Goal: Information Seeking & Learning: Learn about a topic

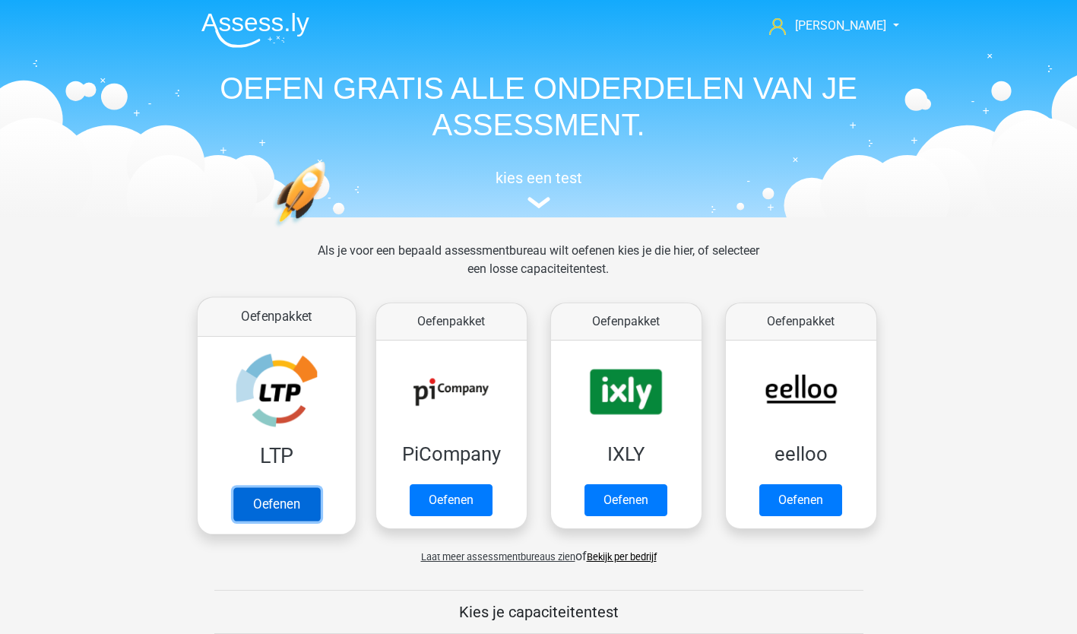
click at [297, 504] on link "Oefenen" at bounding box center [276, 503] width 87 height 33
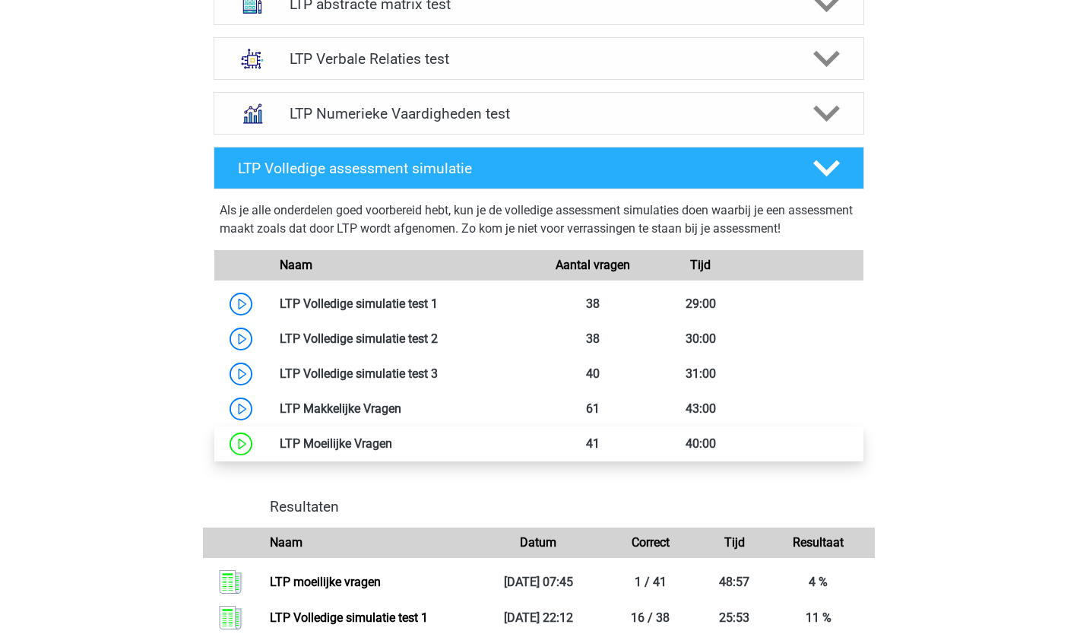
scroll to position [714, 0]
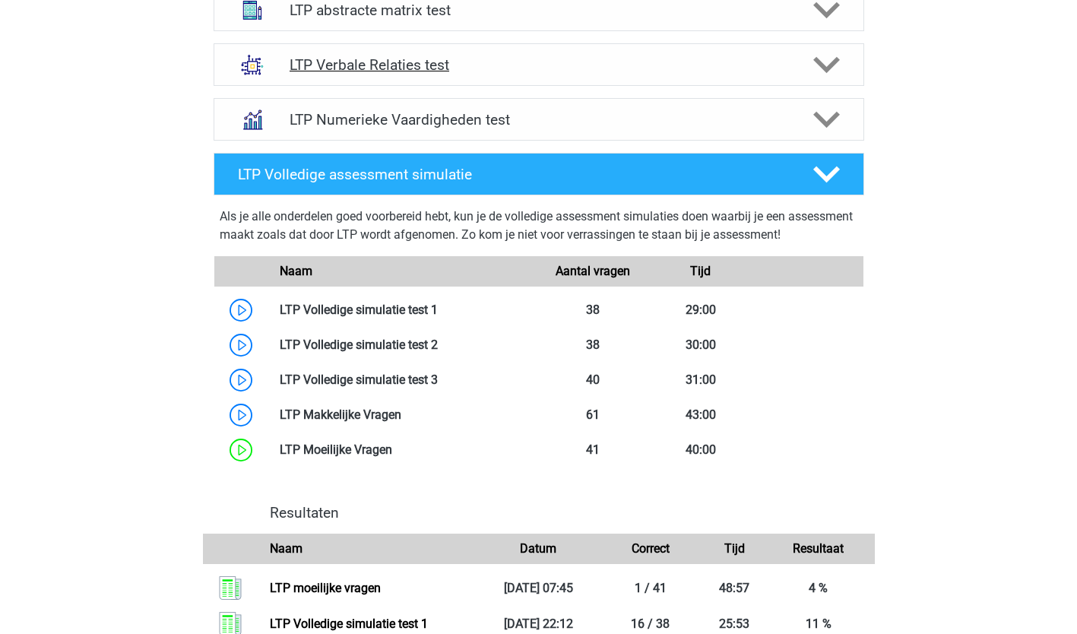
click at [820, 65] on polygon at bounding box center [826, 65] width 27 height 17
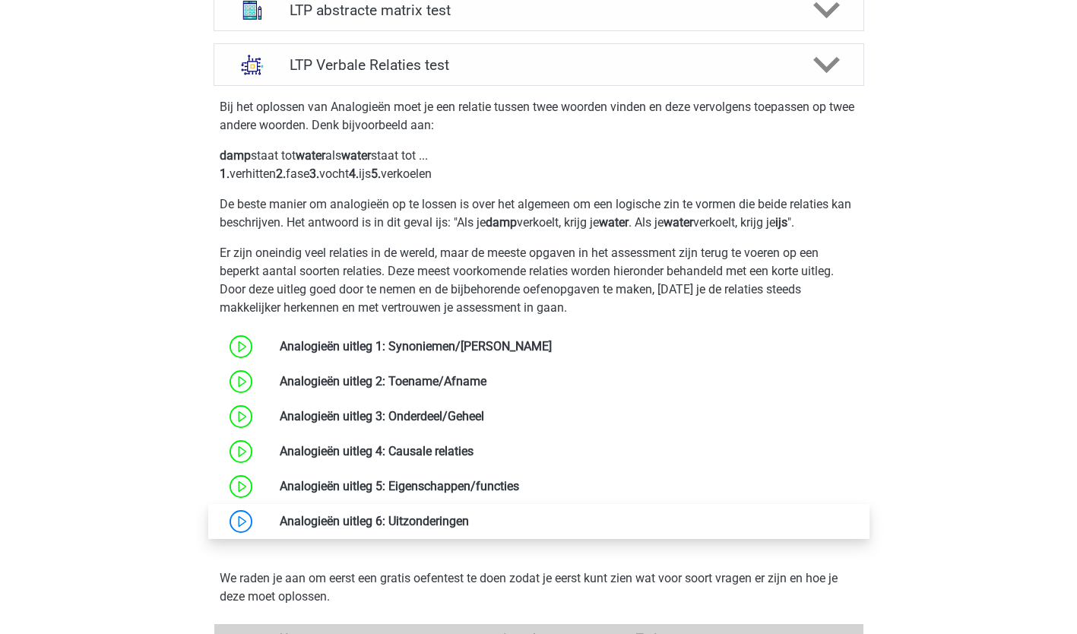
click at [469, 518] on link at bounding box center [469, 521] width 0 height 14
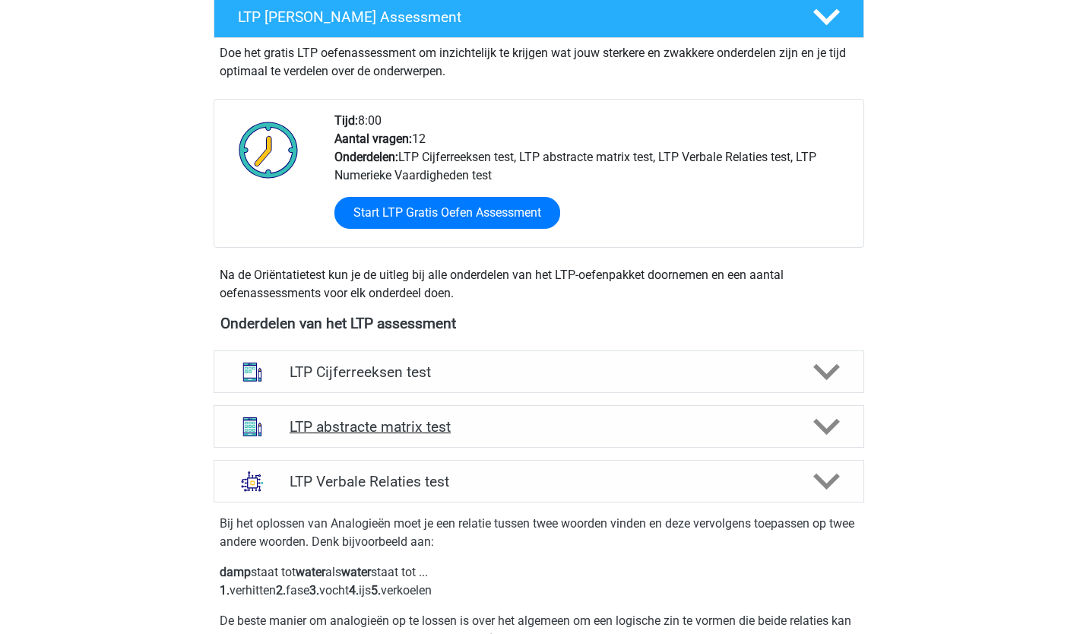
scroll to position [298, 0]
click at [837, 474] on polygon at bounding box center [826, 481] width 27 height 17
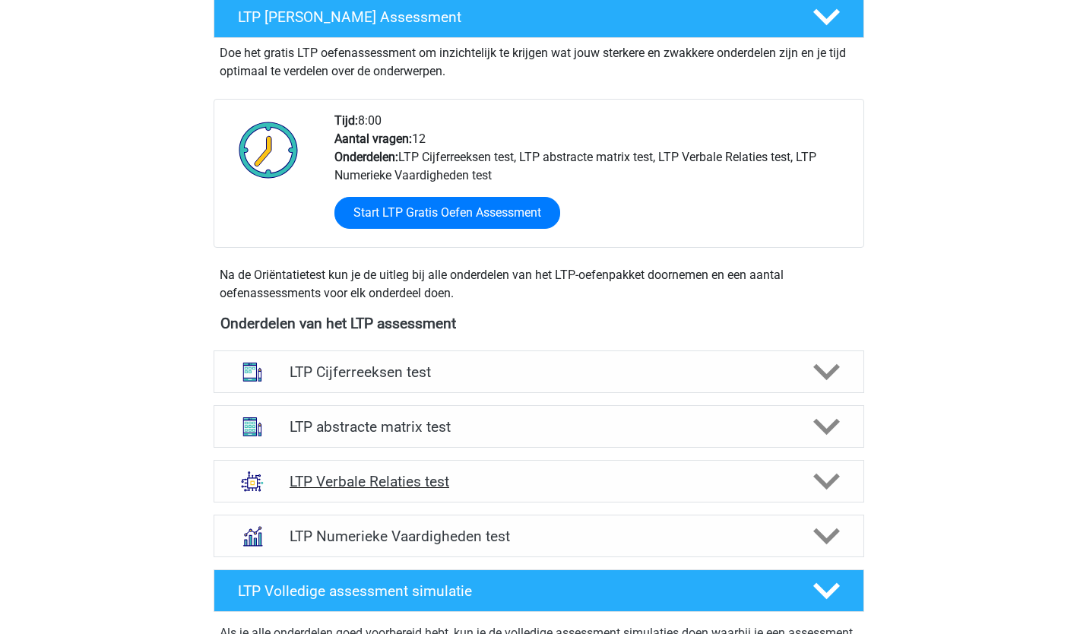
click at [833, 473] on icon at bounding box center [826, 481] width 27 height 27
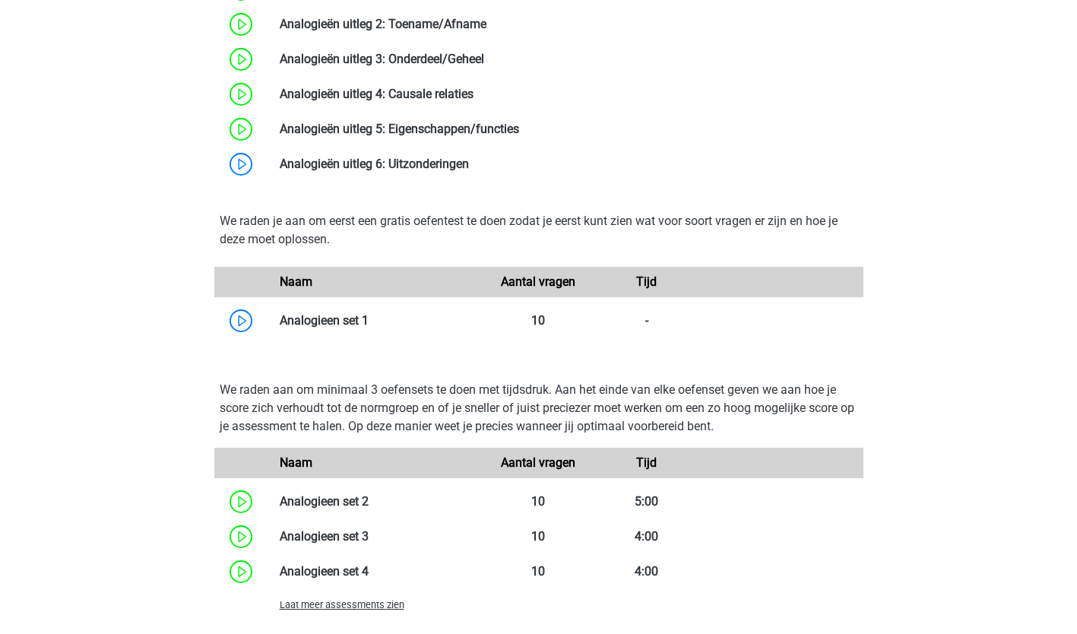
scroll to position [1074, 0]
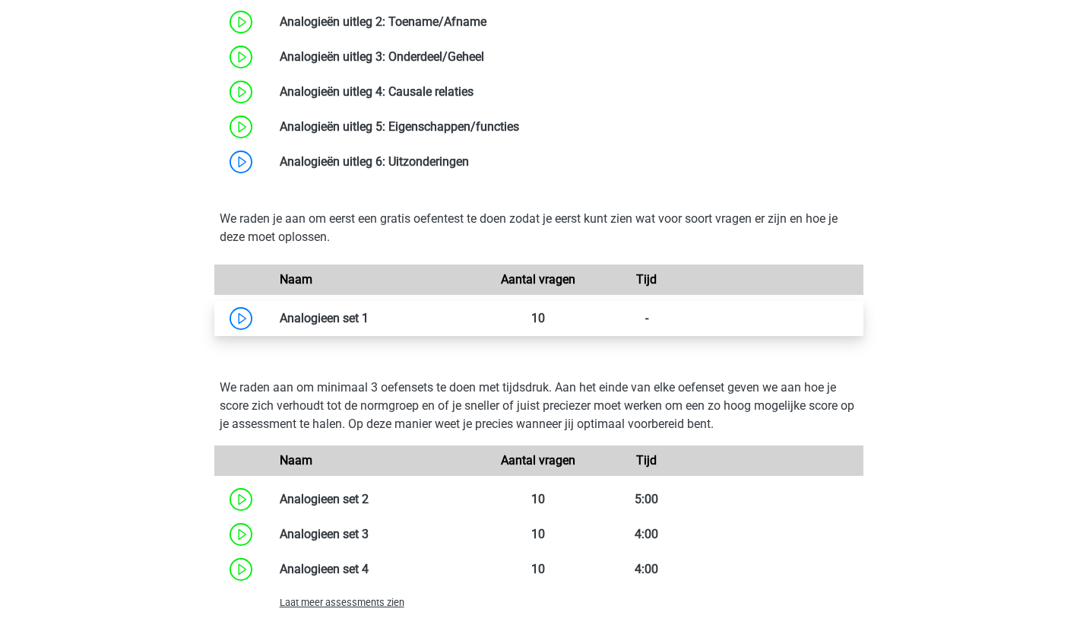
click at [369, 311] on link at bounding box center [369, 318] width 0 height 14
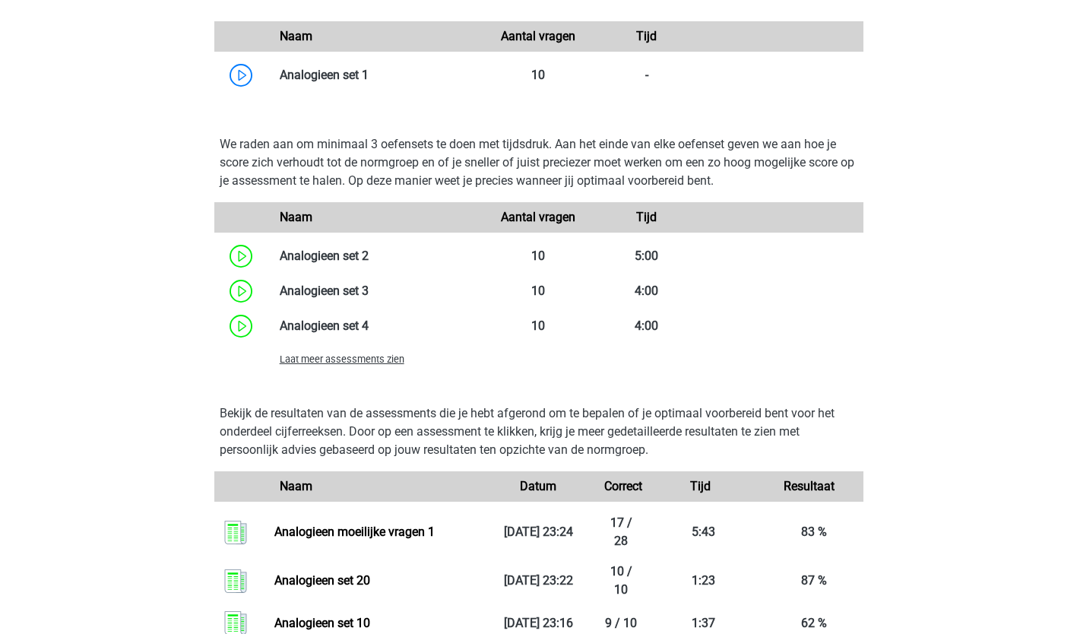
scroll to position [1317, 0]
click at [345, 362] on span "Laat meer assessments zien" at bounding box center [342, 358] width 125 height 11
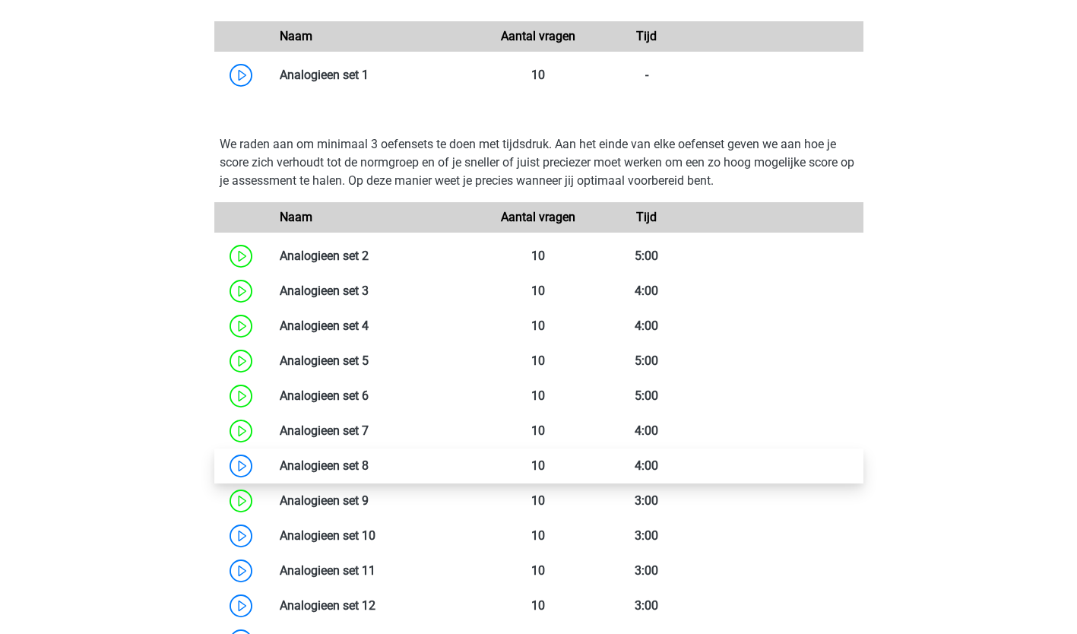
click at [369, 468] on link at bounding box center [369, 465] width 0 height 14
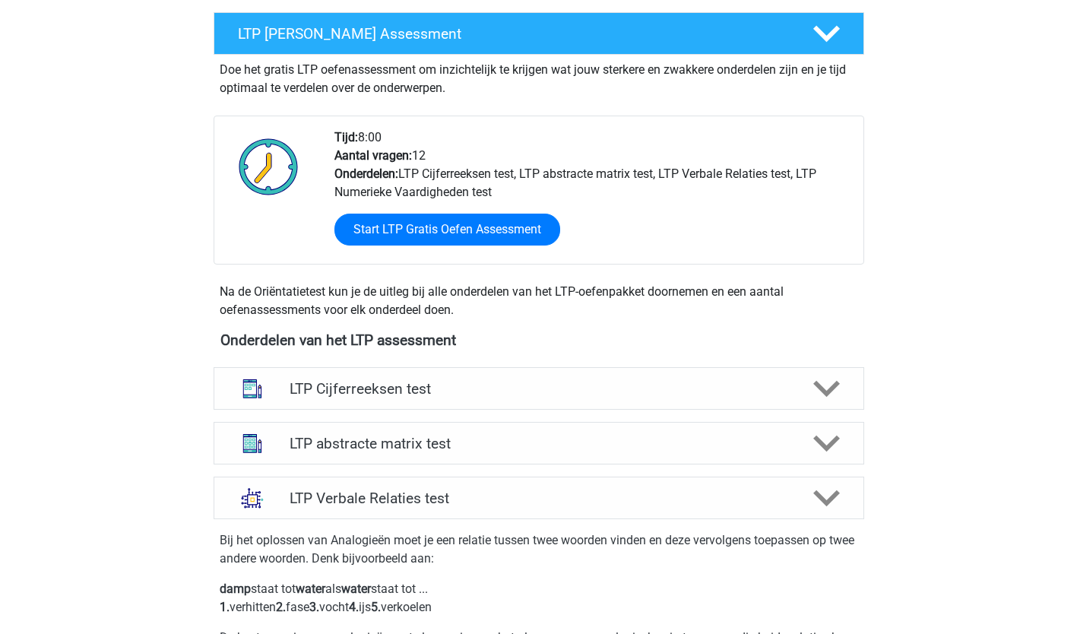
scroll to position [286, 0]
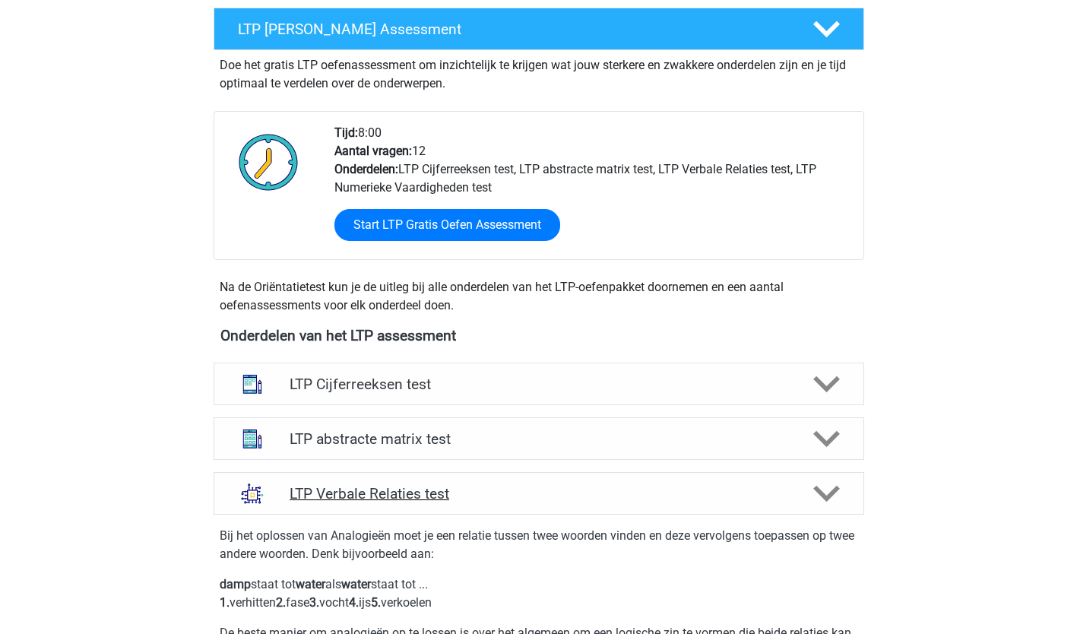
click at [823, 491] on icon at bounding box center [826, 493] width 27 height 27
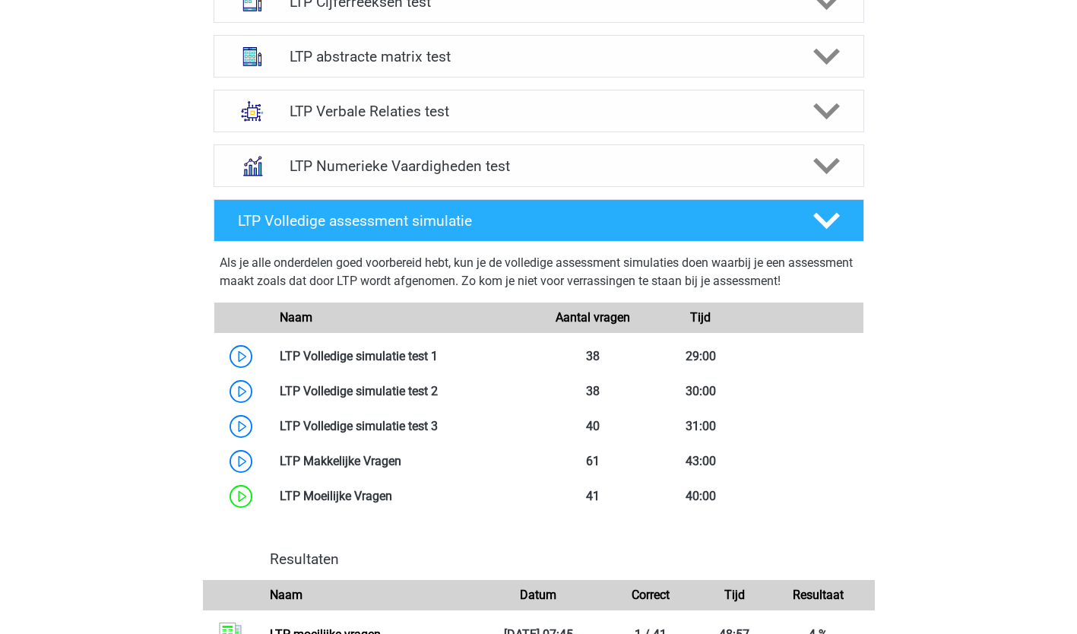
scroll to position [669, 0]
click at [368, 111] on h4 "LTP Verbale Relaties test" at bounding box center [539, 110] width 498 height 17
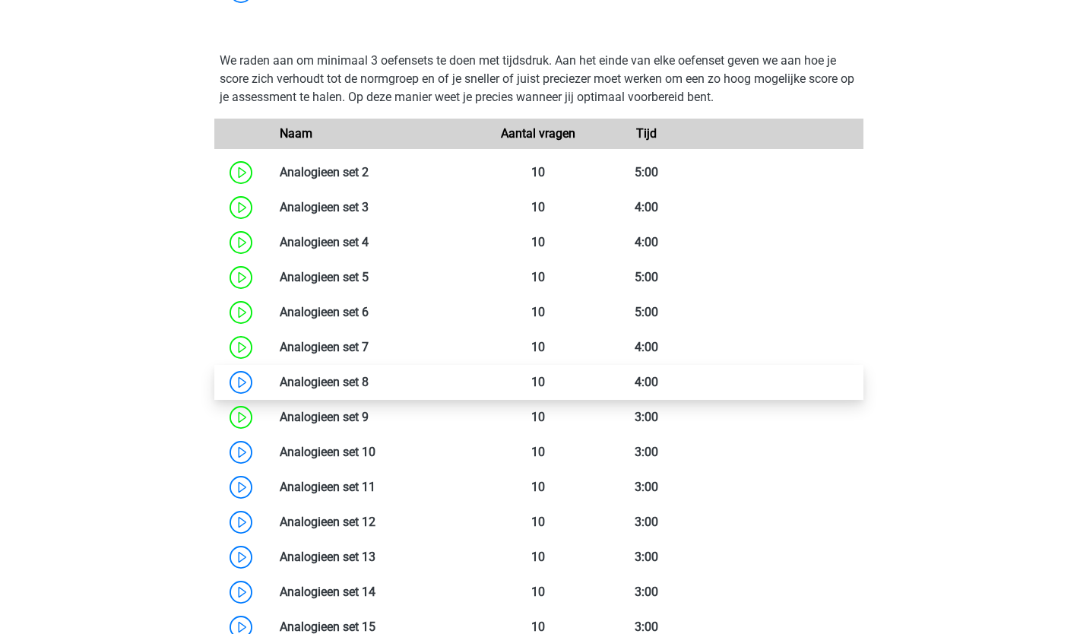
scroll to position [1401, 0]
click at [369, 385] on link at bounding box center [369, 382] width 0 height 14
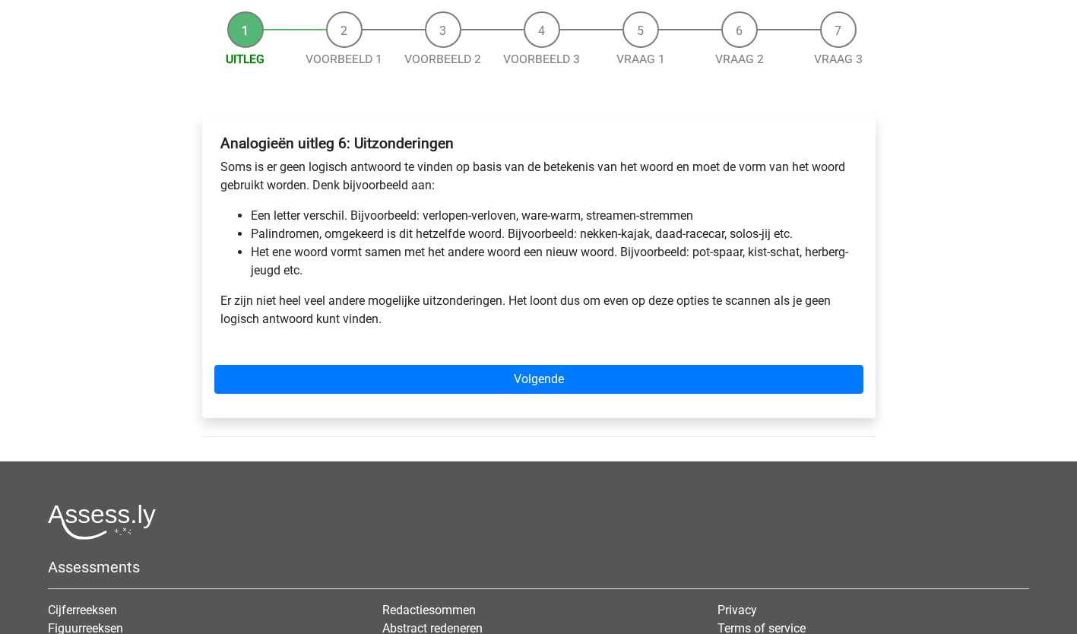
scroll to position [148, 0]
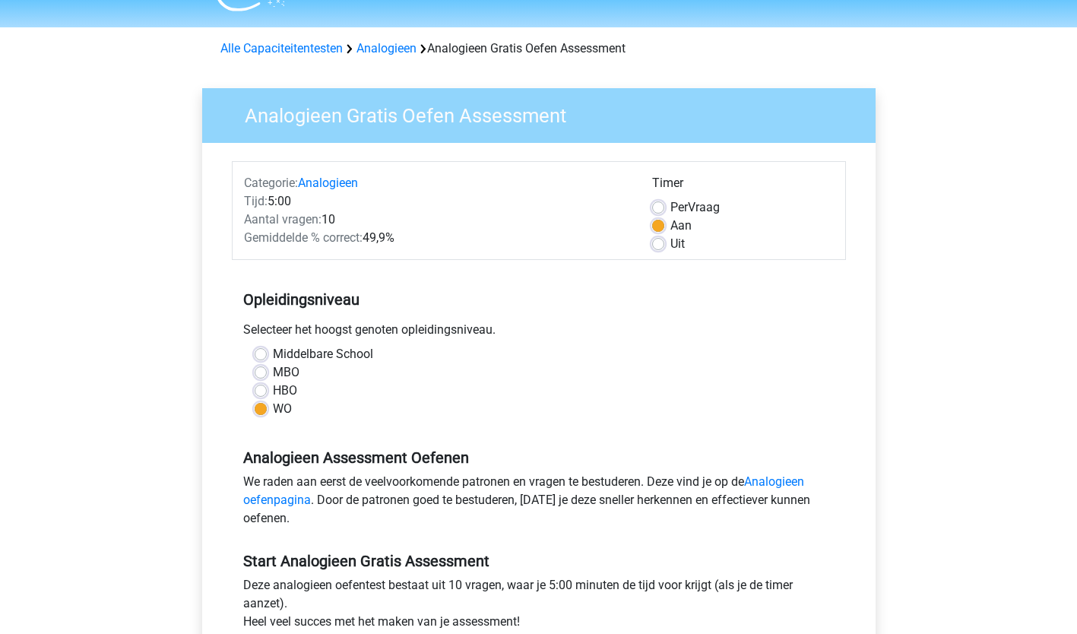
scroll to position [37, 0]
click at [670, 209] on label "Per Vraag" at bounding box center [694, 207] width 49 height 18
click at [662, 209] on input "Per Vraag" at bounding box center [658, 205] width 12 height 15
radio input "true"
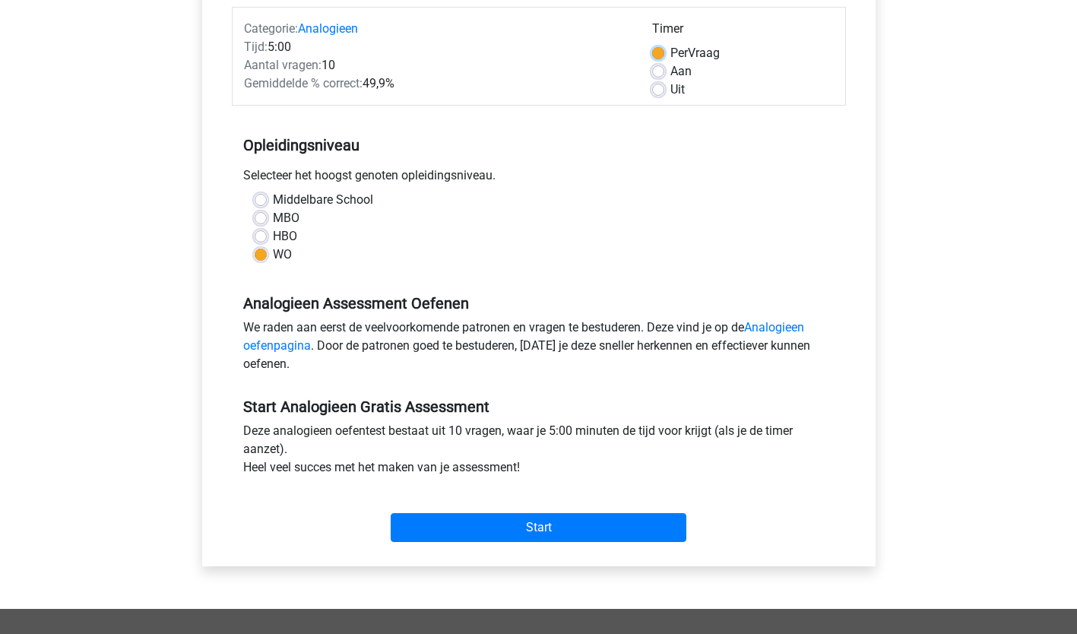
scroll to position [192, 0]
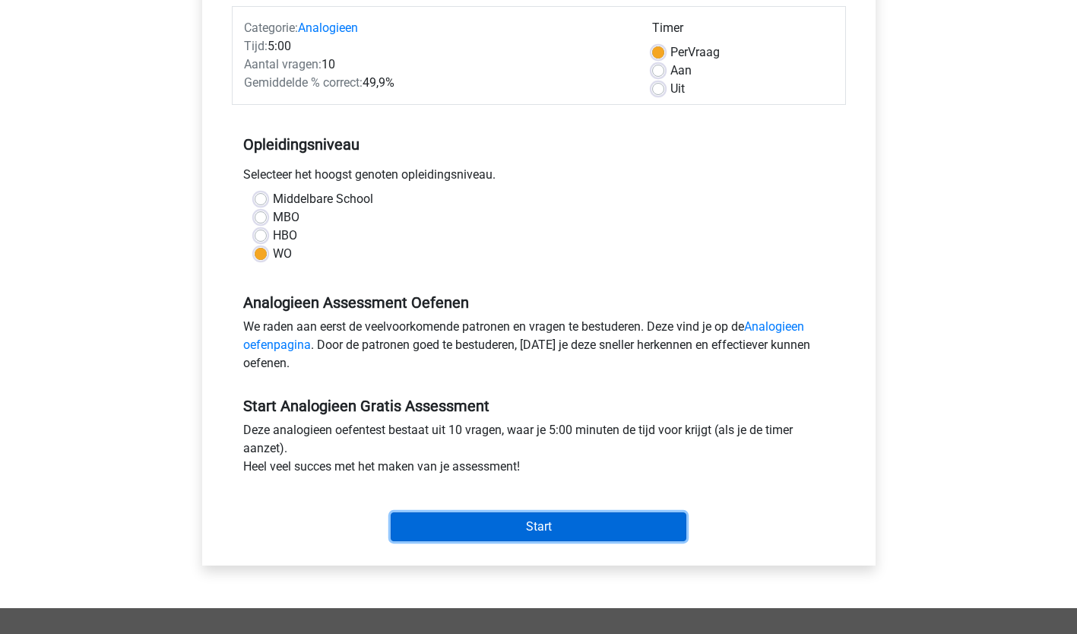
click at [588, 525] on input "Start" at bounding box center [539, 526] width 296 height 29
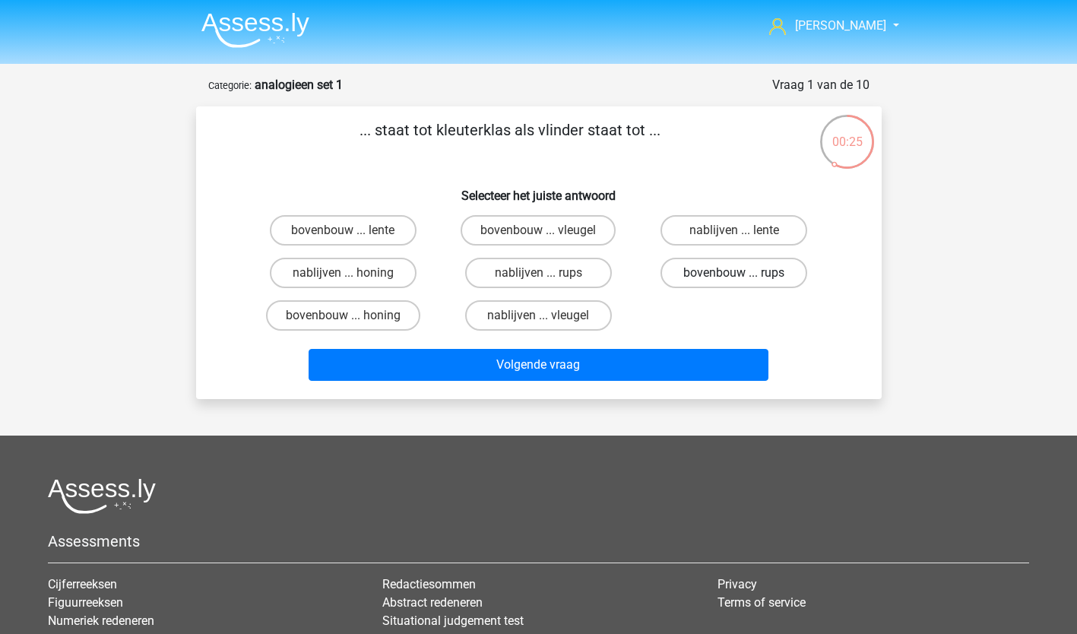
click at [732, 268] on label "bovenbouw ... rups" at bounding box center [733, 273] width 147 height 30
click at [734, 273] on input "bovenbouw ... rups" at bounding box center [739, 278] width 10 height 10
radio input "true"
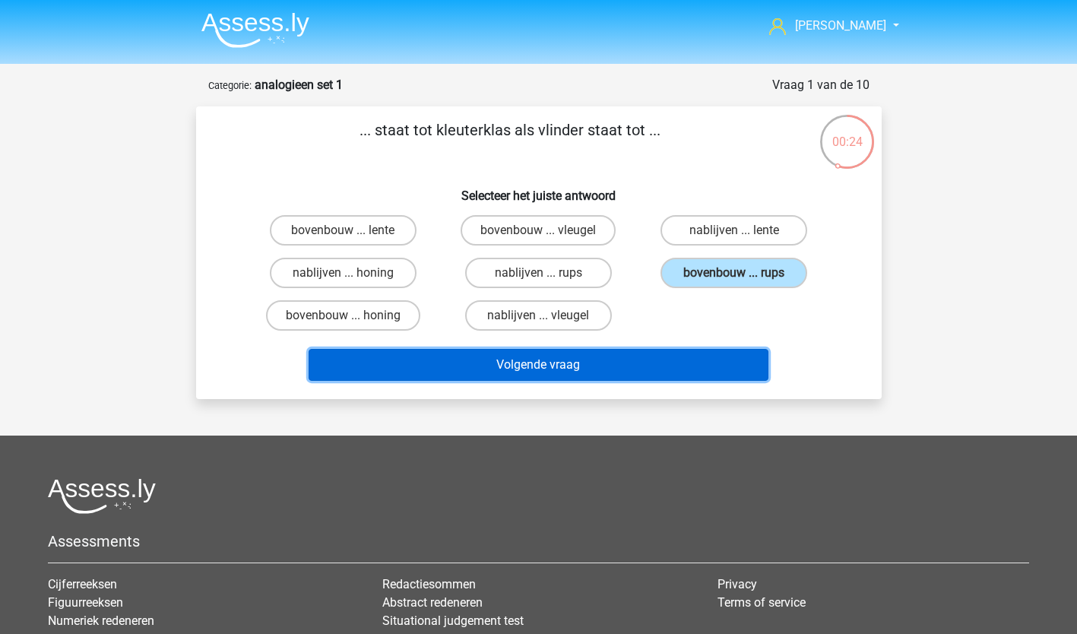
click at [638, 370] on button "Volgende vraag" at bounding box center [539, 365] width 460 height 32
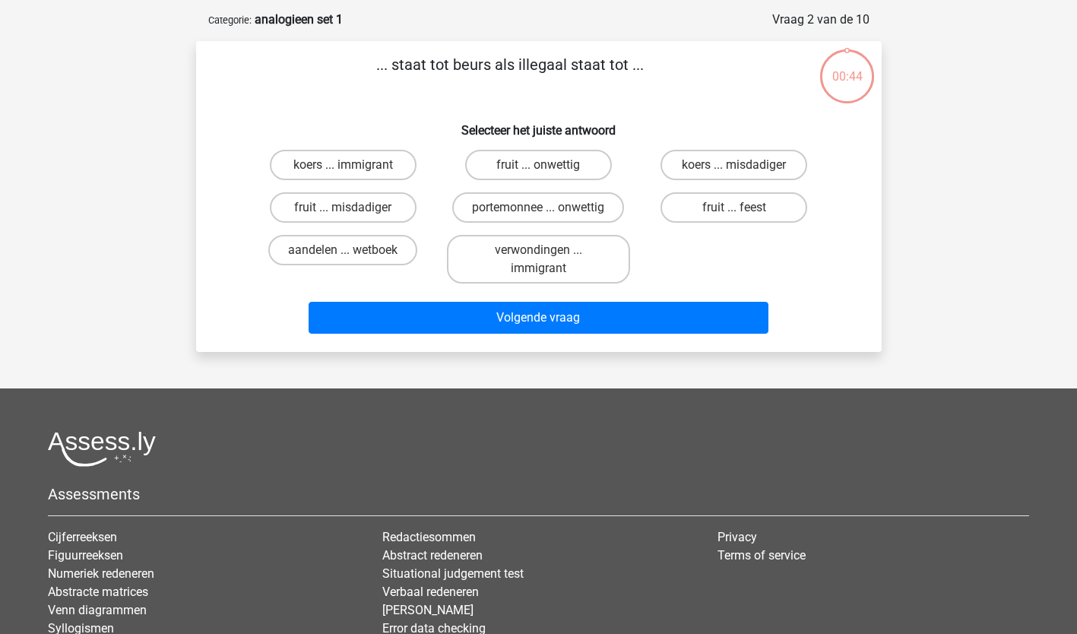
scroll to position [76, 0]
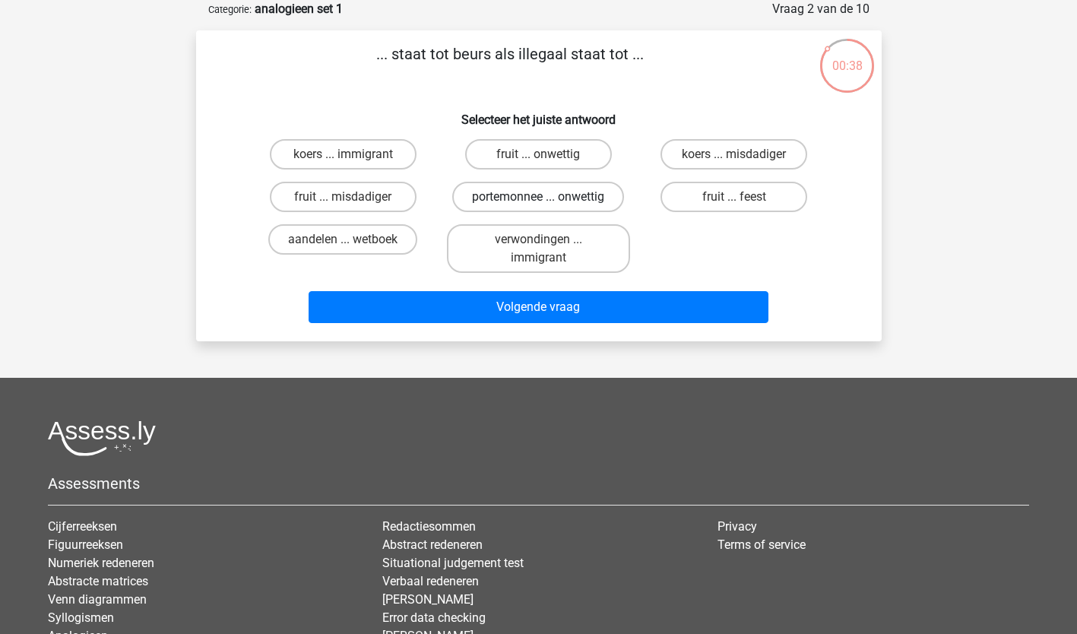
click at [549, 192] on label "portemonnee ... onwettig" at bounding box center [538, 197] width 172 height 30
click at [548, 197] on input "portemonnee ... onwettig" at bounding box center [543, 202] width 10 height 10
radio input "true"
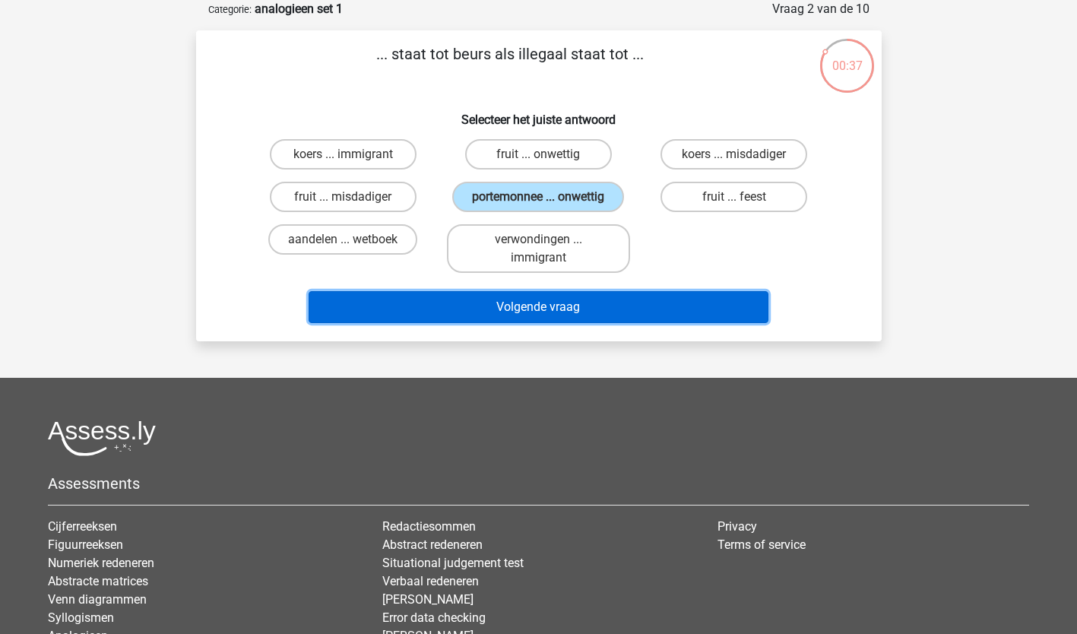
click at [572, 305] on button "Volgende vraag" at bounding box center [539, 307] width 460 height 32
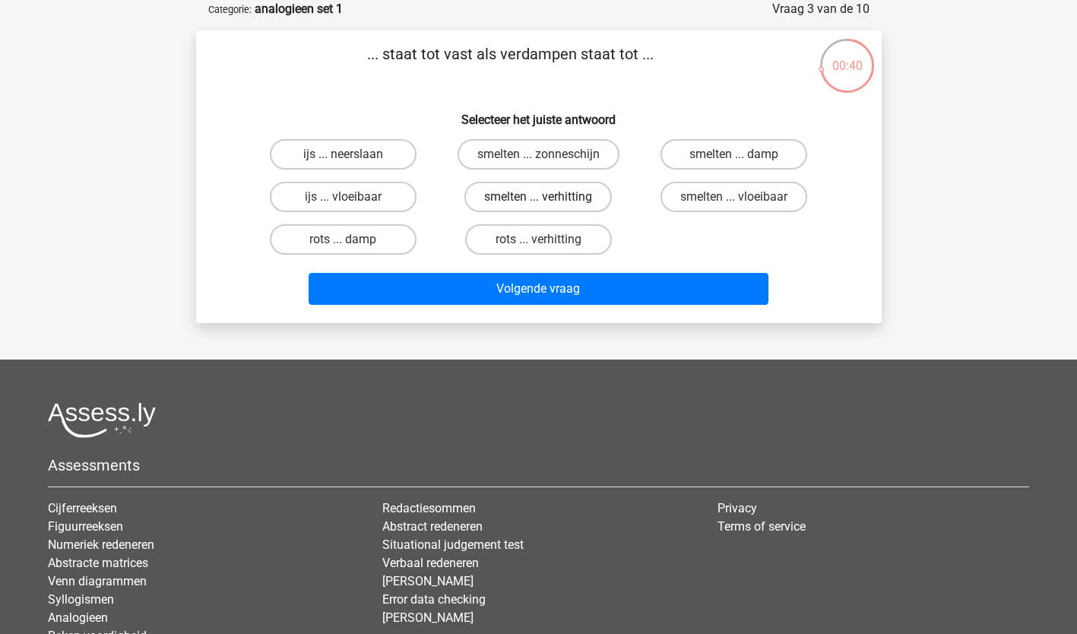
click at [554, 194] on label "smelten ... verhitting" at bounding box center [537, 197] width 147 height 30
click at [548, 197] on input "smelten ... verhitting" at bounding box center [543, 202] width 10 height 10
radio input "true"
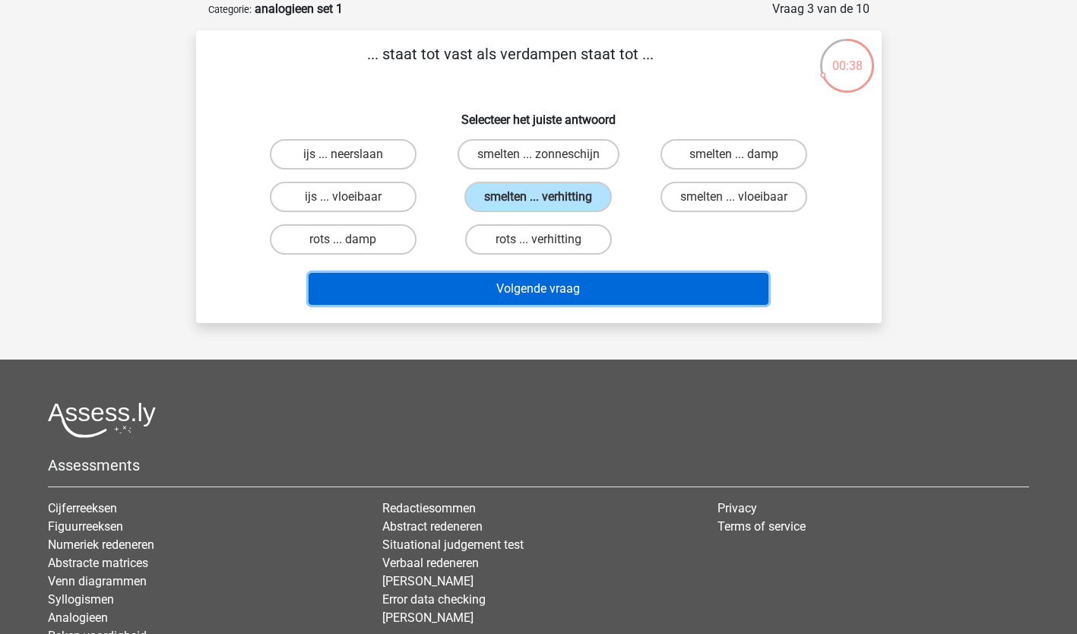
click at [540, 293] on button "Volgende vraag" at bounding box center [539, 289] width 460 height 32
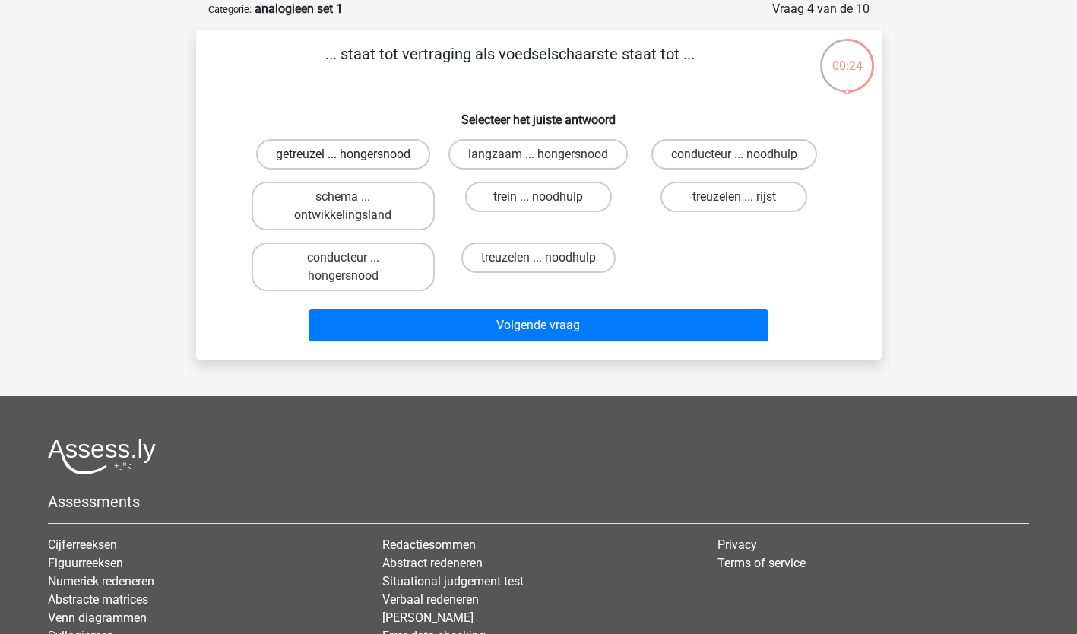
click at [357, 149] on label "getreuzel ... hongersnood" at bounding box center [343, 154] width 174 height 30
click at [353, 154] on input "getreuzel ... hongersnood" at bounding box center [348, 159] width 10 height 10
radio input "true"
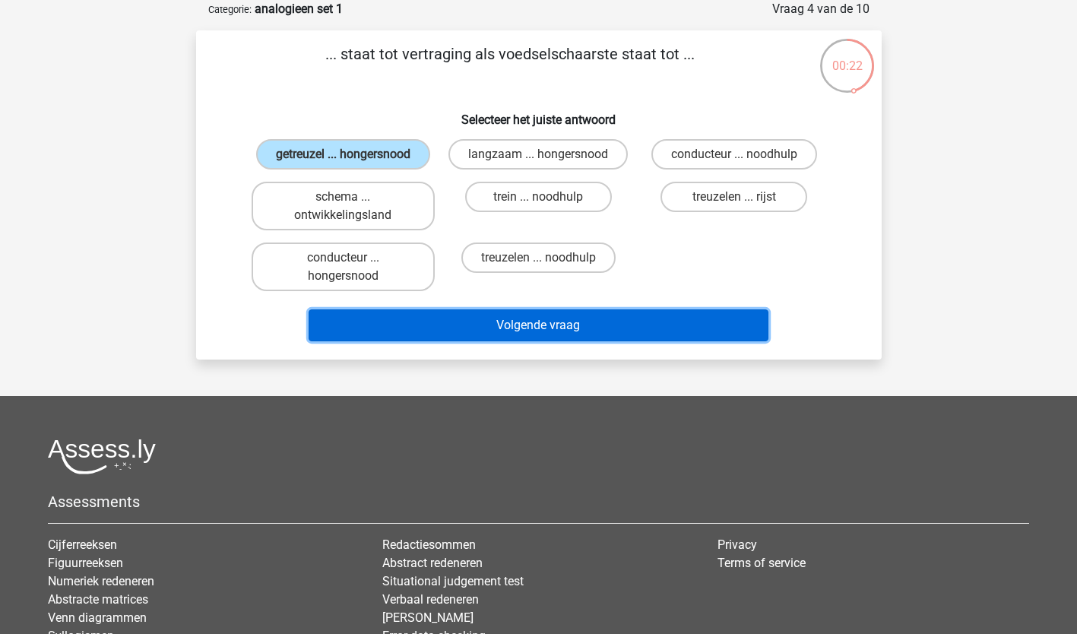
click at [540, 325] on button "Volgende vraag" at bounding box center [539, 325] width 460 height 32
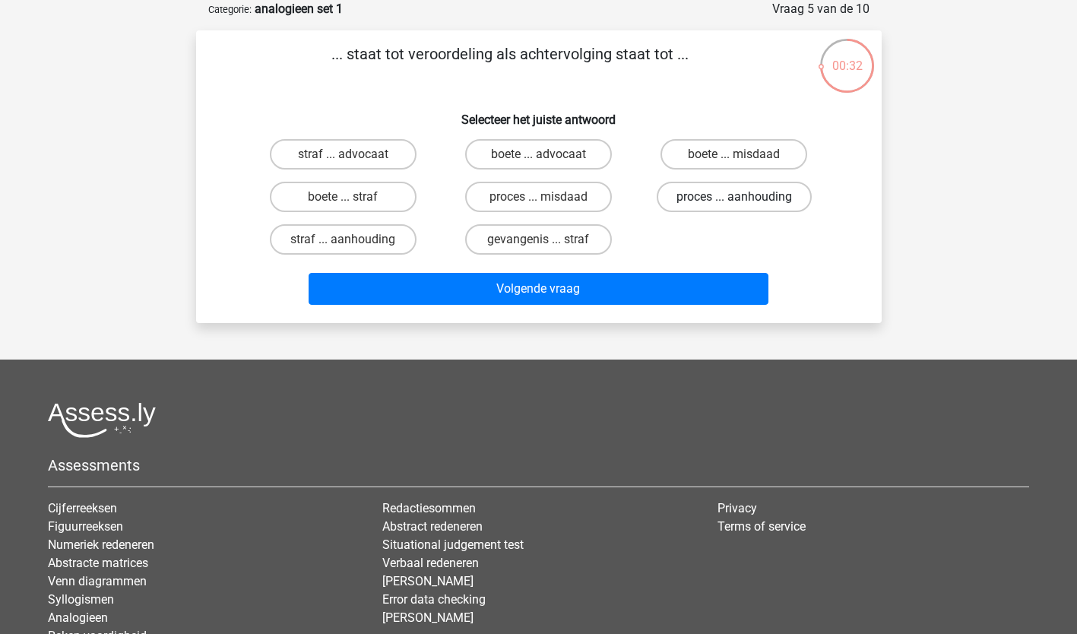
click at [718, 188] on label "proces ... aanhouding" at bounding box center [734, 197] width 155 height 30
click at [734, 197] on input "proces ... aanhouding" at bounding box center [739, 202] width 10 height 10
radio input "true"
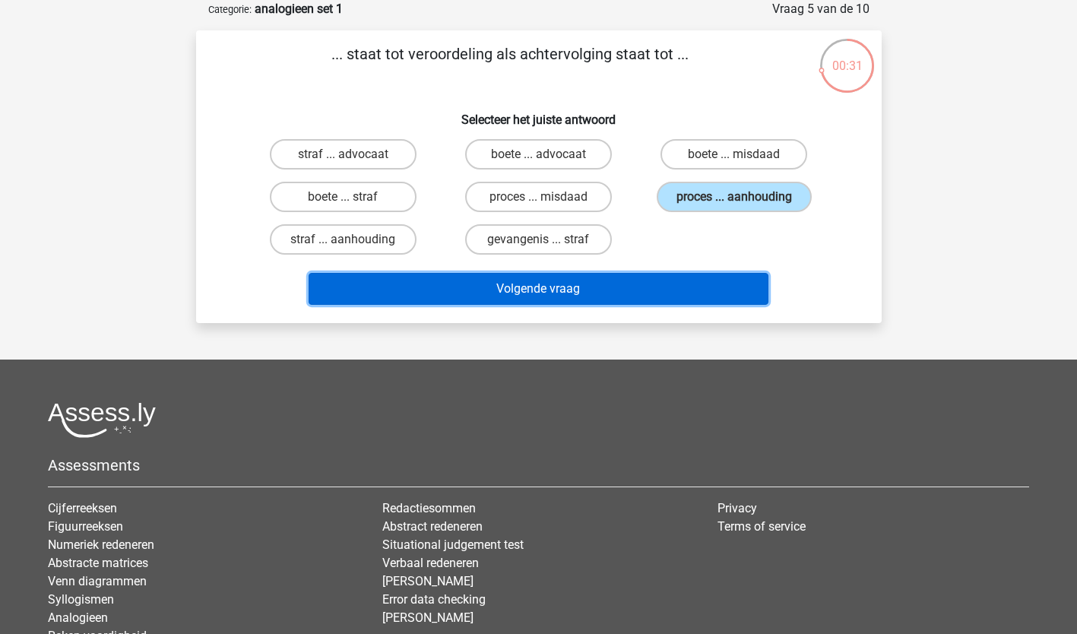
click at [521, 286] on button "Volgende vraag" at bounding box center [539, 289] width 460 height 32
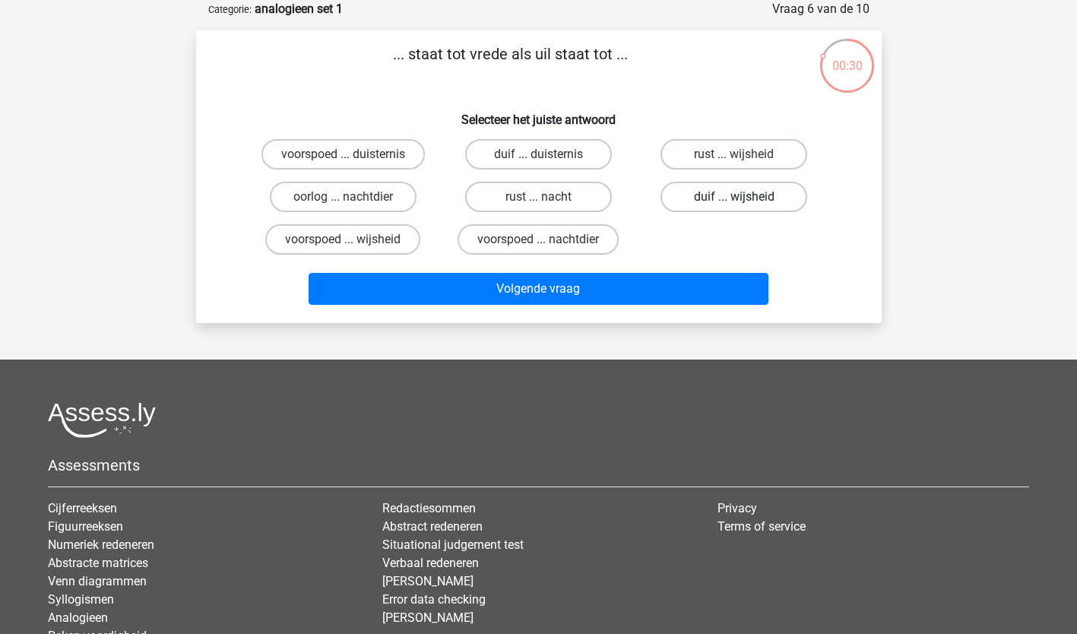
click at [733, 191] on label "duif ... wijsheid" at bounding box center [733, 197] width 147 height 30
click at [734, 197] on input "duif ... wijsheid" at bounding box center [739, 202] width 10 height 10
radio input "true"
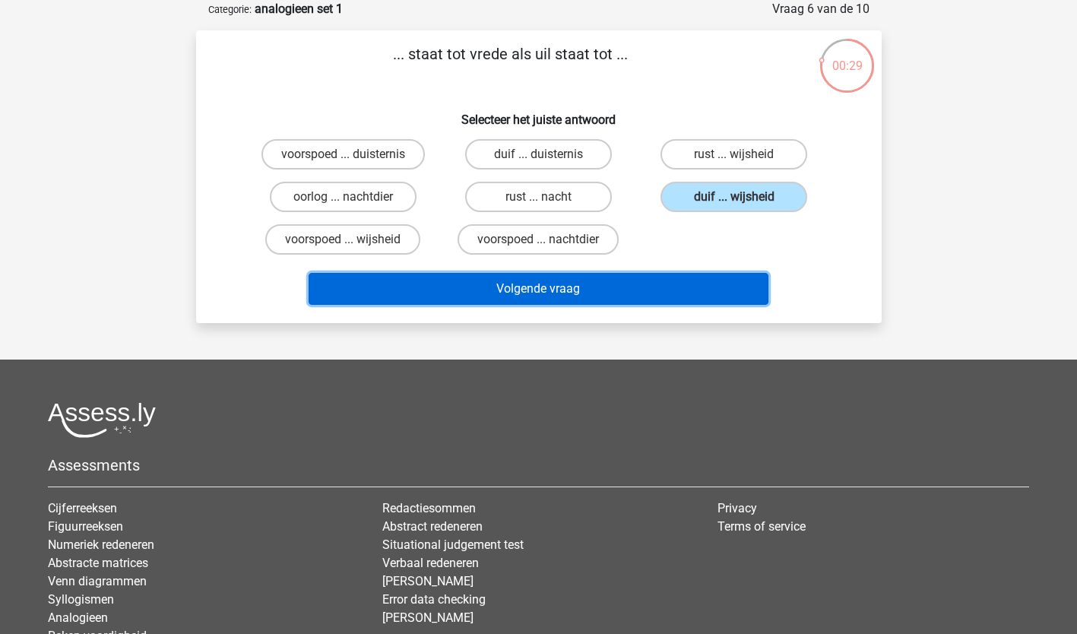
click at [657, 287] on button "Volgende vraag" at bounding box center [539, 289] width 460 height 32
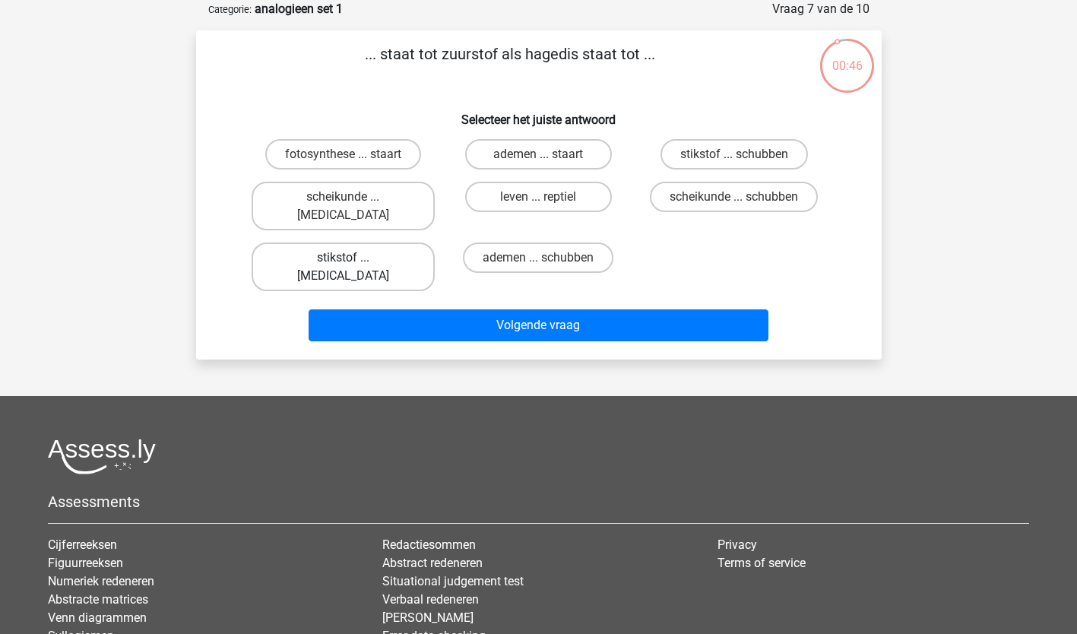
click at [378, 242] on label "stikstof ... krokodil" at bounding box center [343, 266] width 183 height 49
click at [353, 258] on input "stikstof ... krokodil" at bounding box center [348, 263] width 10 height 10
radio input "true"
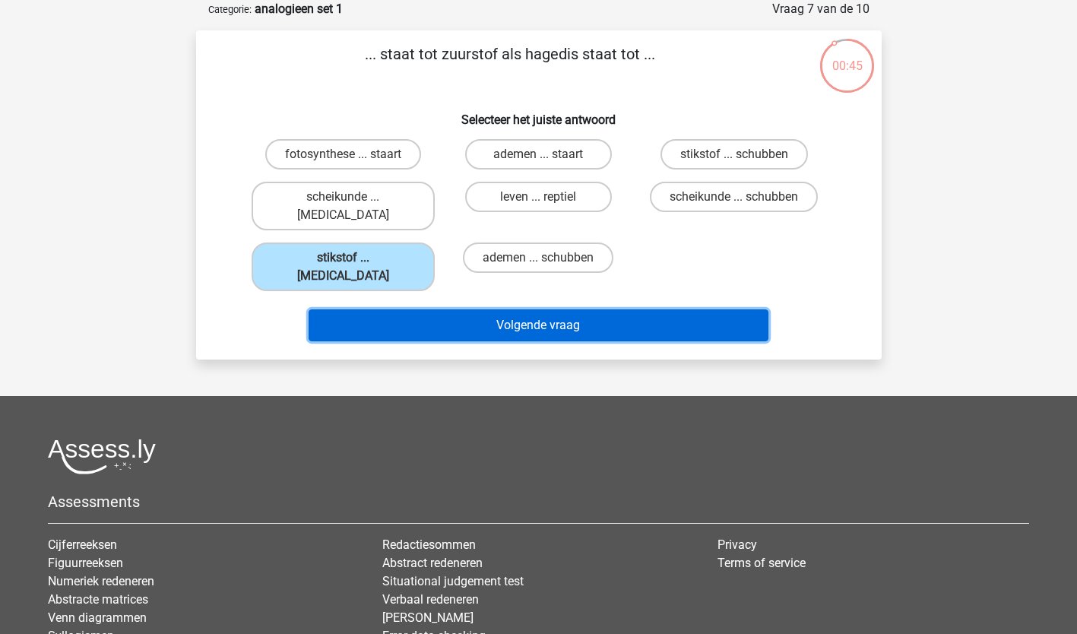
click at [550, 309] on button "Volgende vraag" at bounding box center [539, 325] width 460 height 32
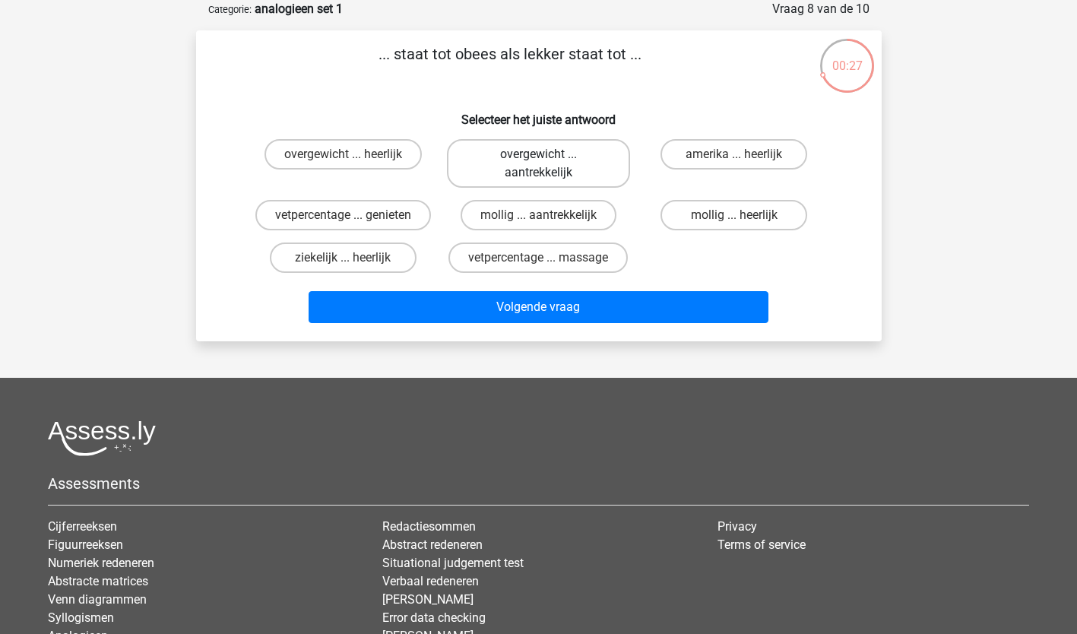
click at [562, 167] on label "overgewicht ... aantrekkelijk" at bounding box center [538, 163] width 183 height 49
click at [548, 164] on input "overgewicht ... aantrekkelijk" at bounding box center [543, 159] width 10 height 10
radio input "true"
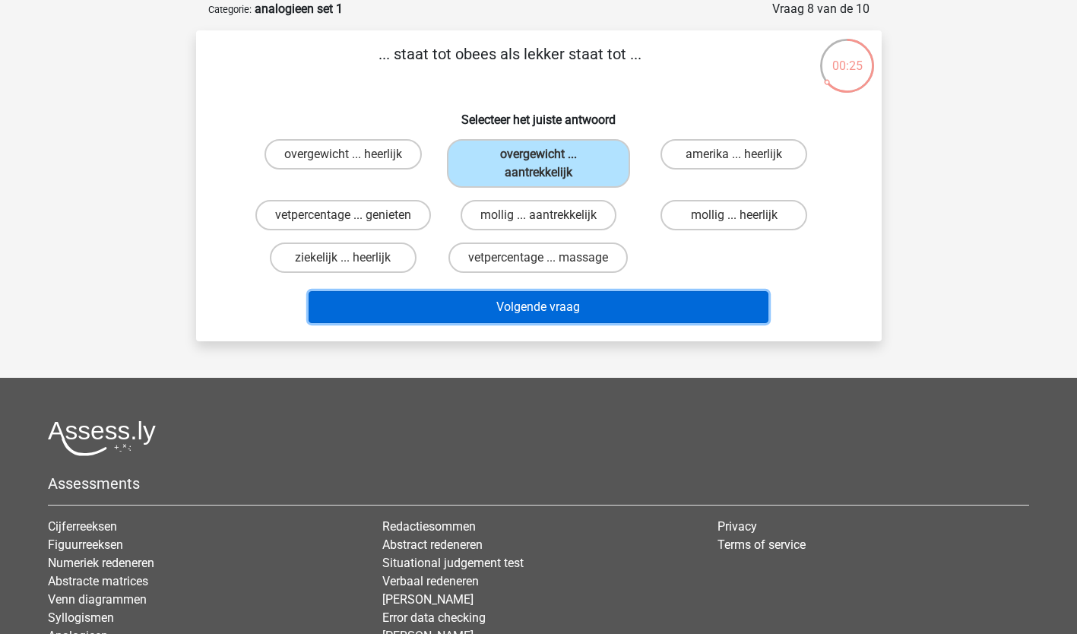
click at [565, 306] on button "Volgende vraag" at bounding box center [539, 307] width 460 height 32
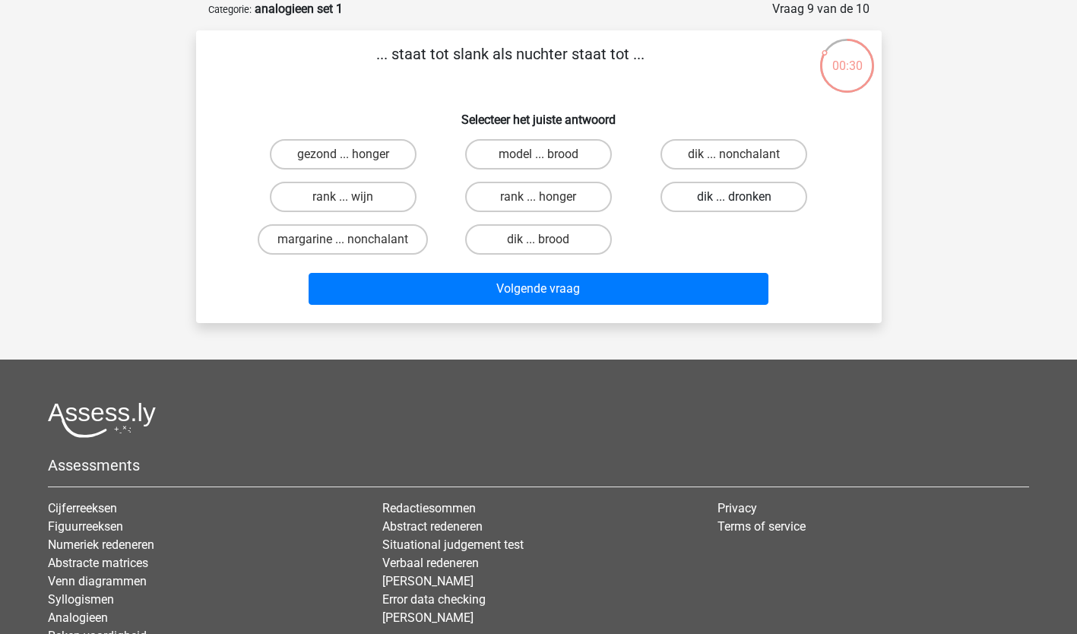
click at [740, 193] on label "dik ... dronken" at bounding box center [733, 197] width 147 height 30
click at [740, 197] on input "dik ... dronken" at bounding box center [739, 202] width 10 height 10
radio input "true"
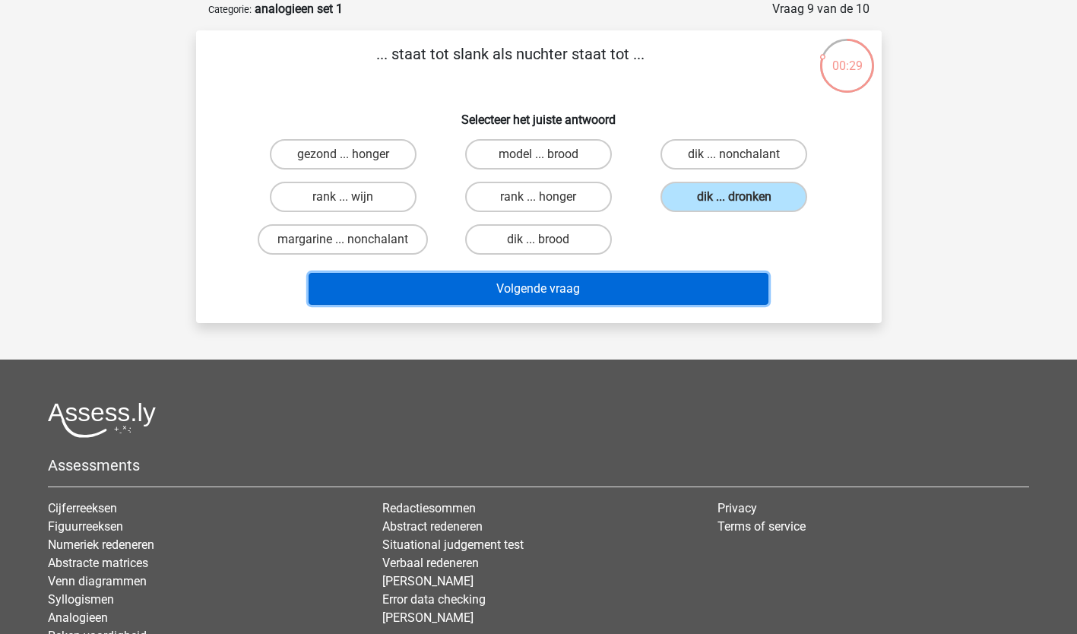
click at [591, 286] on button "Volgende vraag" at bounding box center [539, 289] width 460 height 32
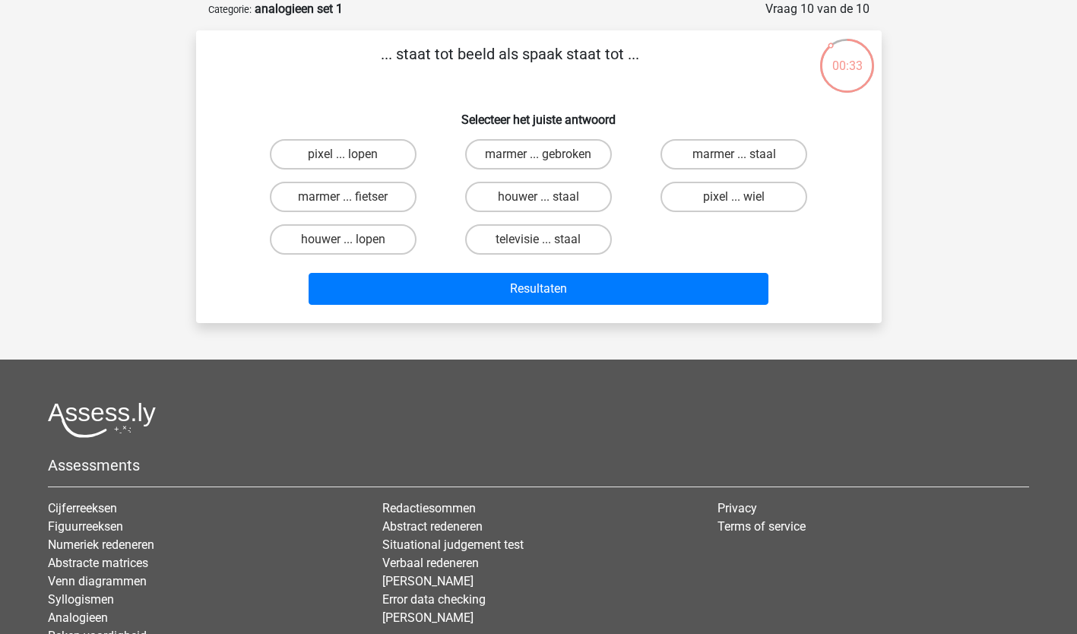
click at [740, 197] on input "pixel ... wiel" at bounding box center [739, 202] width 10 height 10
radio input "true"
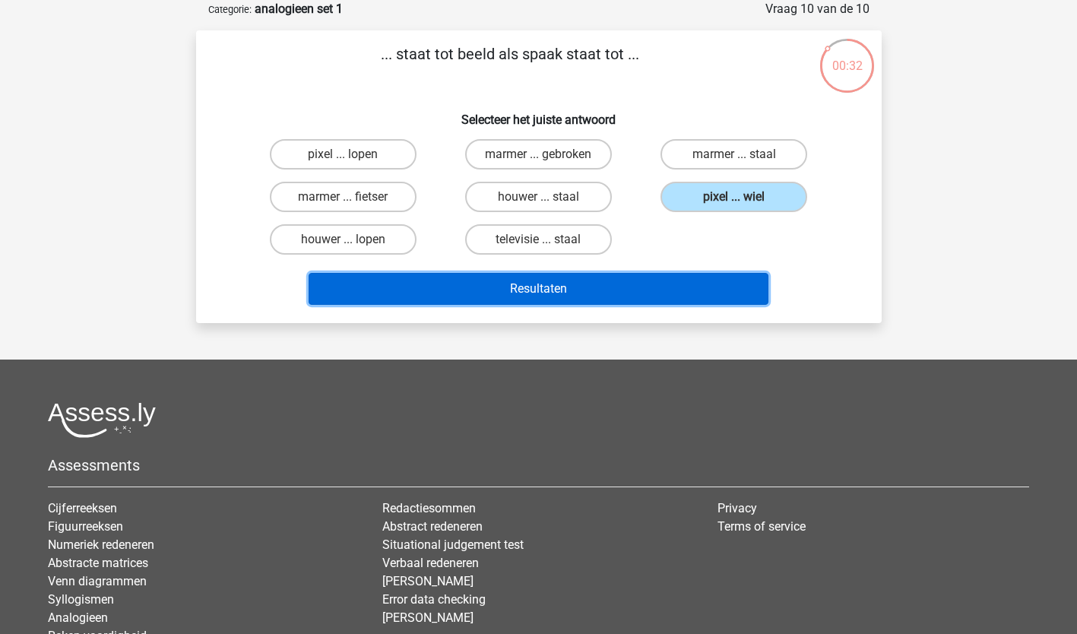
click at [585, 285] on button "Resultaten" at bounding box center [539, 289] width 460 height 32
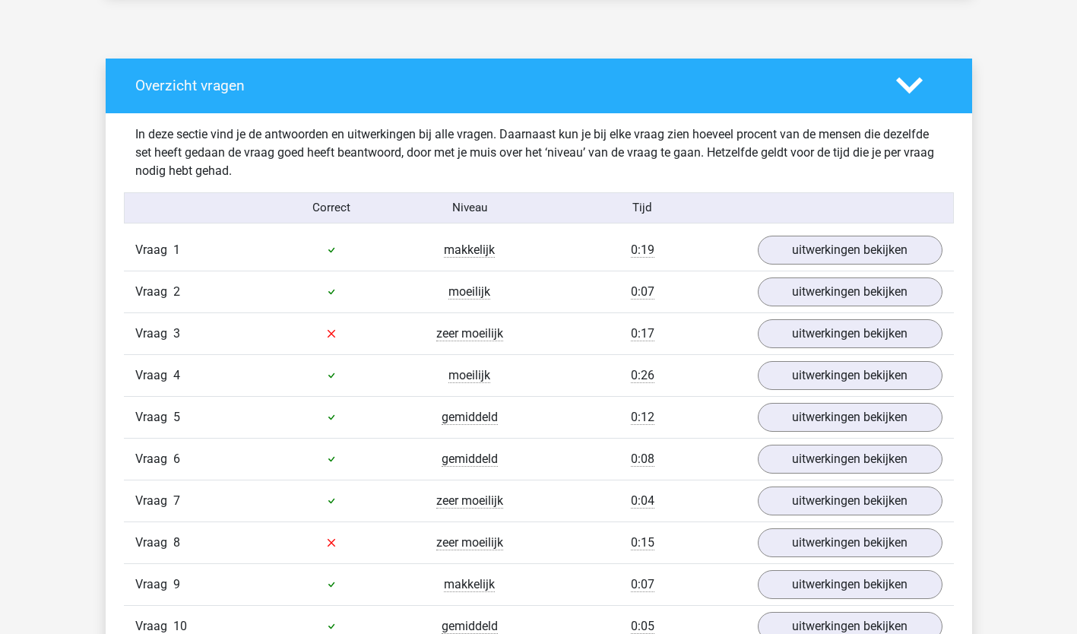
scroll to position [781, 0]
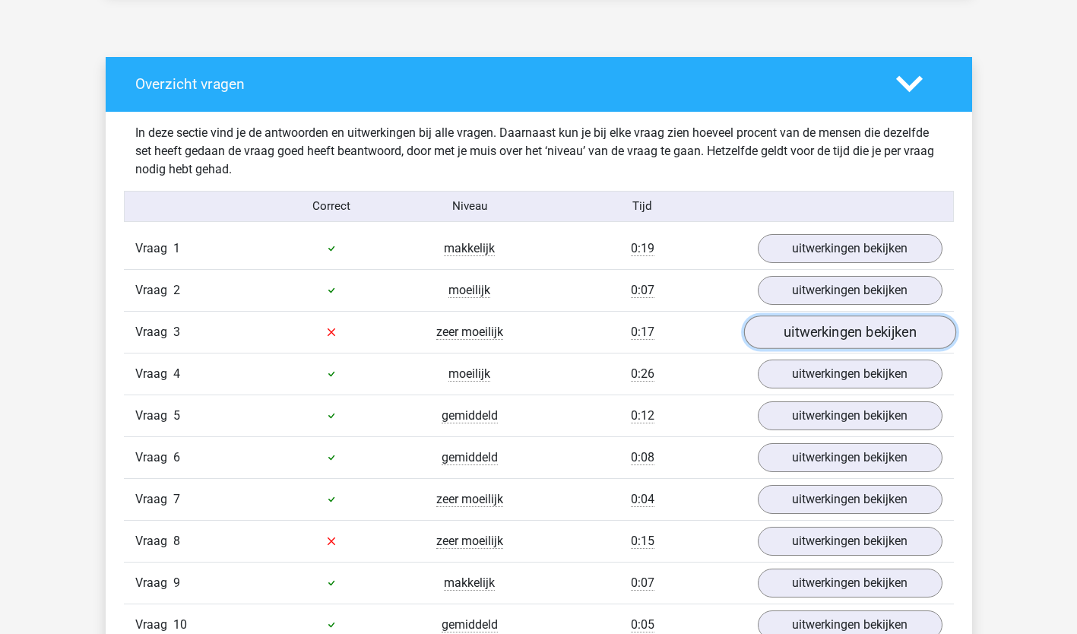
click at [869, 338] on link "uitwerkingen bekijken" at bounding box center [849, 331] width 212 height 33
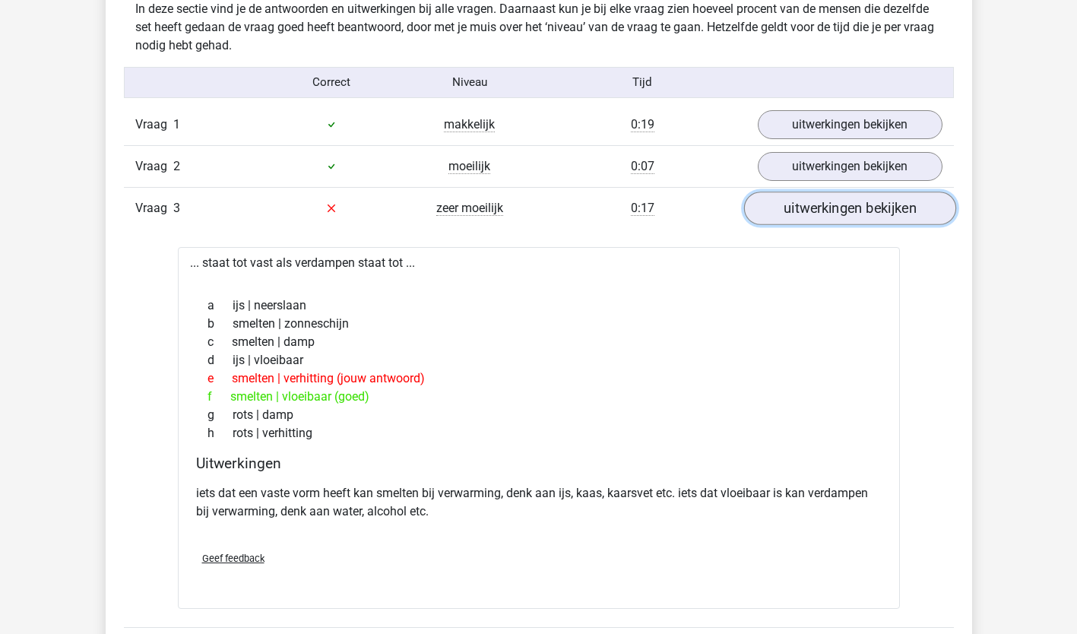
scroll to position [910, 0]
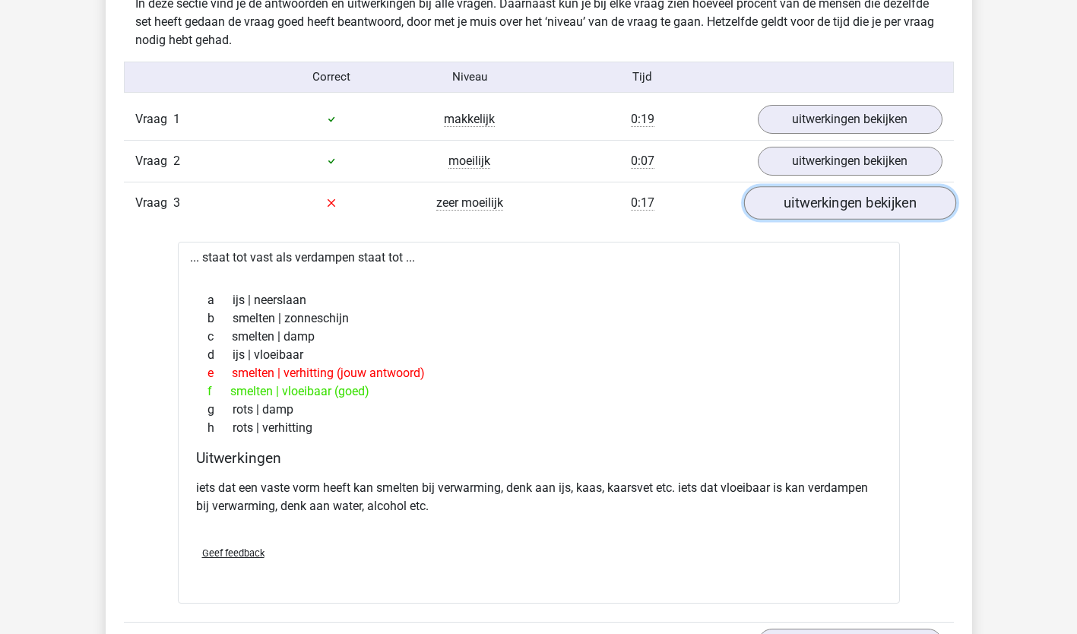
click at [896, 204] on link "uitwerkingen bekijken" at bounding box center [849, 202] width 212 height 33
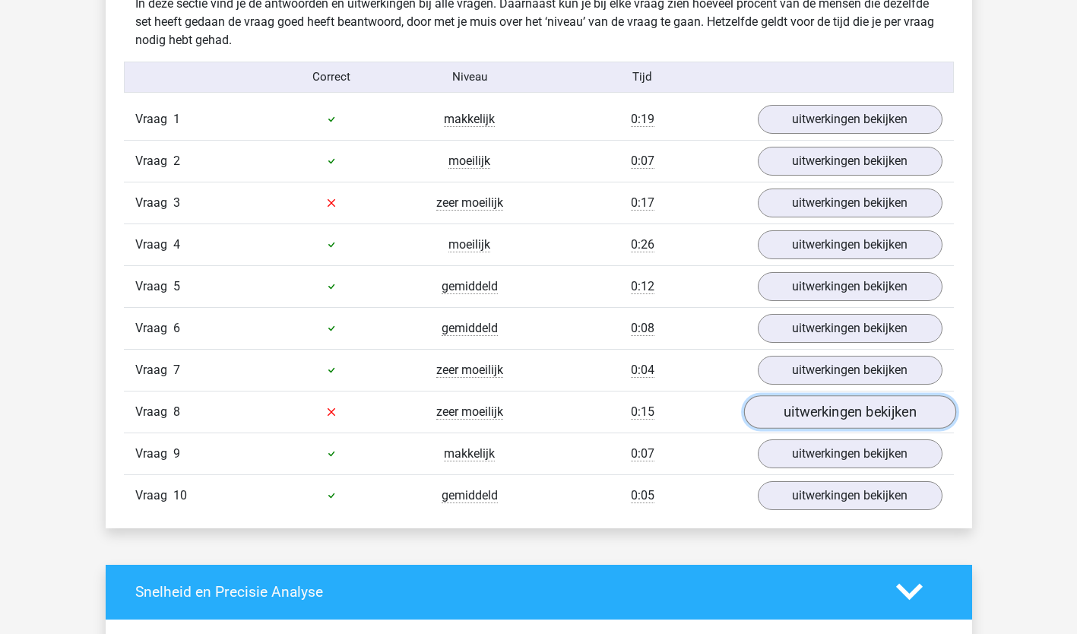
click at [874, 420] on link "uitwerkingen bekijken" at bounding box center [849, 411] width 212 height 33
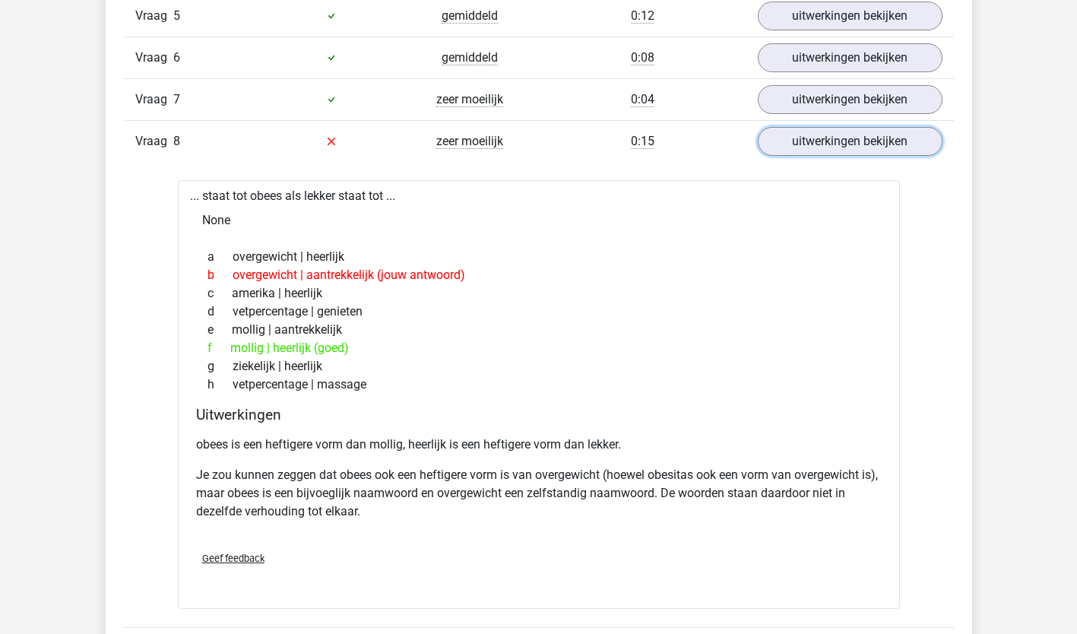
scroll to position [1185, 0]
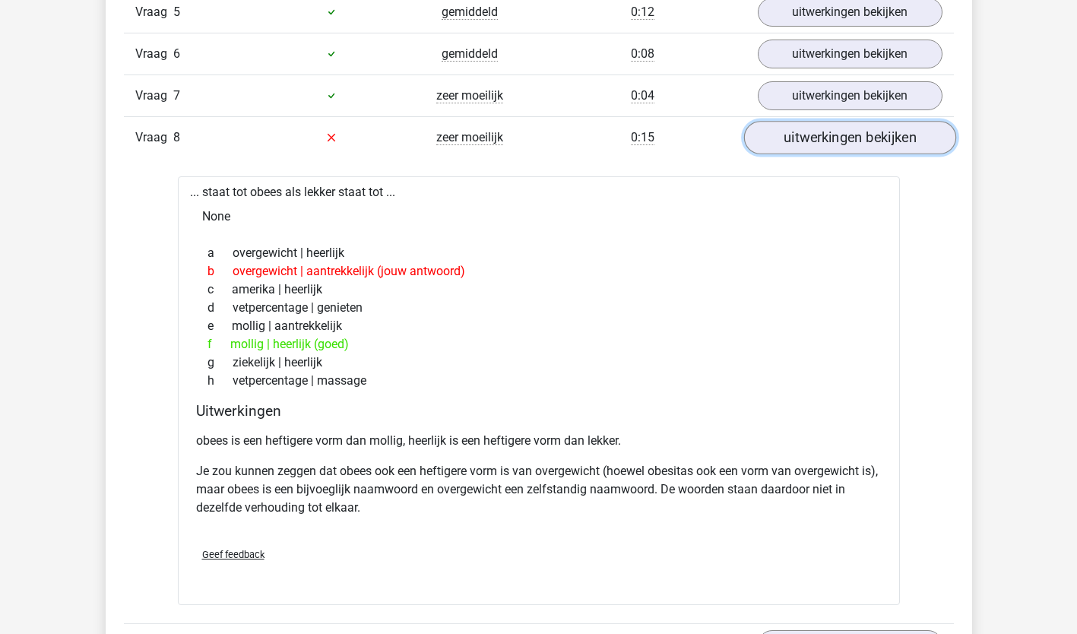
click at [881, 138] on link "uitwerkingen bekijken" at bounding box center [849, 137] width 212 height 33
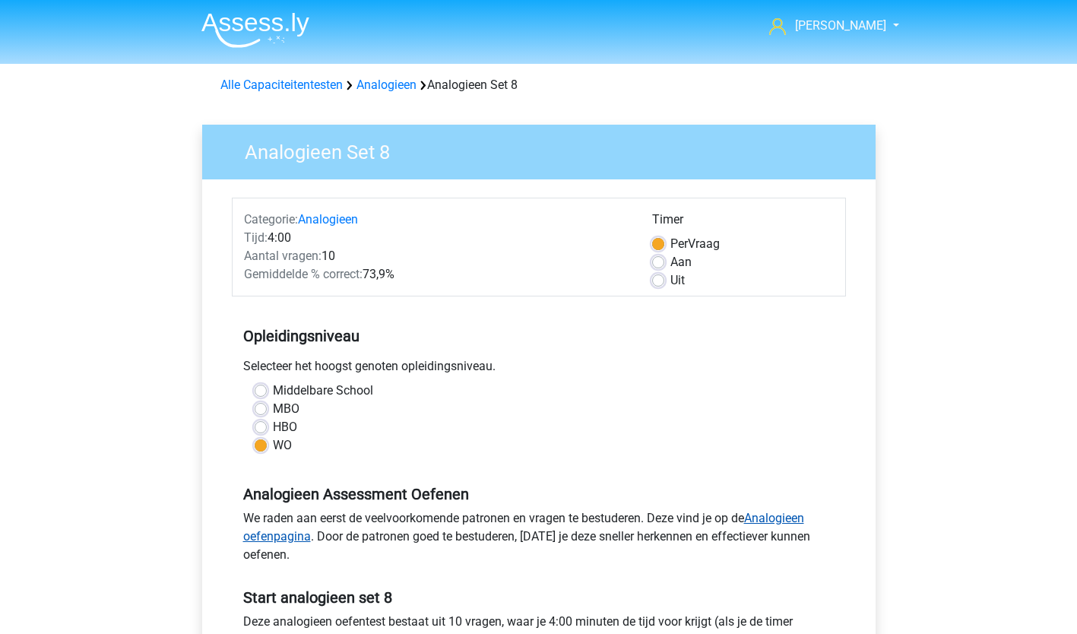
click at [787, 517] on link "Analogieen oefenpagina" at bounding box center [523, 527] width 561 height 33
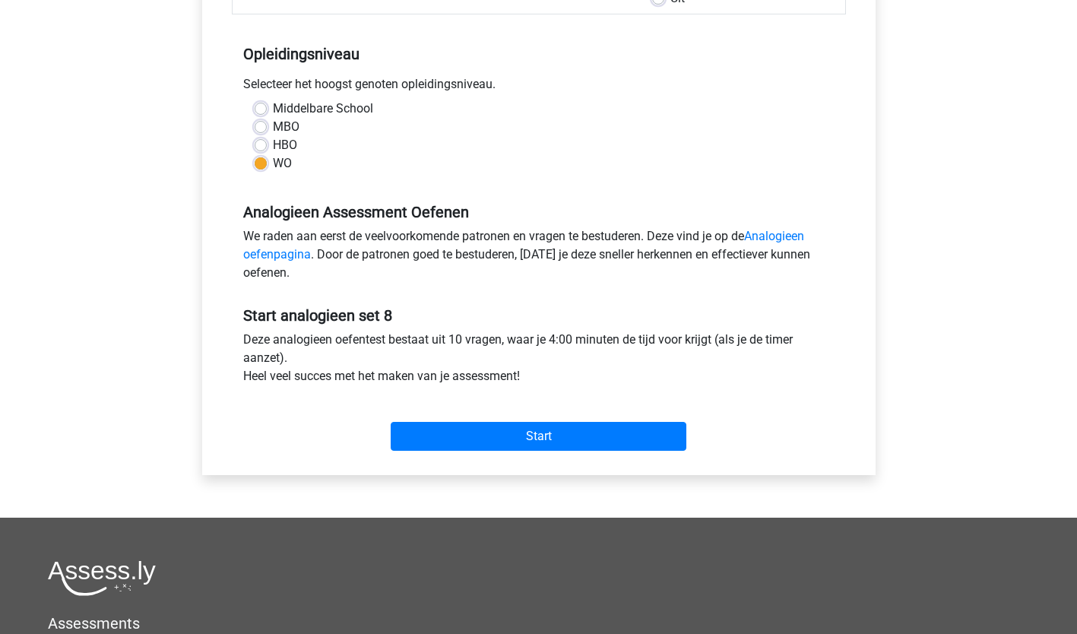
scroll to position [299, 0]
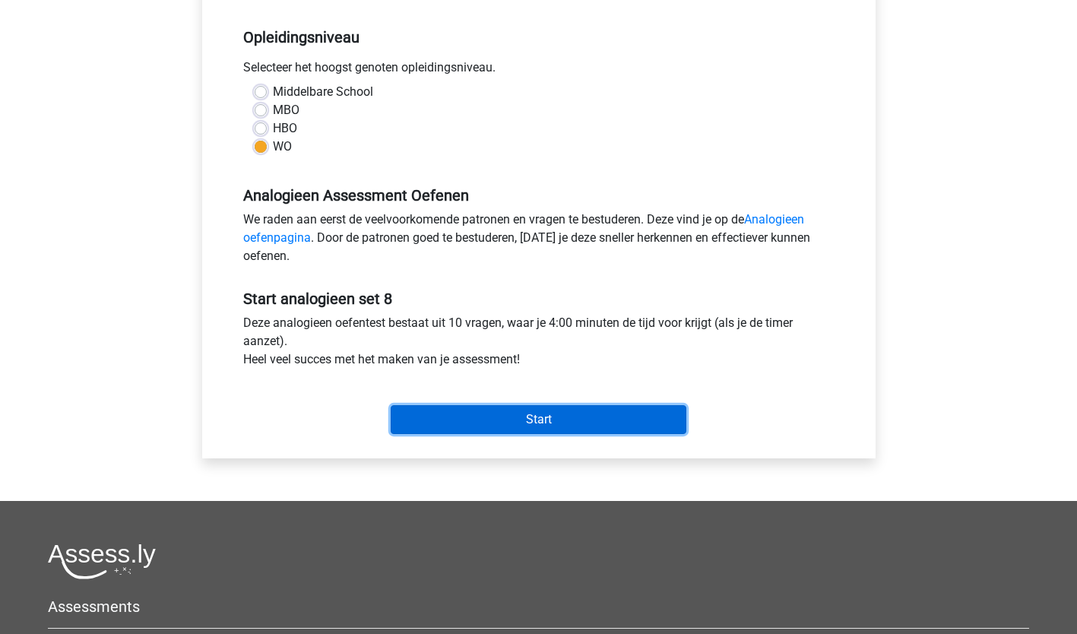
click at [526, 419] on input "Start" at bounding box center [539, 419] width 296 height 29
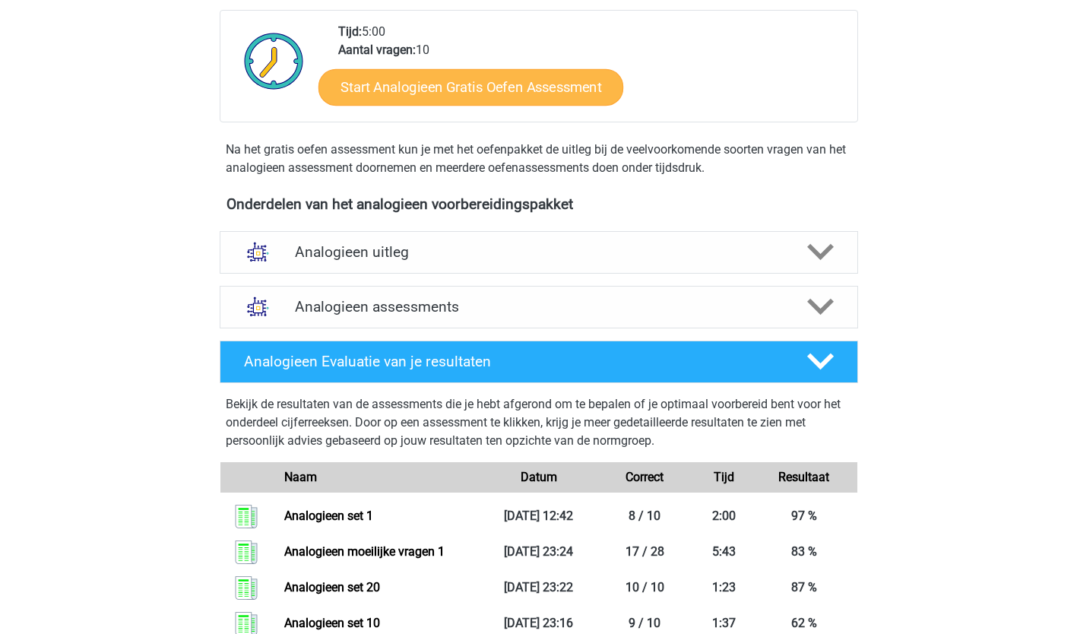
scroll to position [353, 0]
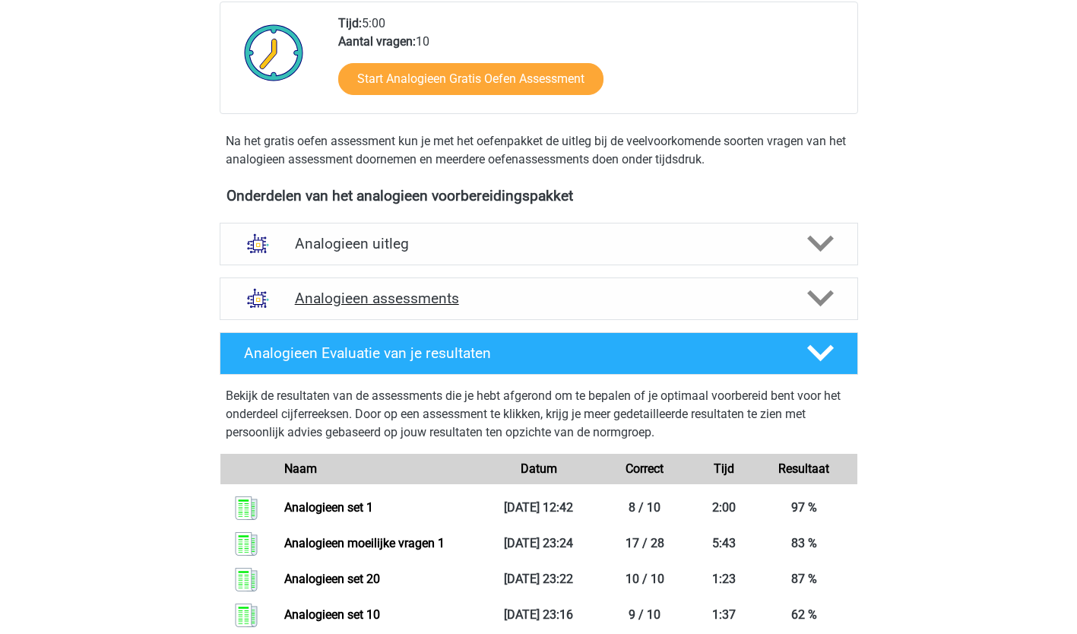
click at [825, 298] on polygon at bounding box center [820, 298] width 27 height 17
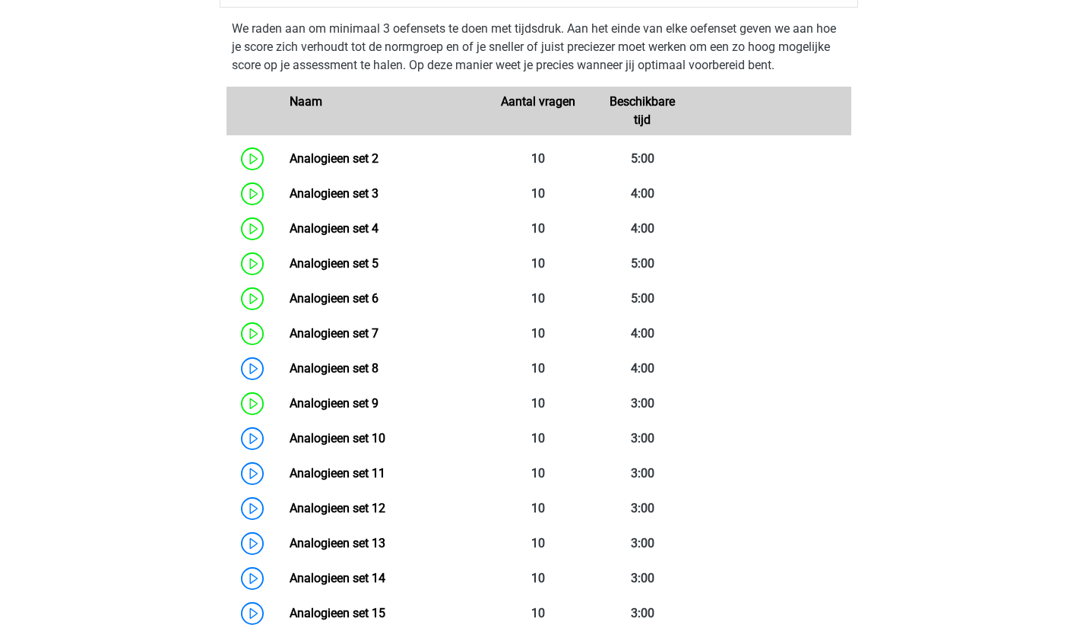
scroll to position [665, 0]
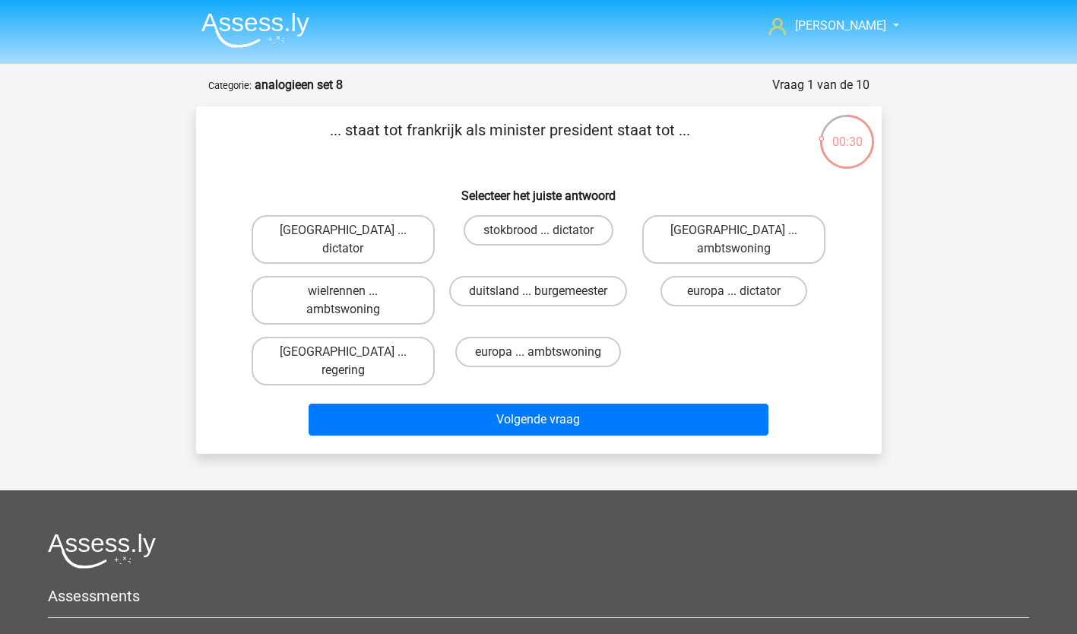
click at [351, 352] on input "parijs ... regering" at bounding box center [348, 357] width 10 height 10
radio input "true"
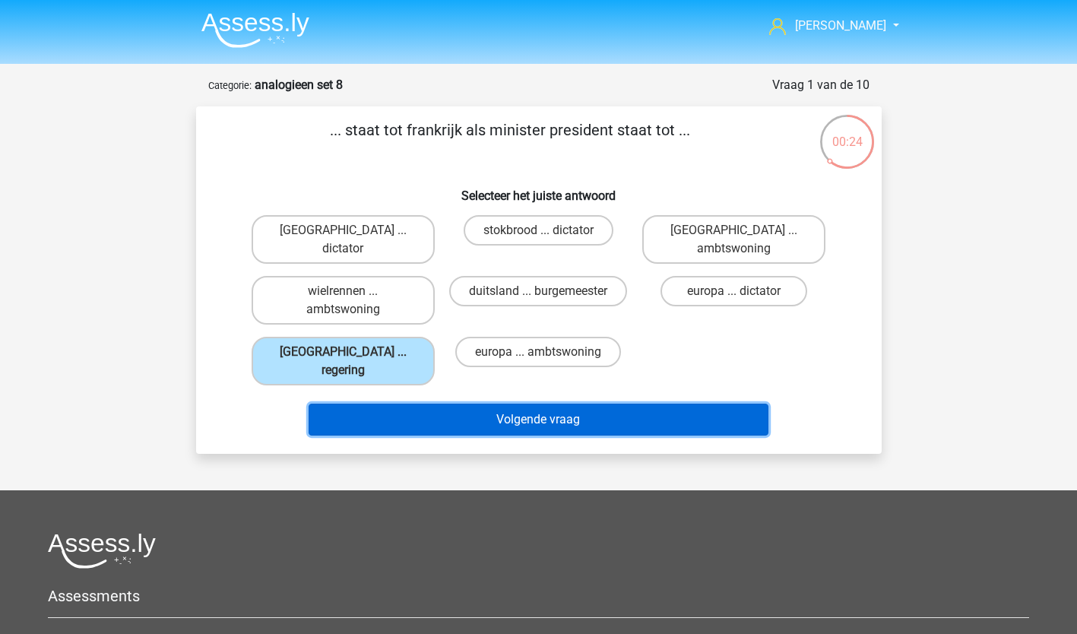
click at [560, 404] on button "Volgende vraag" at bounding box center [539, 420] width 460 height 32
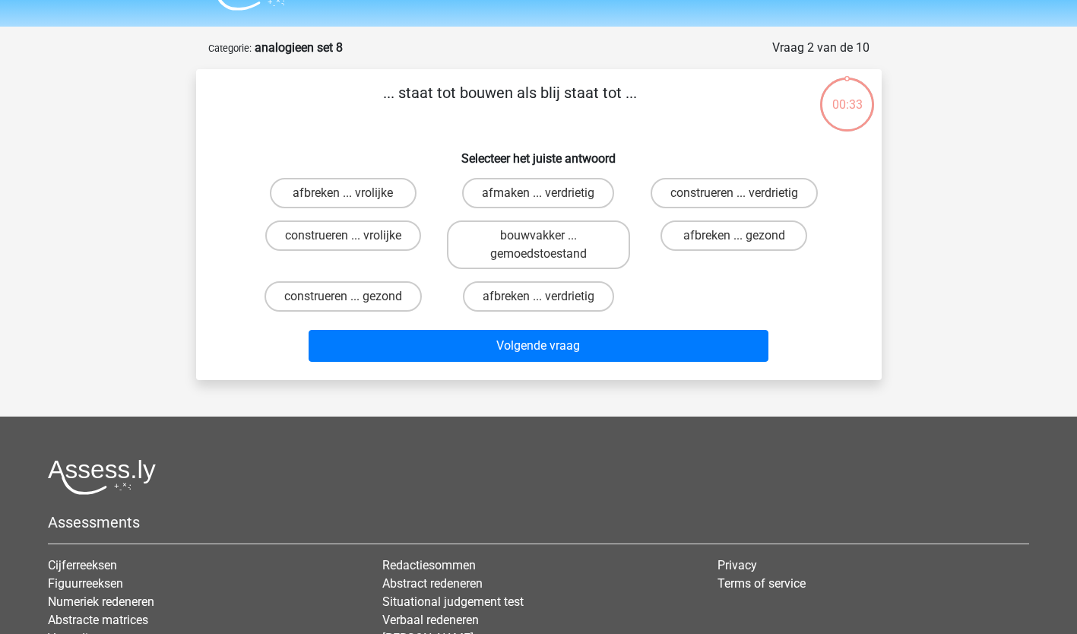
scroll to position [76, 0]
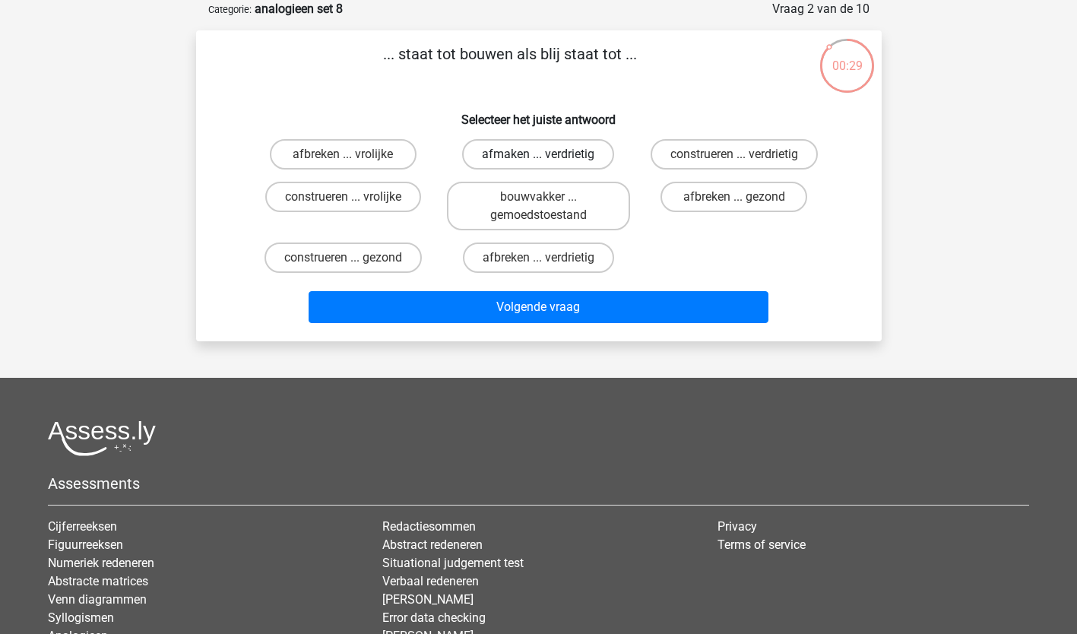
click at [577, 152] on label "afmaken ... verdrietig" at bounding box center [538, 154] width 152 height 30
click at [548, 154] on input "afmaken ... verdrietig" at bounding box center [543, 159] width 10 height 10
radio input "true"
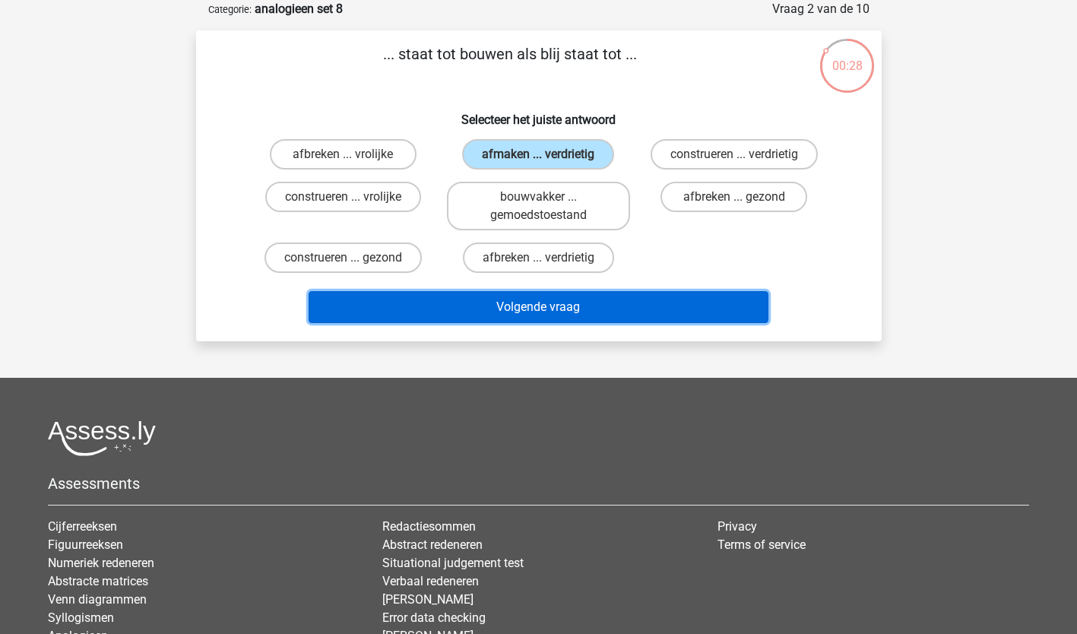
click at [583, 298] on button "Volgende vraag" at bounding box center [539, 307] width 460 height 32
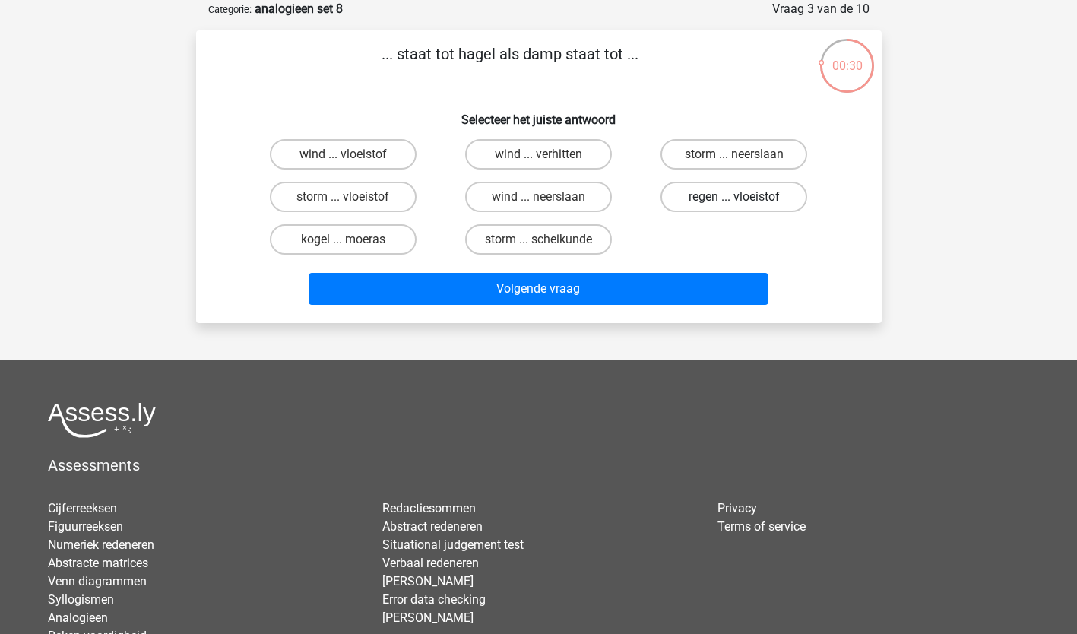
click at [741, 195] on label "regen ... vloeistof" at bounding box center [733, 197] width 147 height 30
click at [741, 197] on input "regen ... vloeistof" at bounding box center [739, 202] width 10 height 10
radio input "true"
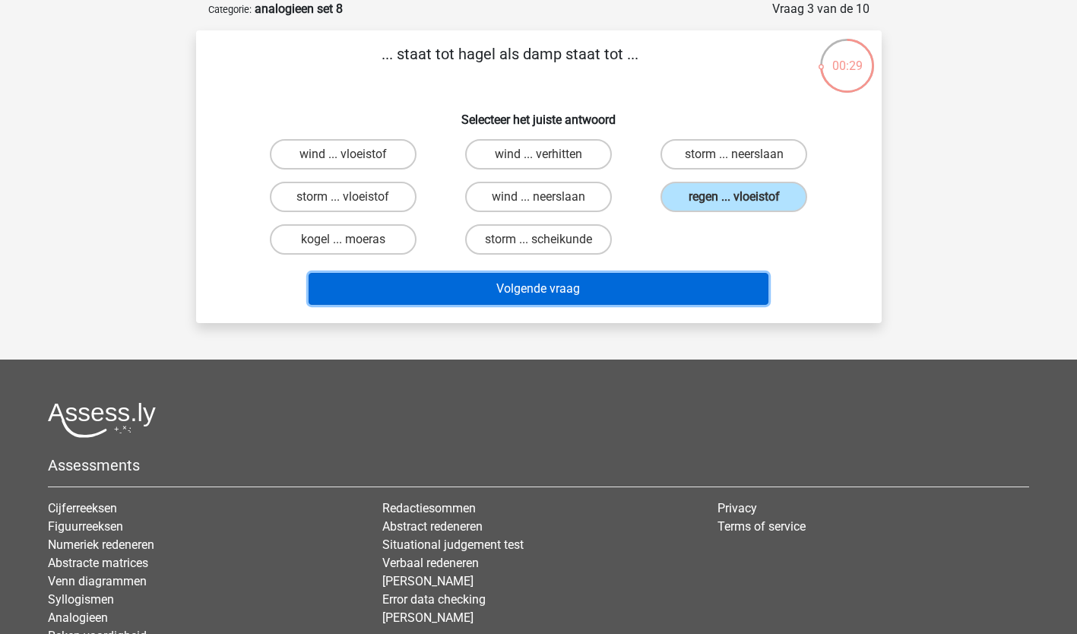
click at [658, 290] on button "Volgende vraag" at bounding box center [539, 289] width 460 height 32
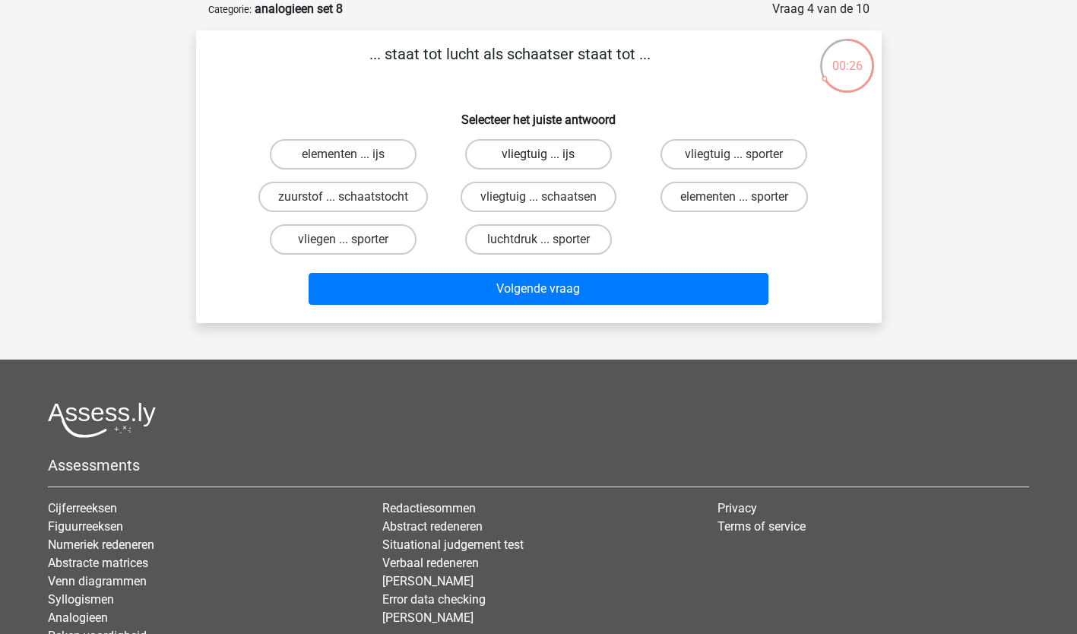
click at [542, 150] on label "vliegtuig ... ijs" at bounding box center [538, 154] width 147 height 30
click at [542, 154] on input "vliegtuig ... ijs" at bounding box center [543, 159] width 10 height 10
radio input "true"
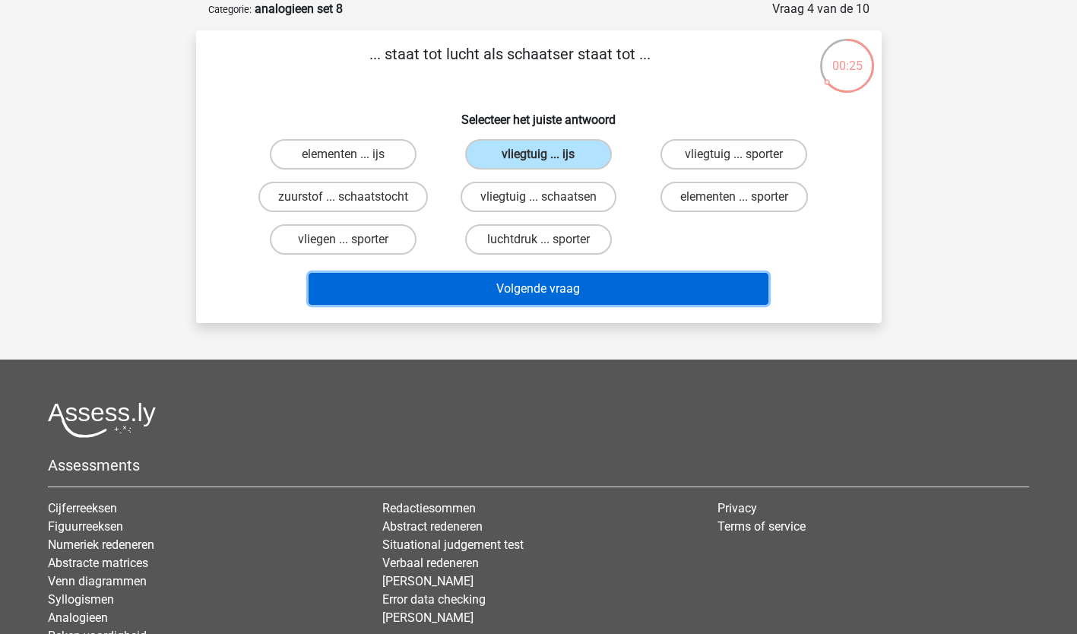
click at [534, 277] on button "Volgende vraag" at bounding box center [539, 289] width 460 height 32
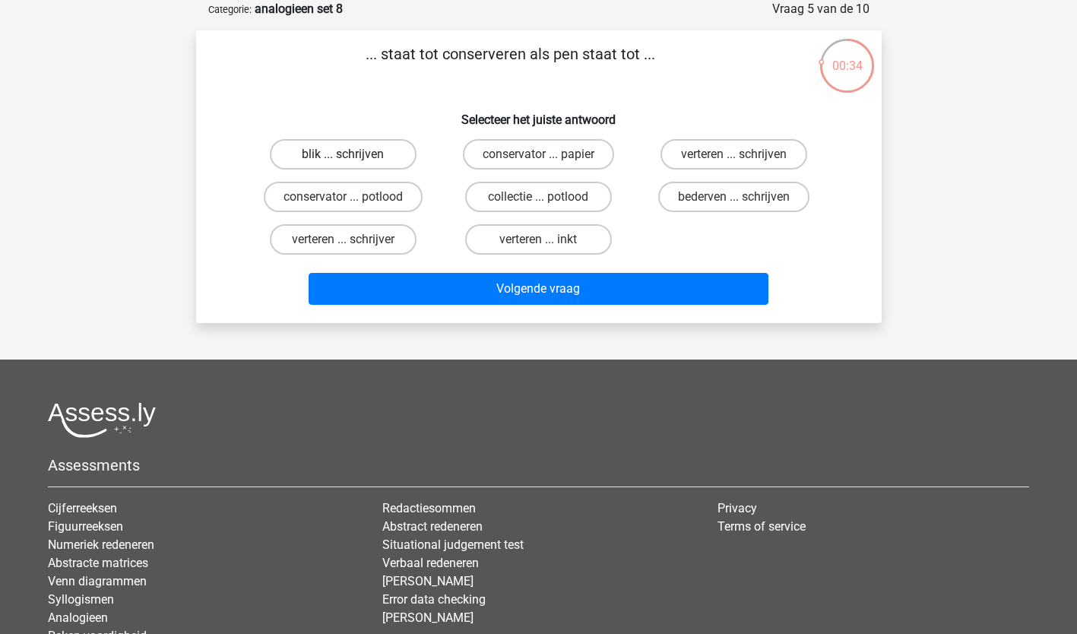
drag, startPoint x: 343, startPoint y: 155, endPoint x: 354, endPoint y: 159, distance: 12.0
click at [354, 159] on div "blik ... schrijven" at bounding box center [343, 154] width 183 height 30
click at [381, 150] on label "blik ... schrijven" at bounding box center [343, 154] width 147 height 30
click at [353, 154] on input "blik ... schrijven" at bounding box center [348, 159] width 10 height 10
radio input "true"
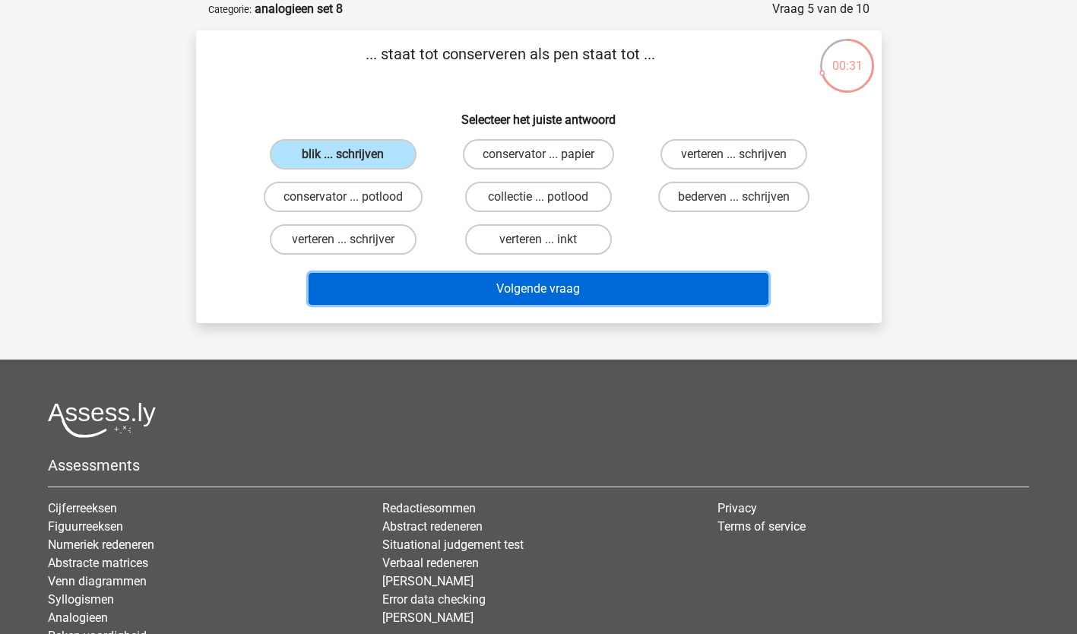
click at [568, 290] on button "Volgende vraag" at bounding box center [539, 289] width 460 height 32
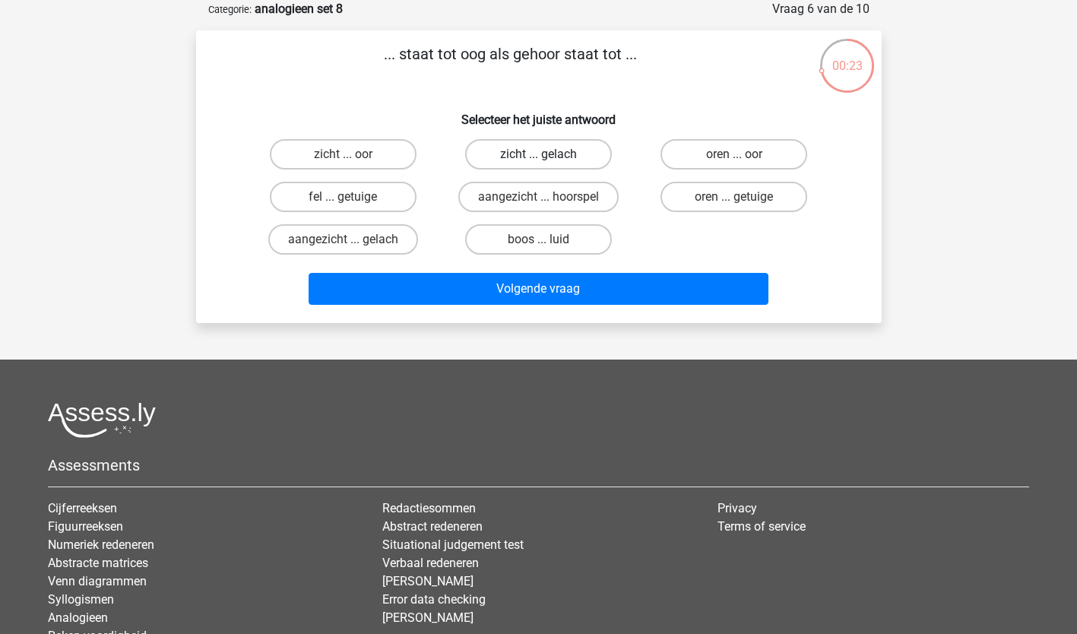
click at [533, 147] on label "zicht ... gelach" at bounding box center [538, 154] width 147 height 30
click at [538, 154] on input "zicht ... gelach" at bounding box center [543, 159] width 10 height 10
radio input "true"
click at [360, 153] on label "zicht ... oor" at bounding box center [343, 154] width 147 height 30
click at [353, 154] on input "zicht ... oor" at bounding box center [348, 159] width 10 height 10
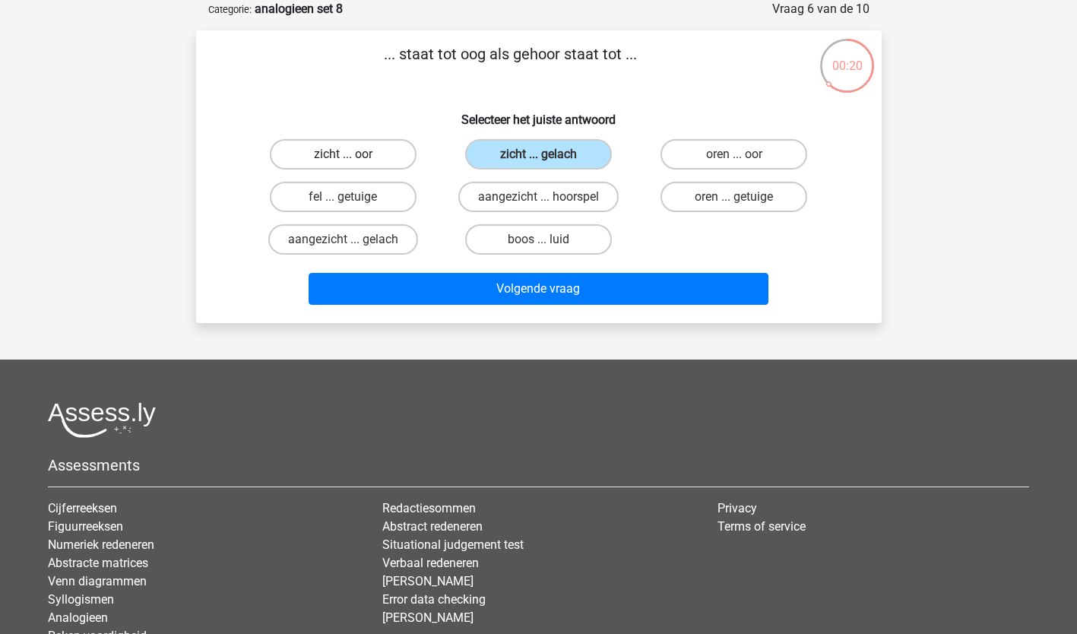
radio input "true"
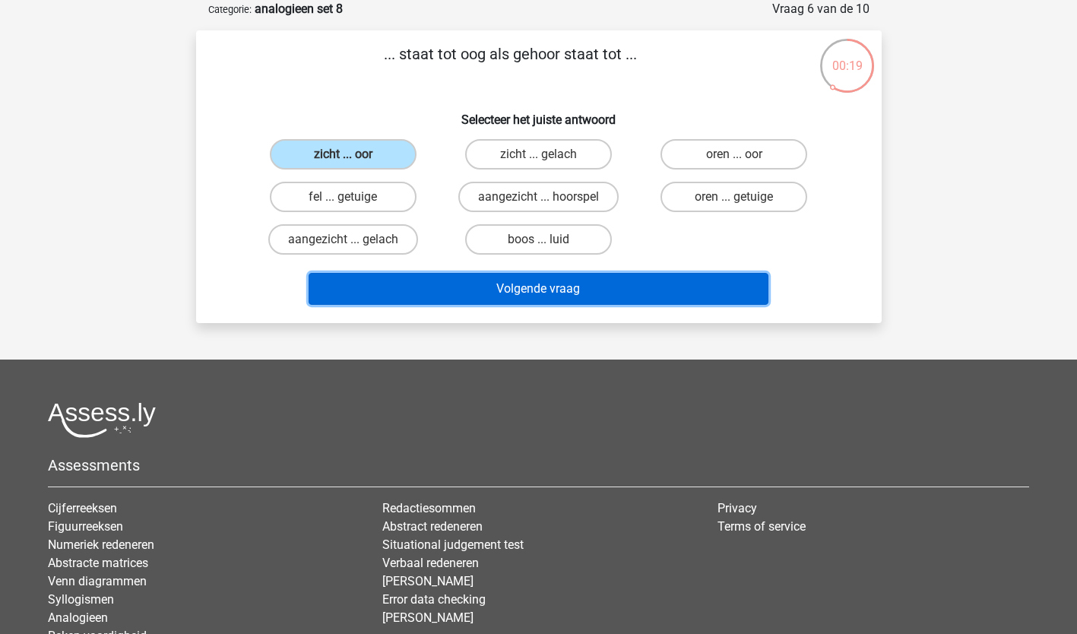
click at [500, 293] on button "Volgende vraag" at bounding box center [539, 289] width 460 height 32
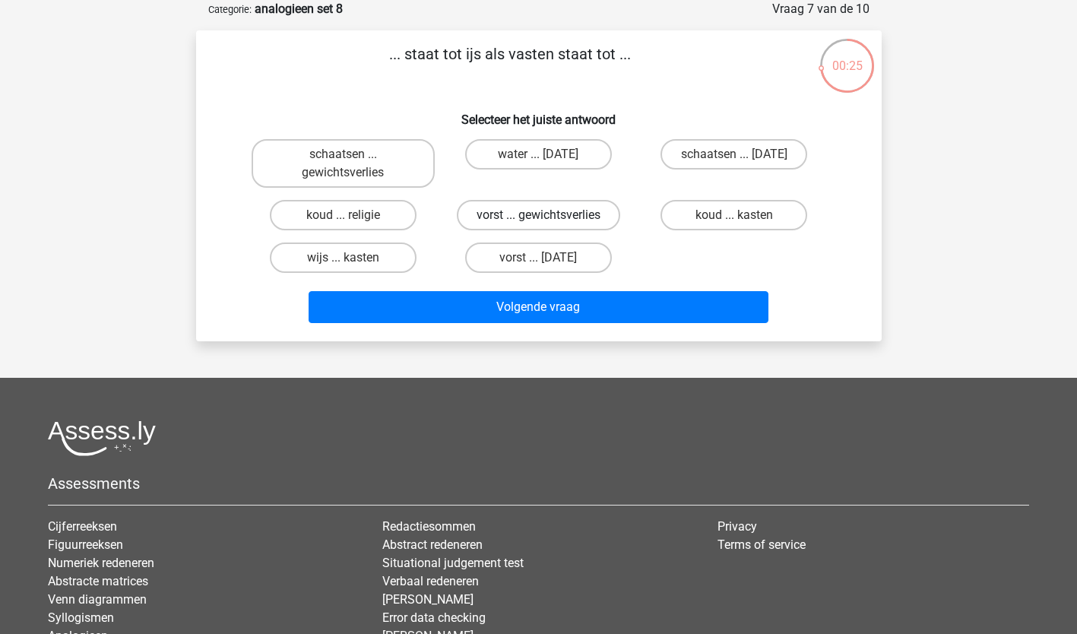
click at [516, 211] on label "vorst ... gewichtsverlies" at bounding box center [538, 215] width 163 height 30
click at [538, 215] on input "vorst ... gewichtsverlies" at bounding box center [543, 220] width 10 height 10
radio input "true"
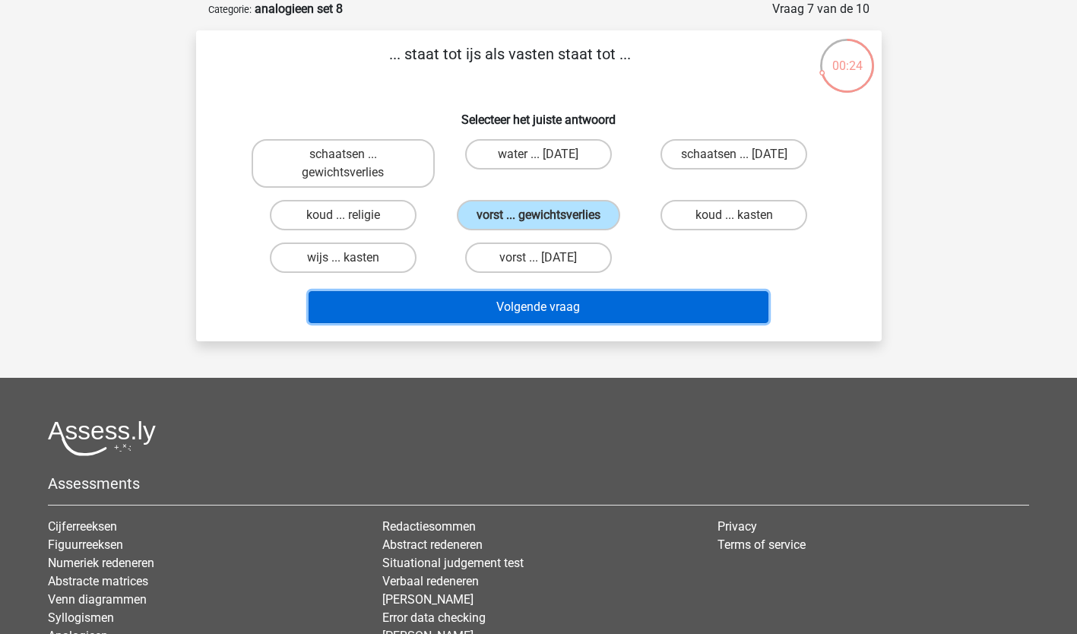
click at [538, 299] on button "Volgende vraag" at bounding box center [539, 307] width 460 height 32
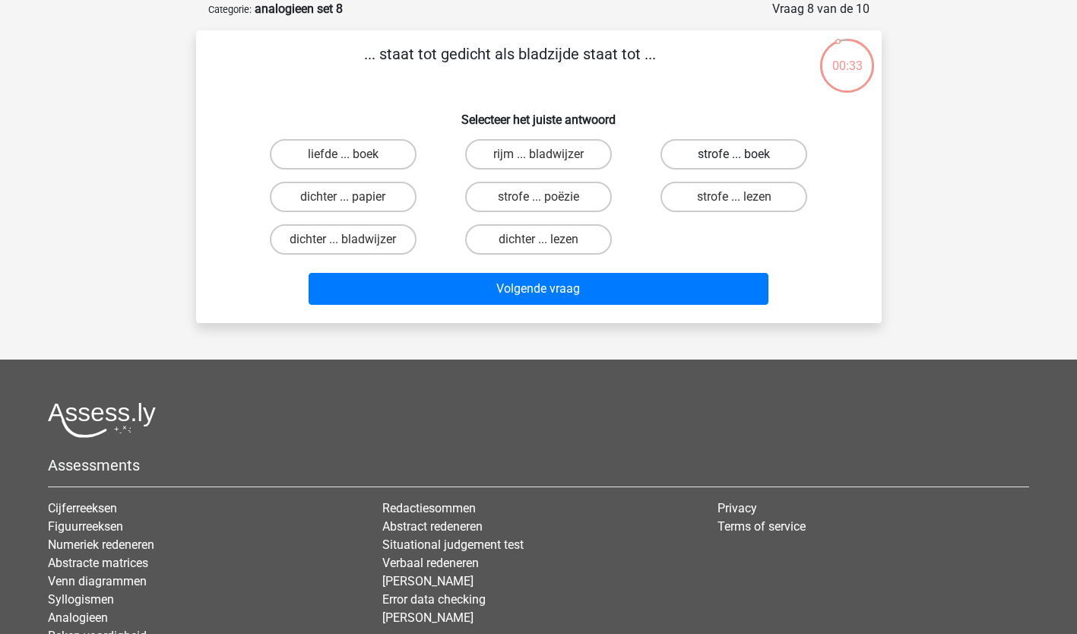
click at [708, 154] on label "strofe ... boek" at bounding box center [733, 154] width 147 height 30
click at [734, 154] on input "strofe ... boek" at bounding box center [739, 159] width 10 height 10
radio input "true"
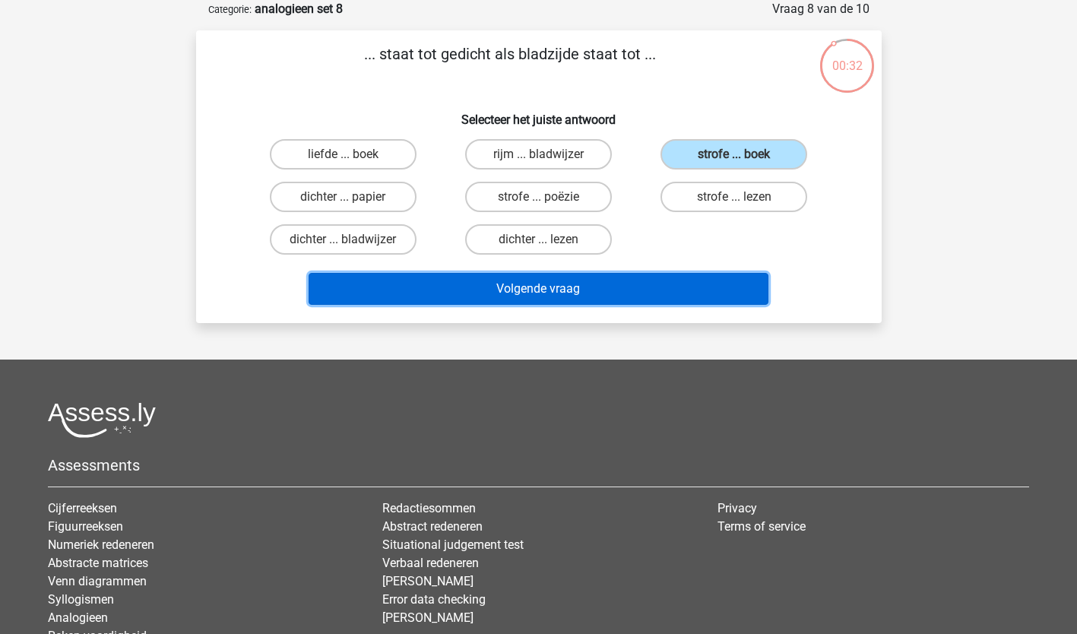
click at [568, 284] on button "Volgende vraag" at bounding box center [539, 289] width 460 height 32
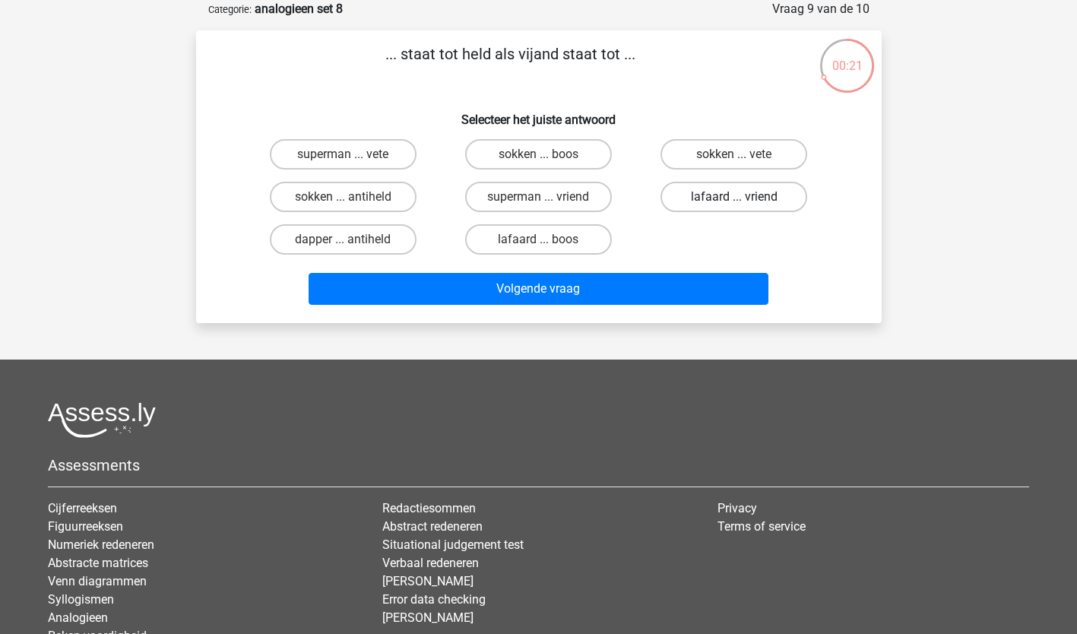
click at [714, 195] on label "lafaard ... vriend" at bounding box center [733, 197] width 147 height 30
click at [734, 197] on input "lafaard ... vriend" at bounding box center [739, 202] width 10 height 10
radio input "true"
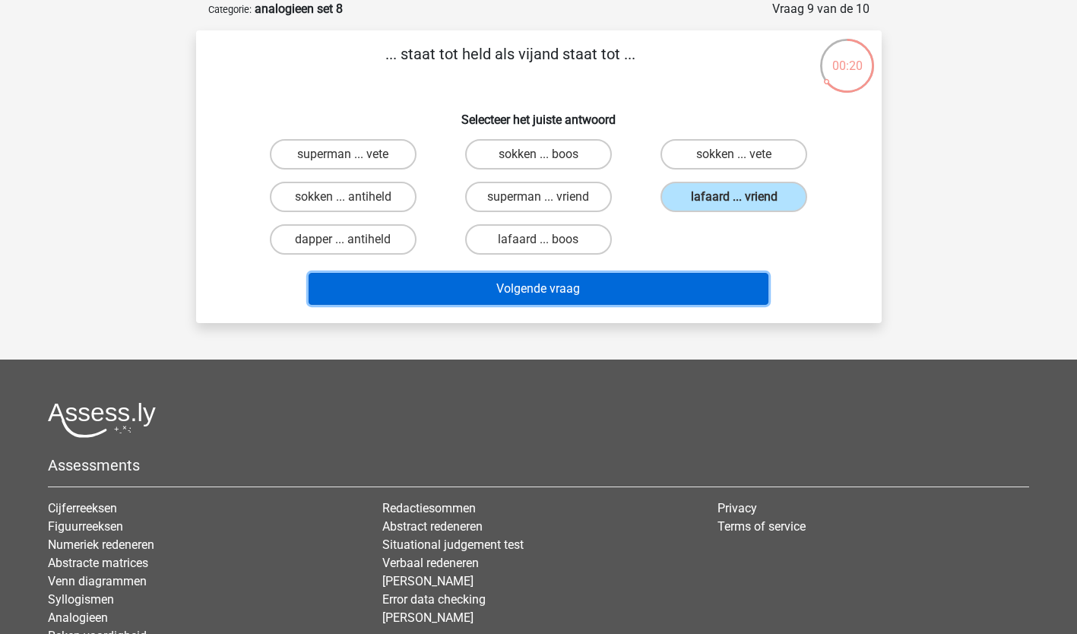
click at [552, 287] on button "Volgende vraag" at bounding box center [539, 289] width 460 height 32
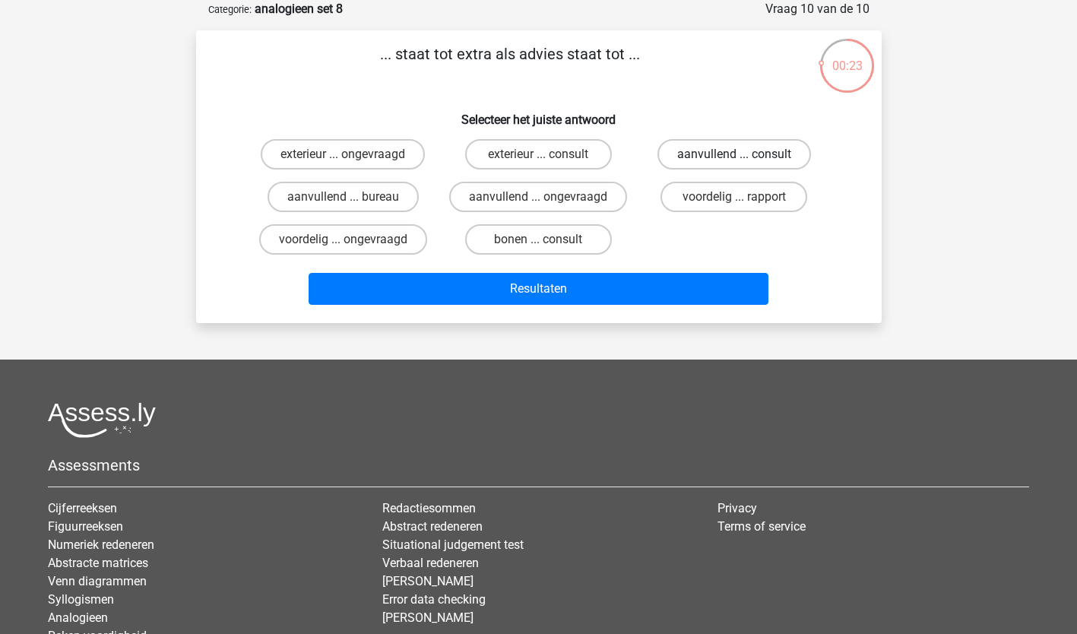
click at [744, 151] on label "aanvullend ... consult" at bounding box center [734, 154] width 154 height 30
click at [744, 154] on input "aanvullend ... consult" at bounding box center [739, 159] width 10 height 10
radio input "true"
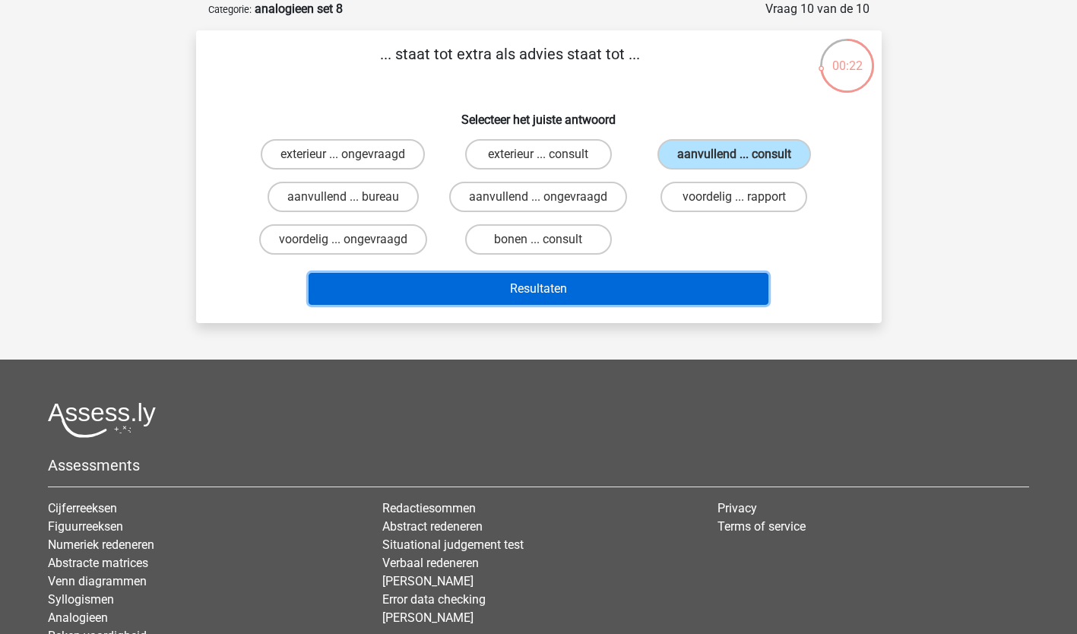
click at [566, 280] on button "Resultaten" at bounding box center [539, 289] width 460 height 32
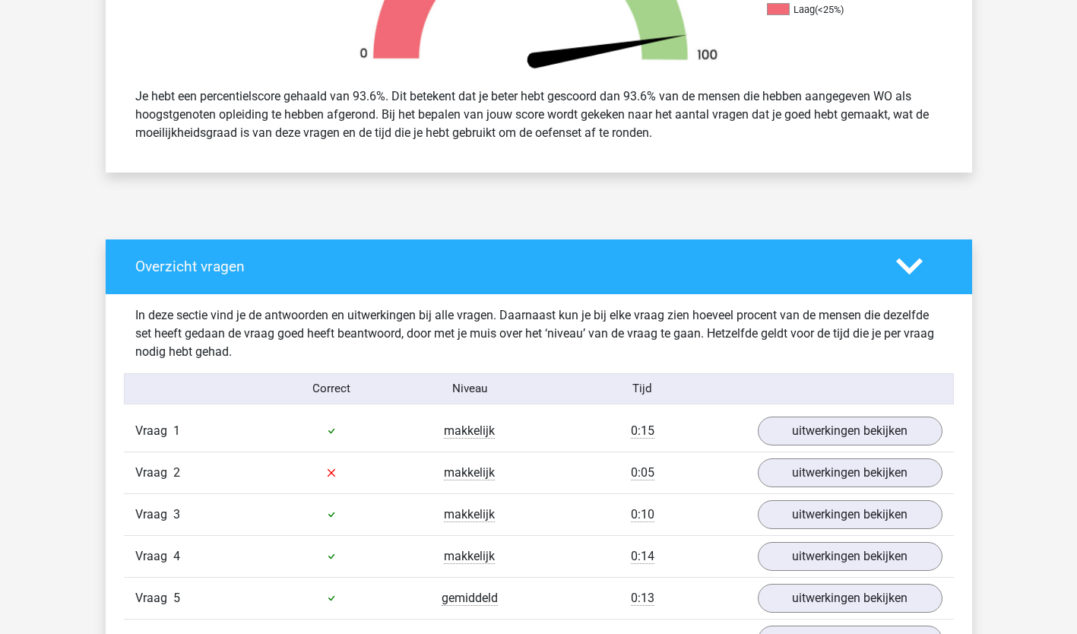
scroll to position [599, 0]
click at [794, 465] on link "uitwerkingen bekijken" at bounding box center [849, 472] width 212 height 33
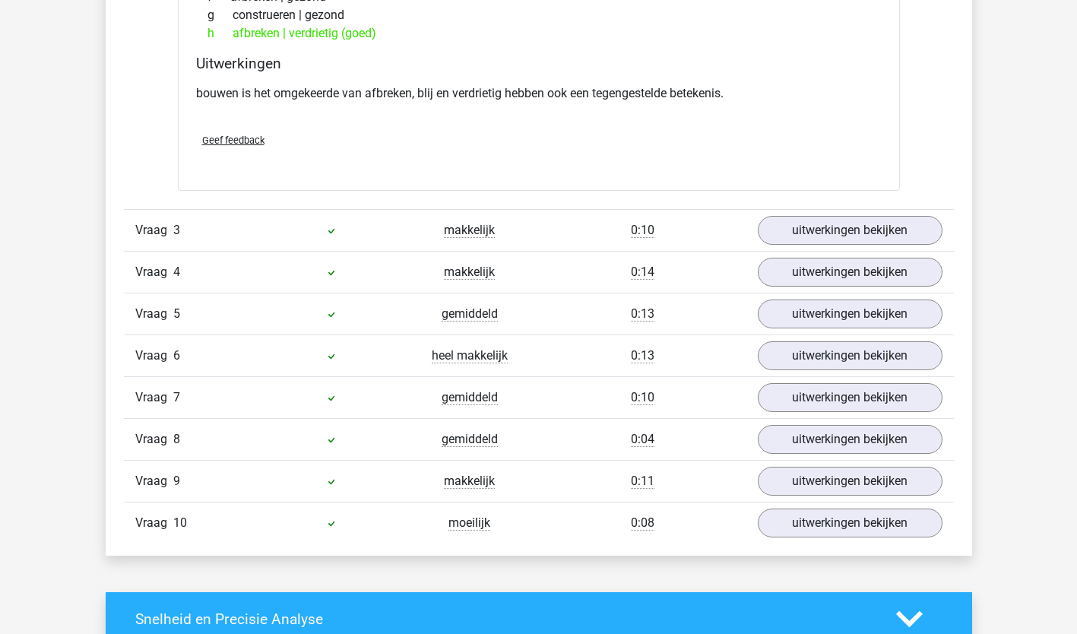
scroll to position [1260, 0]
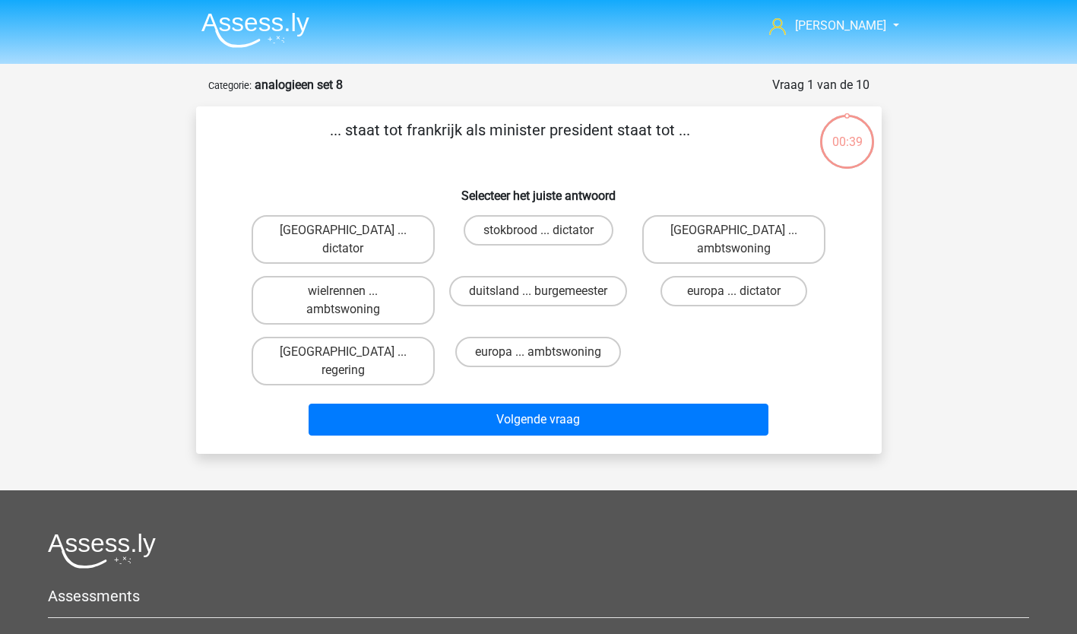
scroll to position [76, 0]
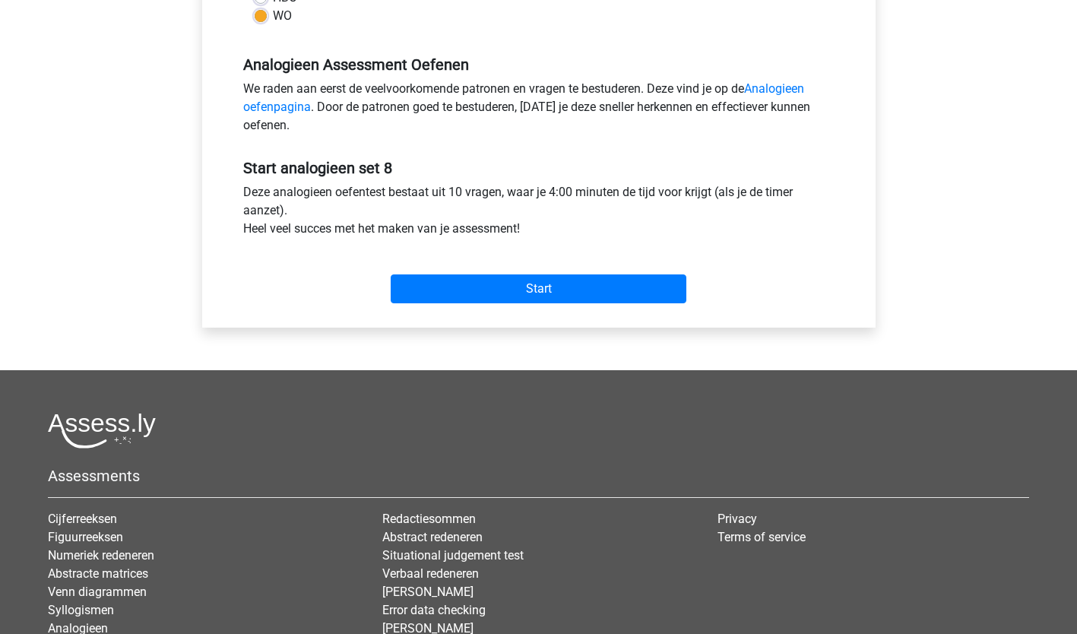
scroll to position [464, 0]
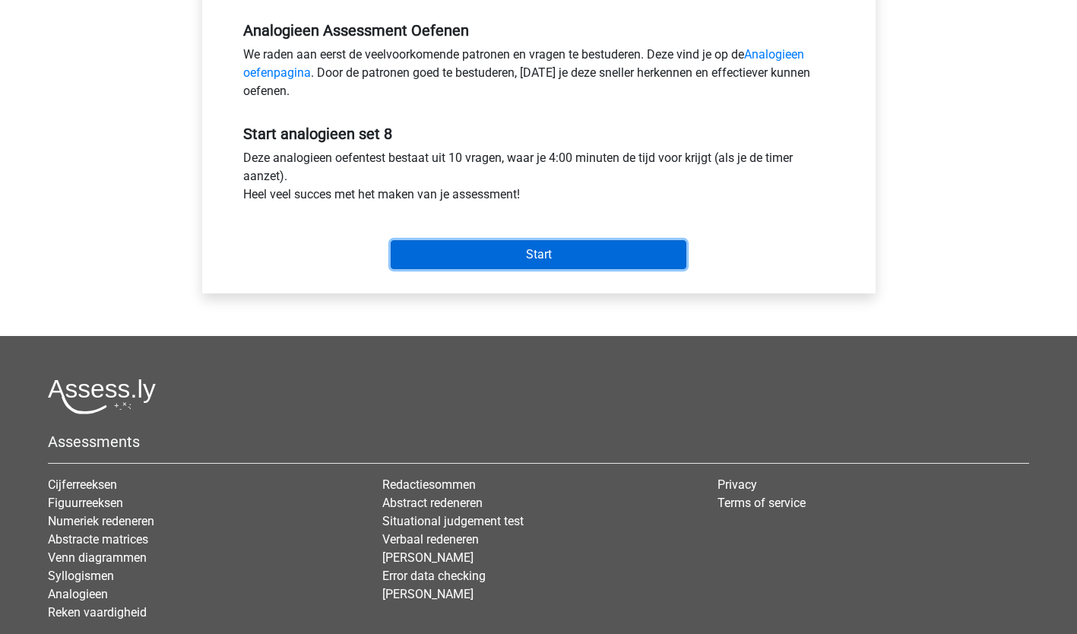
click at [543, 264] on input "Start" at bounding box center [539, 254] width 296 height 29
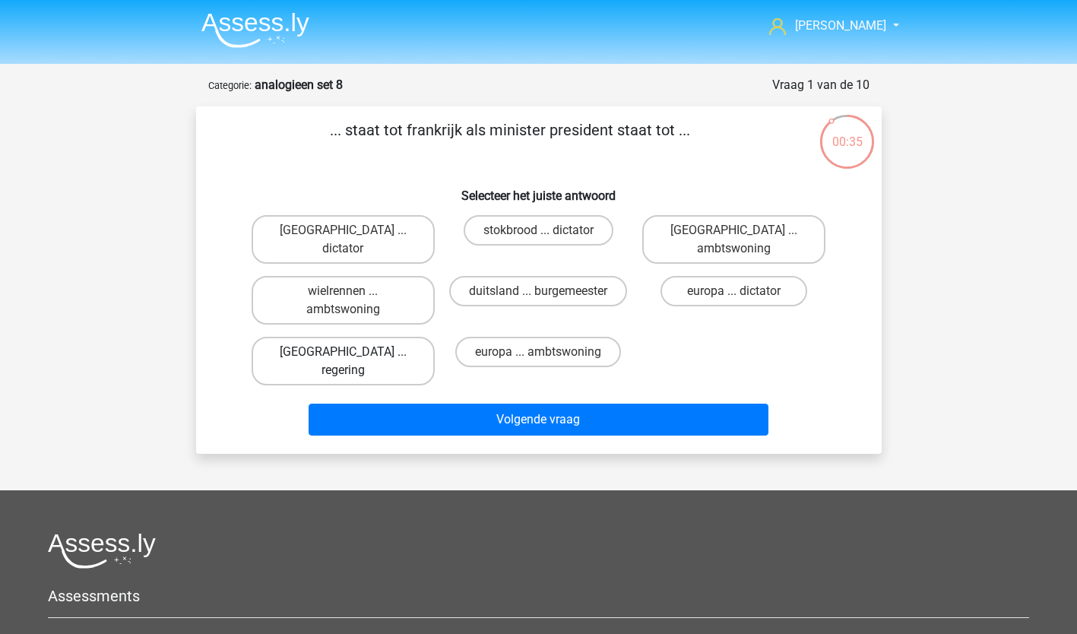
click at [339, 337] on label "parijs ... regering" at bounding box center [343, 361] width 183 height 49
click at [343, 352] on input "parijs ... regering" at bounding box center [348, 357] width 10 height 10
radio input "true"
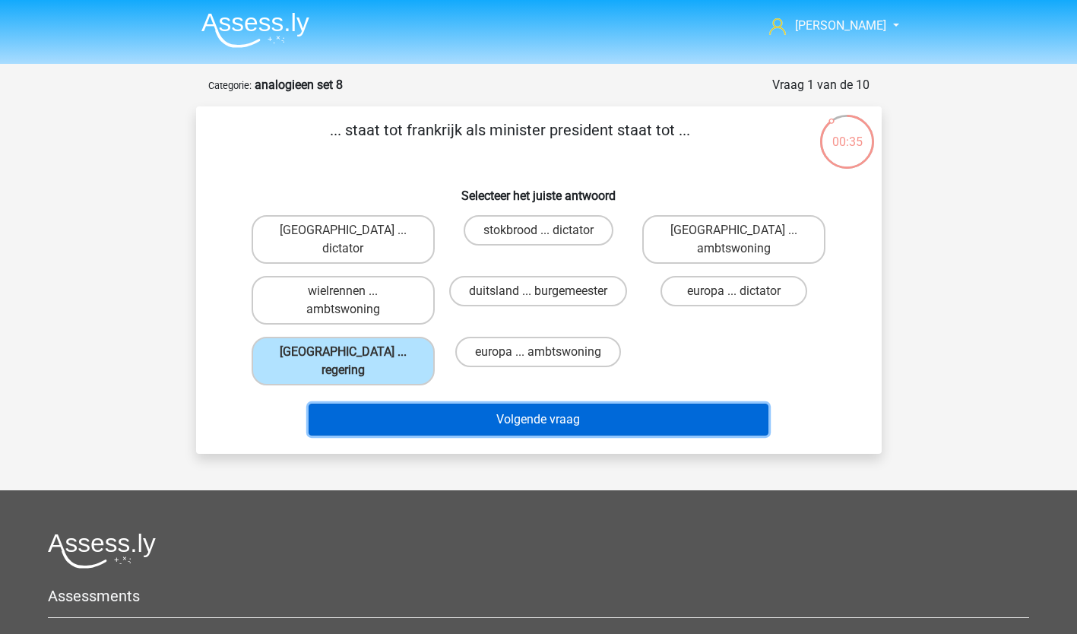
click at [494, 404] on button "Volgende vraag" at bounding box center [539, 420] width 460 height 32
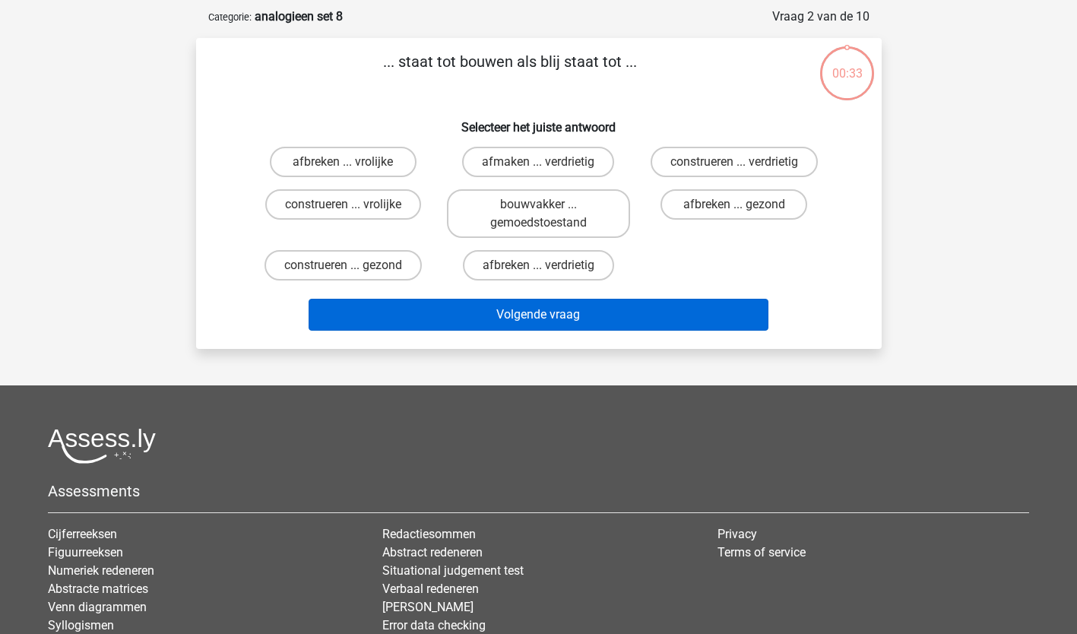
scroll to position [76, 0]
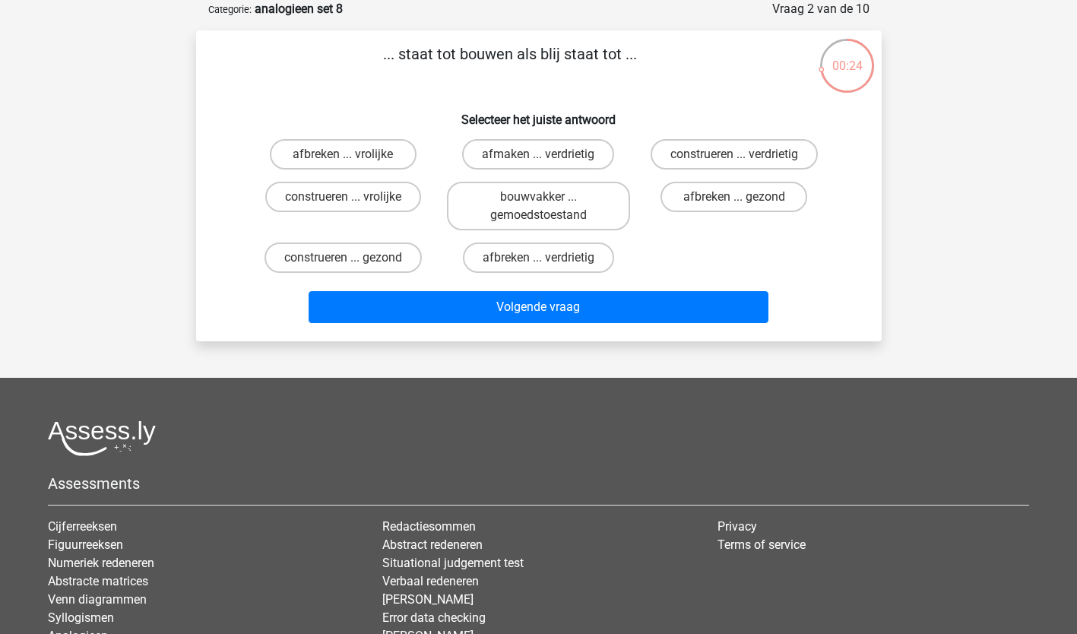
click at [352, 154] on input "afbreken ... vrolijke" at bounding box center [348, 159] width 10 height 10
radio input "true"
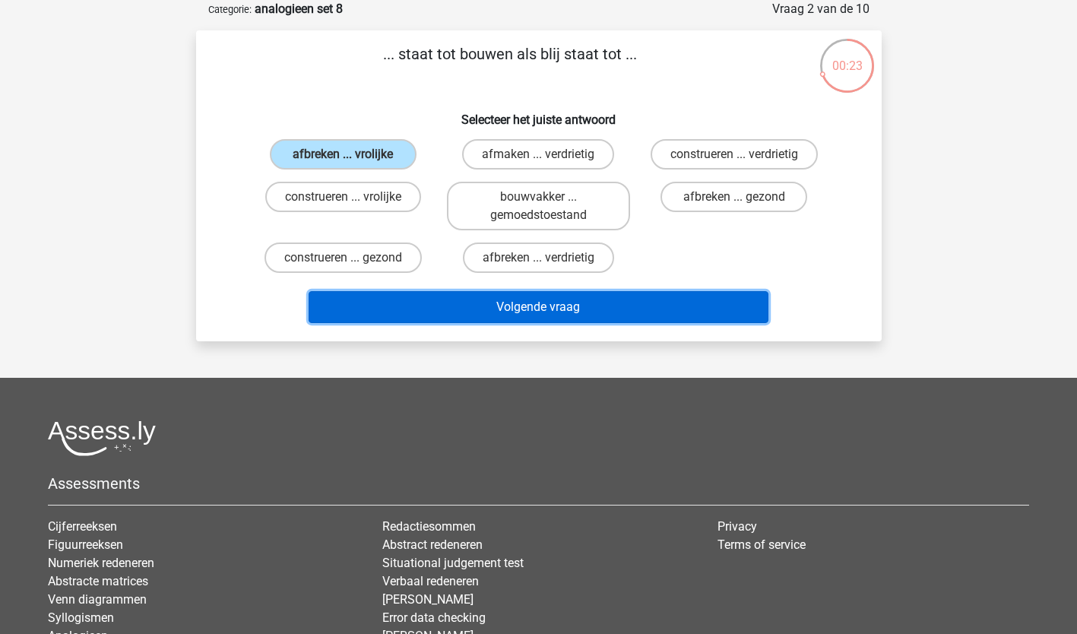
click at [552, 306] on button "Volgende vraag" at bounding box center [539, 307] width 460 height 32
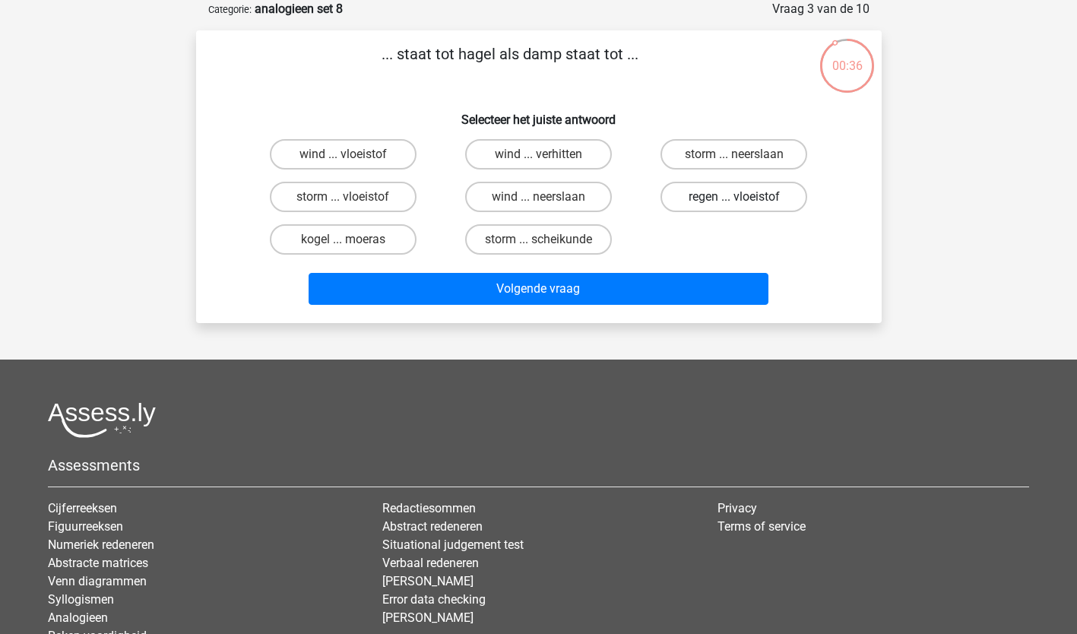
click at [729, 192] on label "regen ... vloeistof" at bounding box center [733, 197] width 147 height 30
click at [734, 197] on input "regen ... vloeistof" at bounding box center [739, 202] width 10 height 10
radio input "true"
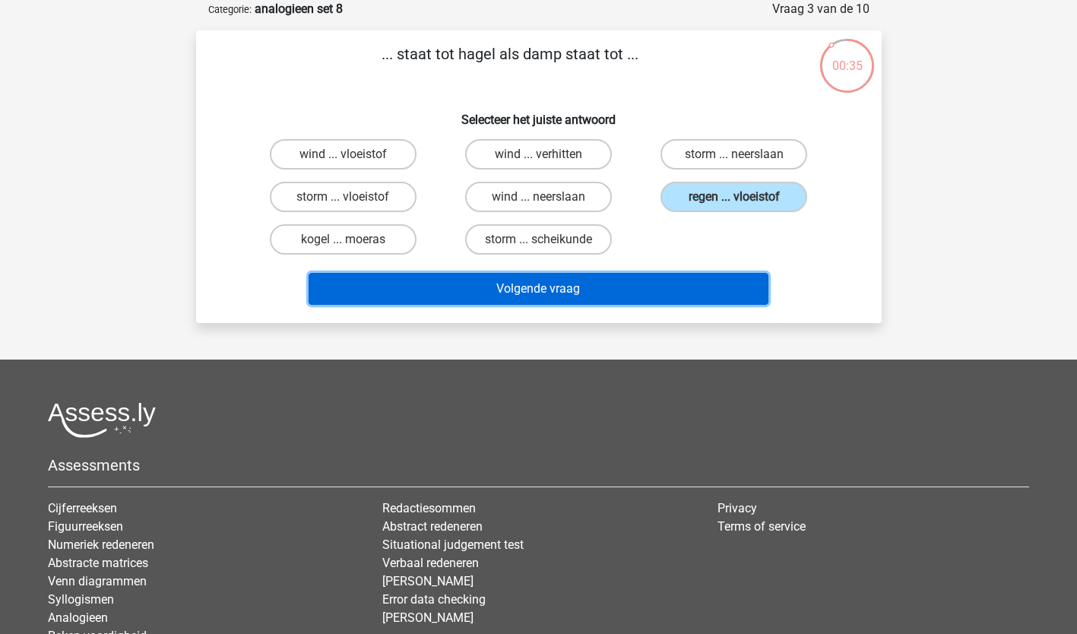
click at [501, 283] on button "Volgende vraag" at bounding box center [539, 289] width 460 height 32
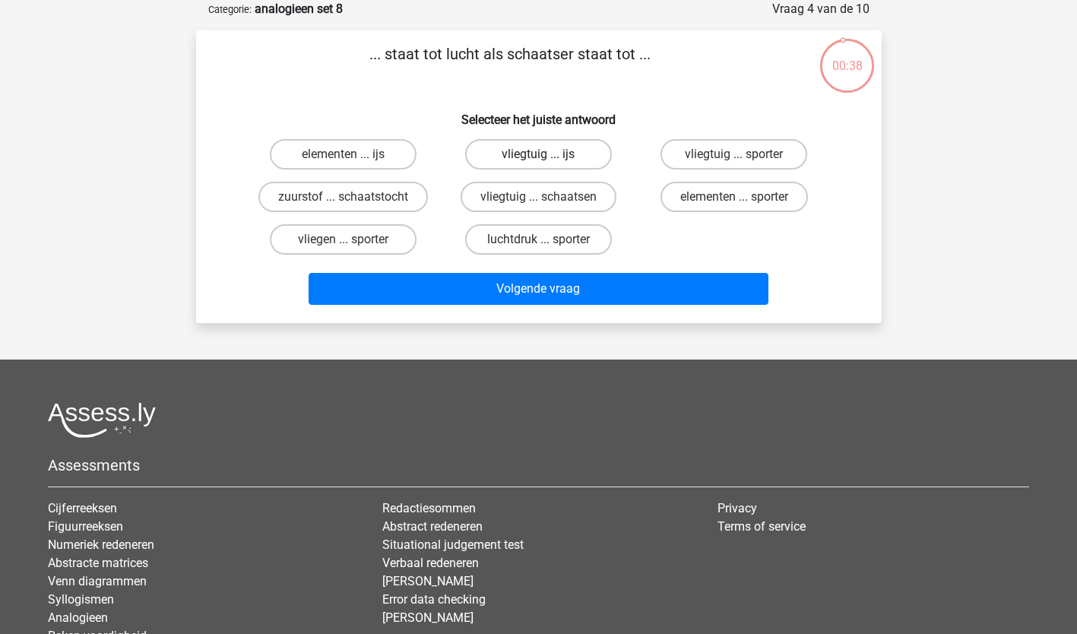
click at [531, 152] on label "vliegtuig ... ijs" at bounding box center [538, 154] width 147 height 30
click at [538, 154] on input "vliegtuig ... ijs" at bounding box center [543, 159] width 10 height 10
radio input "true"
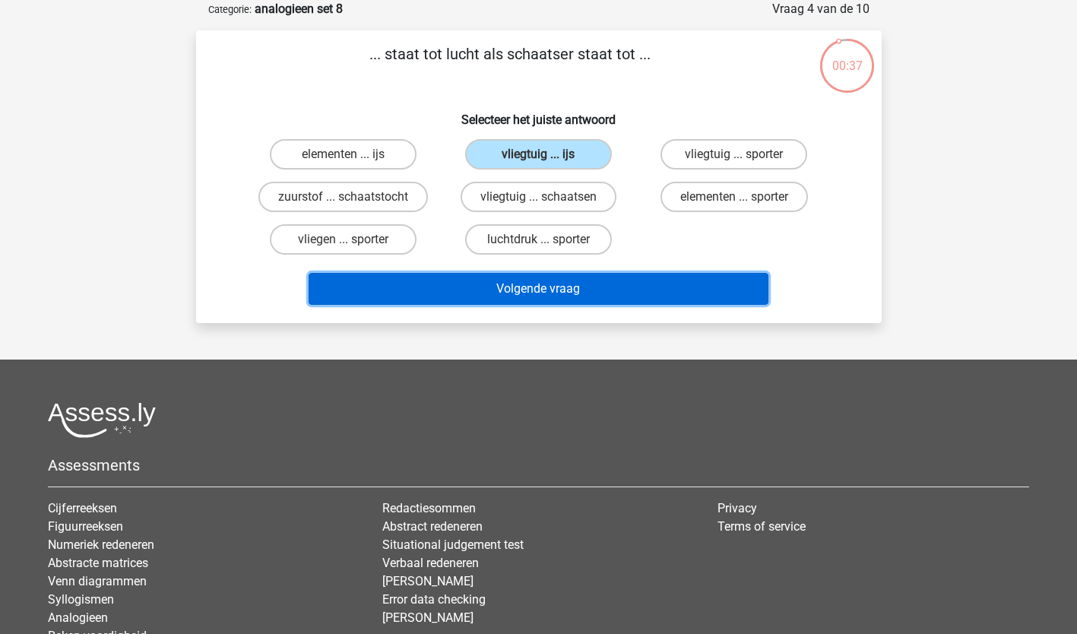
click at [531, 282] on button "Volgende vraag" at bounding box center [539, 289] width 460 height 32
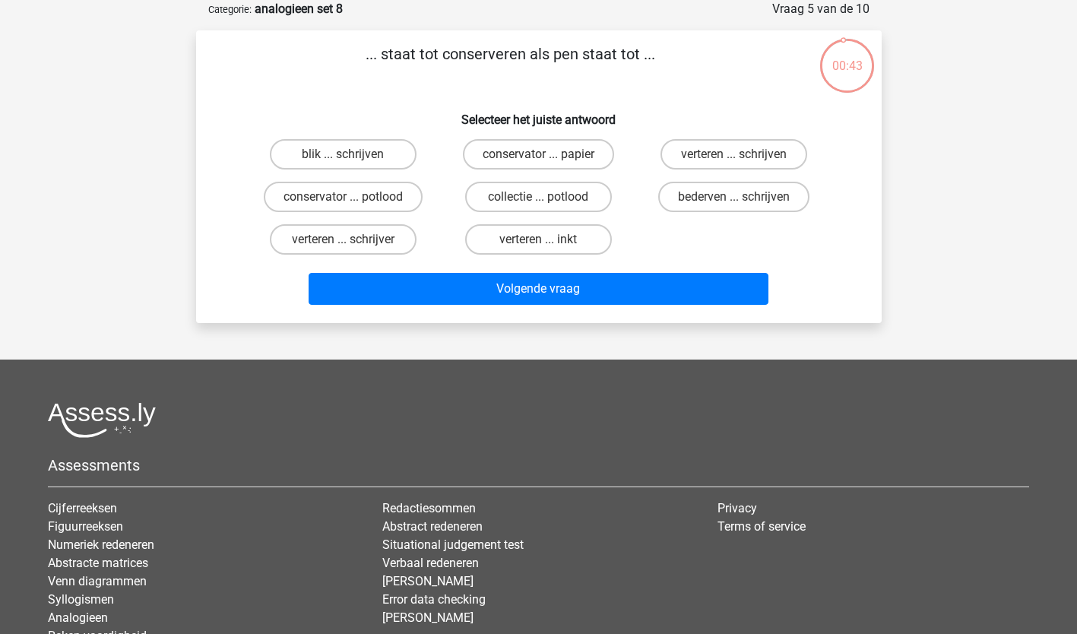
click at [346, 158] on input "blik ... schrijven" at bounding box center [348, 159] width 10 height 10
radio input "true"
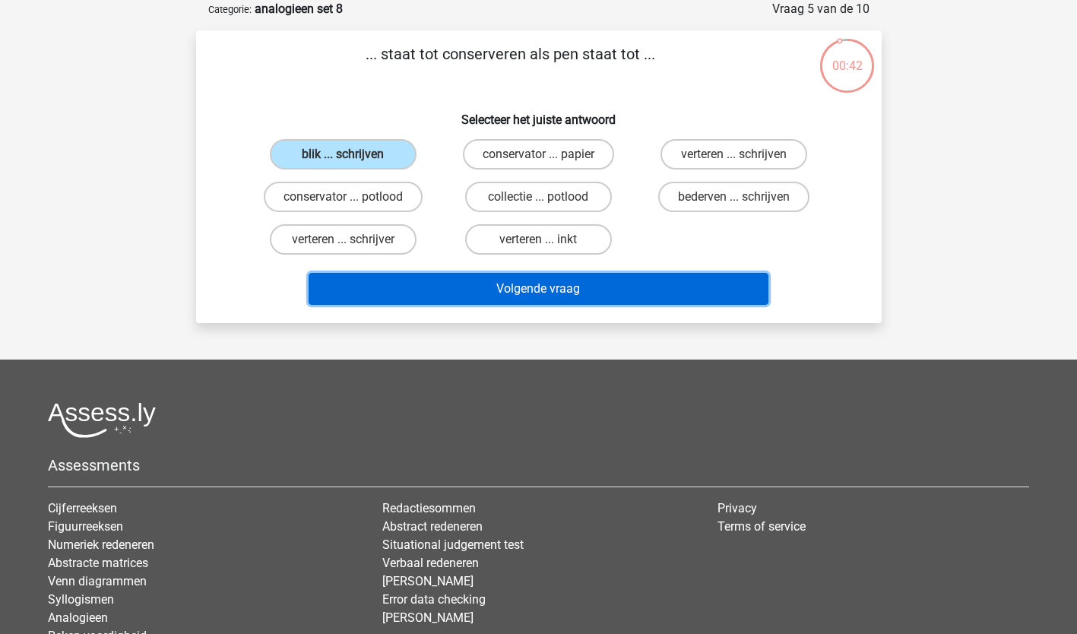
click at [520, 292] on button "Volgende vraag" at bounding box center [539, 289] width 460 height 32
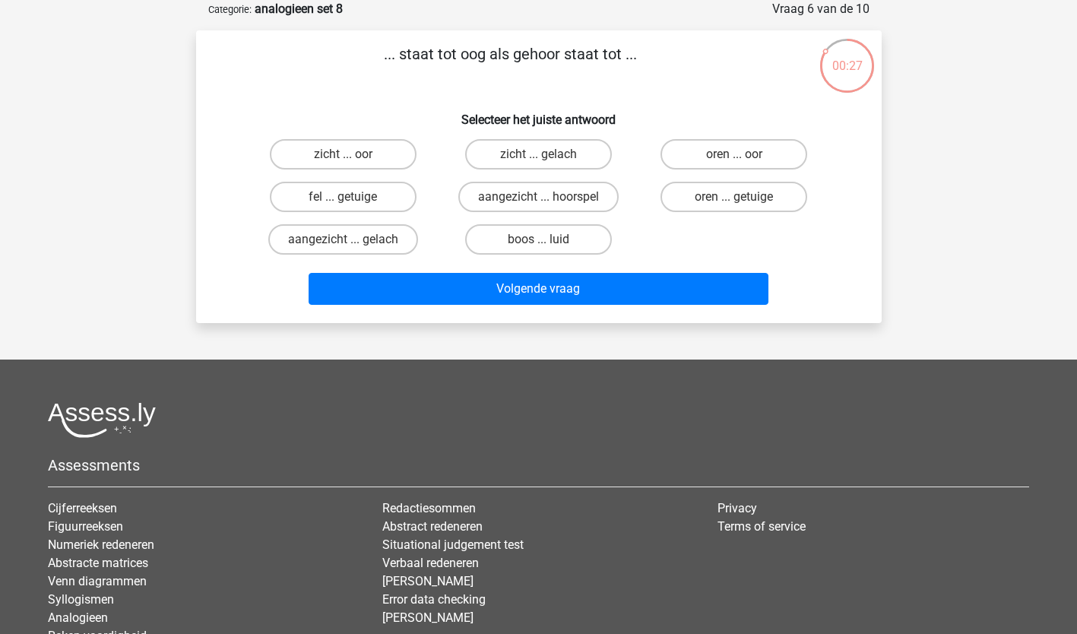
click at [344, 158] on input "zicht ... oor" at bounding box center [348, 159] width 10 height 10
radio input "true"
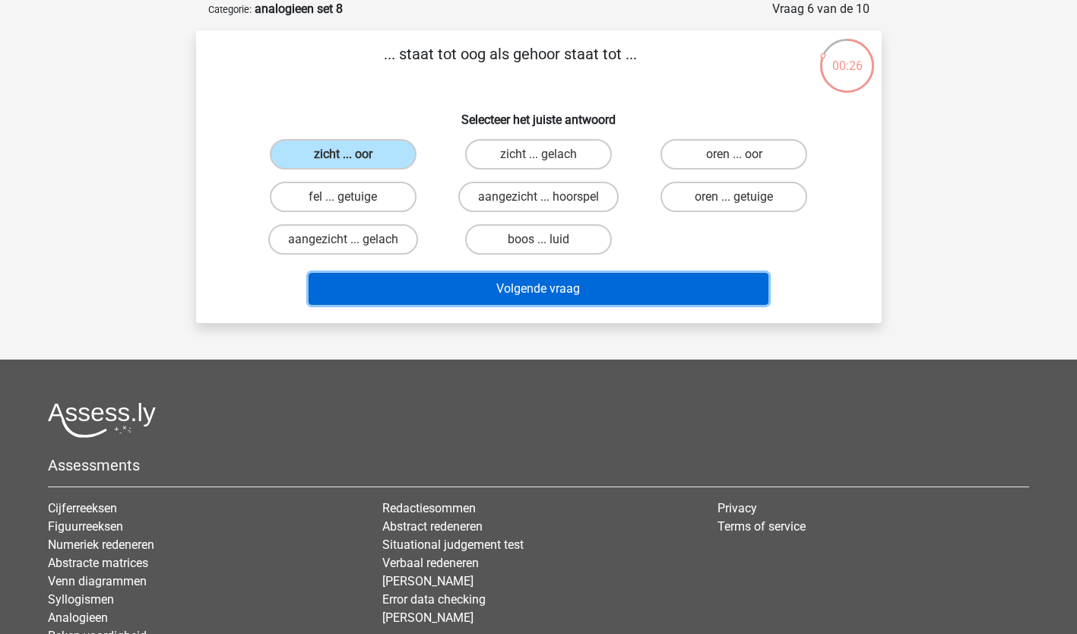
click at [597, 287] on button "Volgende vraag" at bounding box center [539, 289] width 460 height 32
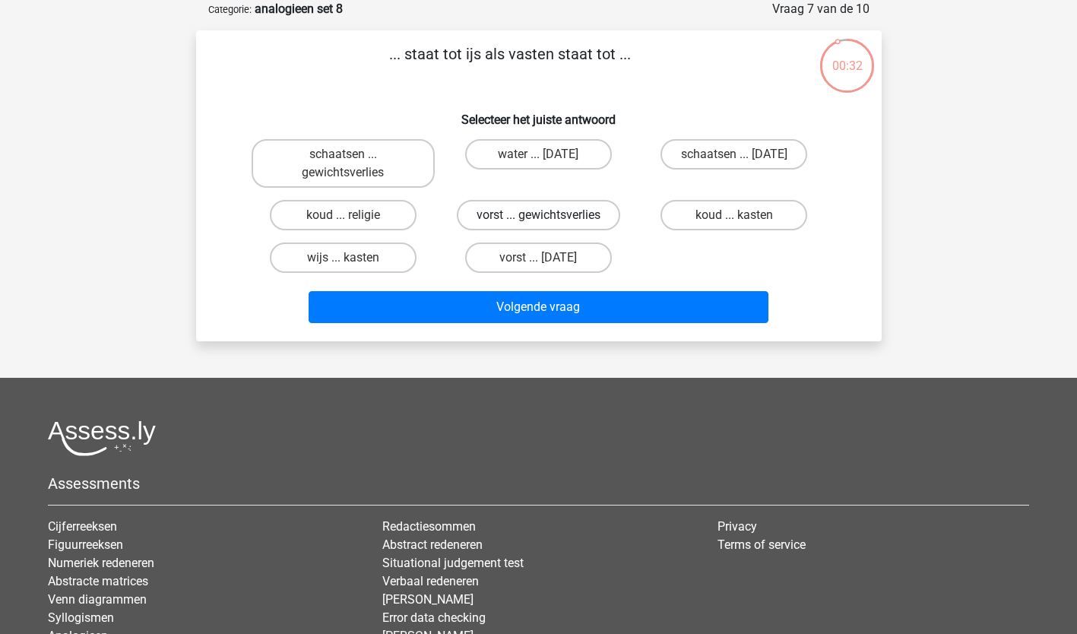
click at [492, 216] on label "vorst ... gewichtsverlies" at bounding box center [538, 215] width 163 height 30
click at [538, 216] on input "vorst ... gewichtsverlies" at bounding box center [543, 220] width 10 height 10
radio input "true"
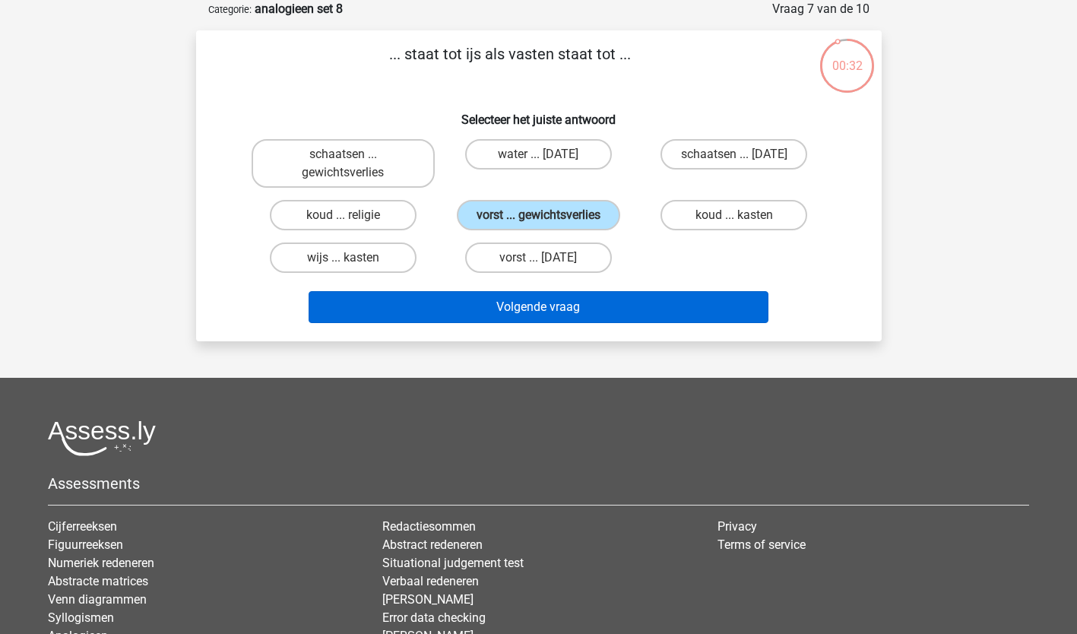
drag, startPoint x: 519, startPoint y: 287, endPoint x: 520, endPoint y: 298, distance: 11.4
click at [520, 297] on div "Volgende vraag" at bounding box center [538, 304] width 637 height 50
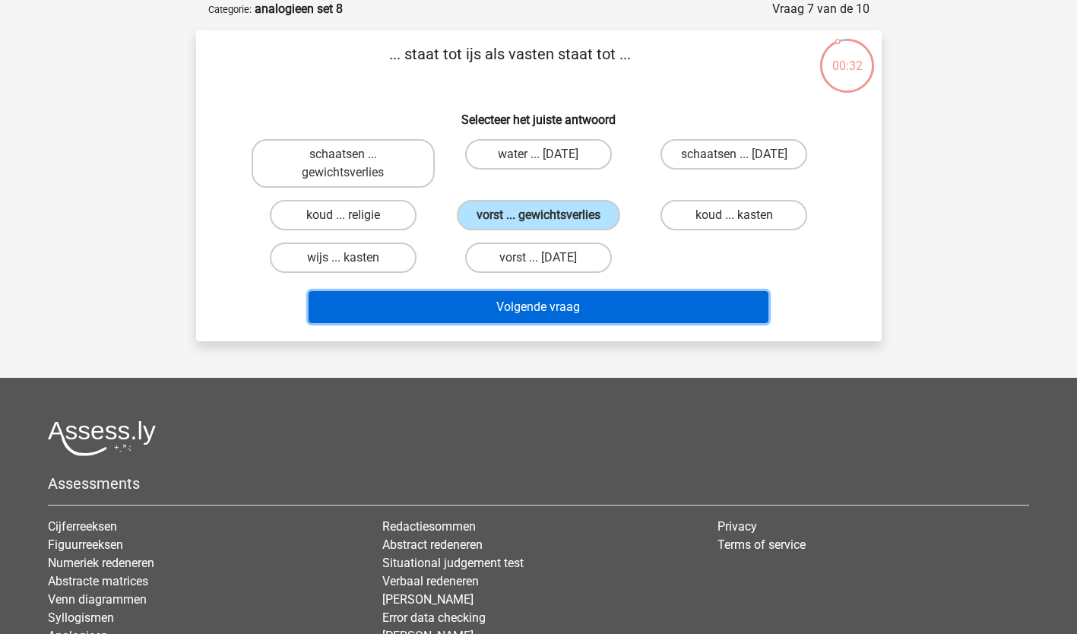
drag, startPoint x: 520, startPoint y: 299, endPoint x: 521, endPoint y: 306, distance: 7.8
click at [521, 306] on button "Volgende vraag" at bounding box center [539, 307] width 460 height 32
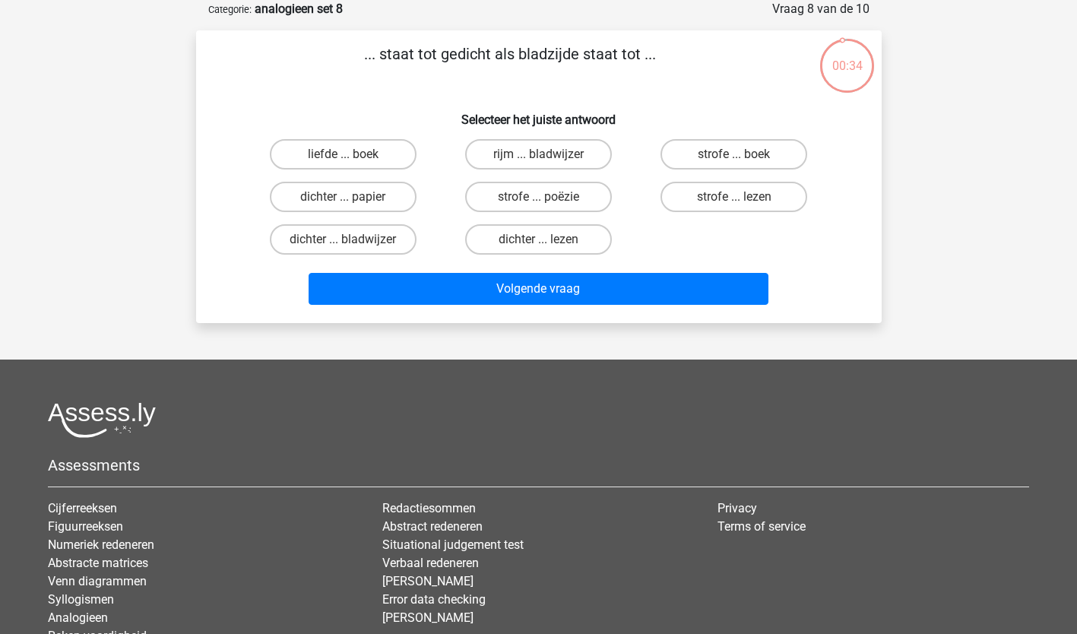
drag, startPoint x: 749, startPoint y: 147, endPoint x: 698, endPoint y: 213, distance: 83.5
click at [749, 150] on label "strofe ... boek" at bounding box center [733, 154] width 147 height 30
click at [744, 154] on input "strofe ... boek" at bounding box center [739, 159] width 10 height 10
radio input "true"
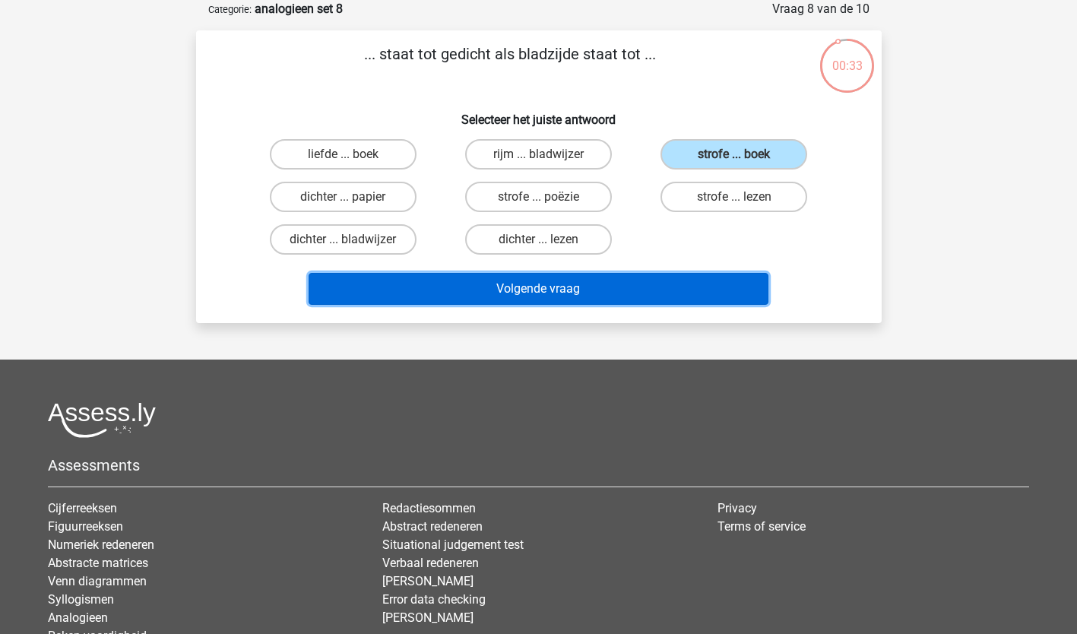
click at [580, 291] on button "Volgende vraag" at bounding box center [539, 289] width 460 height 32
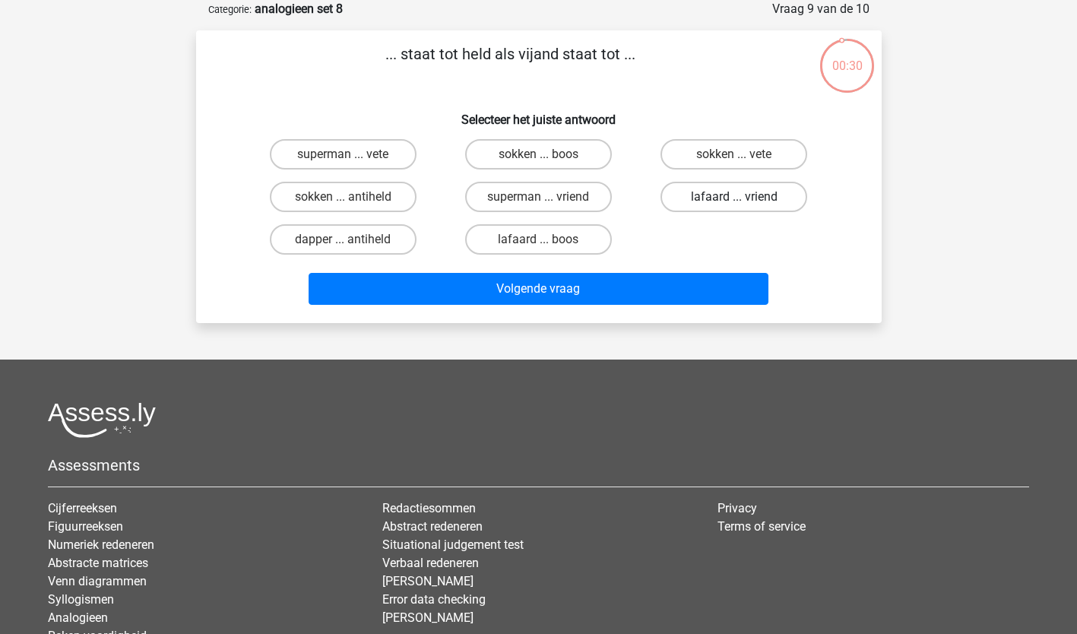
click at [705, 197] on label "lafaard ... vriend" at bounding box center [733, 197] width 147 height 30
click at [734, 197] on input "lafaard ... vriend" at bounding box center [739, 202] width 10 height 10
radio input "true"
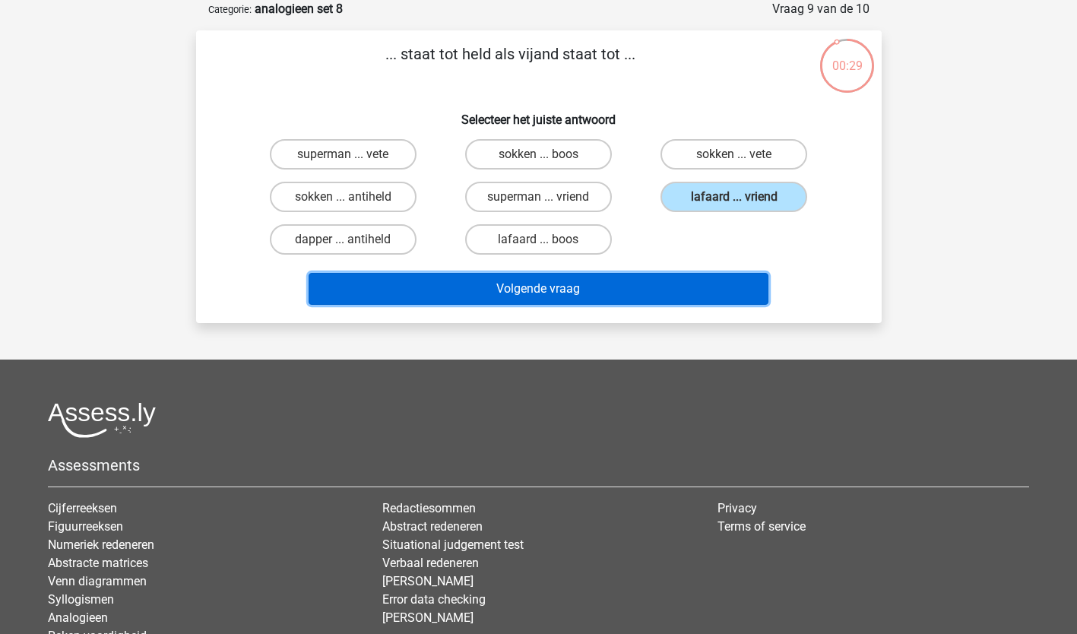
click at [574, 290] on button "Volgende vraag" at bounding box center [539, 289] width 460 height 32
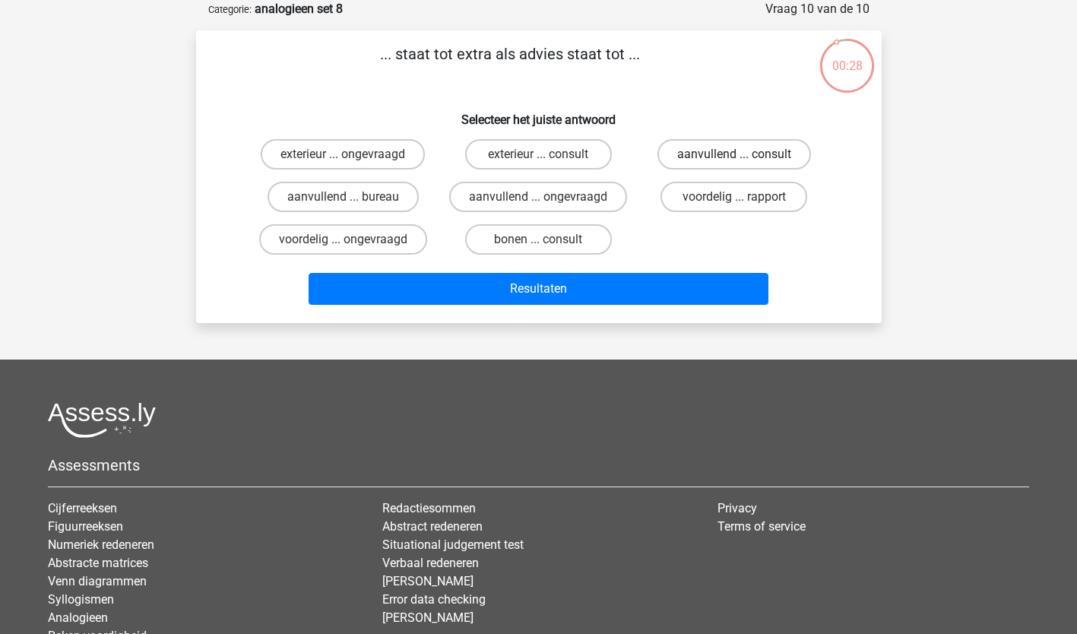
click at [730, 153] on label "aanvullend ... consult" at bounding box center [734, 154] width 154 height 30
click at [734, 154] on input "aanvullend ... consult" at bounding box center [739, 159] width 10 height 10
radio input "true"
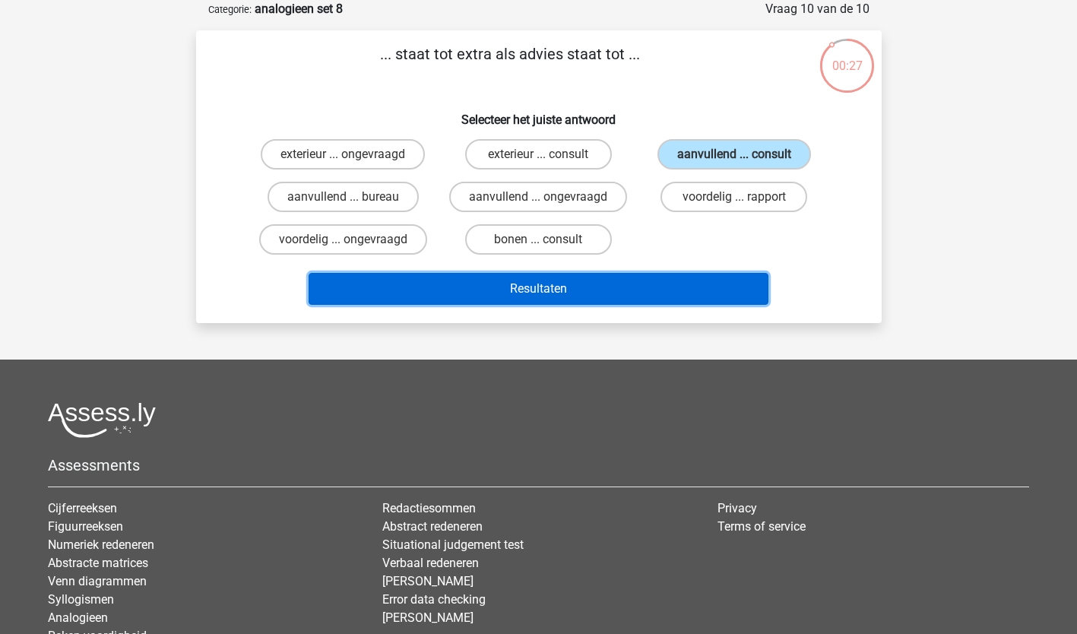
click at [582, 287] on button "Resultaten" at bounding box center [539, 289] width 460 height 32
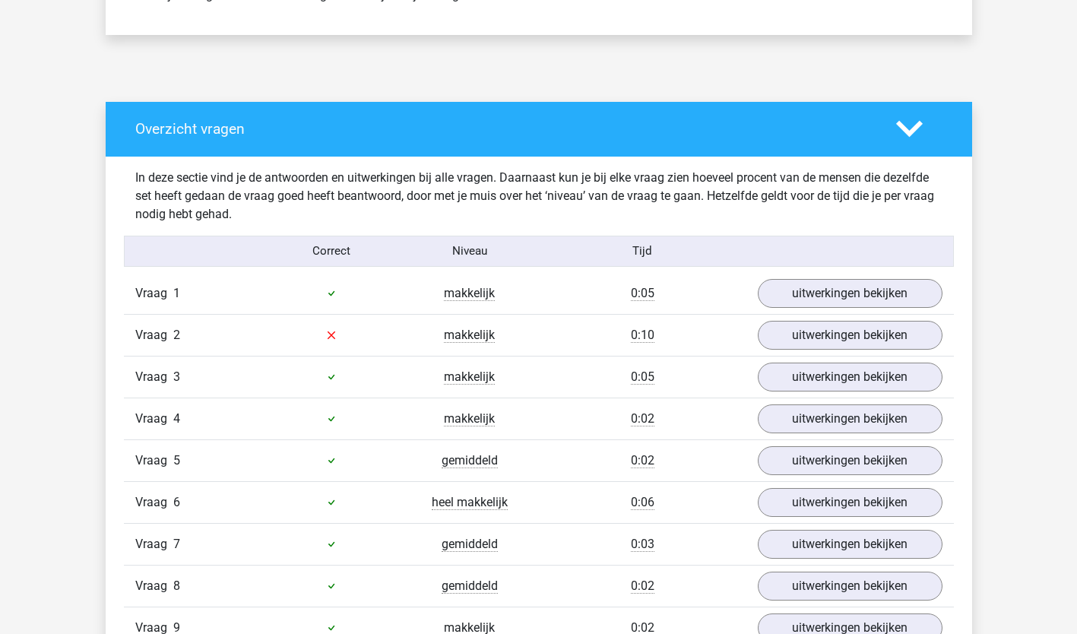
scroll to position [738, 0]
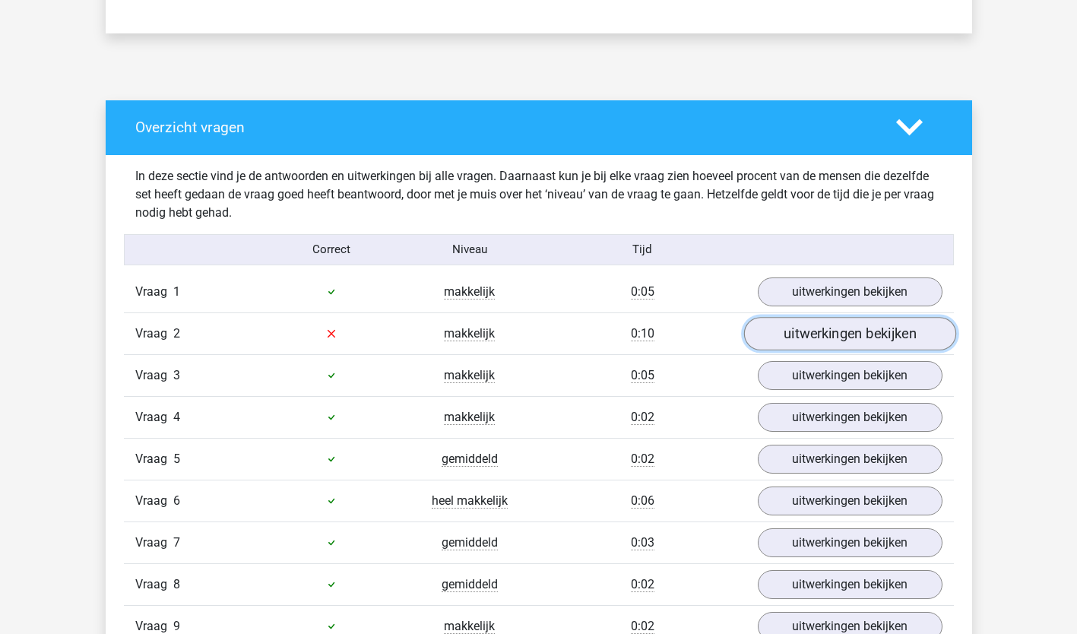
click at [875, 331] on link "uitwerkingen bekijken" at bounding box center [849, 333] width 212 height 33
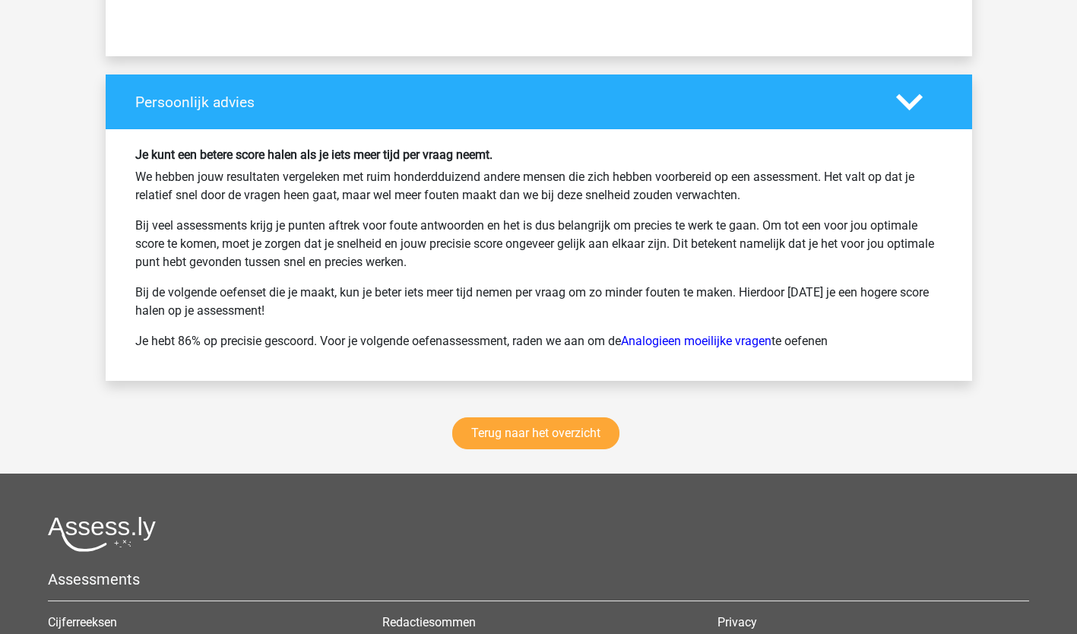
scroll to position [2294, 0]
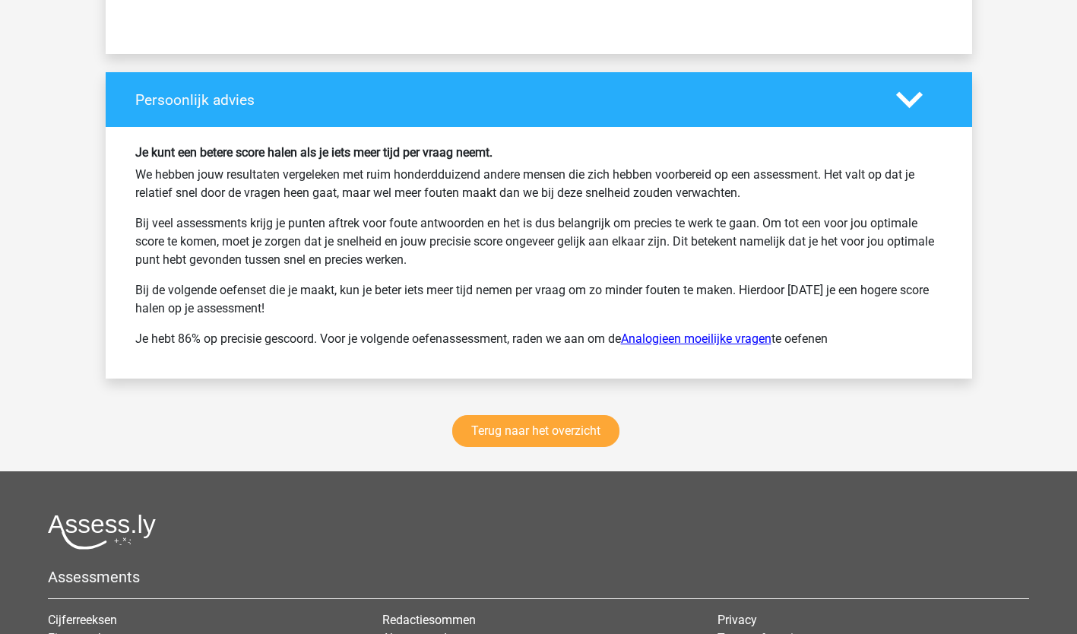
click at [699, 339] on link "Analogieen moeilijke vragen" at bounding box center [696, 338] width 150 height 14
click at [558, 420] on link "Terug naar het overzicht" at bounding box center [535, 431] width 167 height 32
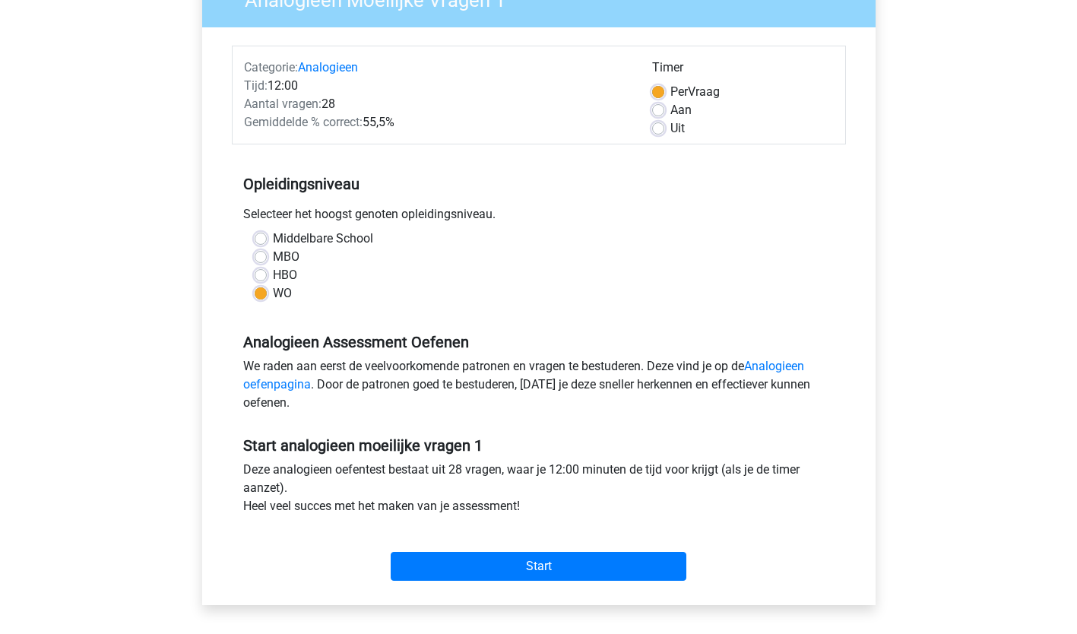
scroll to position [155, 0]
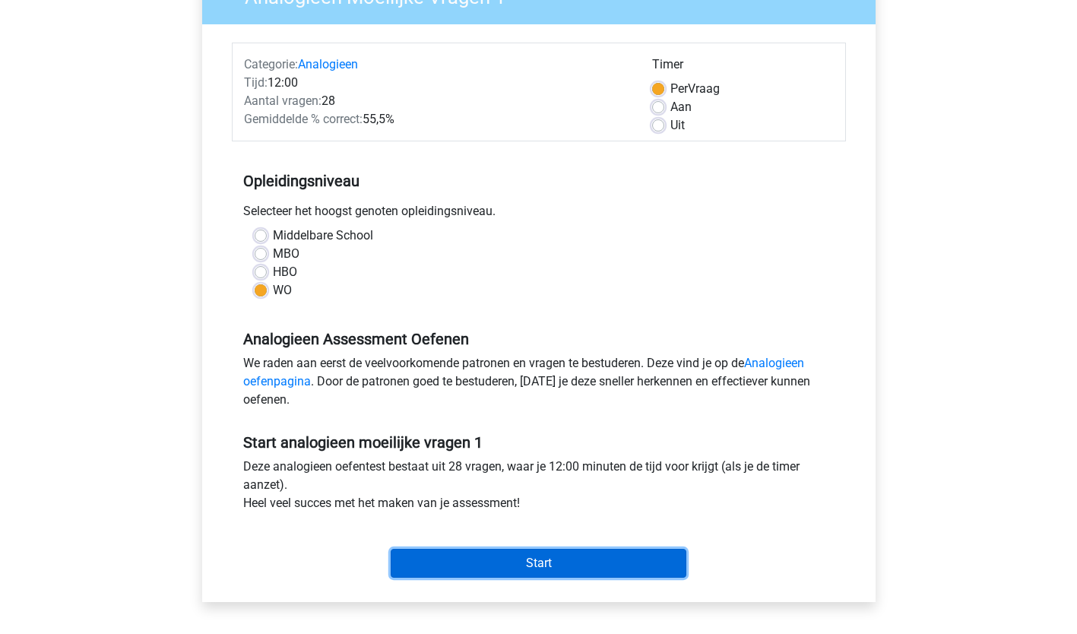
click at [557, 564] on input "Start" at bounding box center [539, 563] width 296 height 29
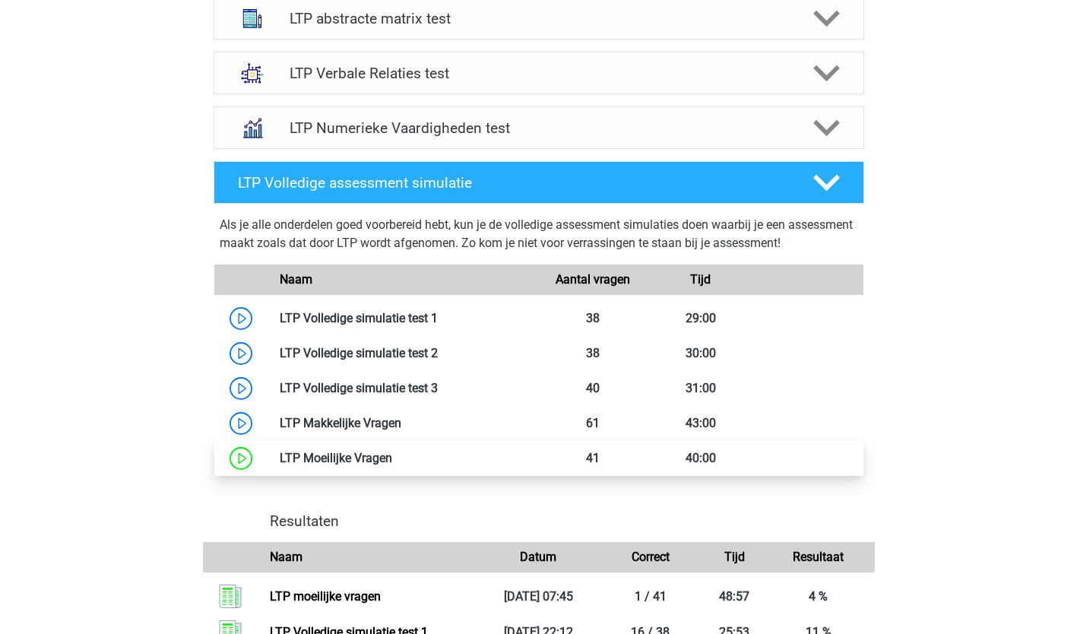
scroll to position [707, 0]
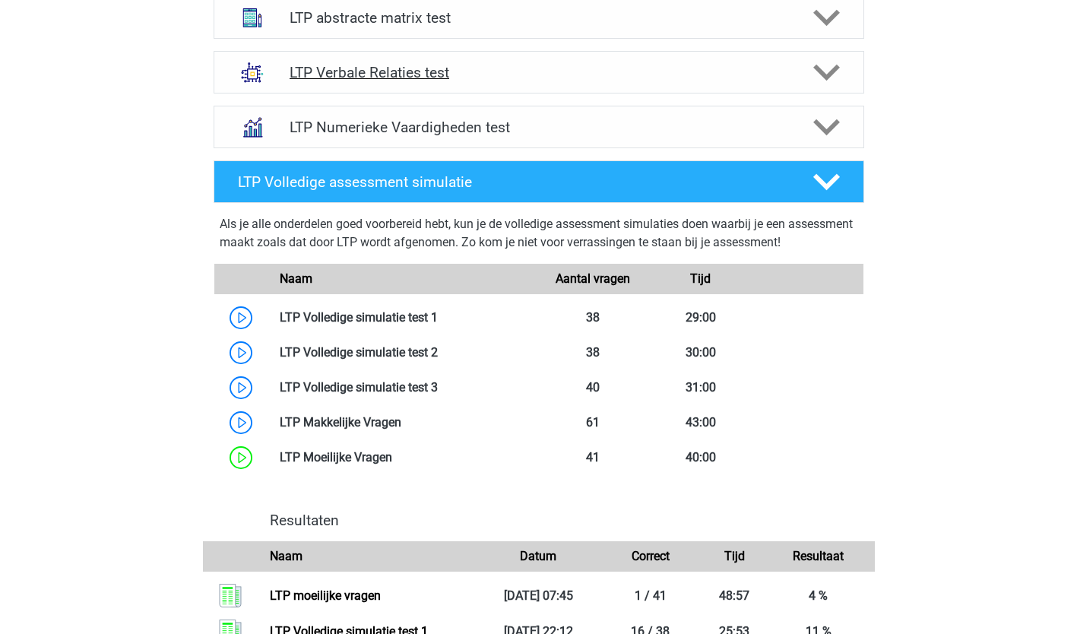
click at [835, 74] on icon at bounding box center [826, 72] width 27 height 27
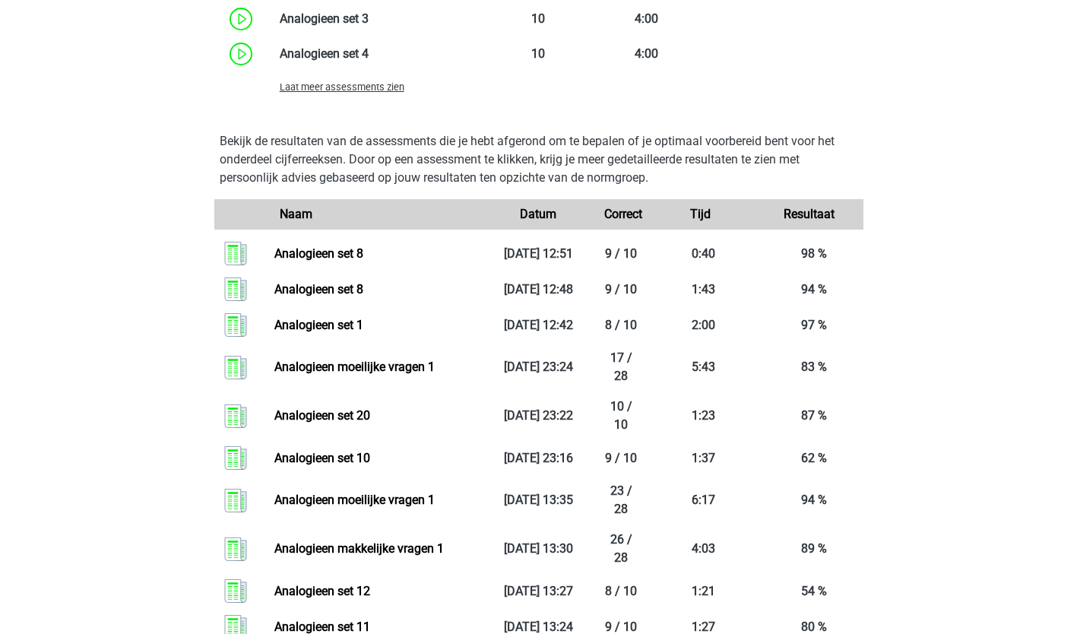
scroll to position [1590, 0]
click at [372, 87] on span "Laat meer assessments zien" at bounding box center [342, 86] width 125 height 11
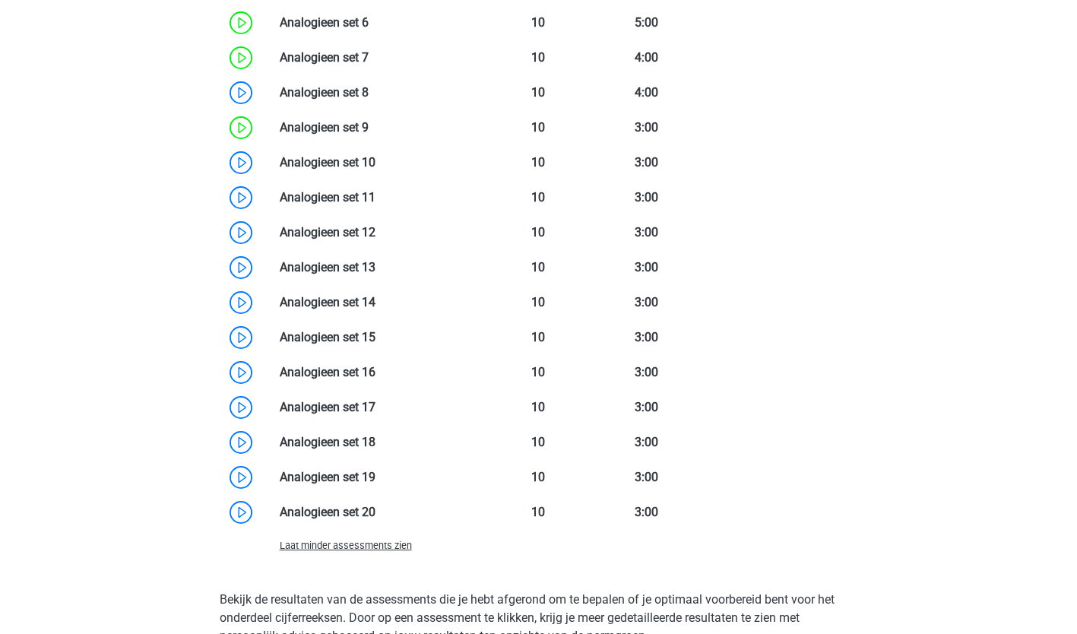
scroll to position [1684, 0]
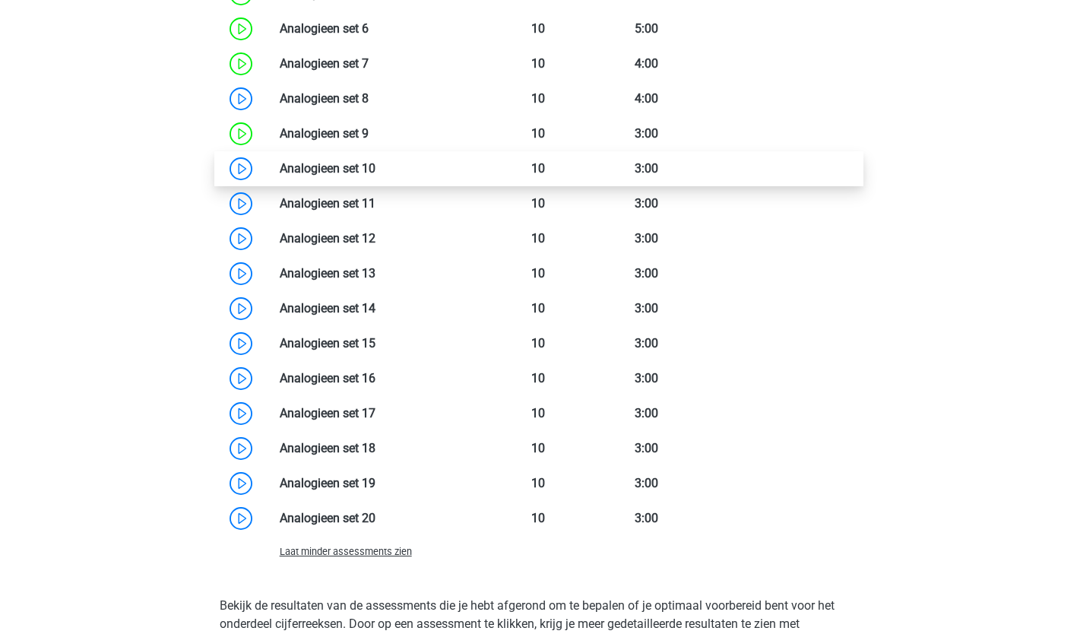
click at [375, 171] on link at bounding box center [375, 168] width 0 height 14
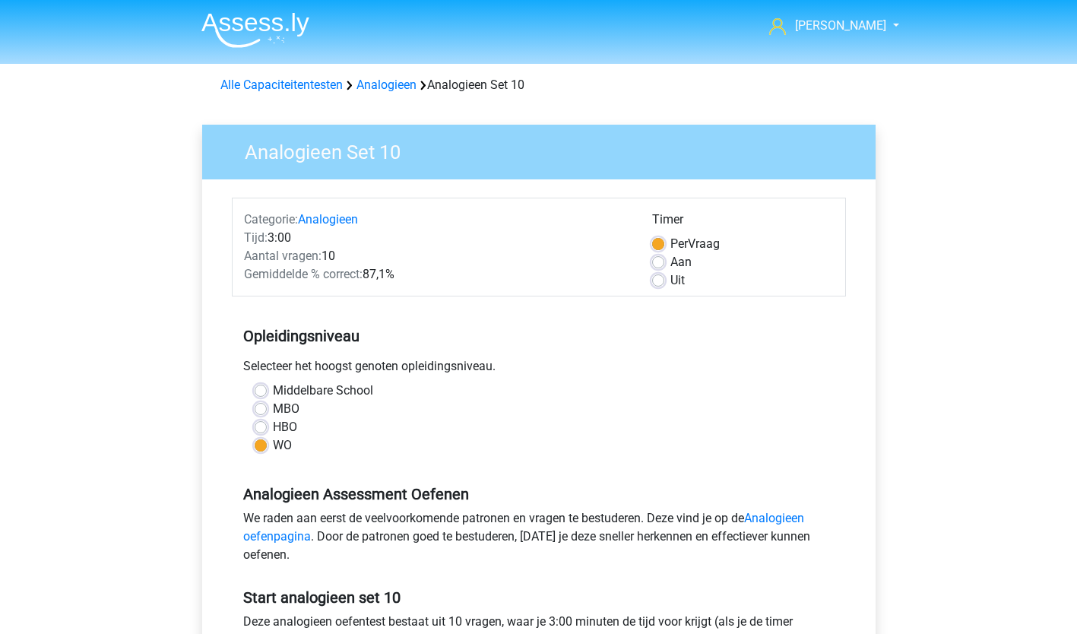
click at [670, 267] on label "Aan" at bounding box center [680, 262] width 21 height 18
click at [657, 267] on input "Aan" at bounding box center [658, 260] width 12 height 15
radio input "true"
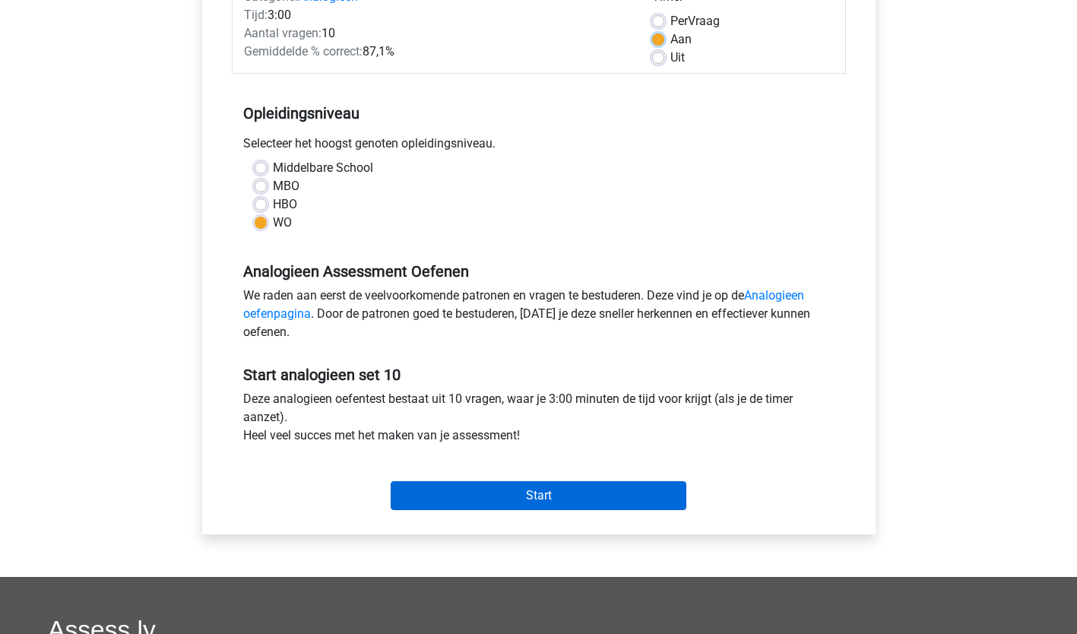
scroll to position [223, 0]
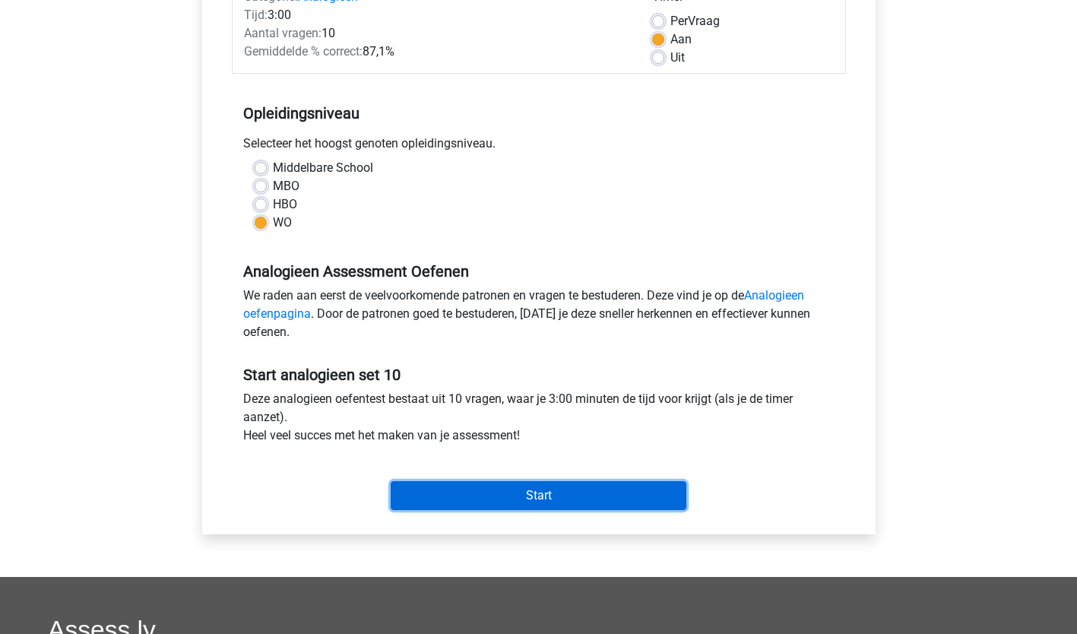
click at [581, 499] on input "Start" at bounding box center [539, 495] width 296 height 29
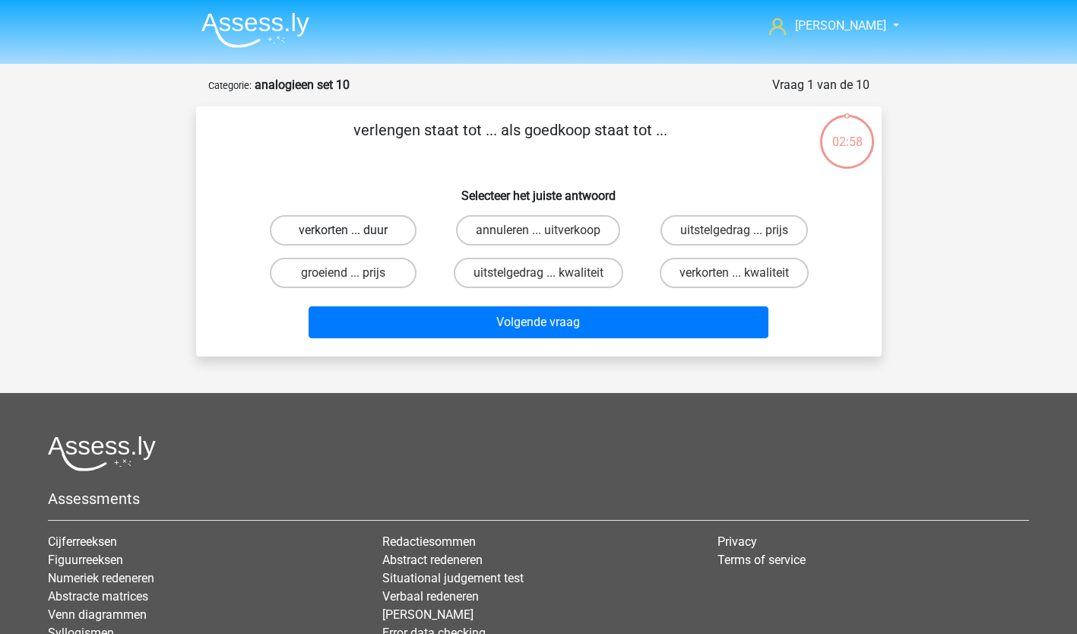
click at [373, 238] on label "verkorten ... duur" at bounding box center [343, 230] width 147 height 30
click at [353, 238] on input "verkorten ... duur" at bounding box center [348, 235] width 10 height 10
radio input "true"
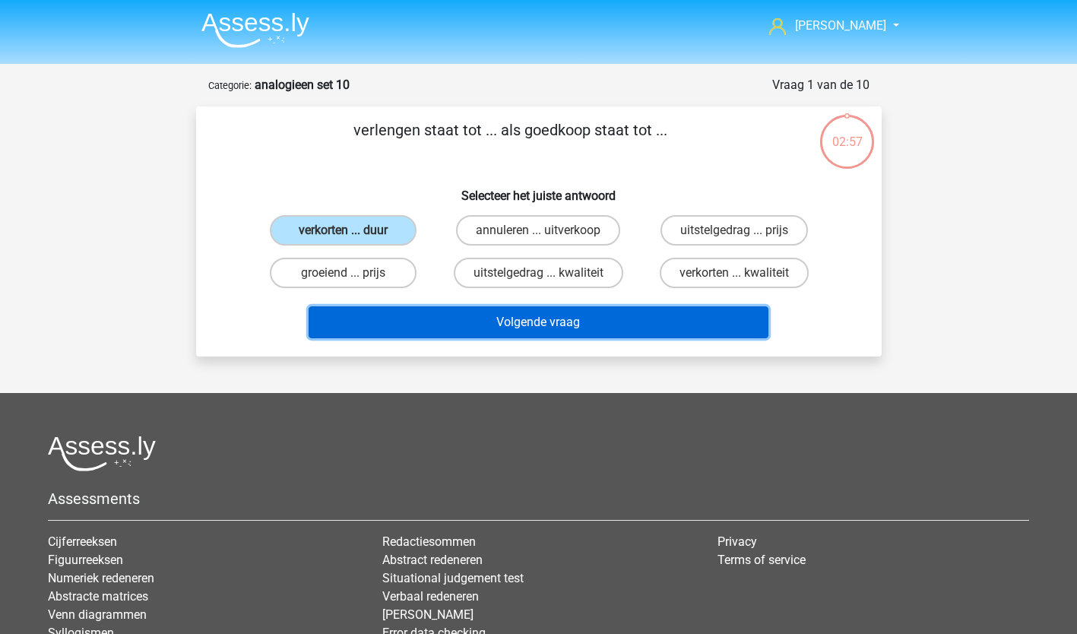
click at [454, 316] on button "Volgende vraag" at bounding box center [539, 322] width 460 height 32
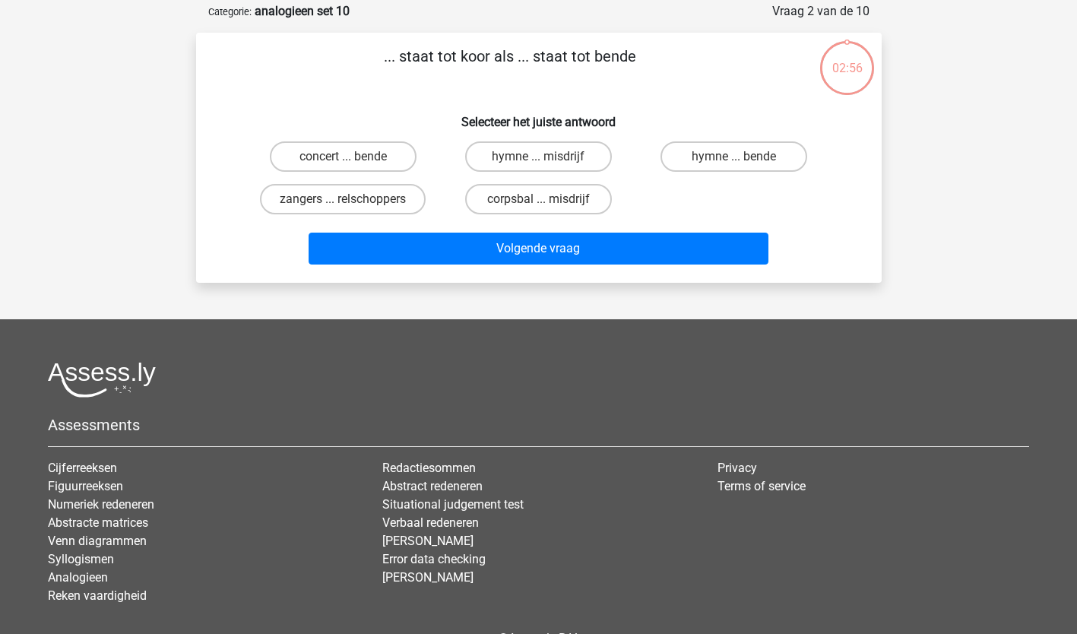
scroll to position [76, 0]
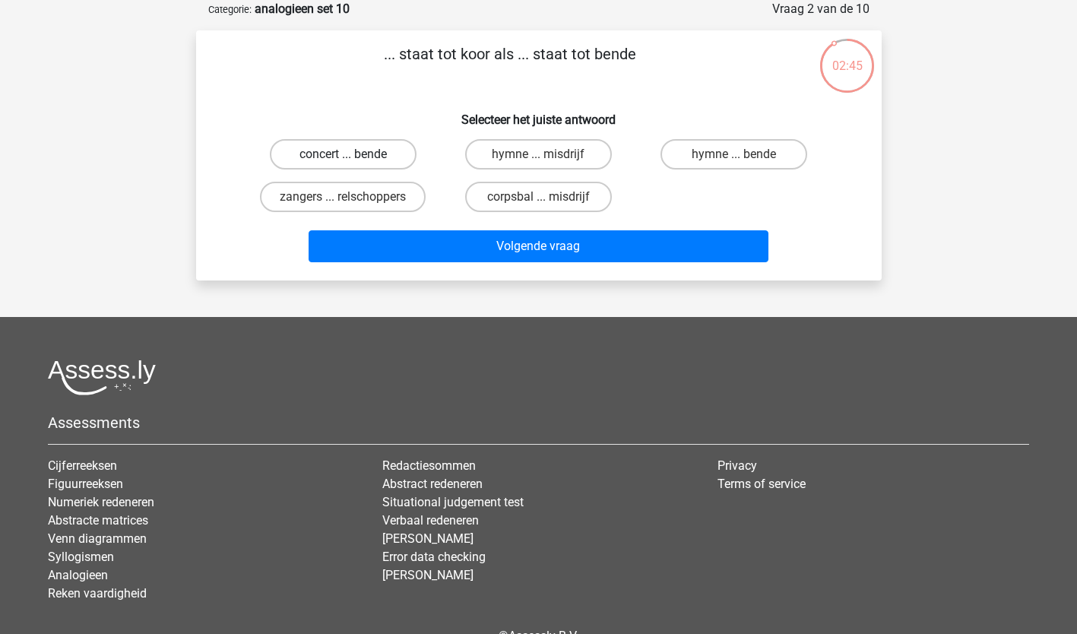
click at [365, 154] on label "concert ... bende" at bounding box center [343, 154] width 147 height 30
click at [353, 154] on input "concert ... bende" at bounding box center [348, 159] width 10 height 10
radio input "true"
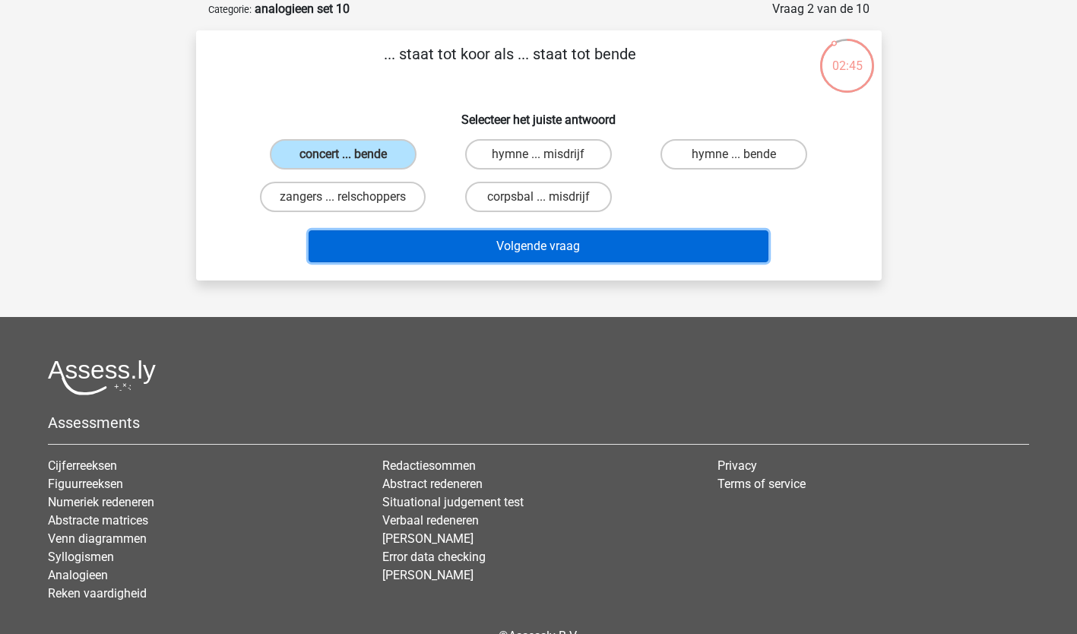
click at [487, 247] on button "Volgende vraag" at bounding box center [539, 246] width 460 height 32
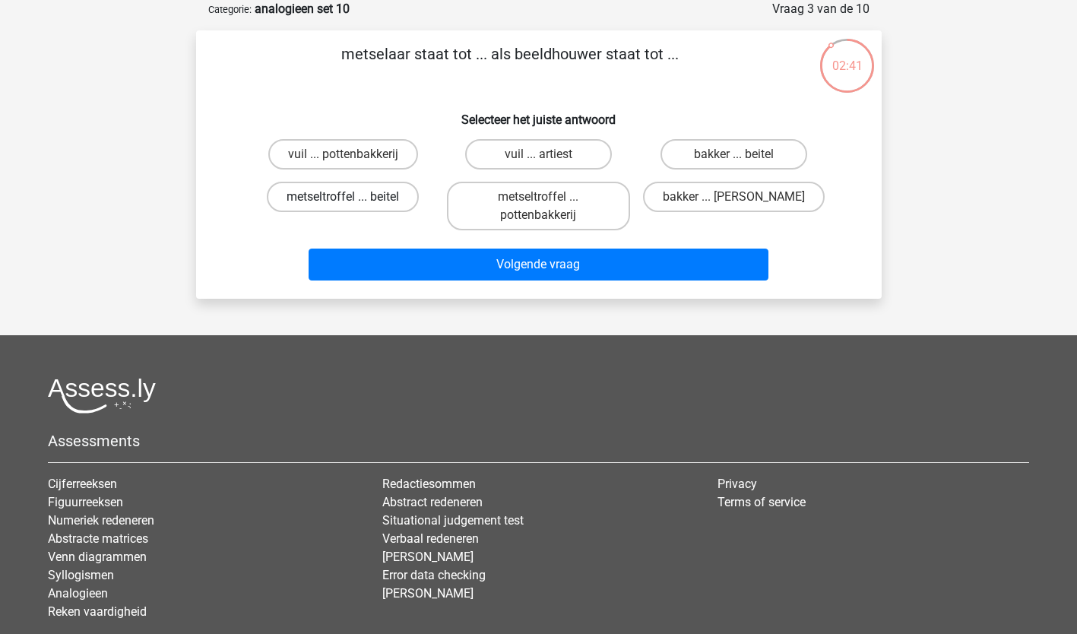
click at [385, 199] on label "metseltroffel ... beitel" at bounding box center [343, 197] width 152 height 30
click at [353, 199] on input "metseltroffel ... beitel" at bounding box center [348, 202] width 10 height 10
radio input "true"
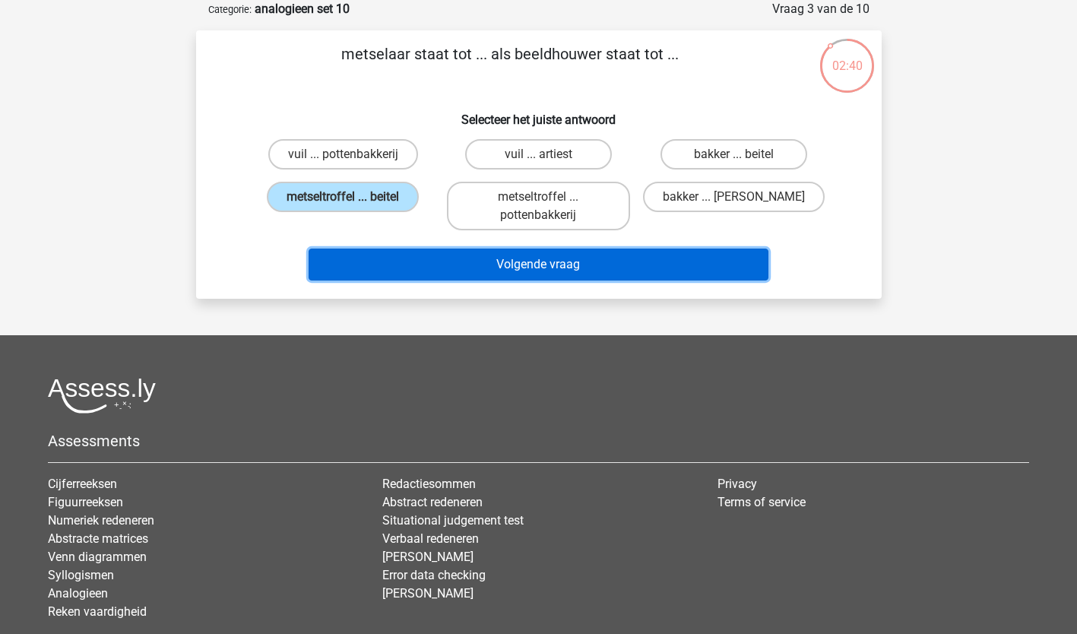
click at [533, 255] on button "Volgende vraag" at bounding box center [539, 265] width 460 height 32
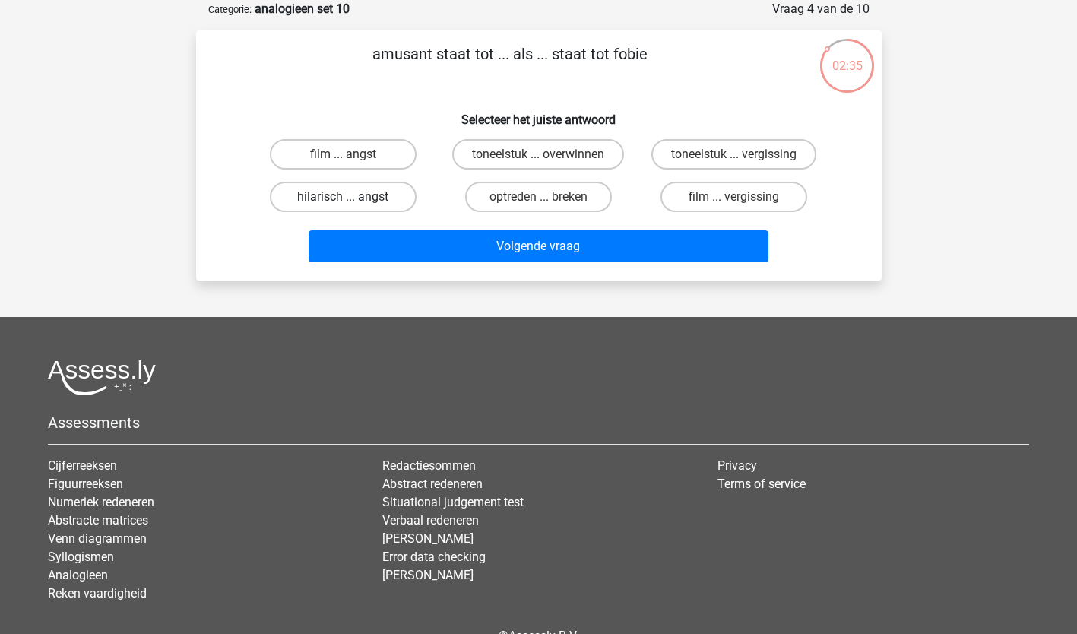
click at [347, 196] on label "hilarisch ... angst" at bounding box center [343, 197] width 147 height 30
click at [347, 197] on input "hilarisch ... angst" at bounding box center [348, 202] width 10 height 10
radio input "true"
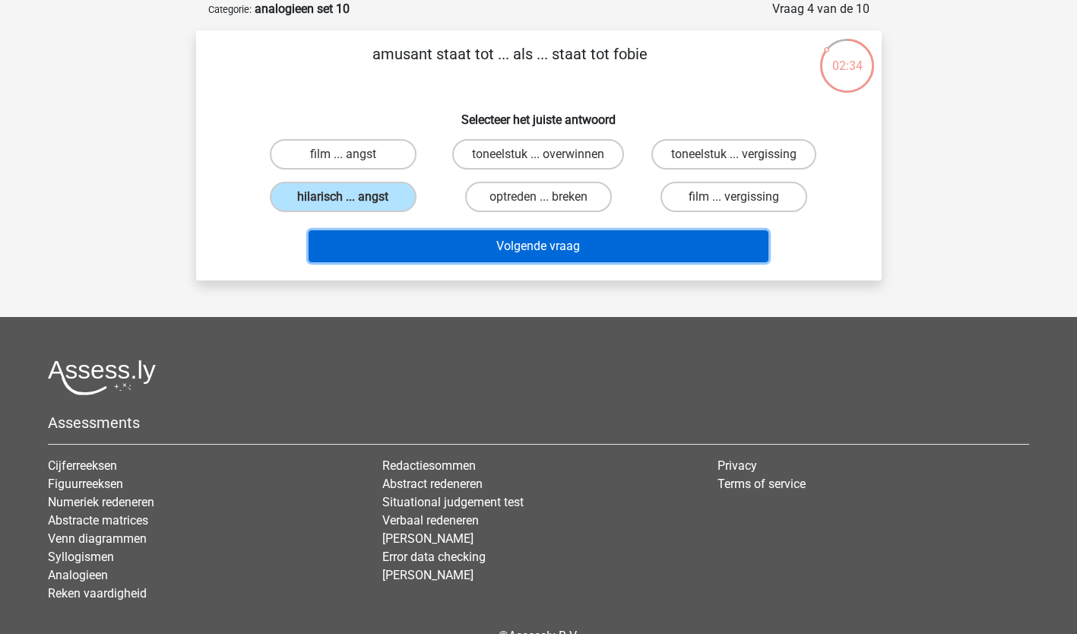
click at [530, 249] on button "Volgende vraag" at bounding box center [539, 246] width 460 height 32
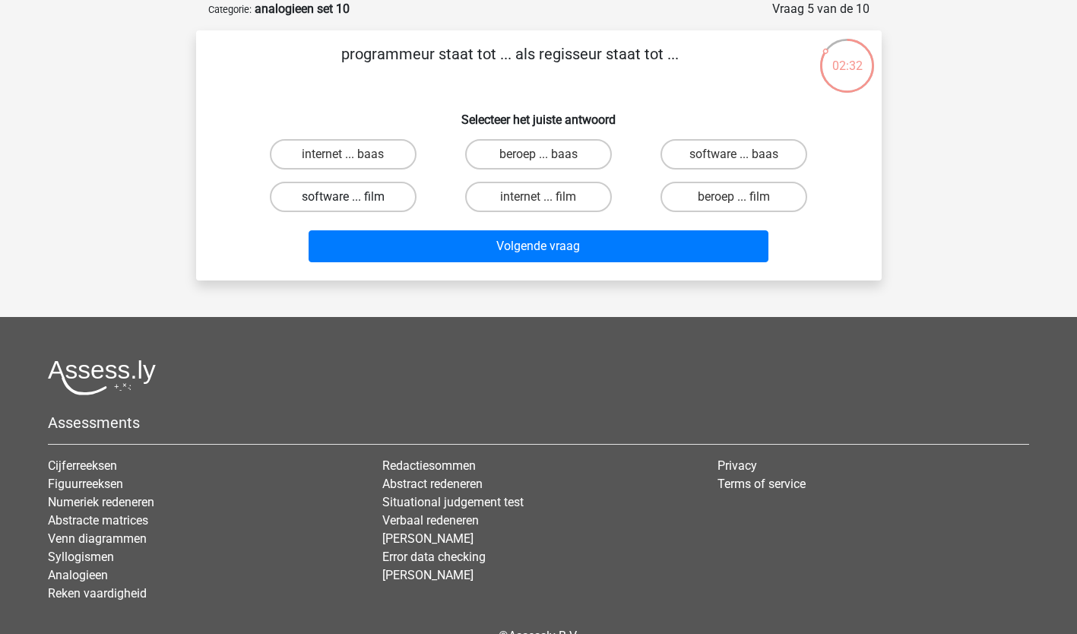
click at [358, 201] on label "software ... film" at bounding box center [343, 197] width 147 height 30
click at [353, 201] on input "software ... film" at bounding box center [348, 202] width 10 height 10
radio input "true"
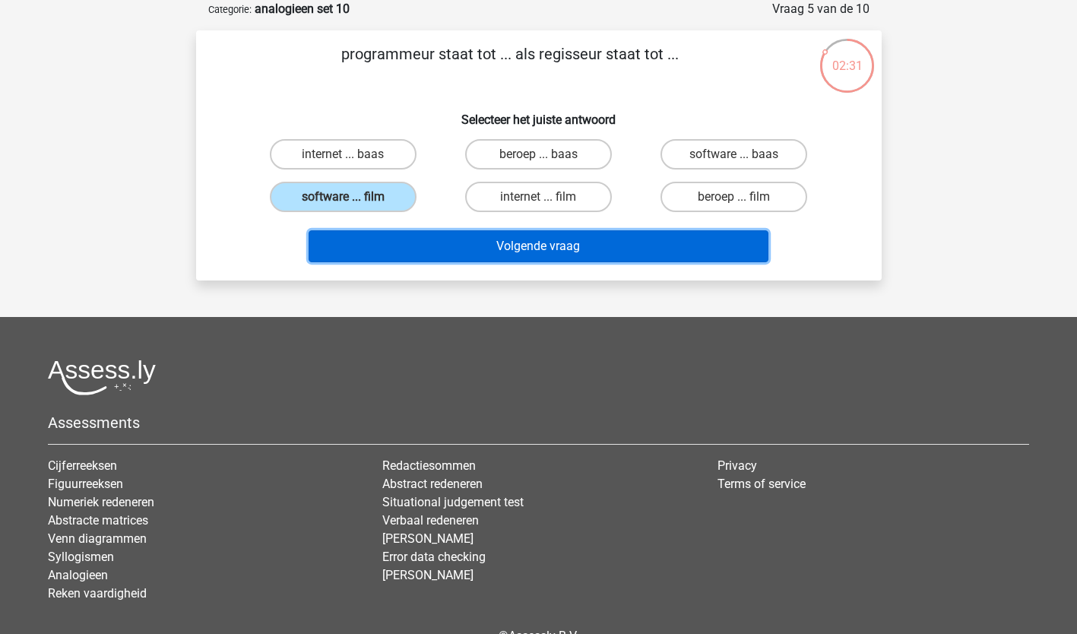
click at [494, 245] on button "Volgende vraag" at bounding box center [539, 246] width 460 height 32
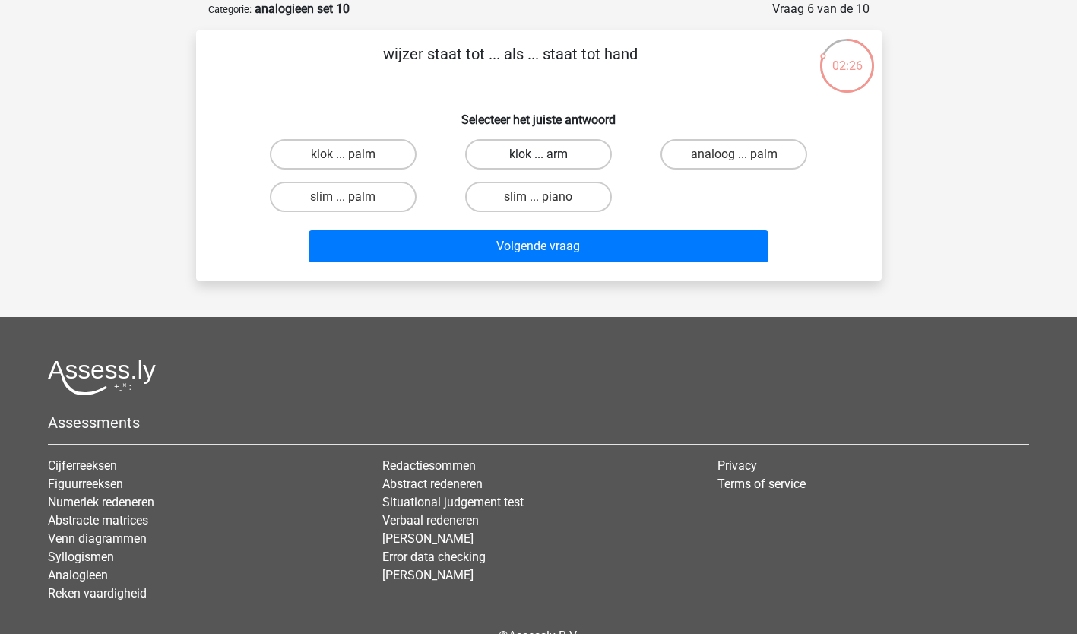
click at [533, 154] on label "klok ... arm" at bounding box center [538, 154] width 147 height 30
click at [538, 154] on input "klok ... arm" at bounding box center [543, 159] width 10 height 10
radio input "true"
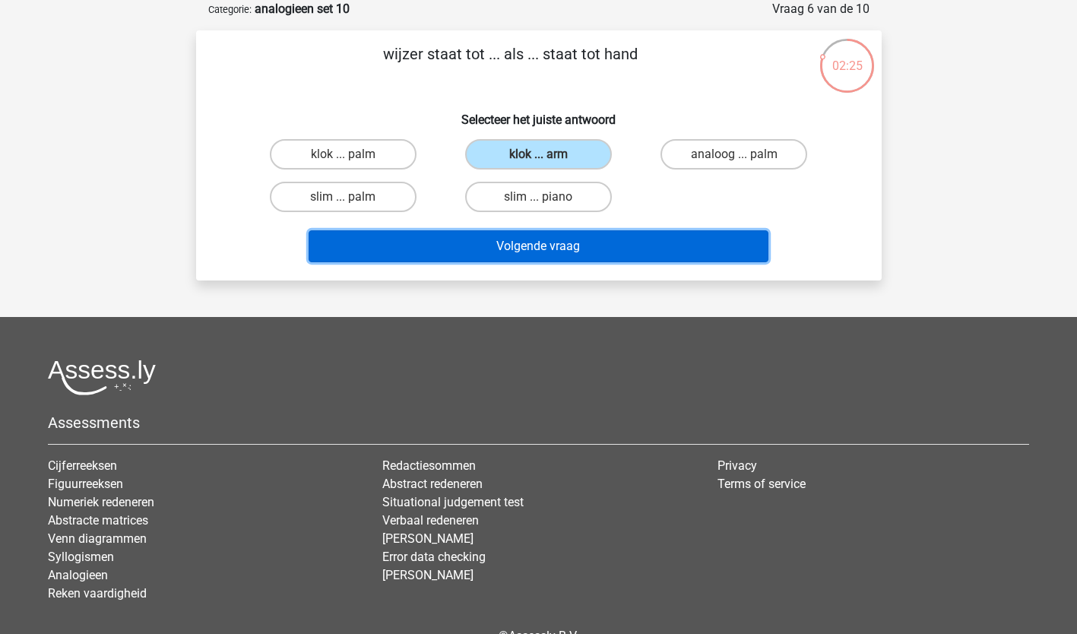
click at [550, 239] on button "Volgende vraag" at bounding box center [539, 246] width 460 height 32
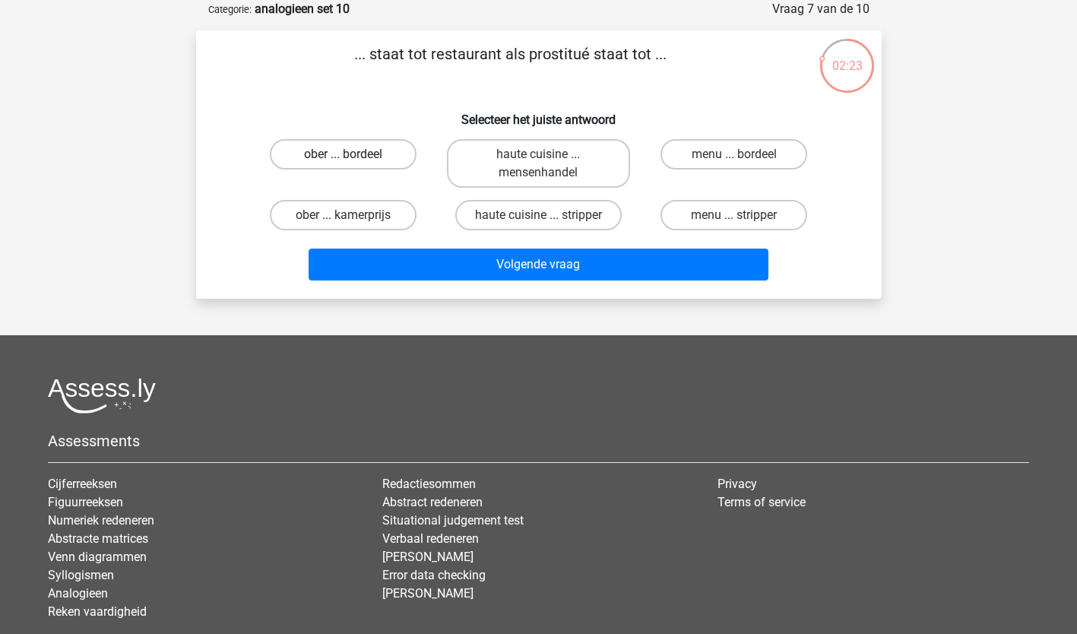
click at [359, 157] on label "ober ... bordeel" at bounding box center [343, 154] width 147 height 30
click at [353, 157] on input "ober ... bordeel" at bounding box center [348, 159] width 10 height 10
radio input "true"
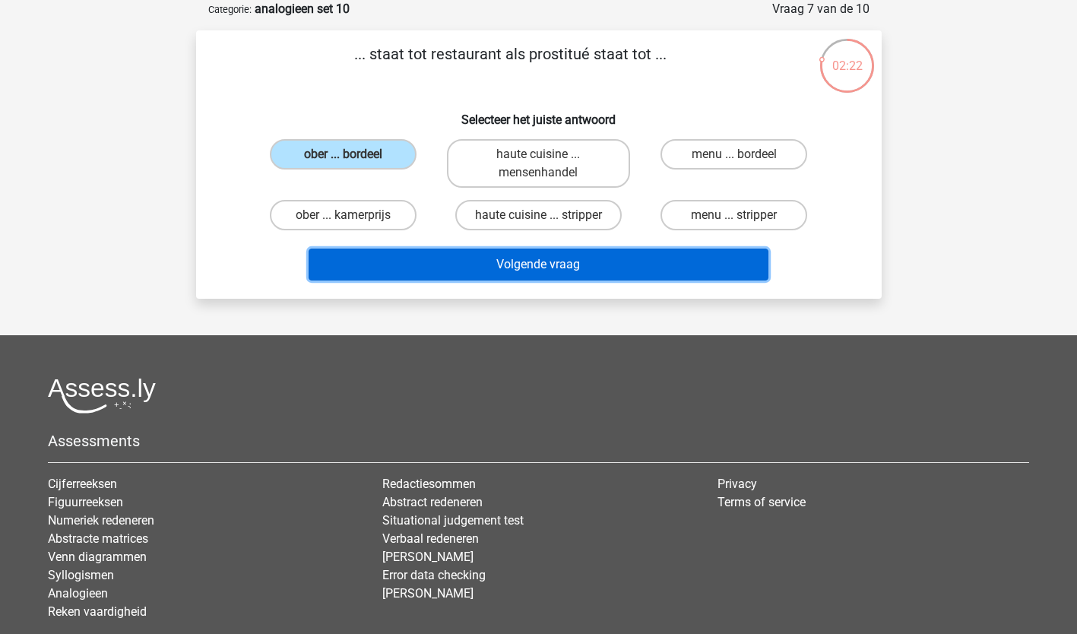
click at [568, 264] on button "Volgende vraag" at bounding box center [539, 265] width 460 height 32
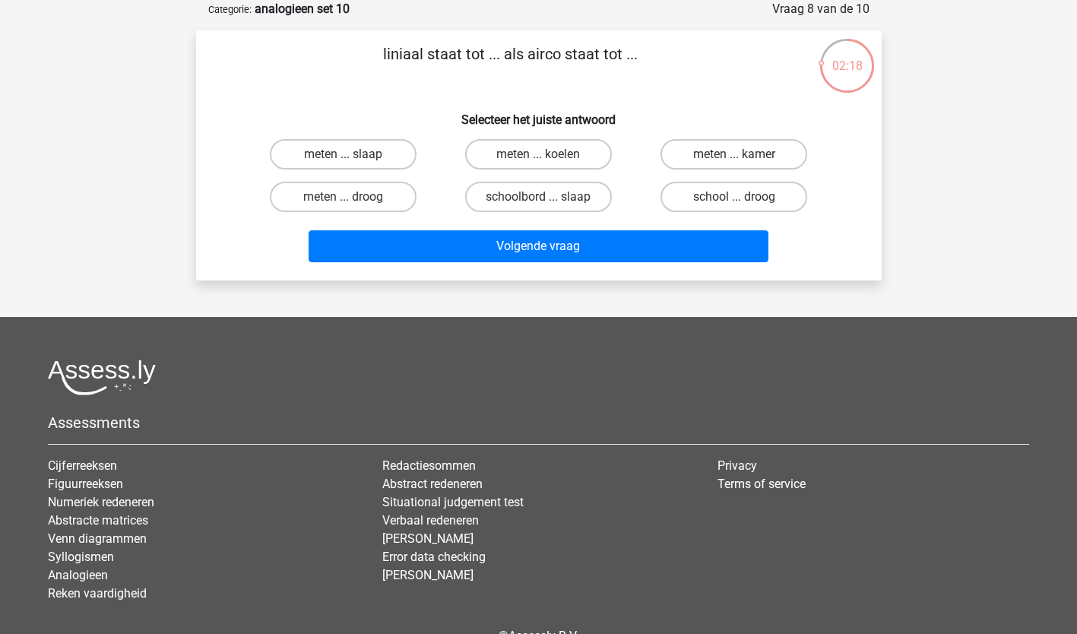
click at [435, 155] on div "meten ... koelen" at bounding box center [343, 154] width 183 height 30
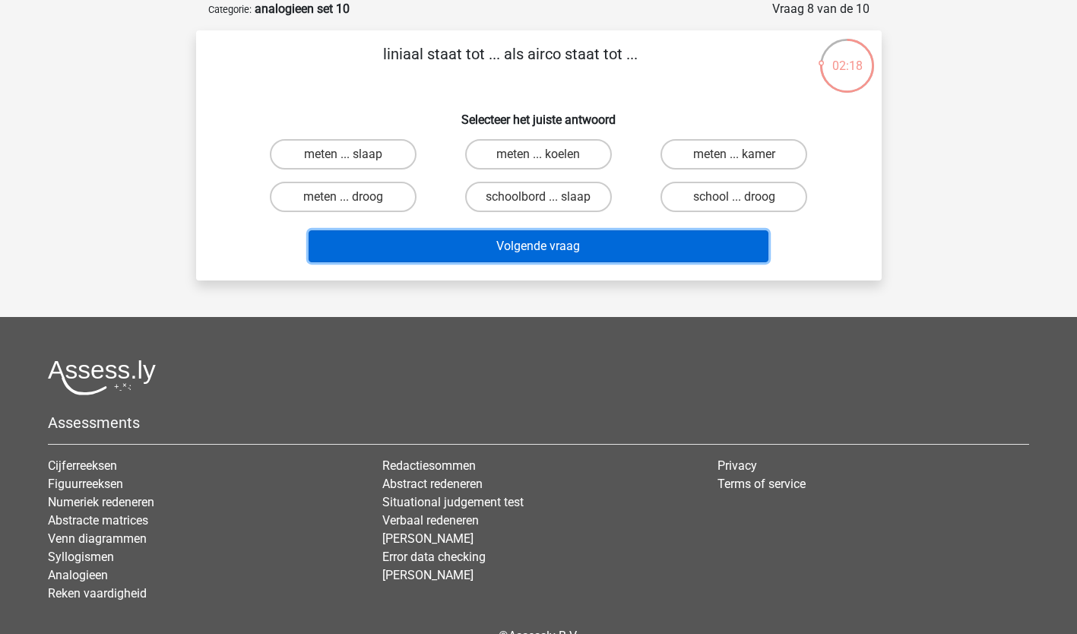
click at [524, 244] on button "Volgende vraag" at bounding box center [539, 246] width 460 height 32
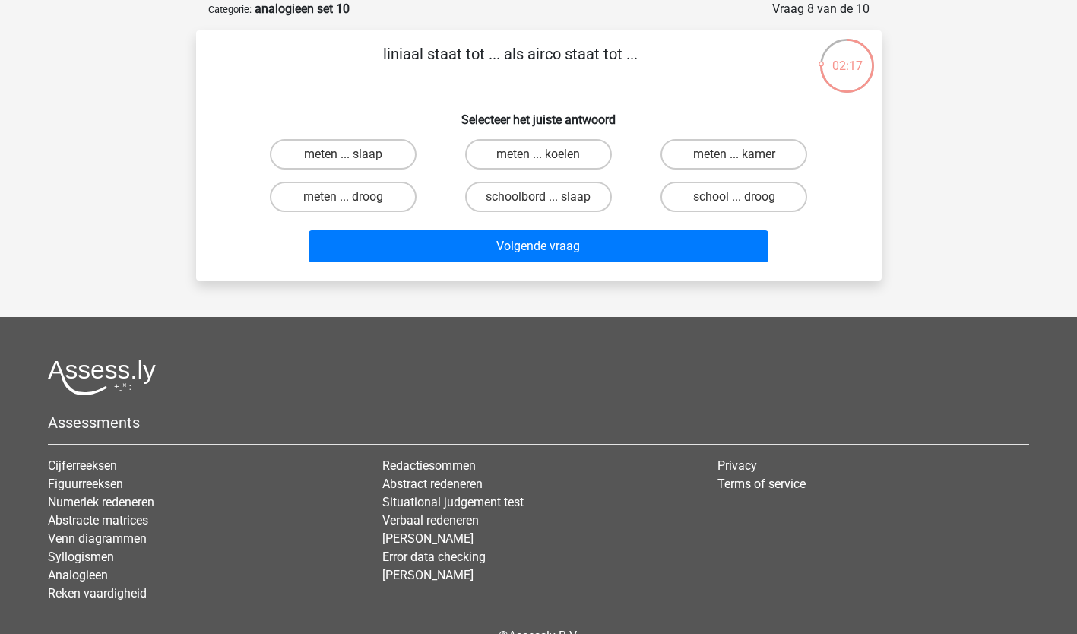
drag, startPoint x: 539, startPoint y: 143, endPoint x: 540, endPoint y: 154, distance: 11.4
click at [539, 145] on label "meten ... koelen" at bounding box center [538, 154] width 147 height 30
click at [539, 154] on input "meten ... koelen" at bounding box center [543, 159] width 10 height 10
radio input "true"
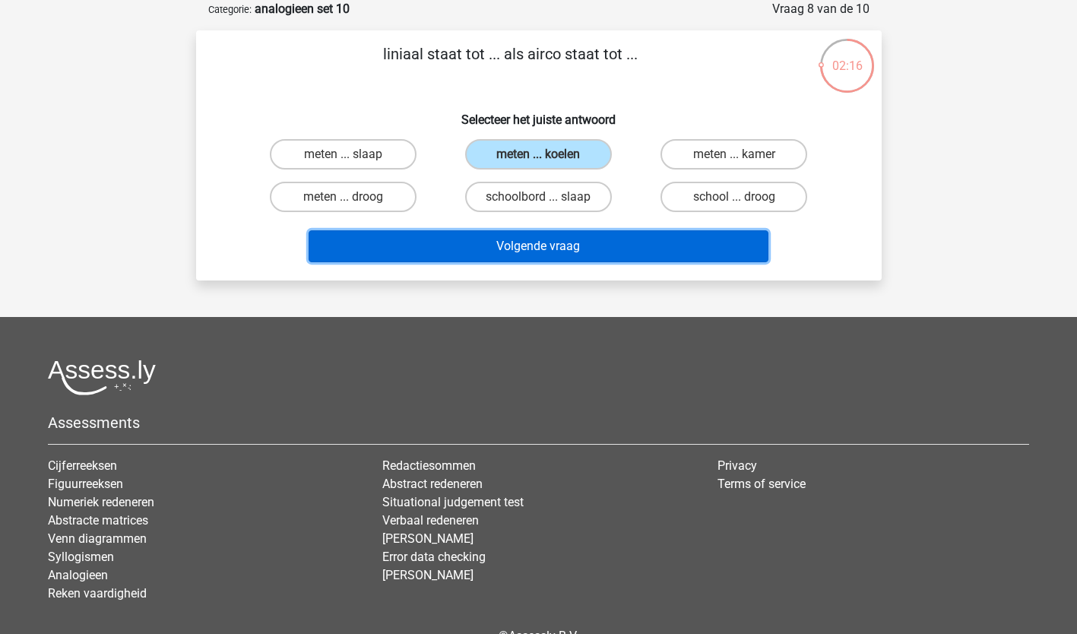
click at [526, 243] on button "Volgende vraag" at bounding box center [539, 246] width 460 height 32
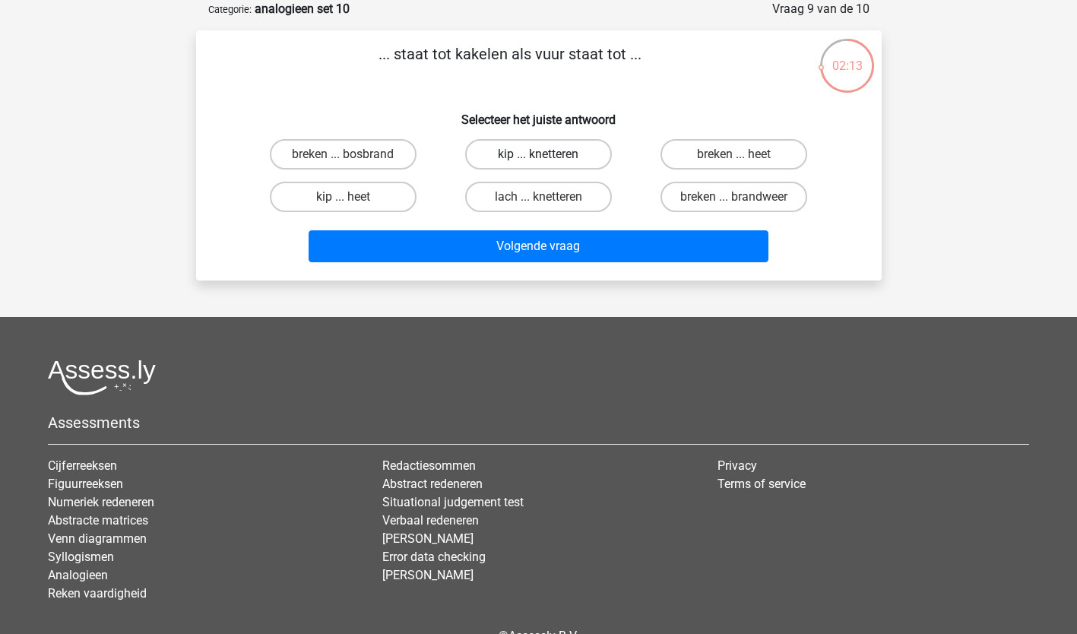
click at [563, 158] on label "kip ... knetteren" at bounding box center [538, 154] width 147 height 30
click at [548, 158] on input "kip ... knetteren" at bounding box center [543, 159] width 10 height 10
radio input "true"
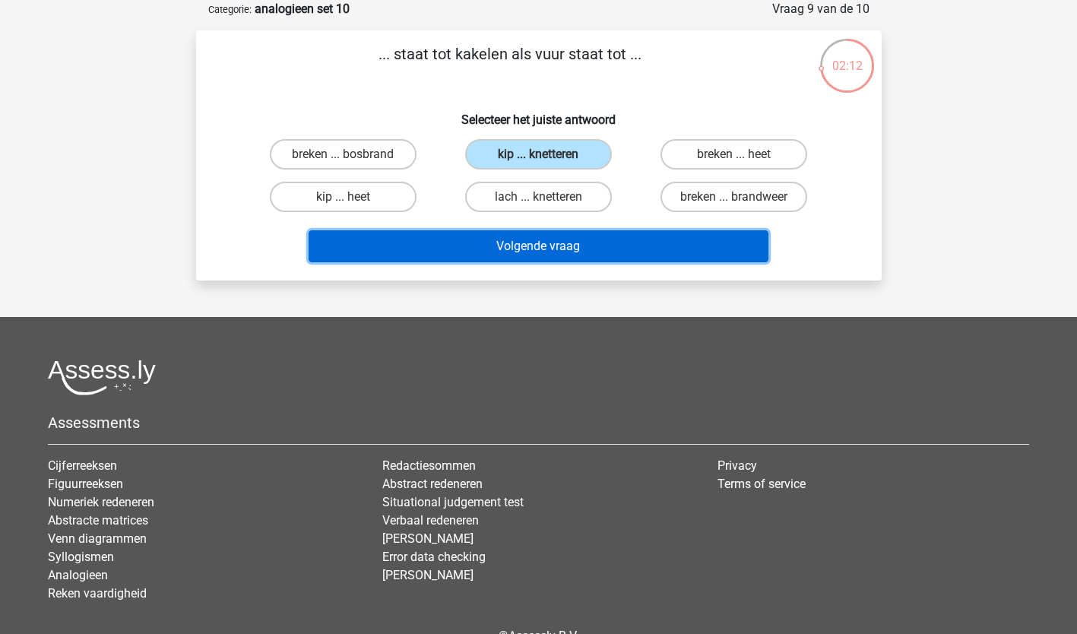
click at [554, 245] on button "Volgende vraag" at bounding box center [539, 246] width 460 height 32
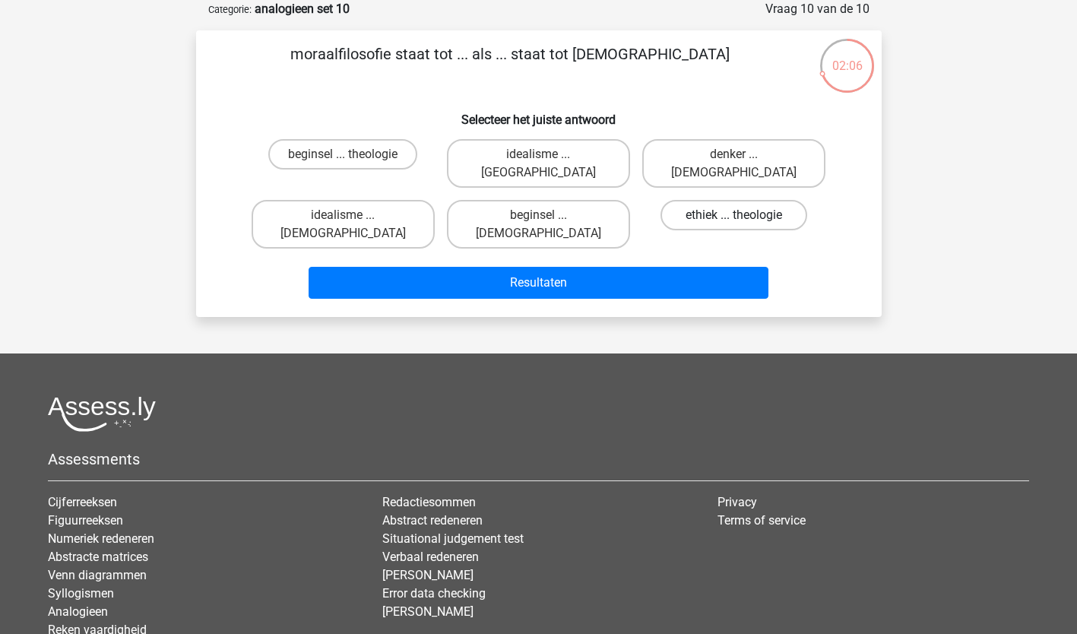
click at [767, 200] on label "ethiek ... theologie" at bounding box center [733, 215] width 147 height 30
click at [744, 215] on input "ethiek ... theologie" at bounding box center [739, 220] width 10 height 10
radio input "true"
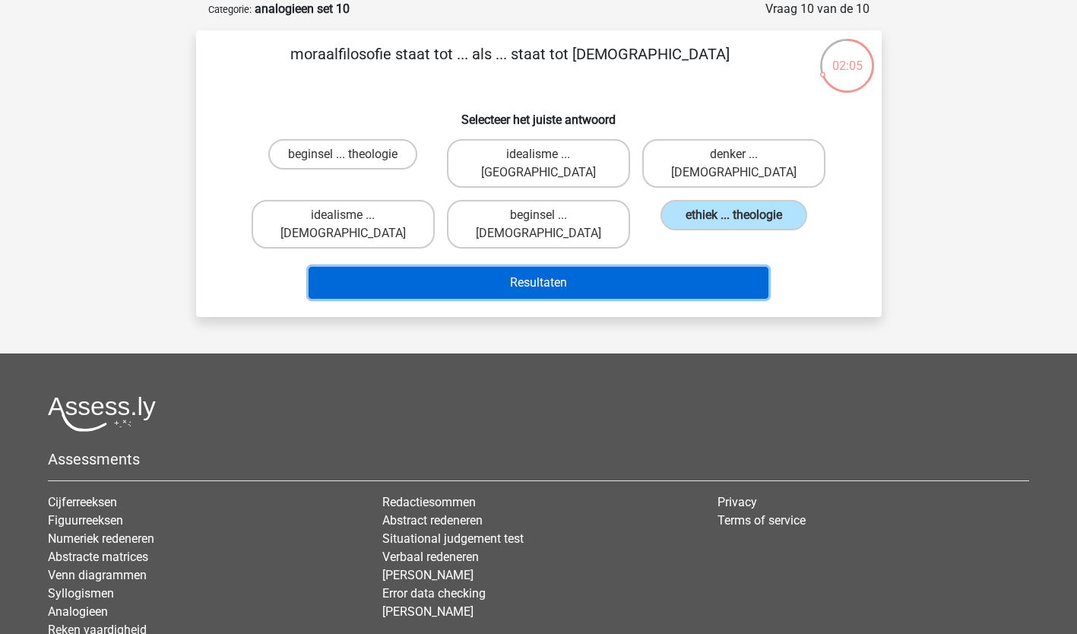
click at [610, 267] on button "Resultaten" at bounding box center [539, 283] width 460 height 32
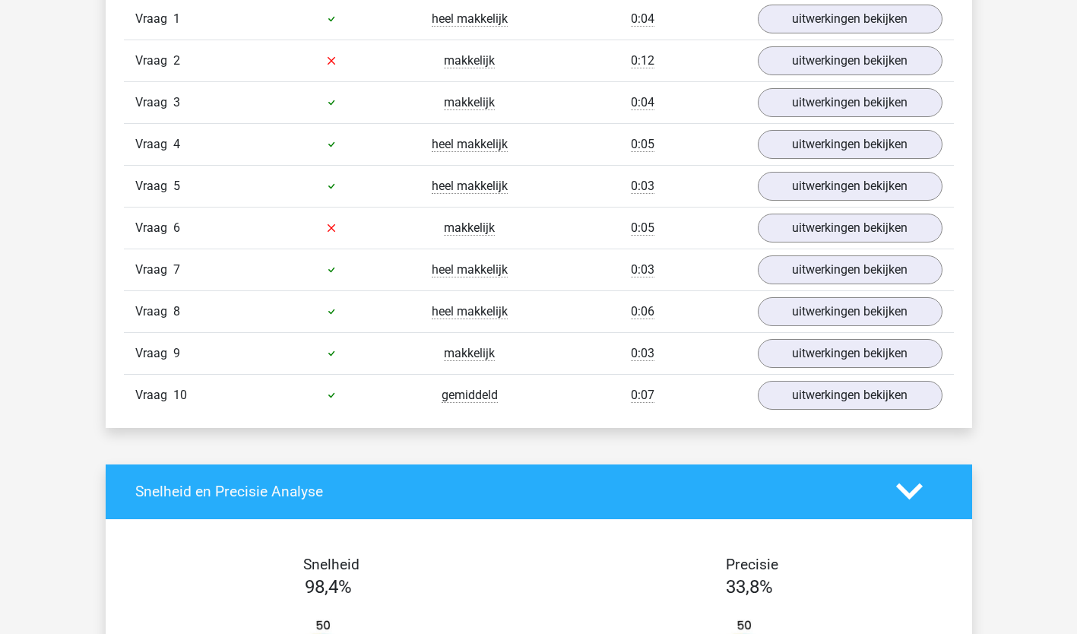
scroll to position [1006, 0]
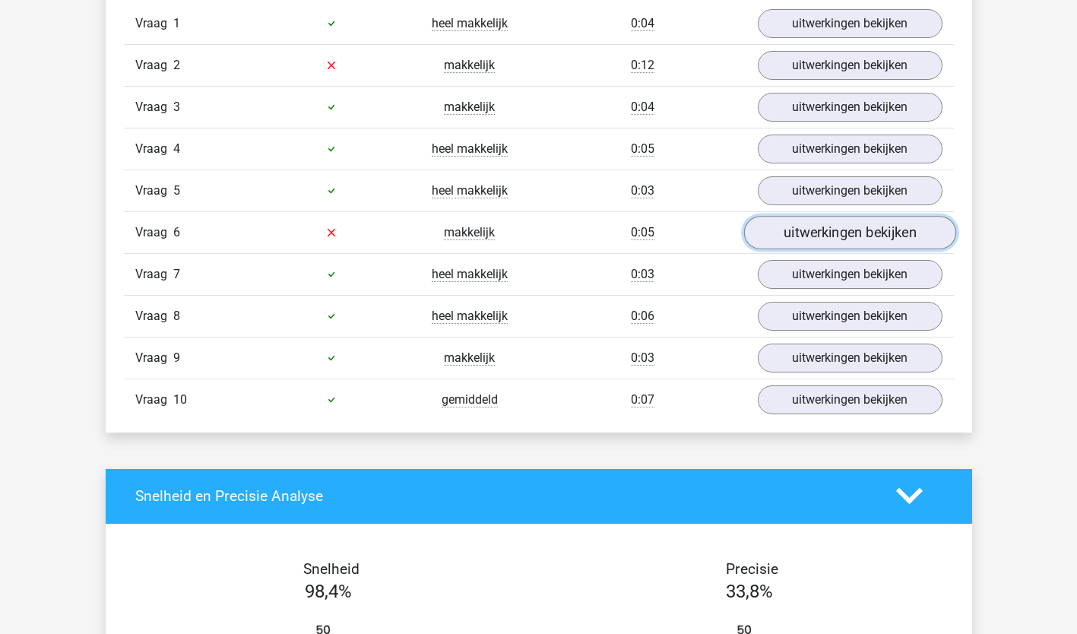
click at [830, 234] on link "uitwerkingen bekijken" at bounding box center [849, 232] width 212 height 33
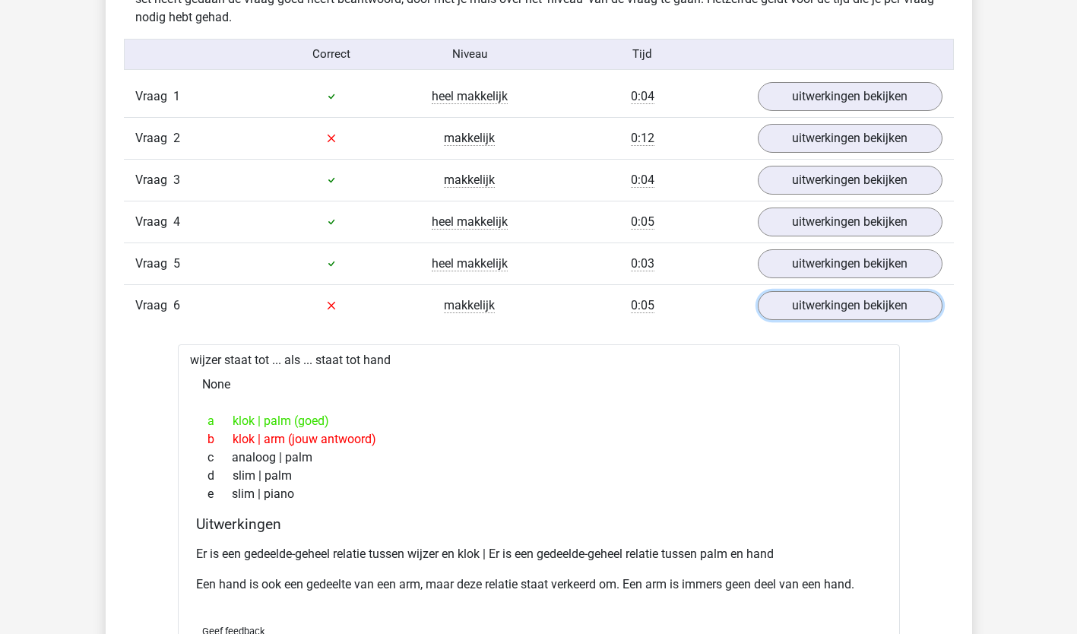
scroll to position [920, 0]
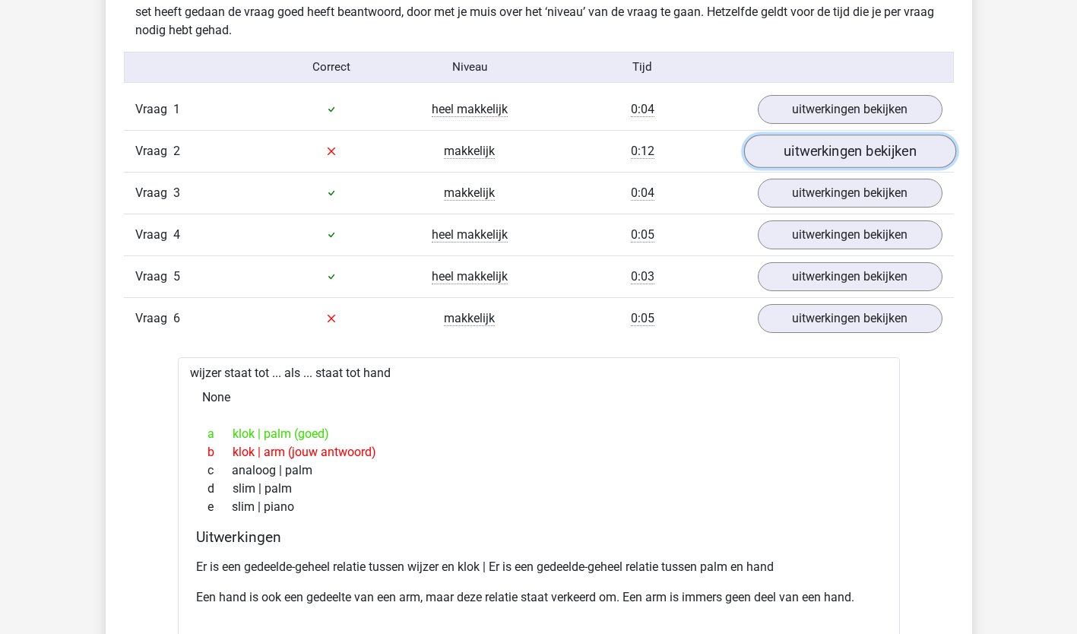
click at [848, 150] on link "uitwerkingen bekijken" at bounding box center [849, 151] width 212 height 33
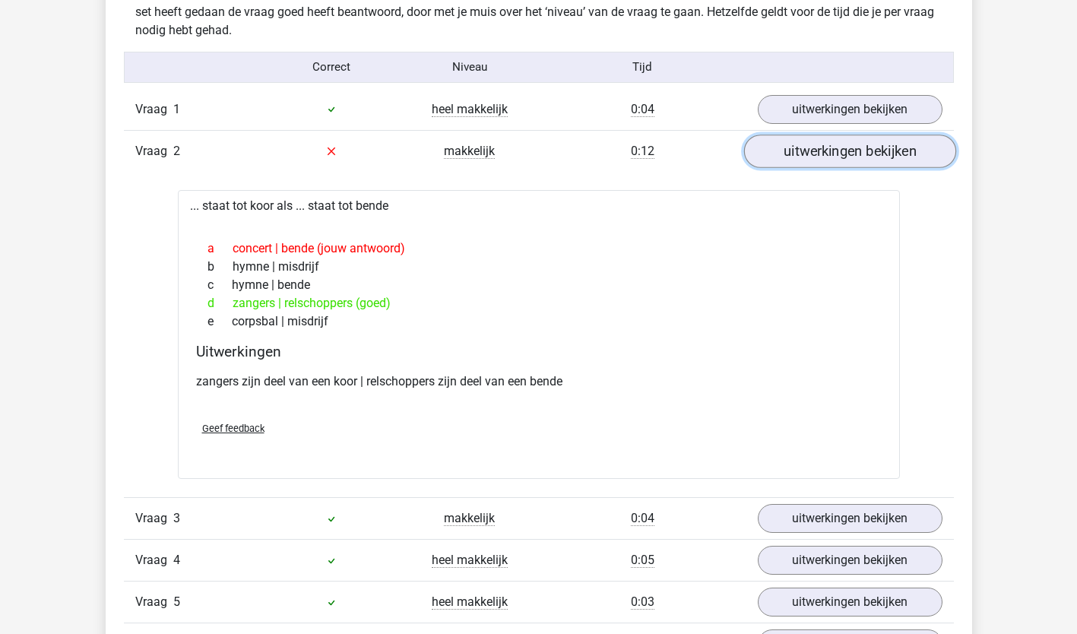
click at [851, 151] on link "uitwerkingen bekijken" at bounding box center [849, 151] width 212 height 33
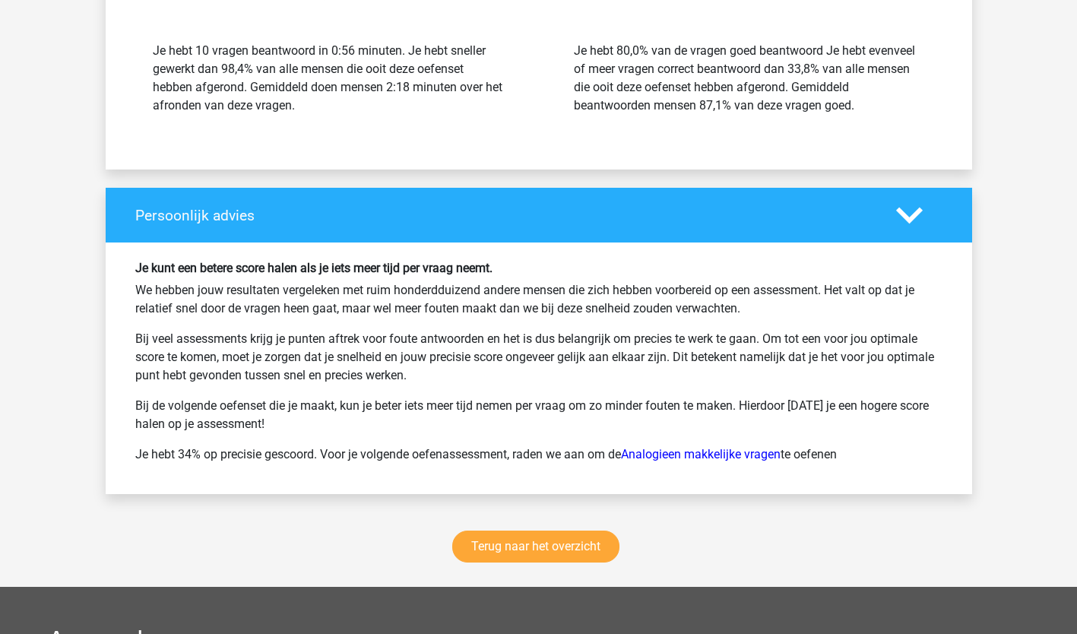
scroll to position [2174, 0]
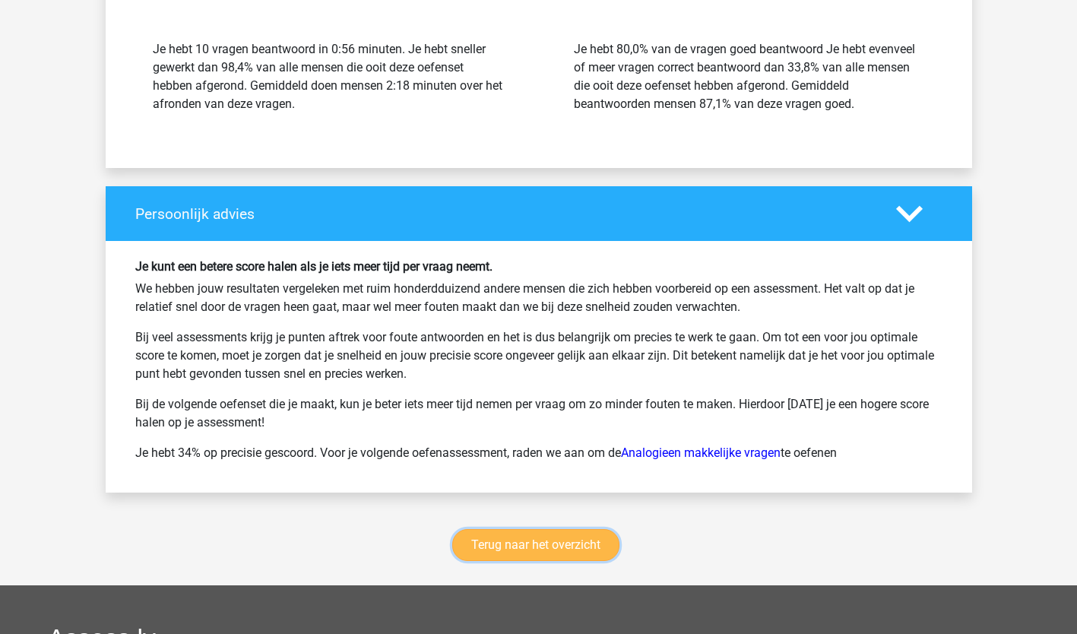
click at [526, 541] on link "Terug naar het overzicht" at bounding box center [535, 545] width 167 height 32
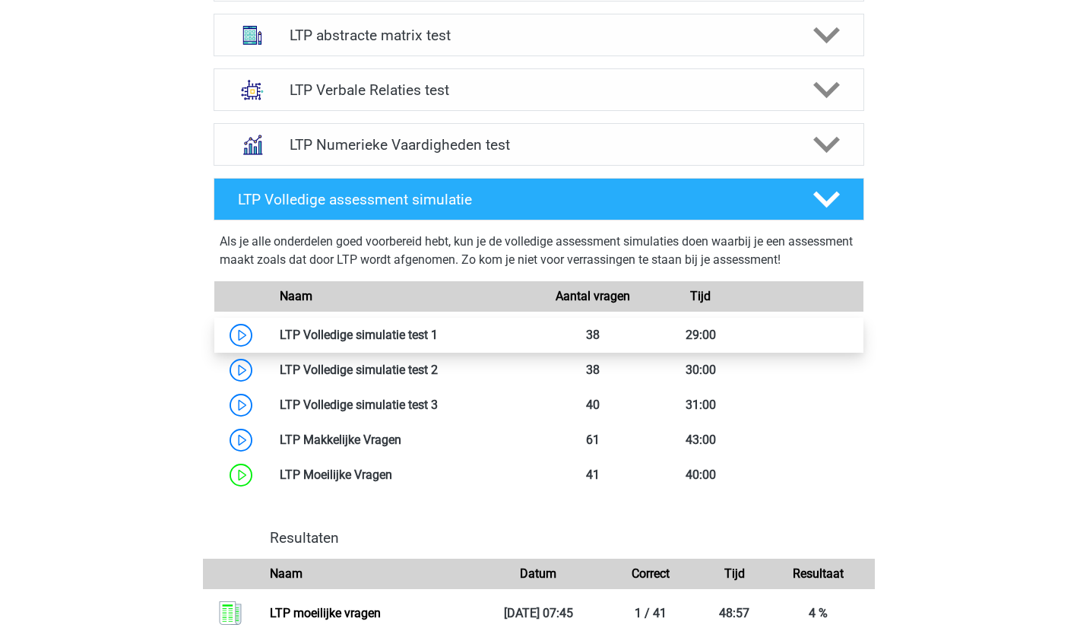
scroll to position [690, 0]
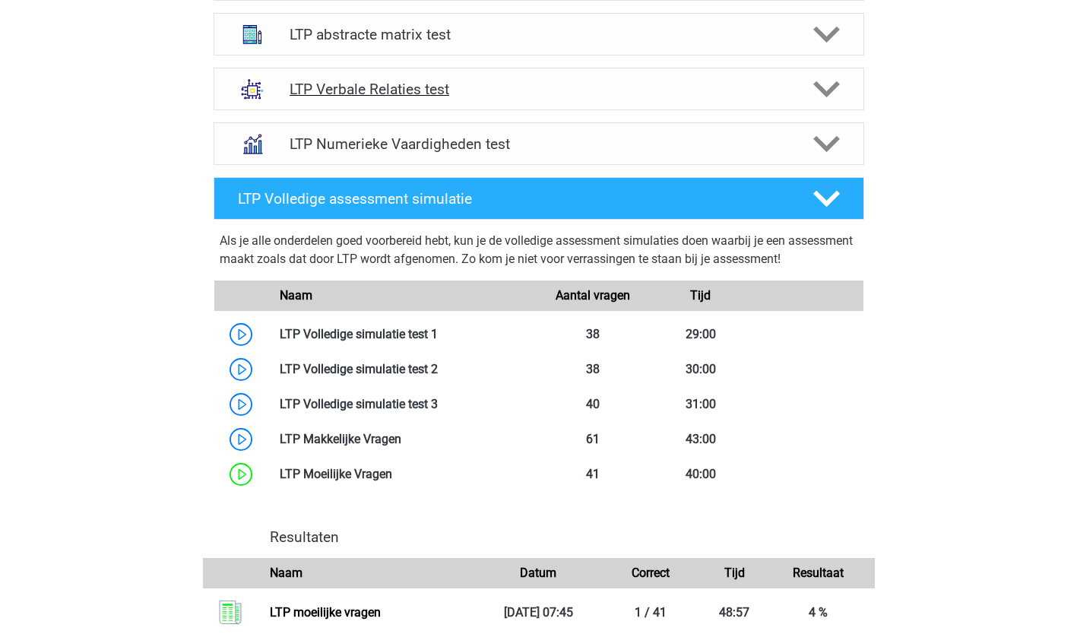
click at [827, 86] on icon at bounding box center [826, 89] width 27 height 27
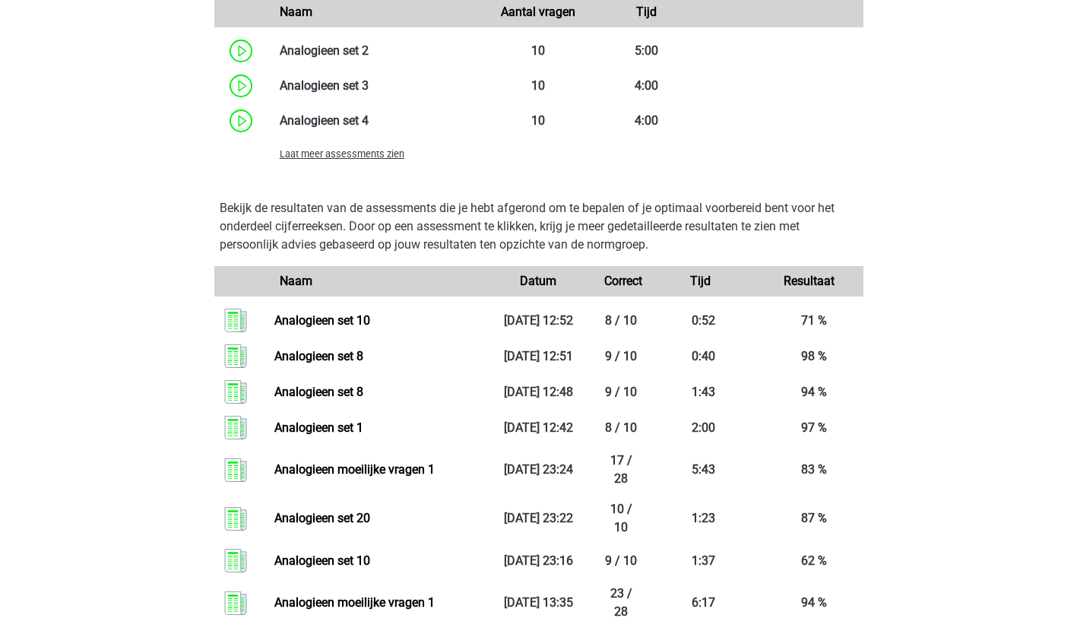
scroll to position [1521, 0]
click at [378, 160] on span "Laat meer assessments zien" at bounding box center [342, 154] width 125 height 11
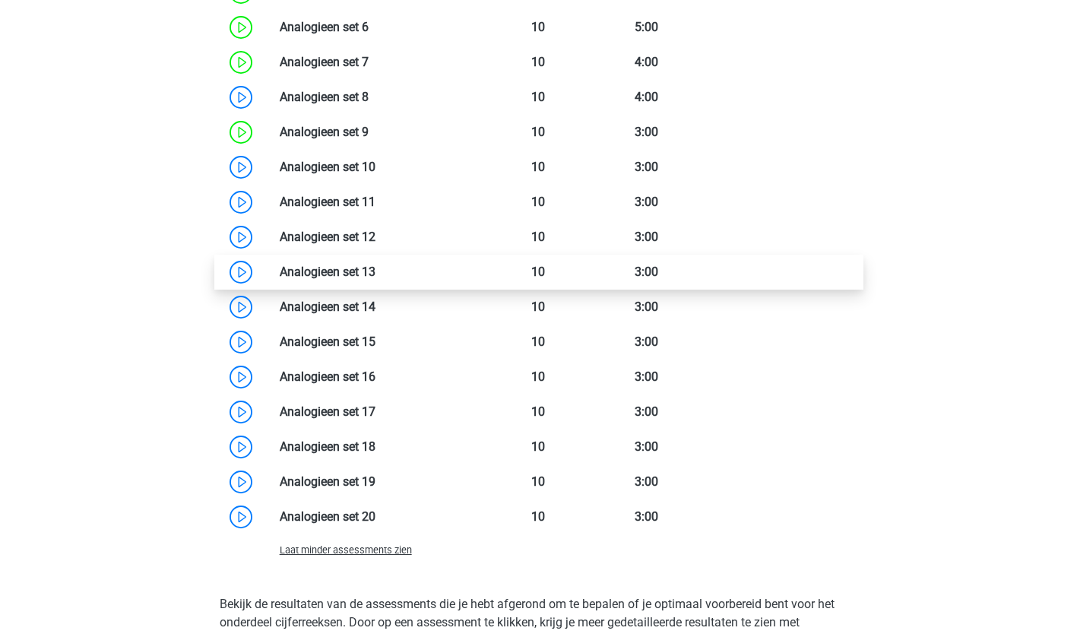
scroll to position [1686, 0]
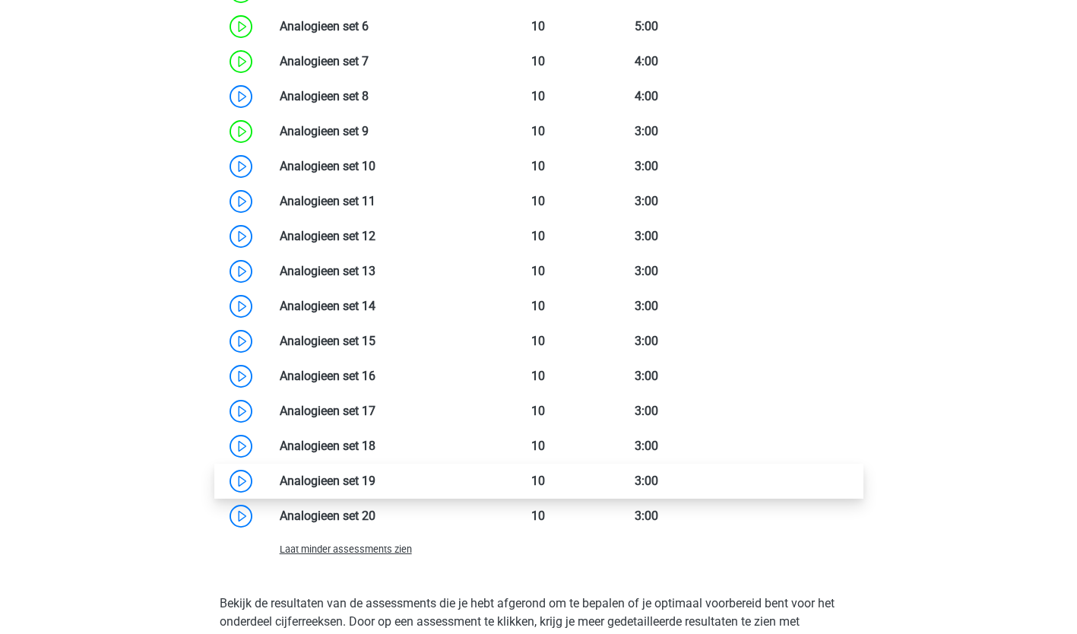
click at [375, 477] on link at bounding box center [375, 480] width 0 height 14
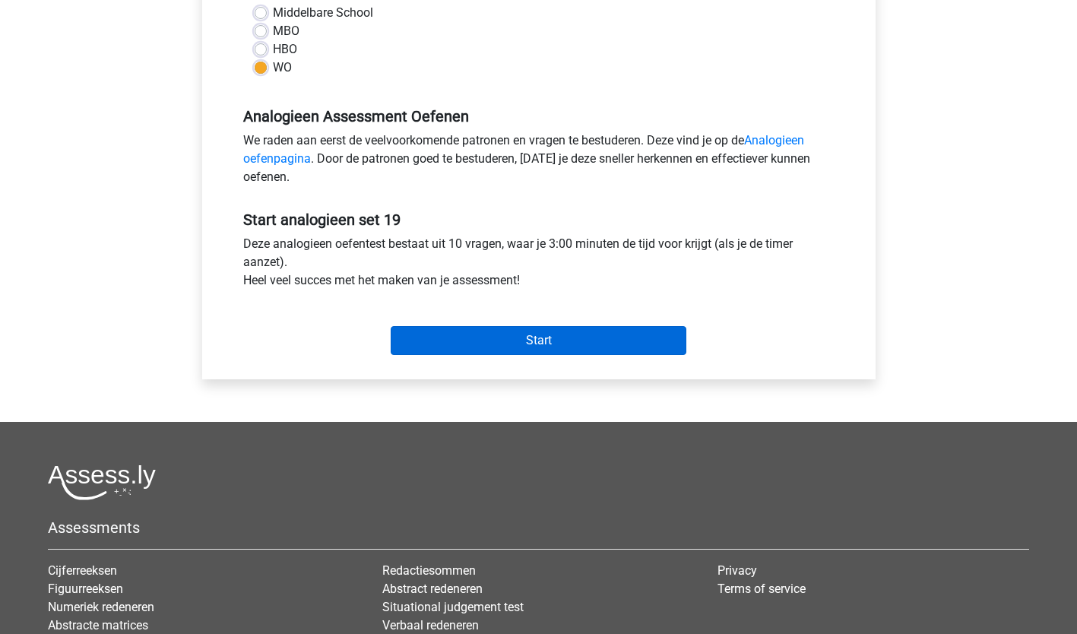
scroll to position [378, 0]
click at [522, 333] on input "Start" at bounding box center [539, 339] width 296 height 29
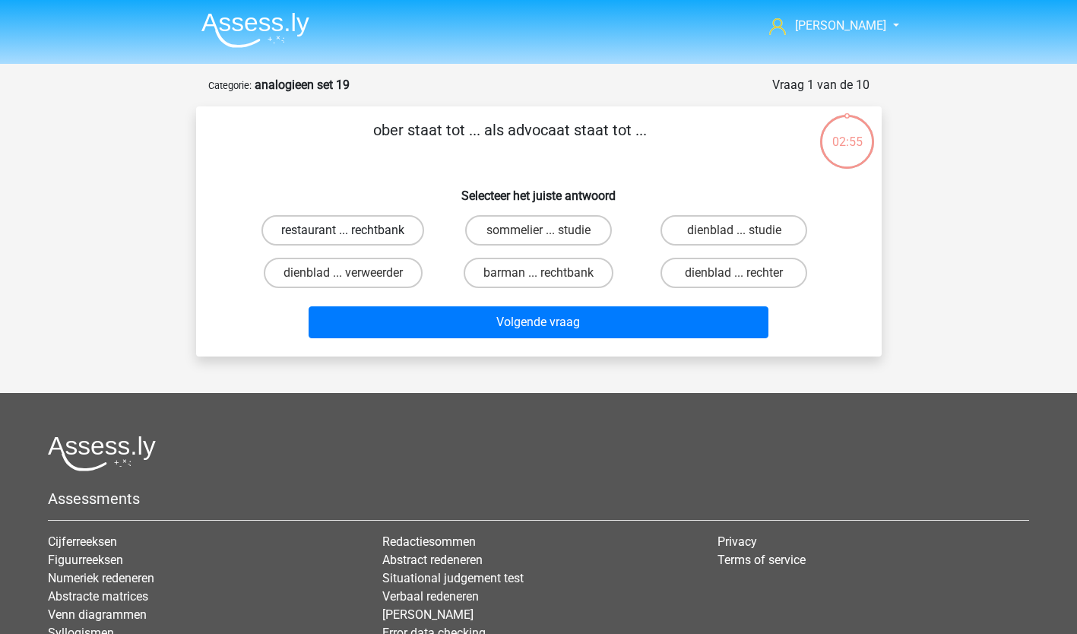
click at [387, 229] on label "restaurant ... rechtbank" at bounding box center [342, 230] width 163 height 30
click at [353, 230] on input "restaurant ... rechtbank" at bounding box center [348, 235] width 10 height 10
radio input "true"
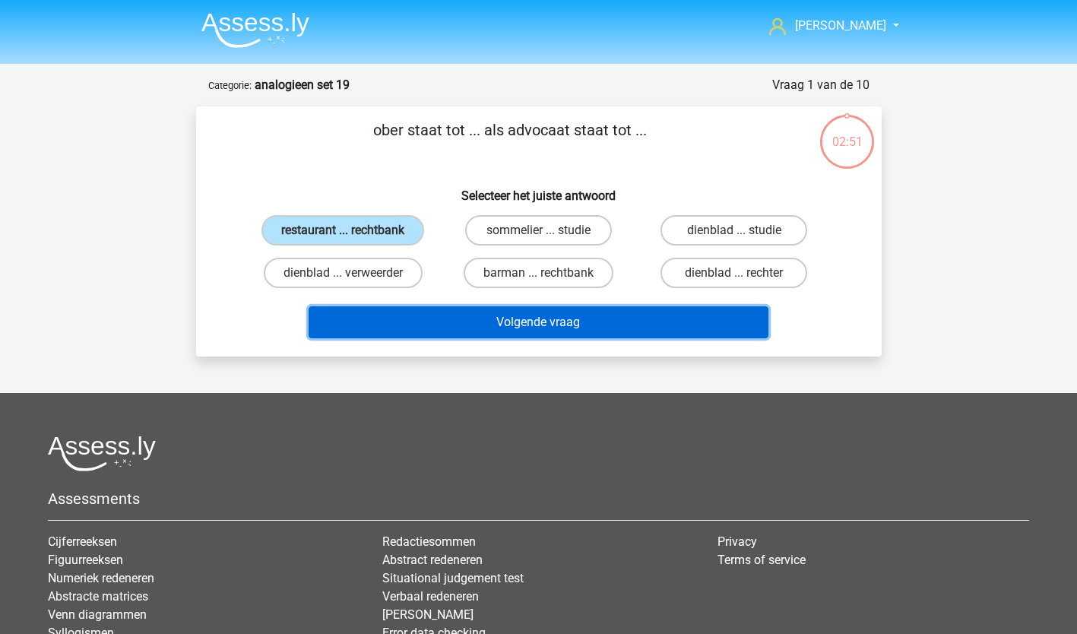
click at [564, 318] on button "Volgende vraag" at bounding box center [539, 322] width 460 height 32
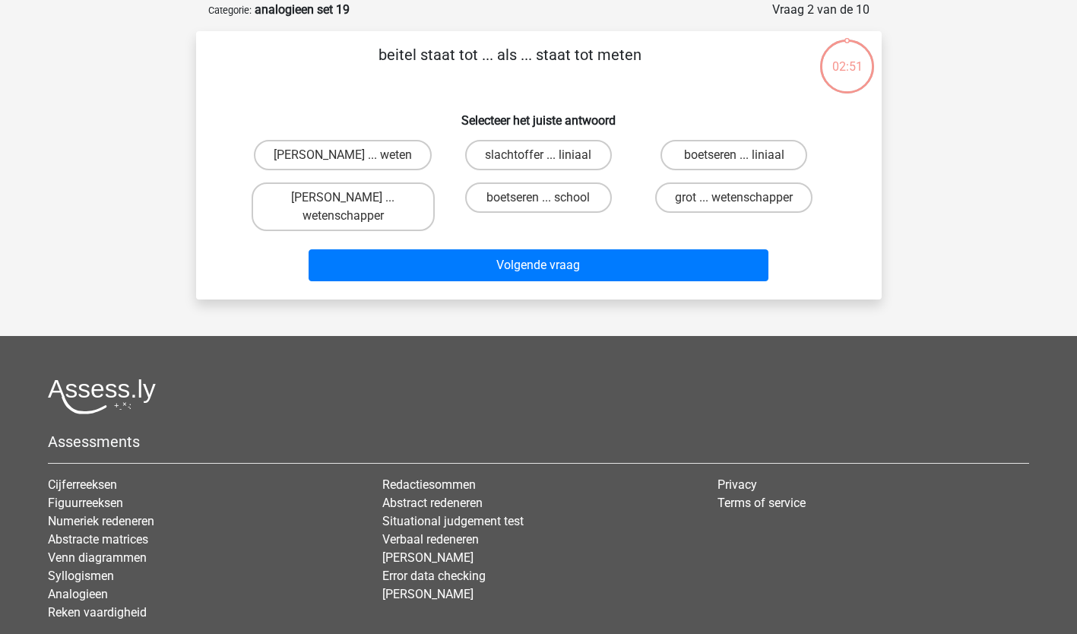
scroll to position [76, 0]
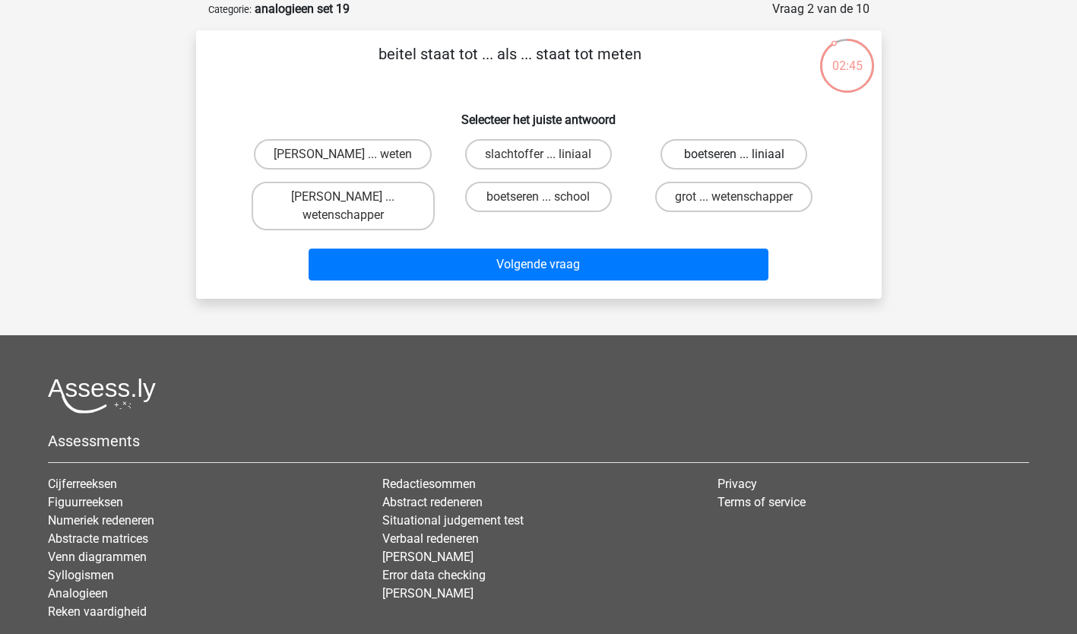
click at [733, 150] on label "boetseren ... liniaal" at bounding box center [733, 154] width 147 height 30
click at [734, 154] on input "boetseren ... liniaal" at bounding box center [739, 159] width 10 height 10
radio input "true"
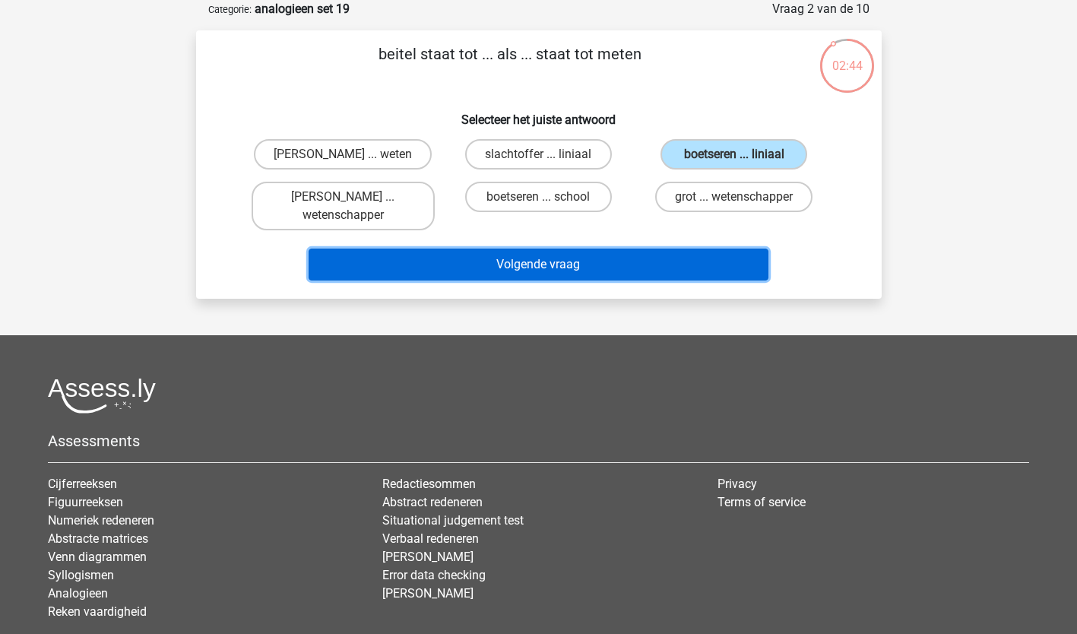
click at [611, 261] on button "Volgende vraag" at bounding box center [539, 265] width 460 height 32
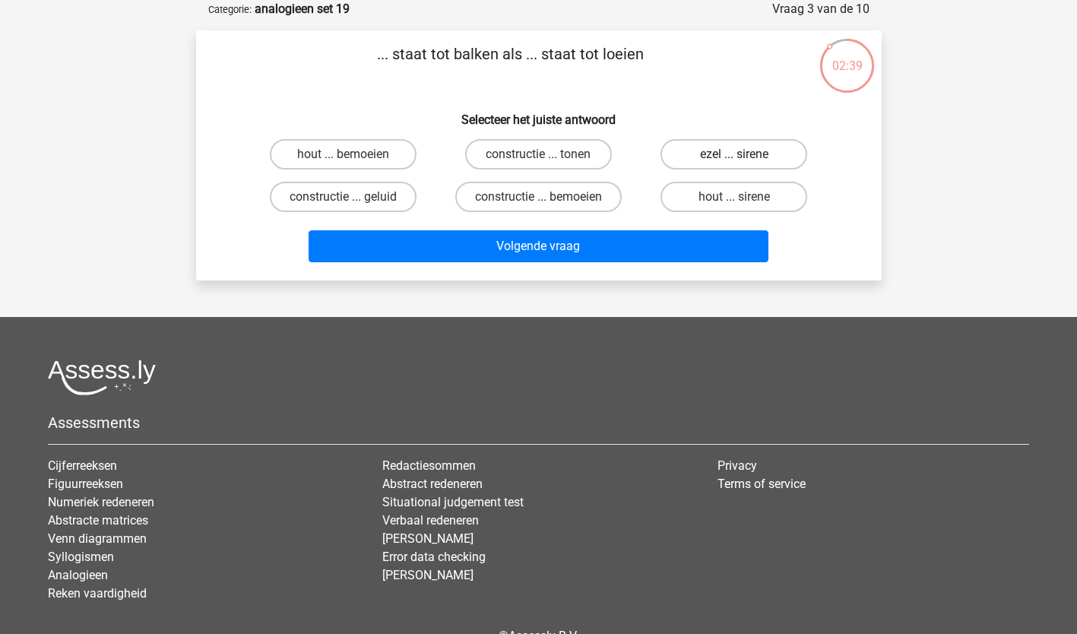
click at [727, 153] on label "ezel ... sirene" at bounding box center [733, 154] width 147 height 30
click at [734, 154] on input "ezel ... sirene" at bounding box center [739, 159] width 10 height 10
radio input "true"
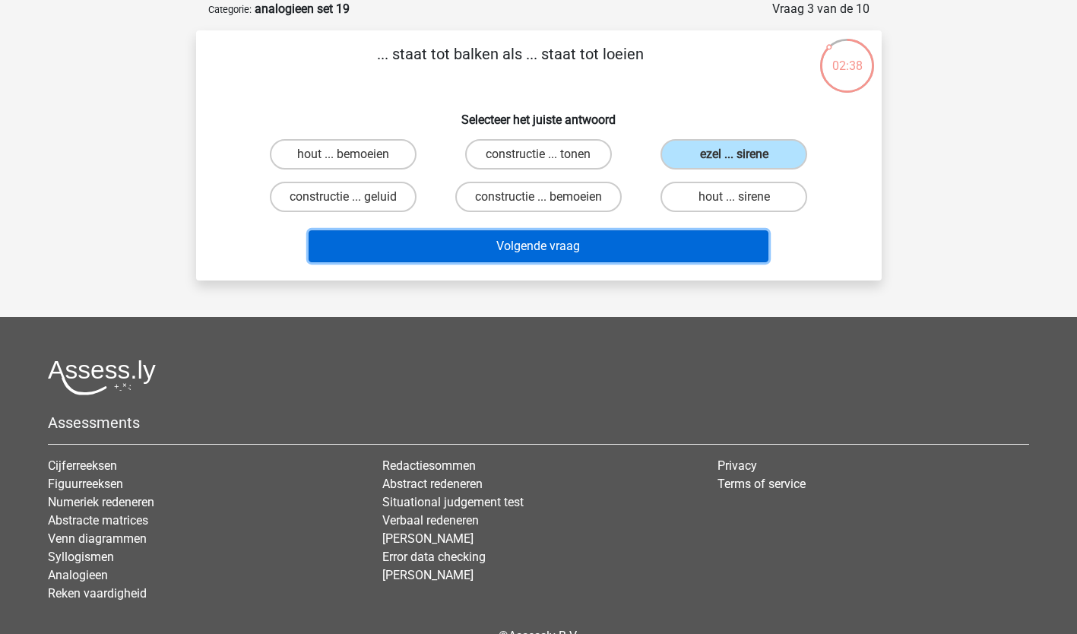
click at [570, 236] on button "Volgende vraag" at bounding box center [539, 246] width 460 height 32
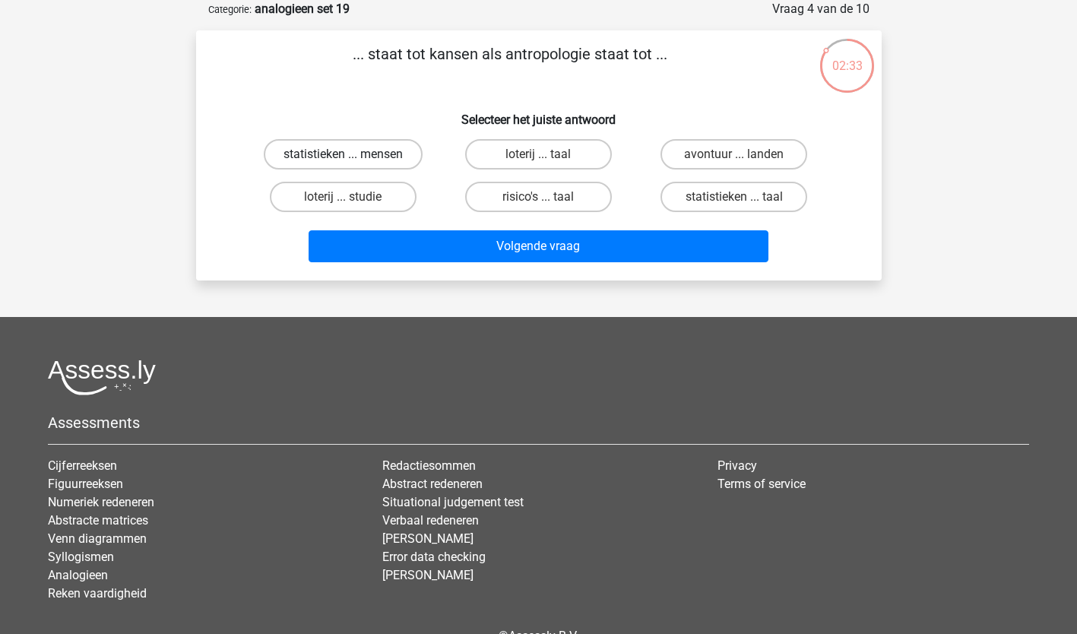
click at [369, 151] on label "statistieken ... mensen" at bounding box center [343, 154] width 159 height 30
click at [353, 154] on input "statistieken ... mensen" at bounding box center [348, 159] width 10 height 10
radio input "true"
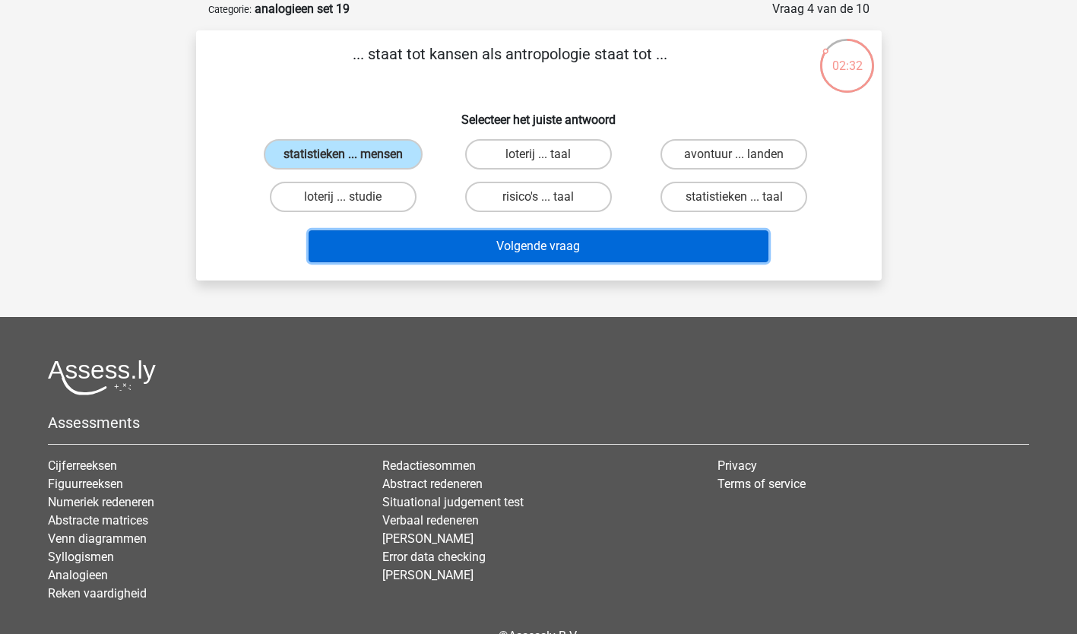
click at [565, 245] on button "Volgende vraag" at bounding box center [539, 246] width 460 height 32
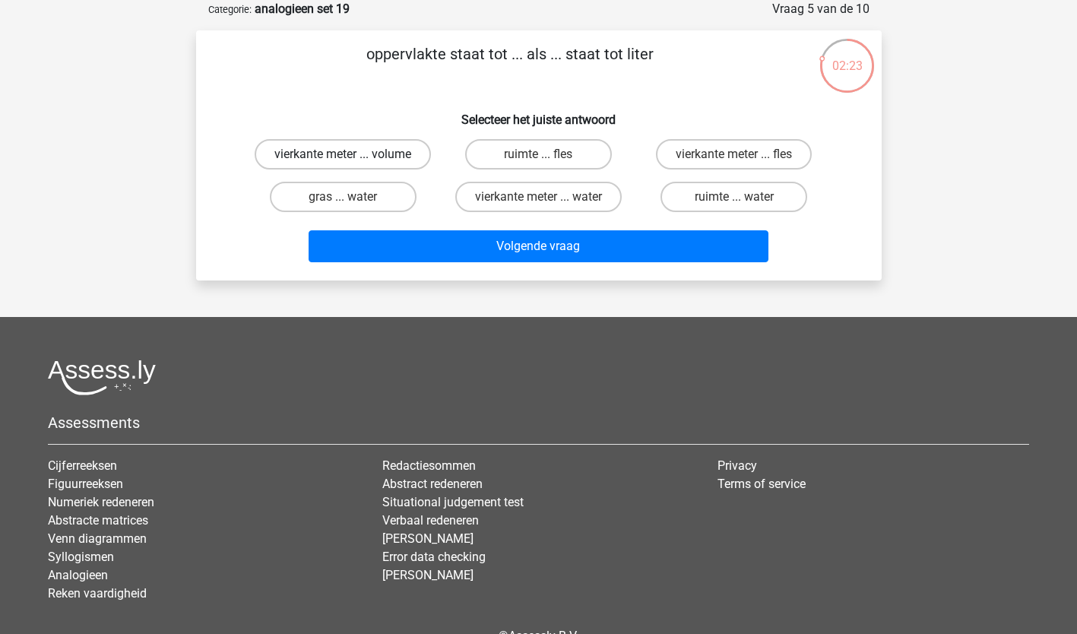
click at [366, 152] on label "vierkante meter ... volume" at bounding box center [343, 154] width 176 height 30
click at [353, 154] on input "vierkante meter ... volume" at bounding box center [348, 159] width 10 height 10
radio input "true"
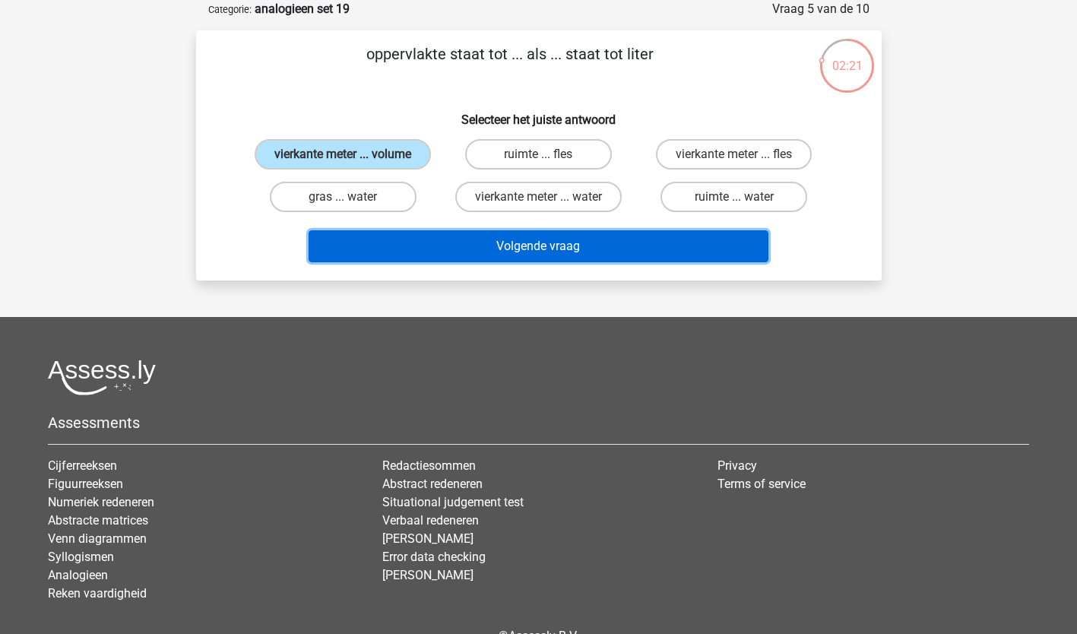
click at [548, 245] on button "Volgende vraag" at bounding box center [539, 246] width 460 height 32
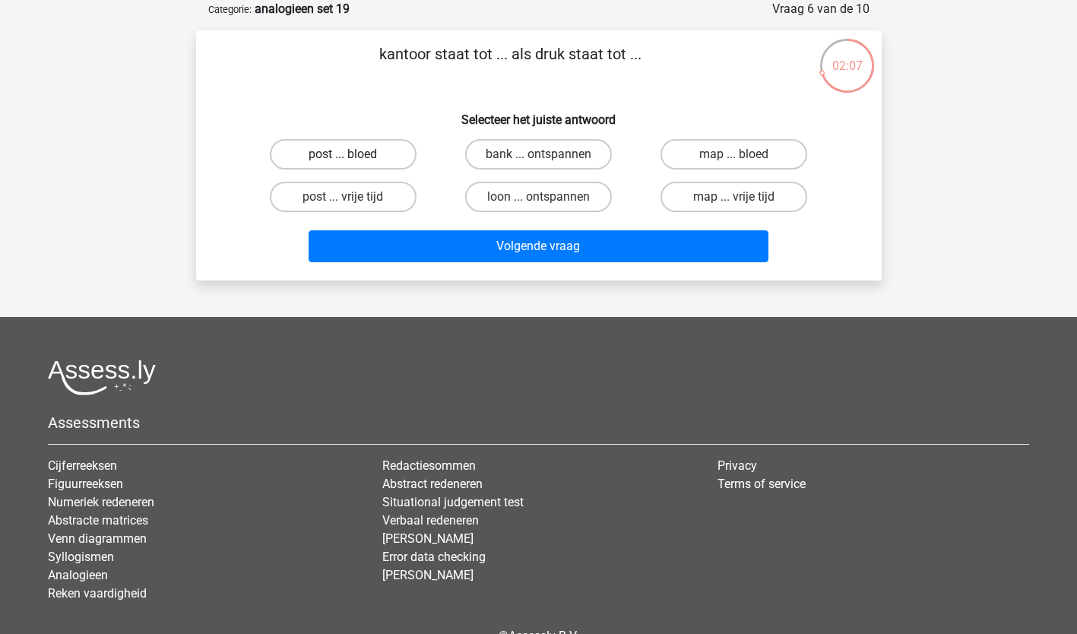
click at [299, 147] on label "post ... bloed" at bounding box center [343, 154] width 147 height 30
click at [343, 154] on input "post ... bloed" at bounding box center [348, 159] width 10 height 10
radio input "true"
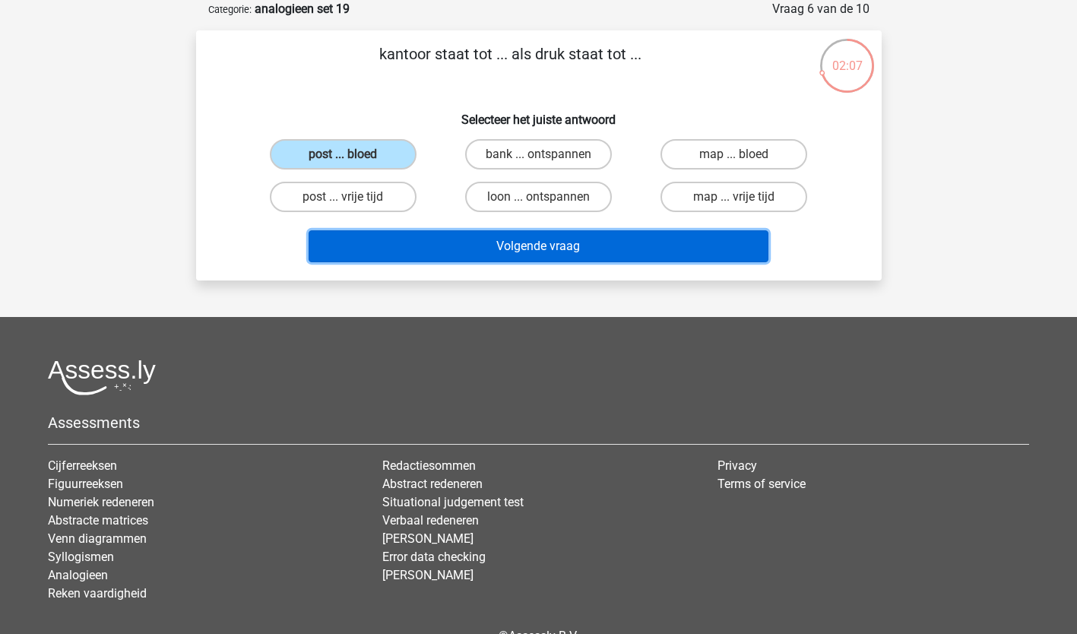
click at [511, 245] on button "Volgende vraag" at bounding box center [539, 246] width 460 height 32
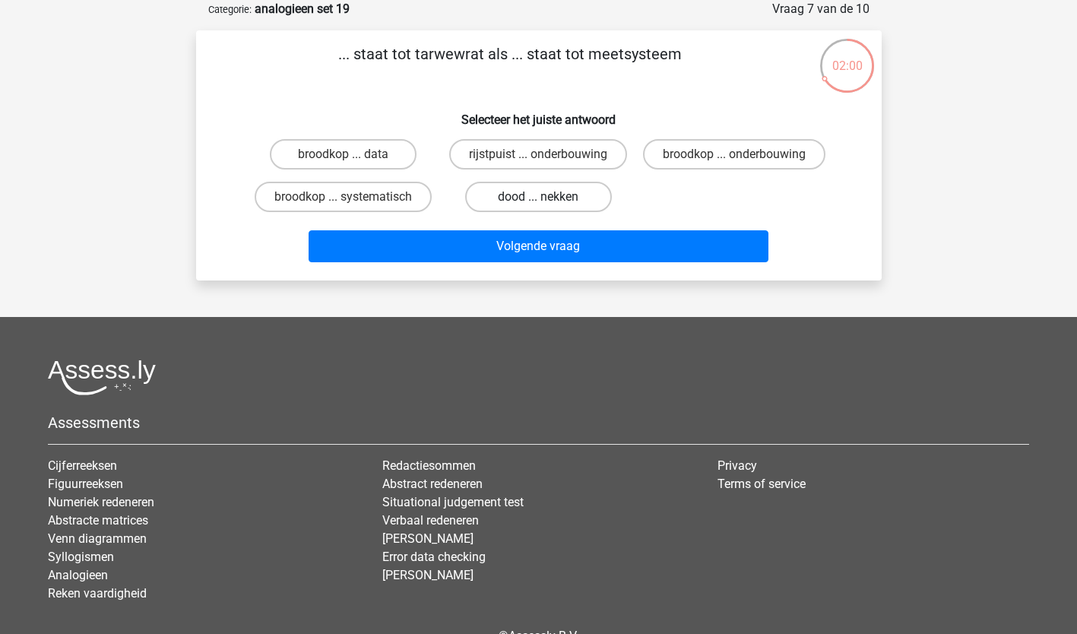
drag, startPoint x: 549, startPoint y: 211, endPoint x: 556, endPoint y: 217, distance: 9.2
click at [556, 212] on label "dood ... nekken" at bounding box center [538, 197] width 147 height 30
click at [548, 207] on input "dood ... nekken" at bounding box center [543, 202] width 10 height 10
radio input "true"
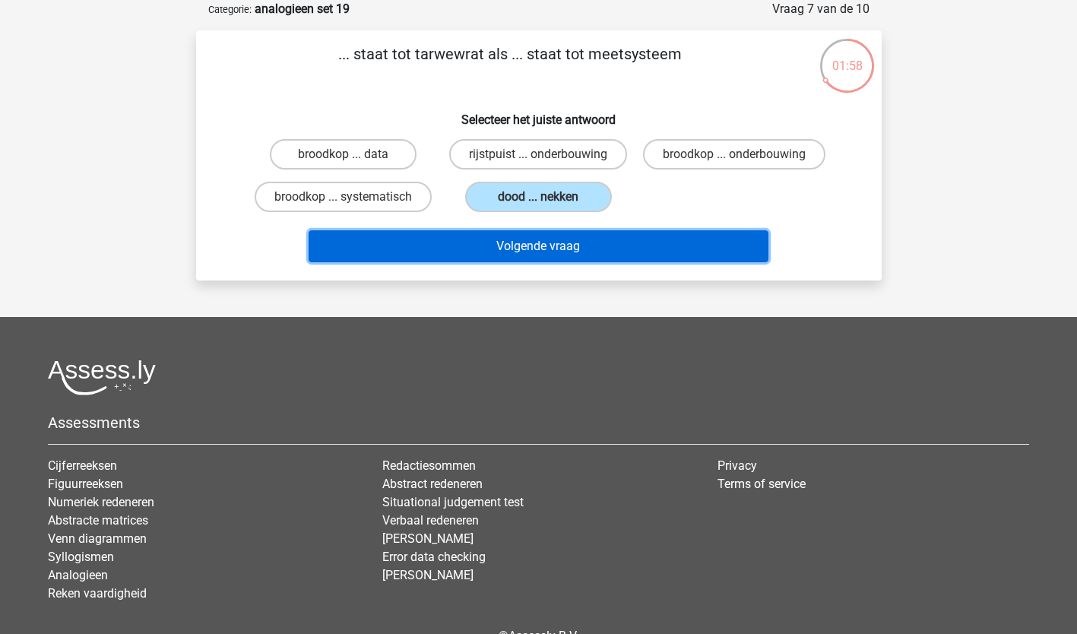
click at [537, 262] on button "Volgende vraag" at bounding box center [539, 246] width 460 height 32
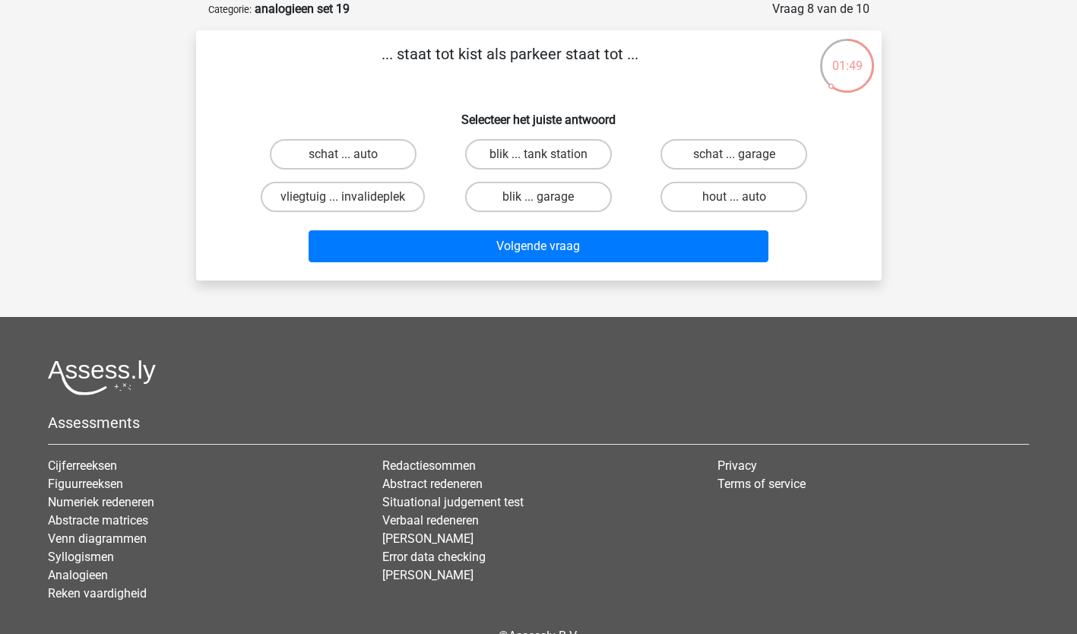
click at [739, 154] on input "schat ... garage" at bounding box center [739, 159] width 10 height 10
radio input "true"
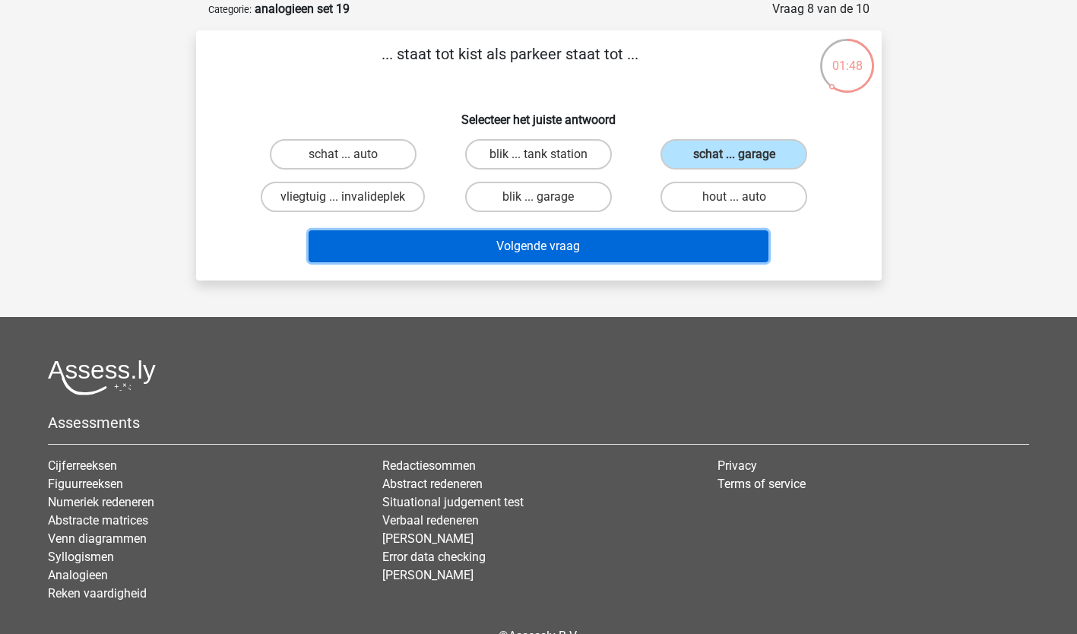
click at [618, 239] on button "Volgende vraag" at bounding box center [539, 246] width 460 height 32
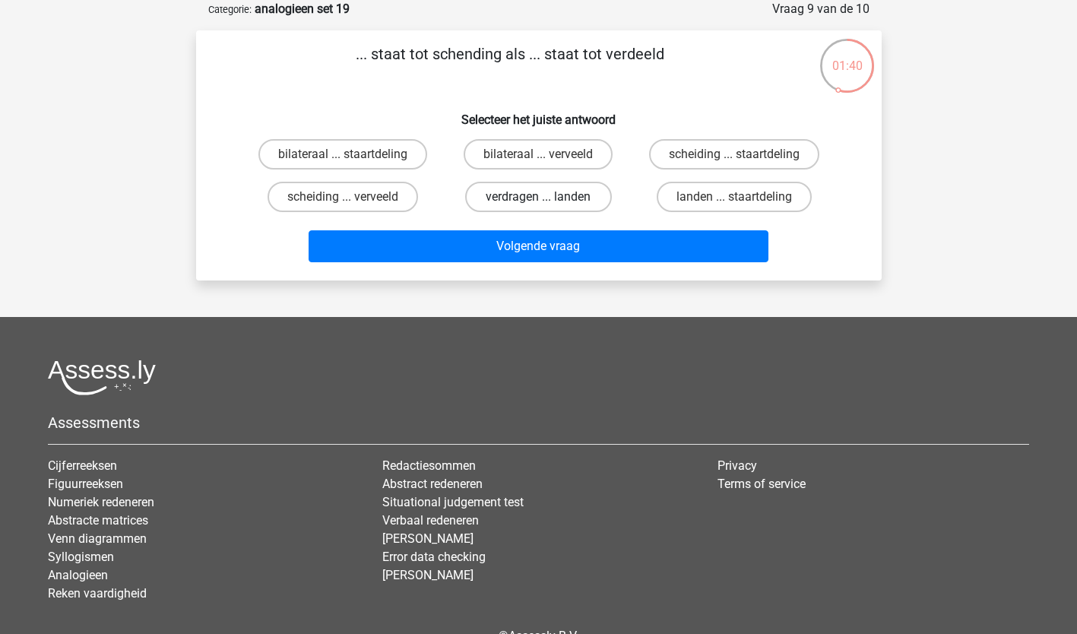
click at [540, 189] on label "verdragen ... landen" at bounding box center [538, 197] width 147 height 30
click at [540, 197] on input "verdragen ... landen" at bounding box center [543, 202] width 10 height 10
radio input "true"
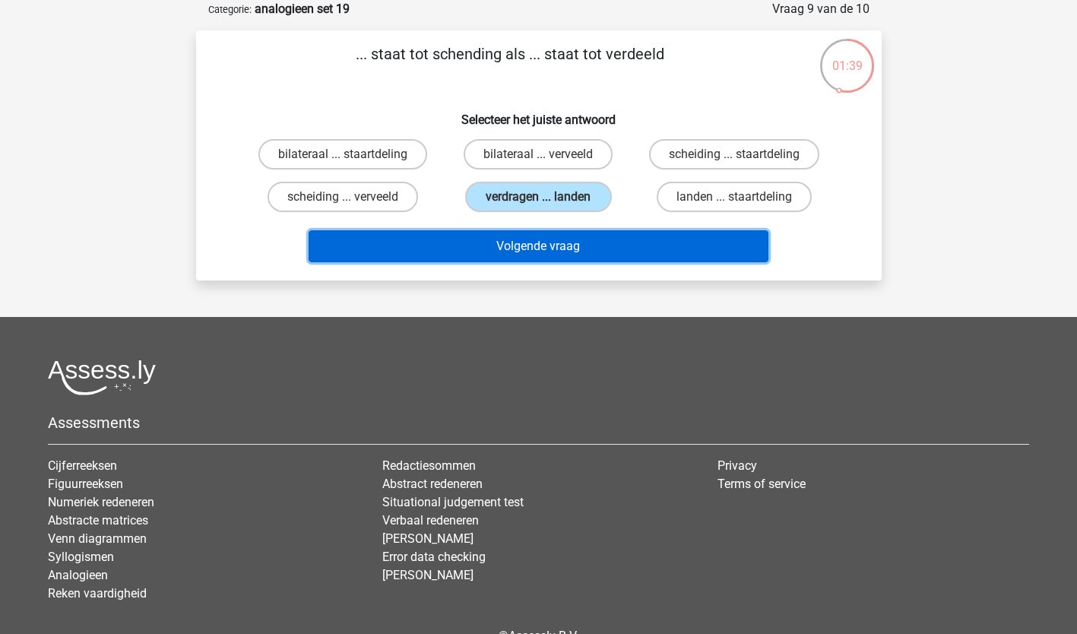
click at [527, 242] on button "Volgende vraag" at bounding box center [539, 246] width 460 height 32
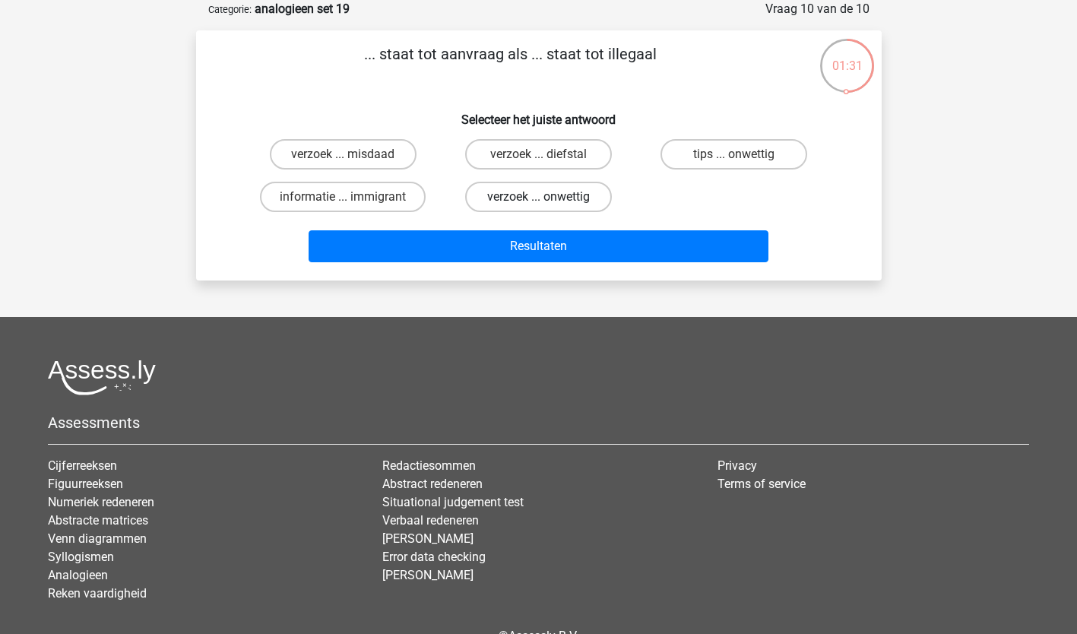
click at [533, 197] on label "verzoek ... onwettig" at bounding box center [538, 197] width 147 height 30
click at [538, 197] on input "verzoek ... onwettig" at bounding box center [543, 202] width 10 height 10
radio input "true"
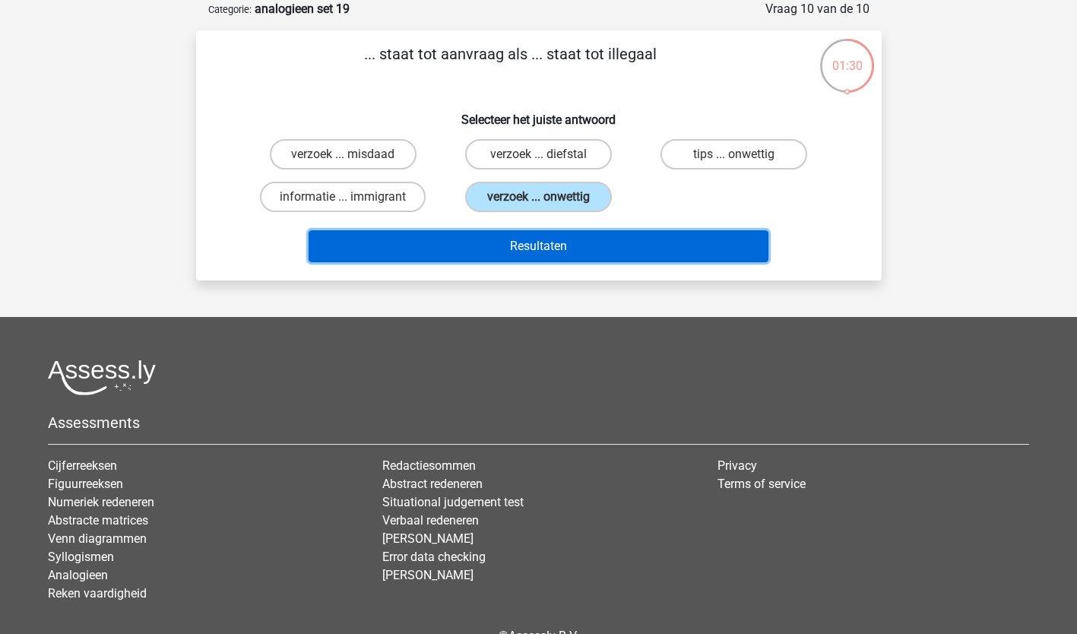
click at [524, 246] on button "Resultaten" at bounding box center [539, 246] width 460 height 32
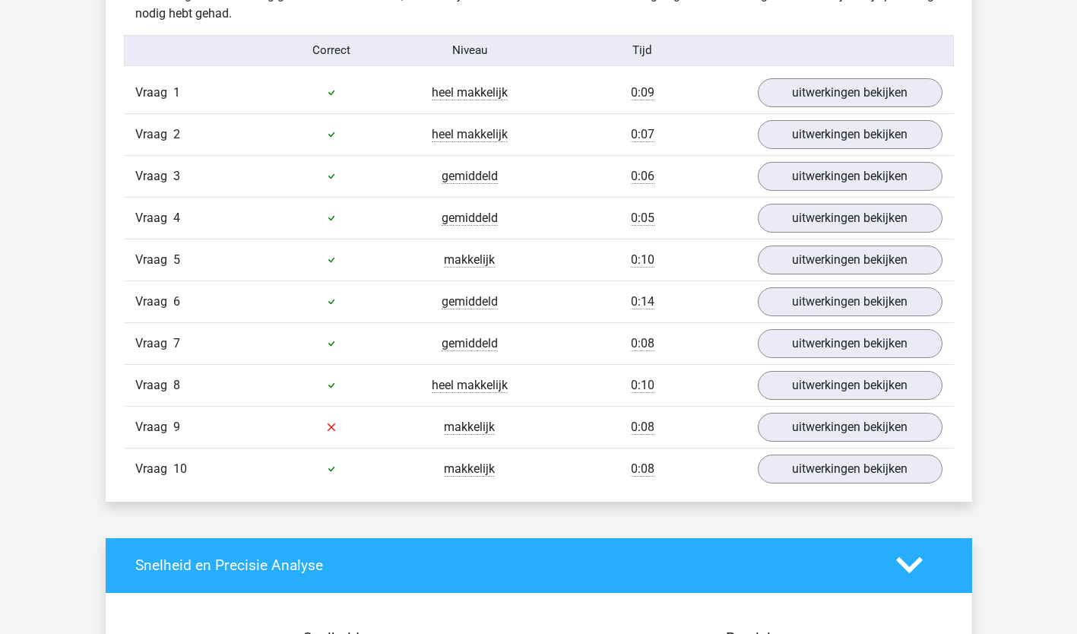
scroll to position [936, 0]
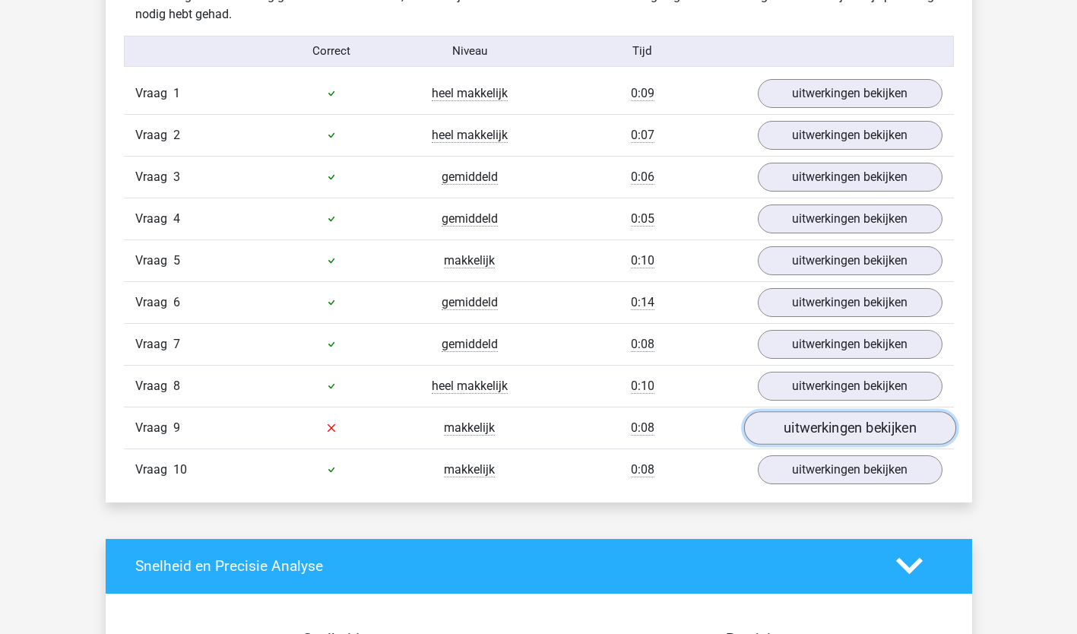
click at [898, 439] on link "uitwerkingen bekijken" at bounding box center [849, 427] width 212 height 33
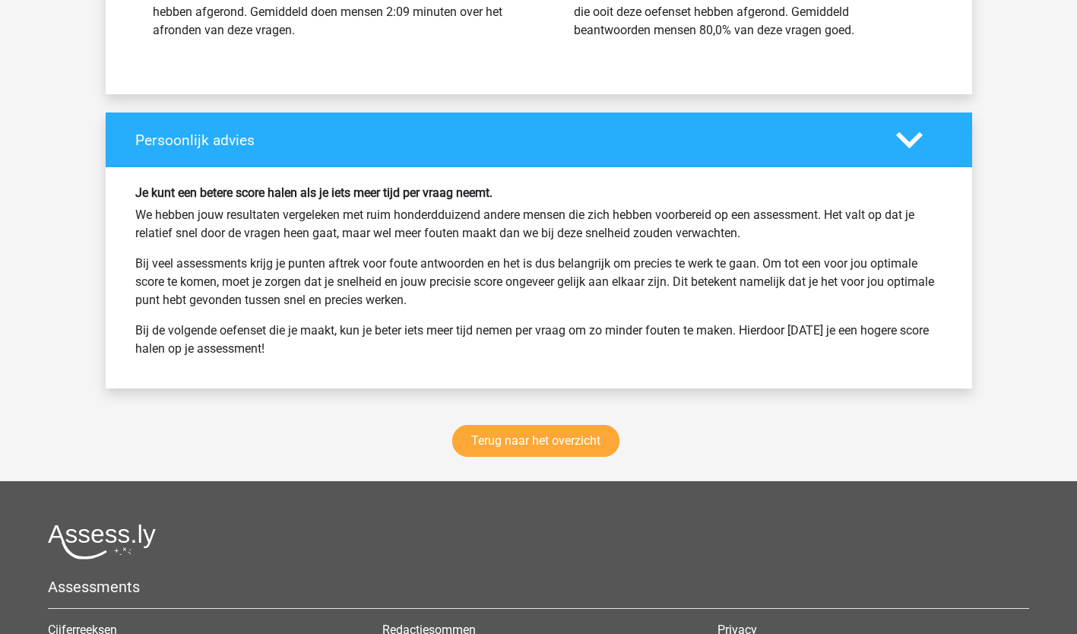
scroll to position [2219, 0]
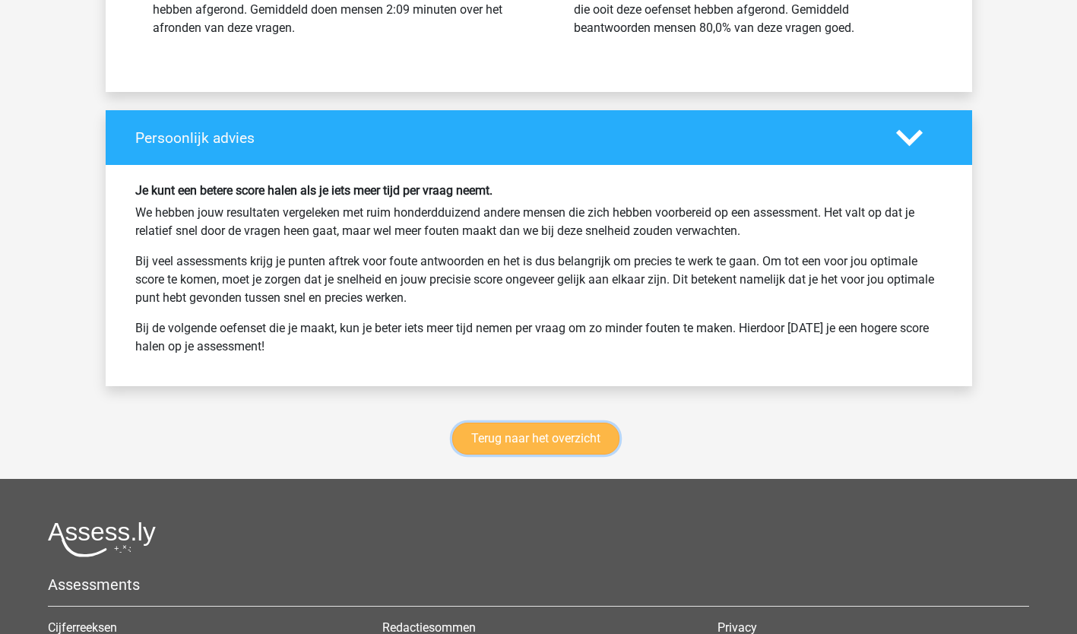
click at [581, 442] on link "Terug naar het overzicht" at bounding box center [535, 439] width 167 height 32
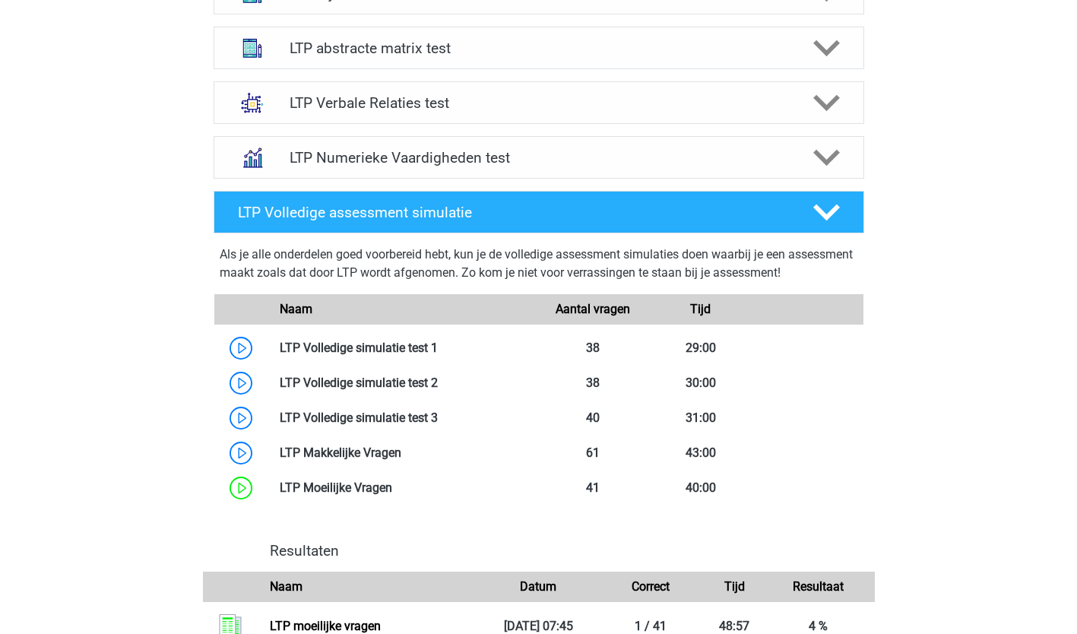
scroll to position [685, 0]
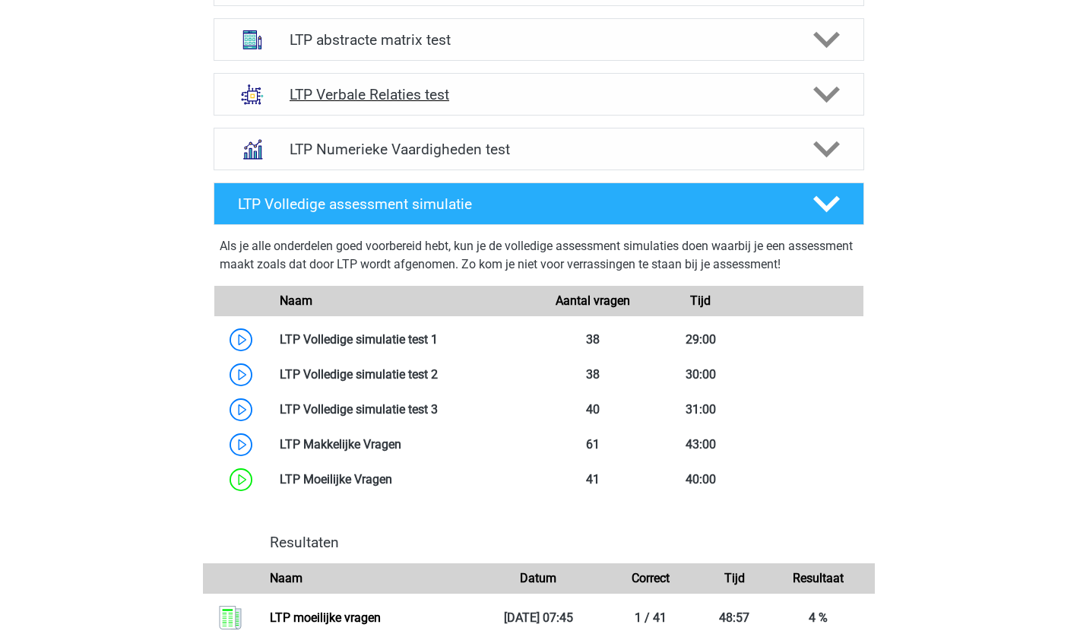
click at [614, 97] on h4 "LTP Verbale Relaties test" at bounding box center [539, 94] width 498 height 17
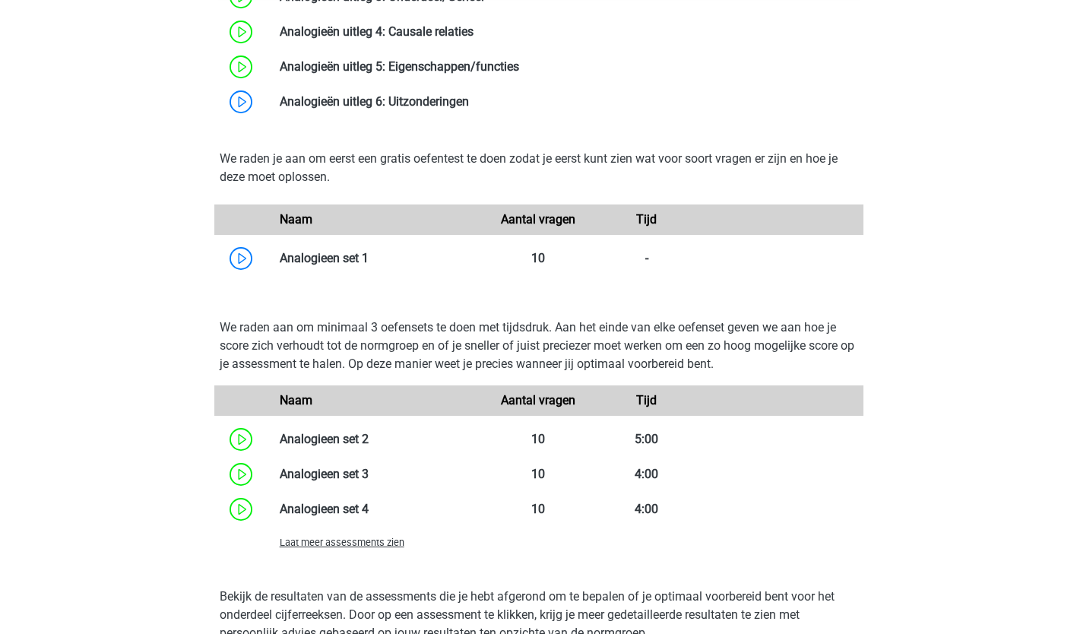
scroll to position [1135, 0]
click at [290, 542] on span "Laat meer assessments zien" at bounding box center [342, 541] width 125 height 11
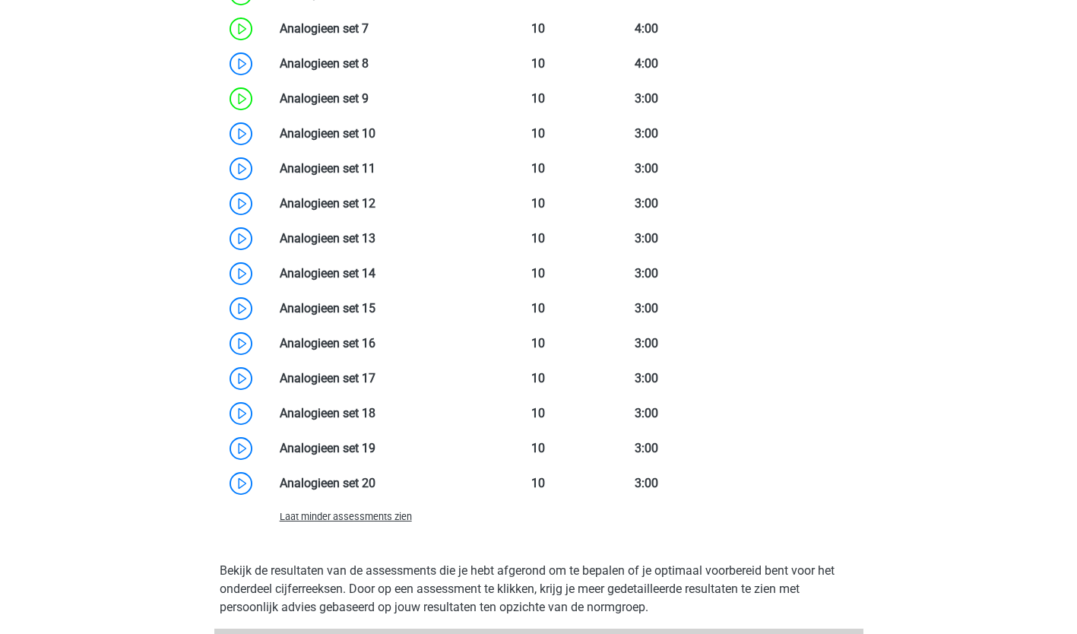
scroll to position [1718, 0]
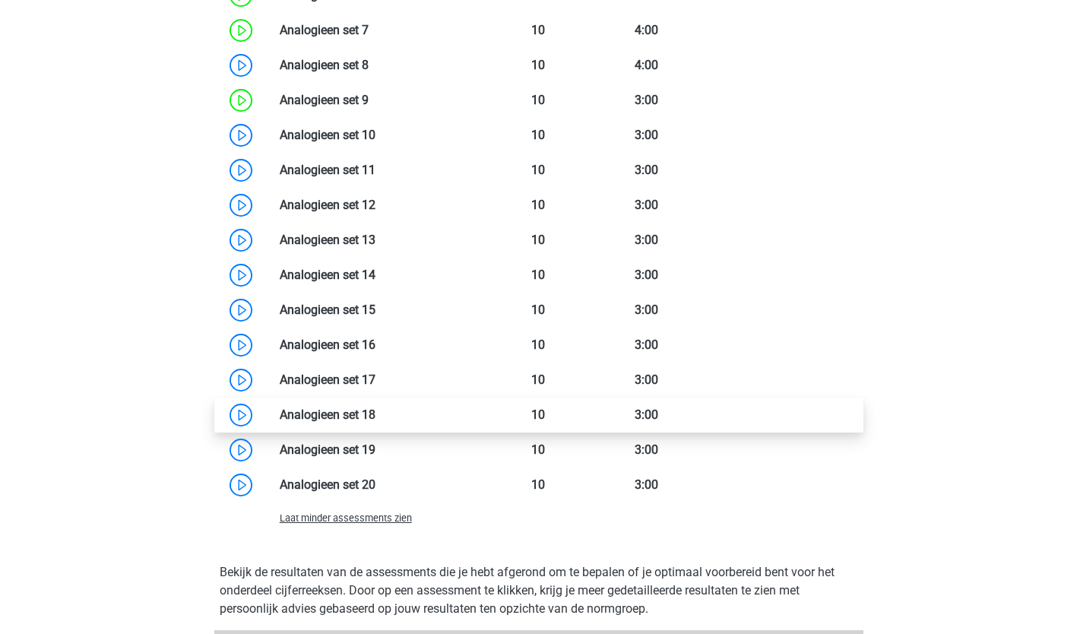
click at [375, 421] on link at bounding box center [375, 414] width 0 height 14
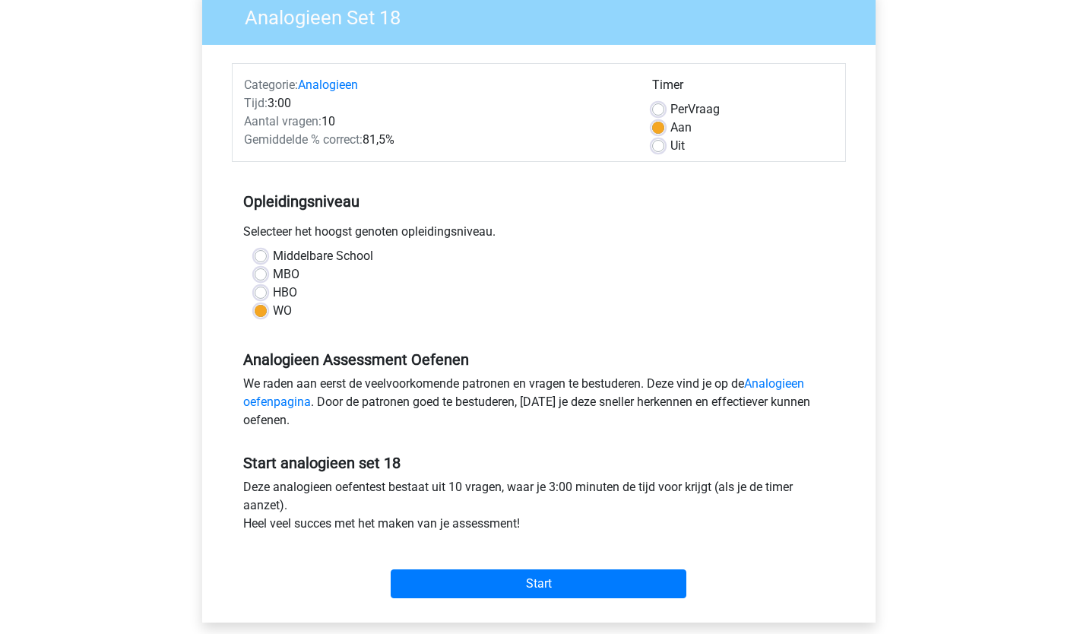
scroll to position [188, 0]
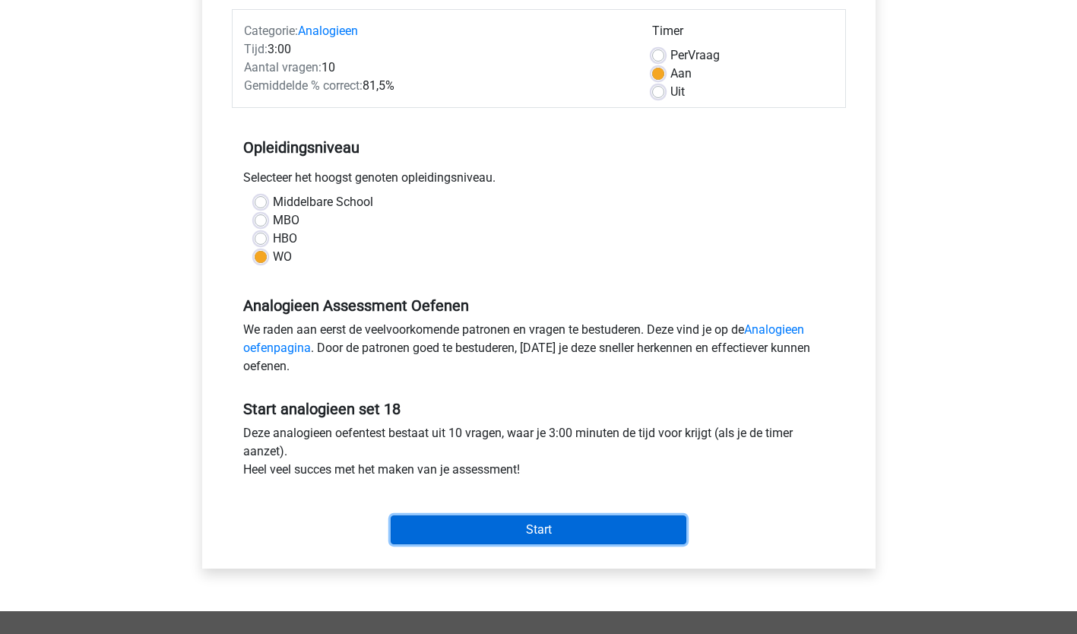
click at [558, 528] on input "Start" at bounding box center [539, 529] width 296 height 29
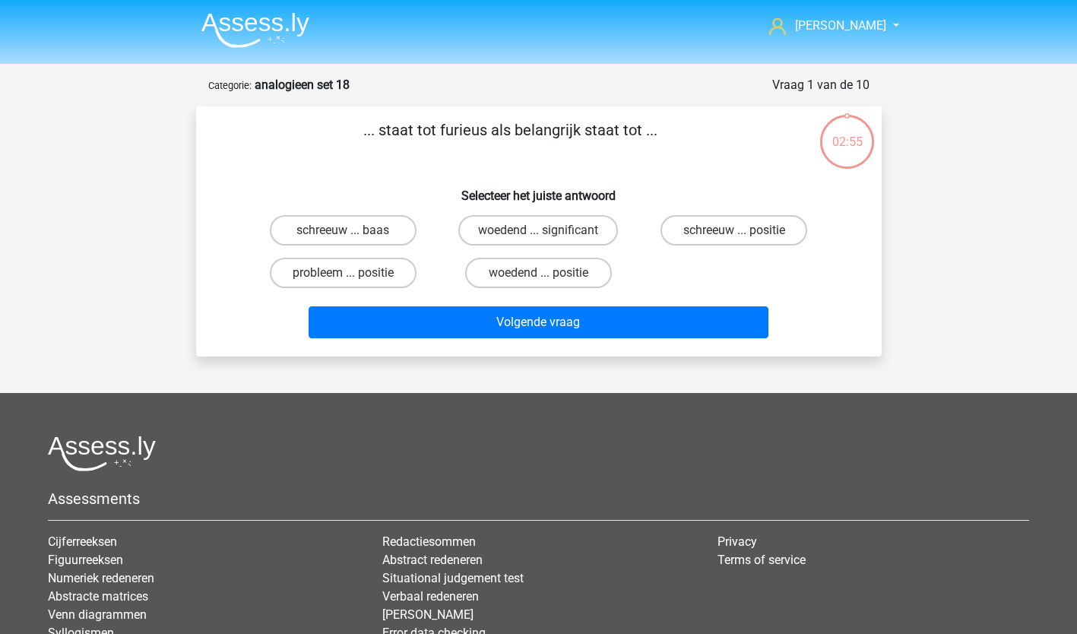
click at [435, 230] on div "woedend ... significant" at bounding box center [343, 230] width 183 height 30
click at [510, 223] on label "woedend ... significant" at bounding box center [538, 230] width 160 height 30
click at [538, 230] on input "woedend ... significant" at bounding box center [543, 235] width 10 height 10
radio input "true"
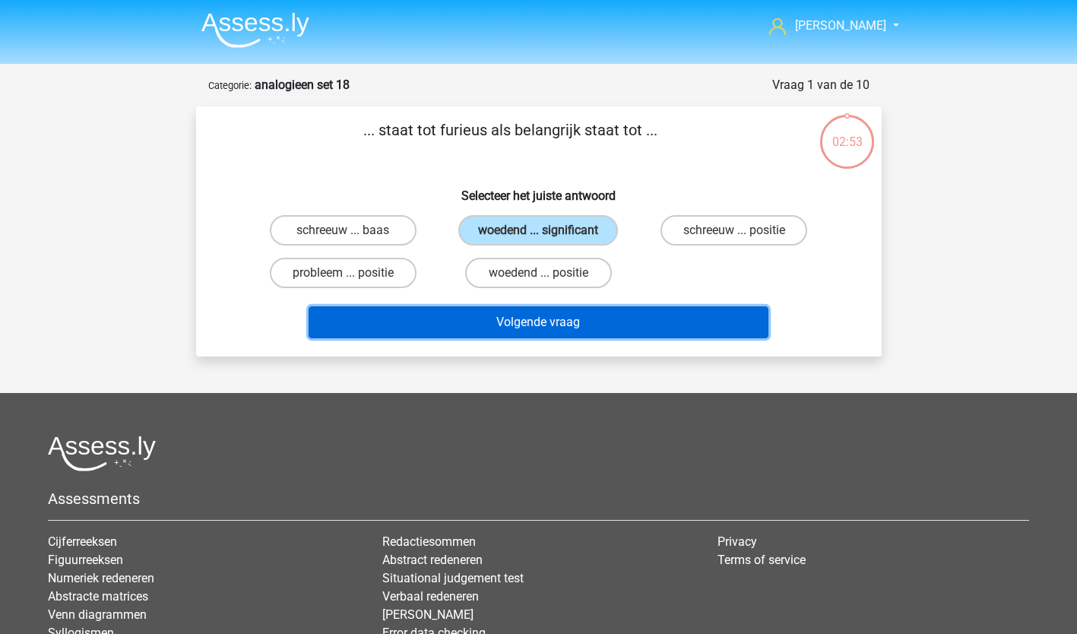
click at [518, 324] on button "Volgende vraag" at bounding box center [539, 322] width 460 height 32
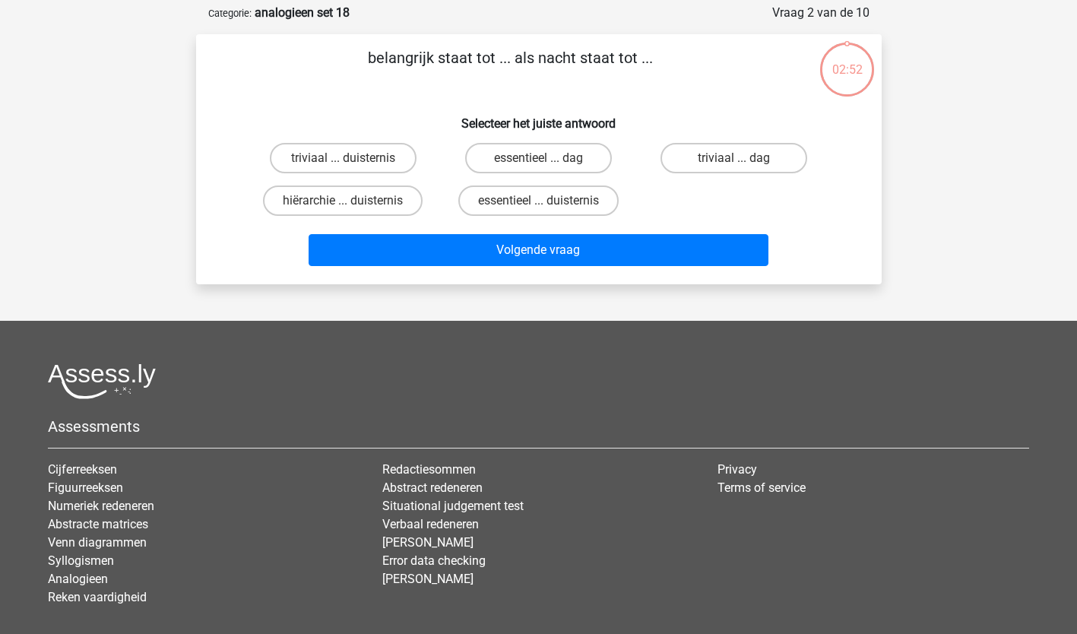
scroll to position [76, 0]
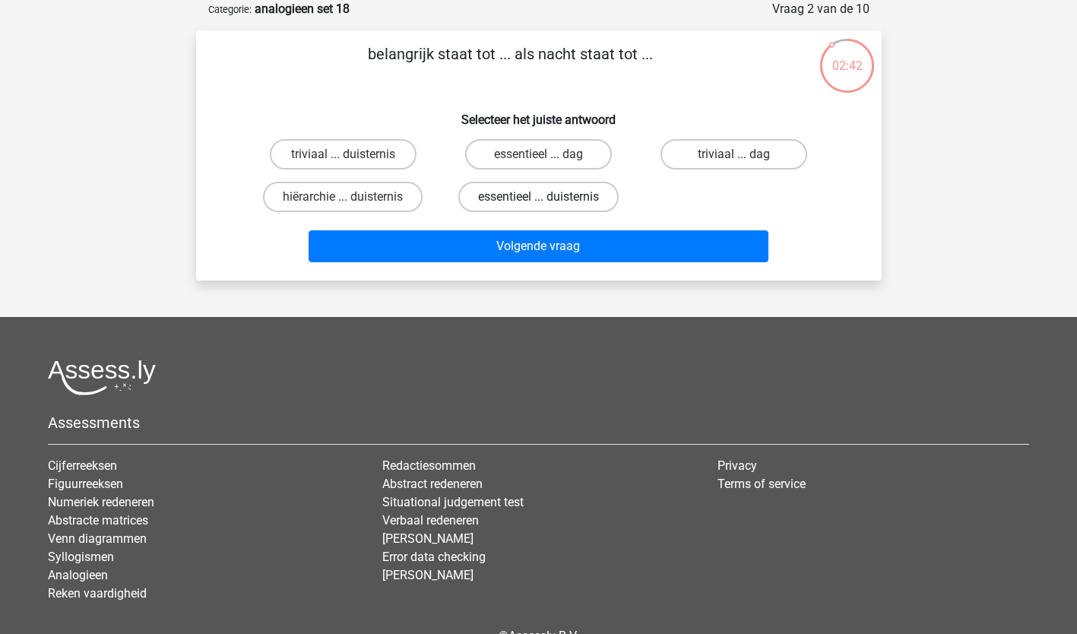
click at [534, 188] on label "essentieel ... duisternis" at bounding box center [538, 197] width 160 height 30
click at [538, 197] on input "essentieel ... duisternis" at bounding box center [543, 202] width 10 height 10
radio input "true"
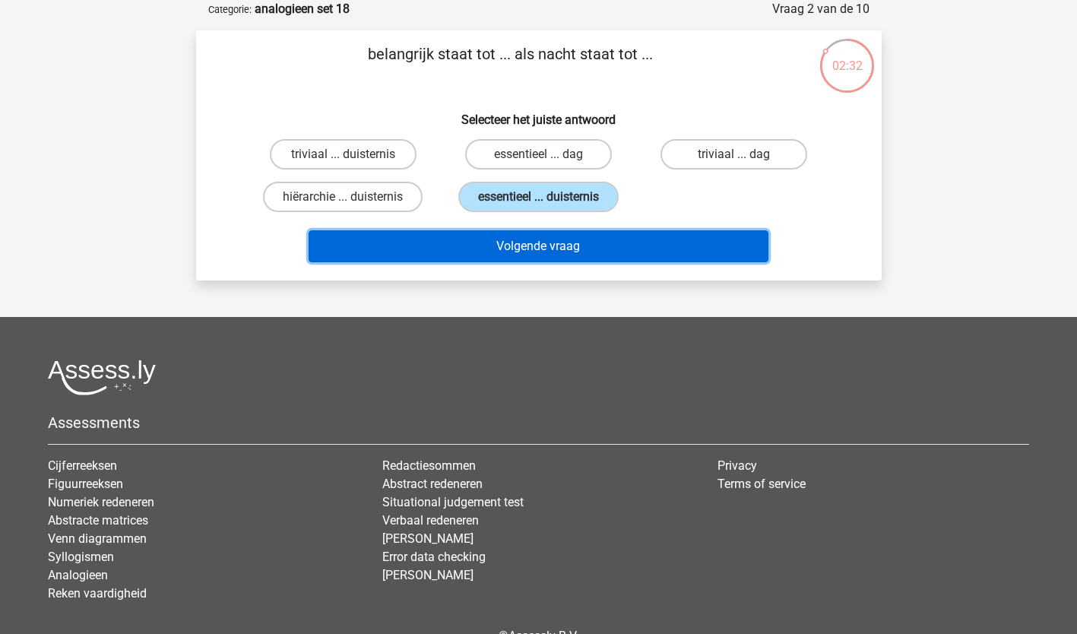
click at [528, 250] on button "Volgende vraag" at bounding box center [539, 246] width 460 height 32
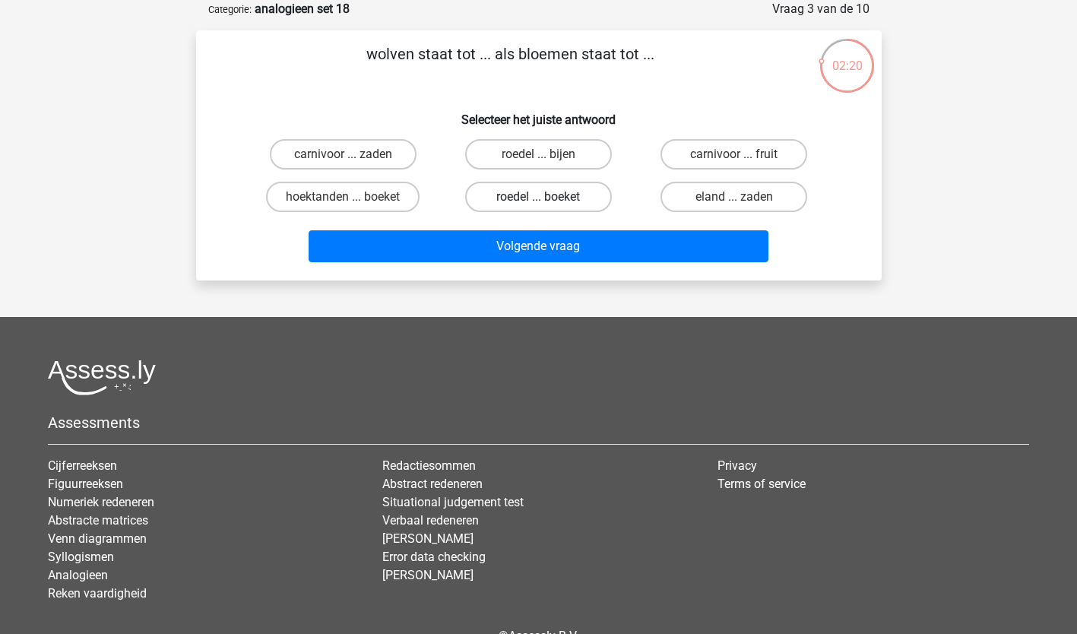
click at [557, 194] on label "roedel ... boeket" at bounding box center [538, 197] width 147 height 30
click at [548, 197] on input "roedel ... boeket" at bounding box center [543, 202] width 10 height 10
radio input "true"
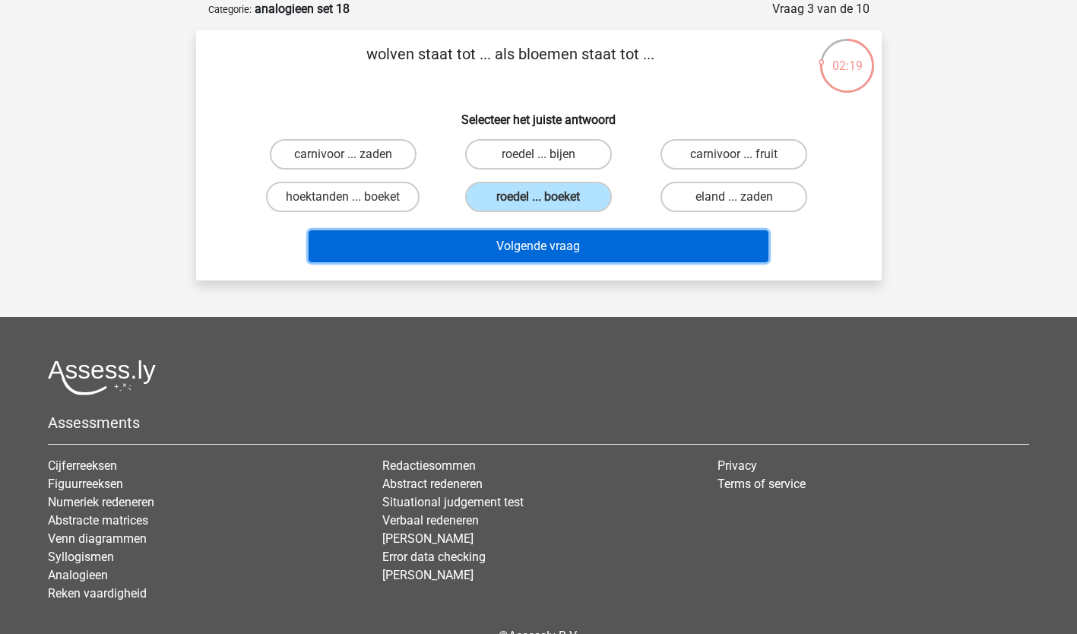
click at [554, 247] on button "Volgende vraag" at bounding box center [539, 246] width 460 height 32
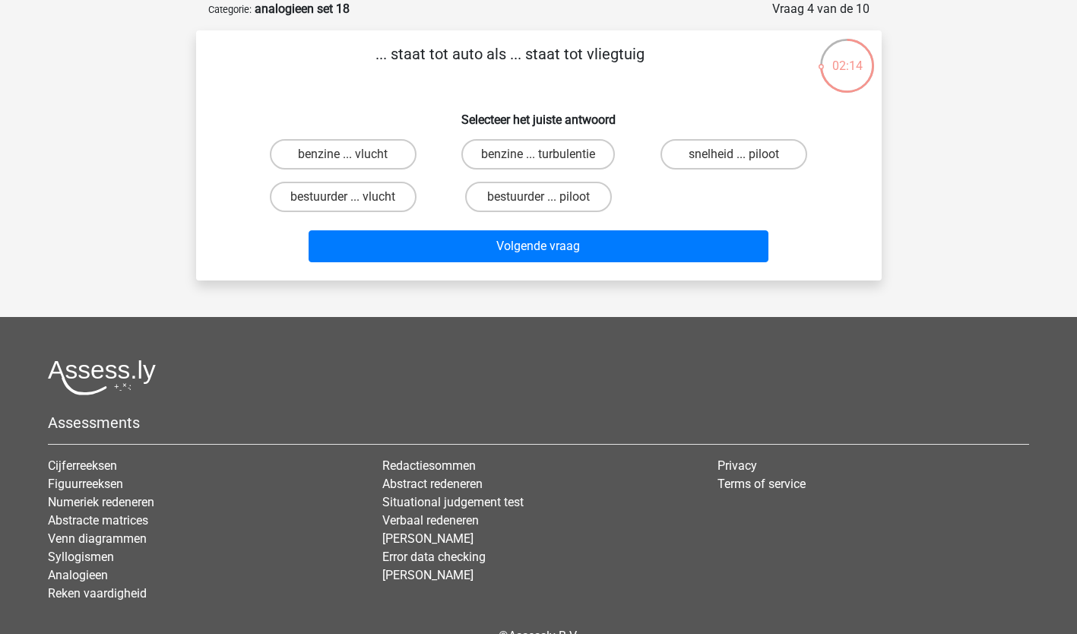
click at [544, 200] on input "bestuurder ... piloot" at bounding box center [543, 202] width 10 height 10
radio input "true"
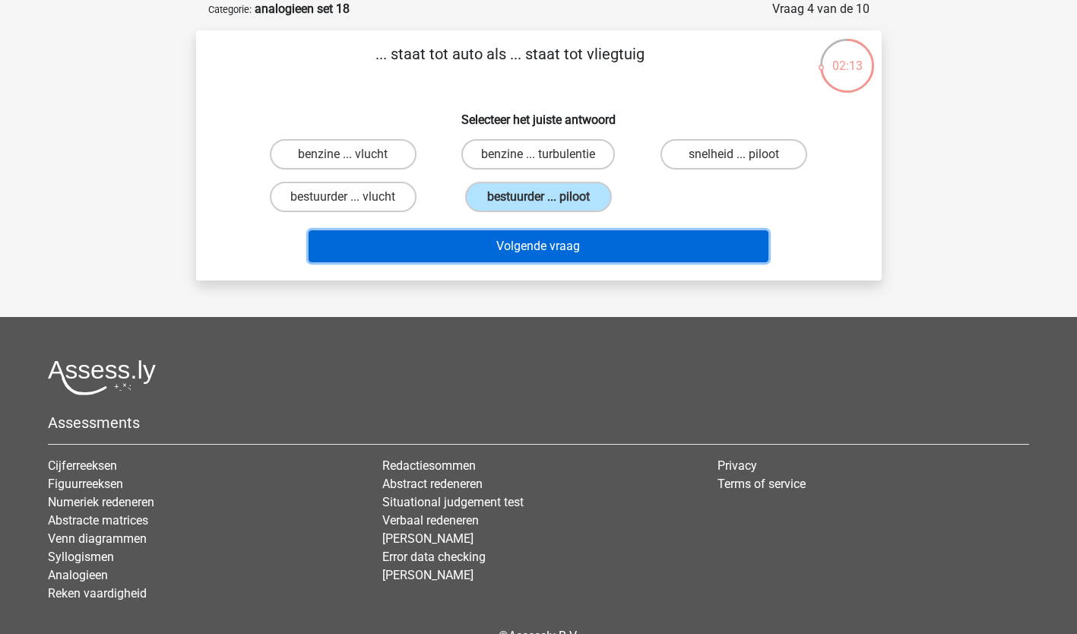
click at [536, 245] on button "Volgende vraag" at bounding box center [539, 246] width 460 height 32
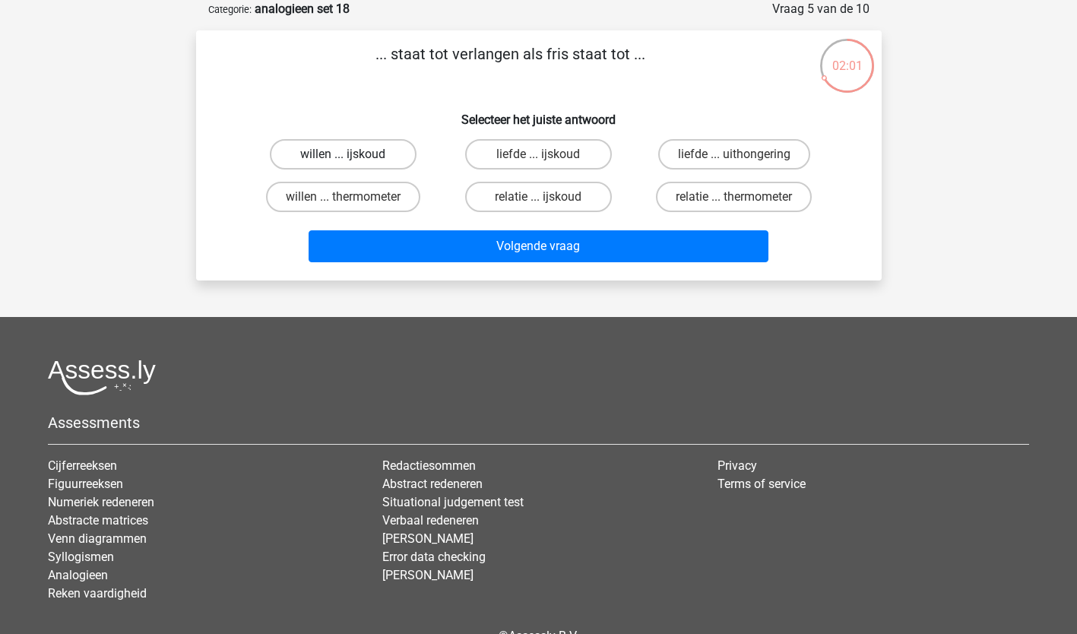
click at [354, 154] on label "willen ... ijskoud" at bounding box center [343, 154] width 147 height 30
click at [353, 154] on input "willen ... ijskoud" at bounding box center [348, 159] width 10 height 10
radio input "true"
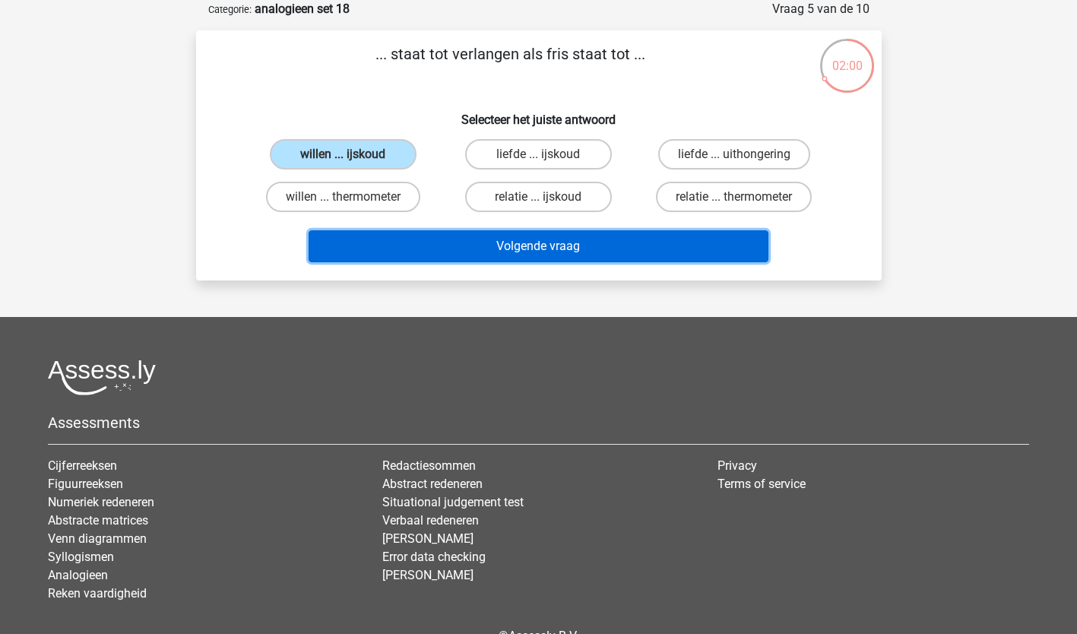
click at [562, 245] on button "Volgende vraag" at bounding box center [539, 246] width 460 height 32
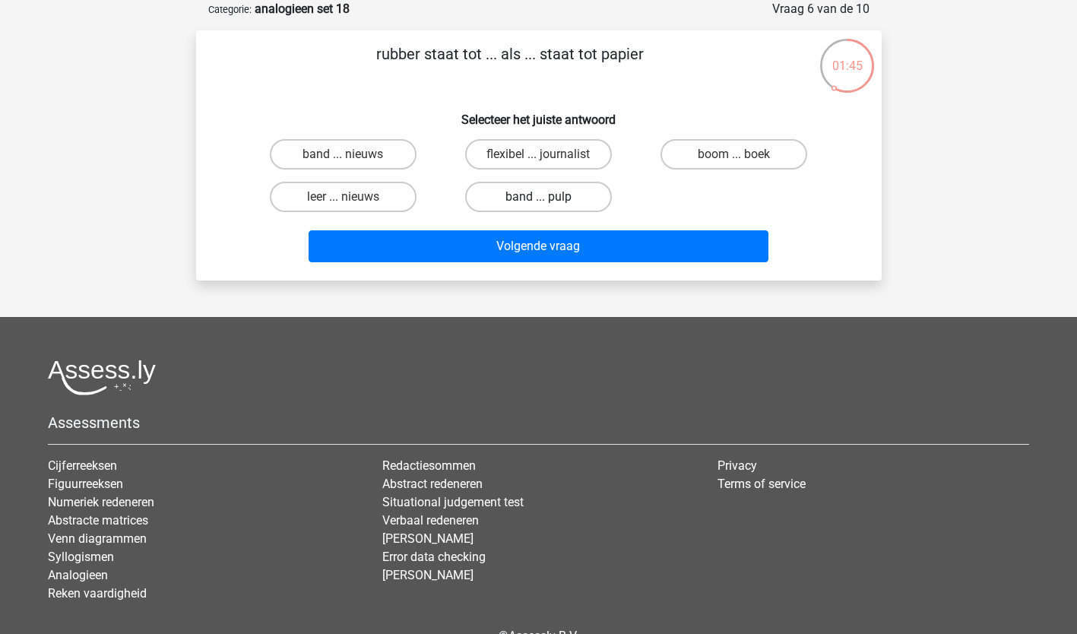
click at [564, 198] on label "band ... pulp" at bounding box center [538, 197] width 147 height 30
click at [548, 198] on input "band ... pulp" at bounding box center [543, 202] width 10 height 10
radio input "true"
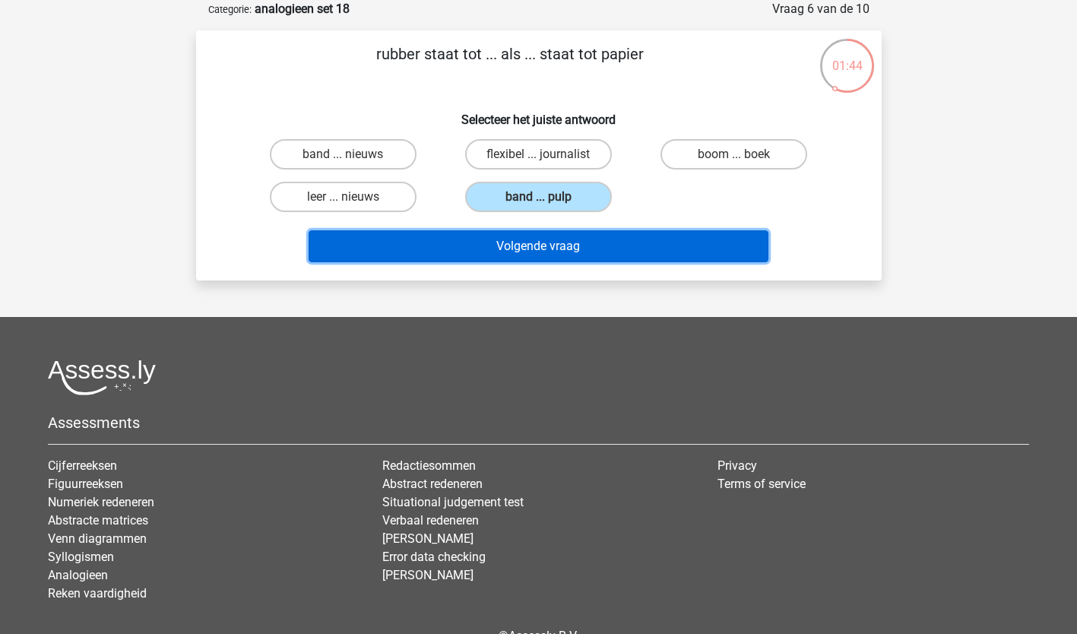
click at [553, 241] on button "Volgende vraag" at bounding box center [539, 246] width 460 height 32
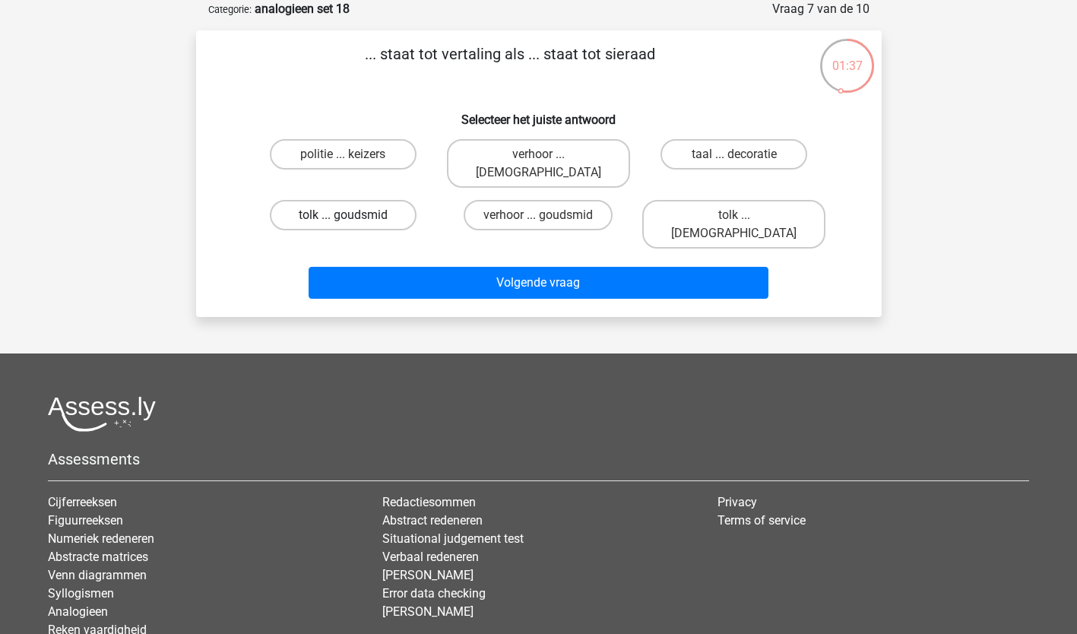
click at [337, 200] on label "tolk ... goudsmid" at bounding box center [343, 215] width 147 height 30
click at [343, 215] on input "tolk ... goudsmid" at bounding box center [348, 220] width 10 height 10
radio input "true"
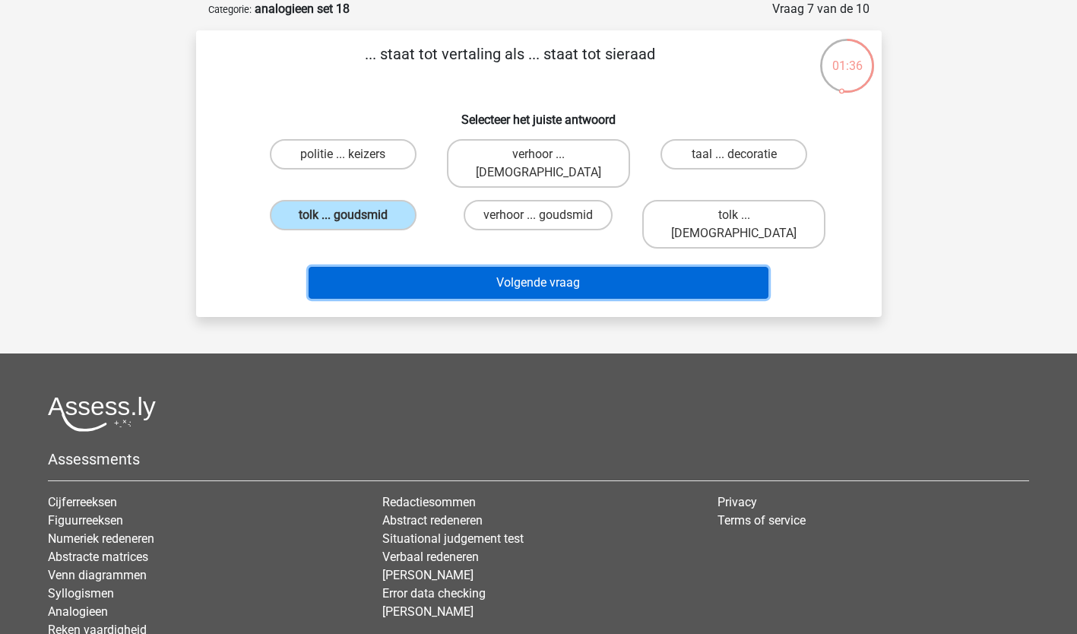
click at [483, 267] on button "Volgende vraag" at bounding box center [539, 283] width 460 height 32
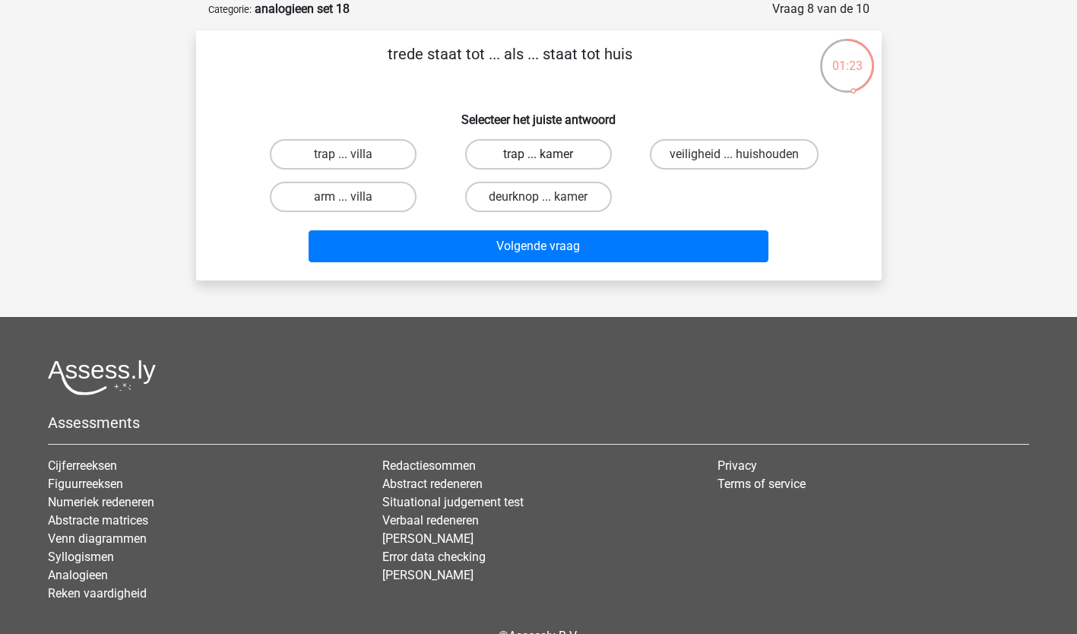
click at [527, 154] on label "trap ... kamer" at bounding box center [538, 154] width 147 height 30
click at [538, 154] on input "trap ... kamer" at bounding box center [543, 159] width 10 height 10
radio input "true"
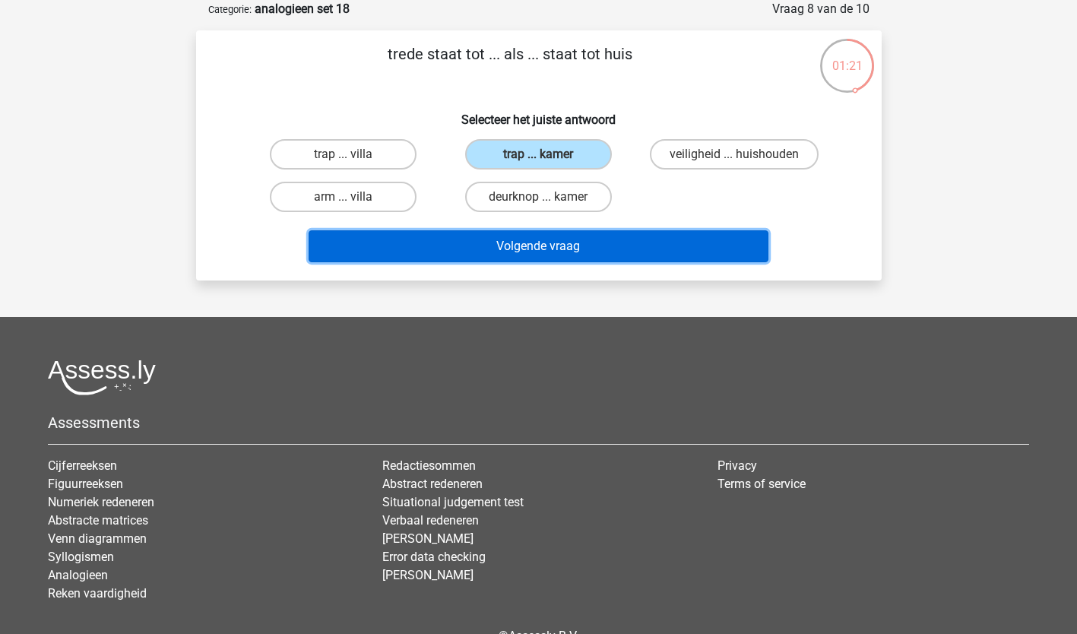
click at [539, 242] on button "Volgende vraag" at bounding box center [539, 246] width 460 height 32
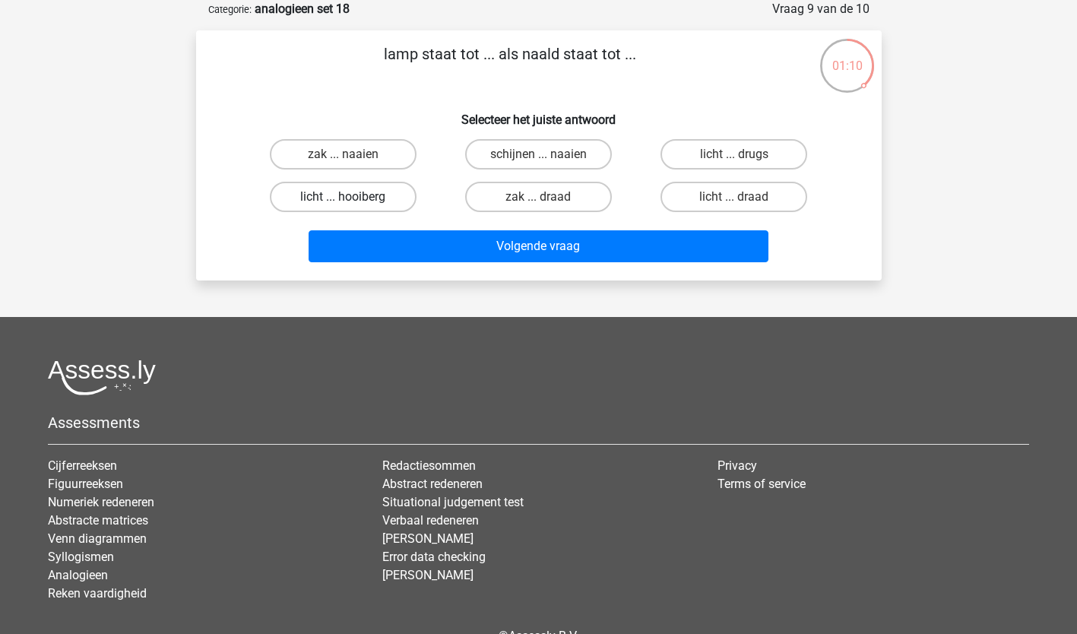
click at [369, 198] on label "licht ... hooiberg" at bounding box center [343, 197] width 147 height 30
click at [353, 198] on input "licht ... hooiberg" at bounding box center [348, 202] width 10 height 10
radio input "true"
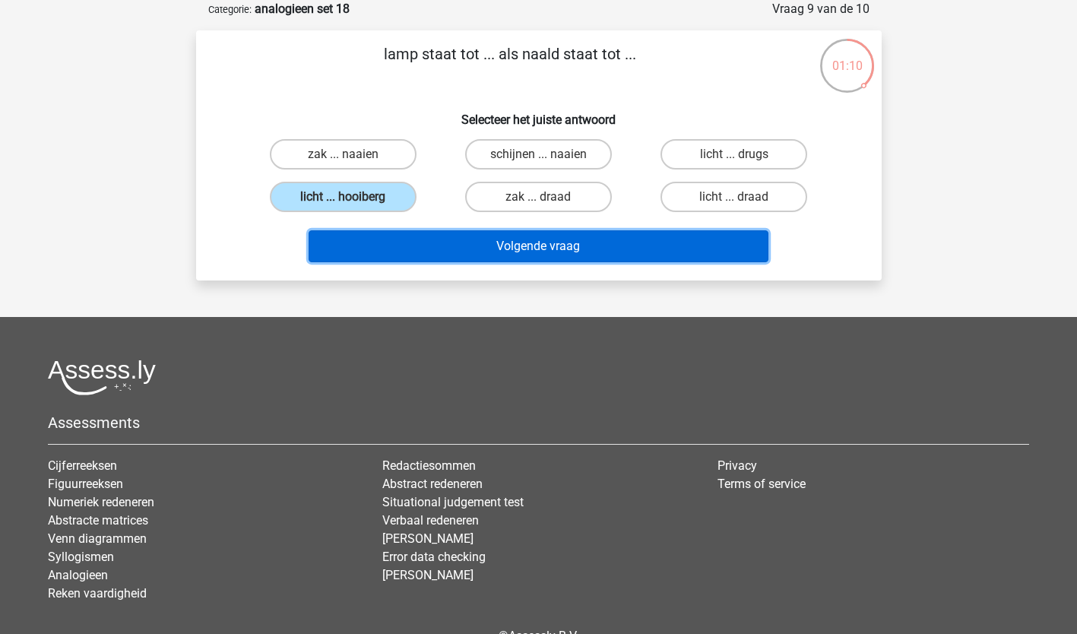
click at [486, 242] on button "Volgende vraag" at bounding box center [539, 246] width 460 height 32
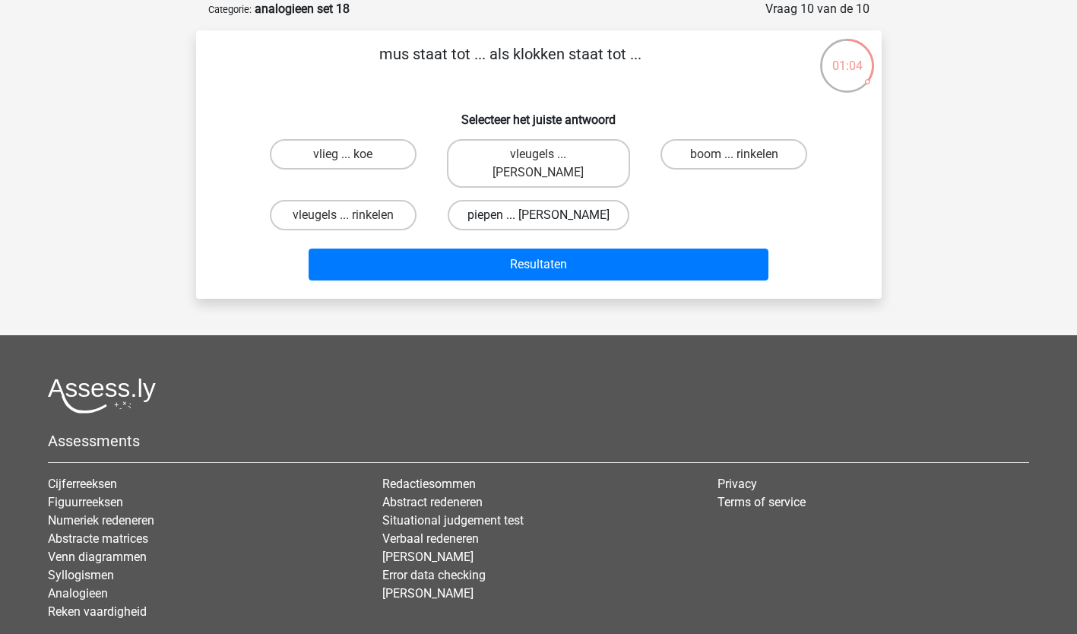
click at [547, 200] on label "piepen ... [PERSON_NAME]" at bounding box center [539, 215] width 182 height 30
click at [547, 215] on input "piepen ... [PERSON_NAME]" at bounding box center [543, 220] width 10 height 10
radio input "true"
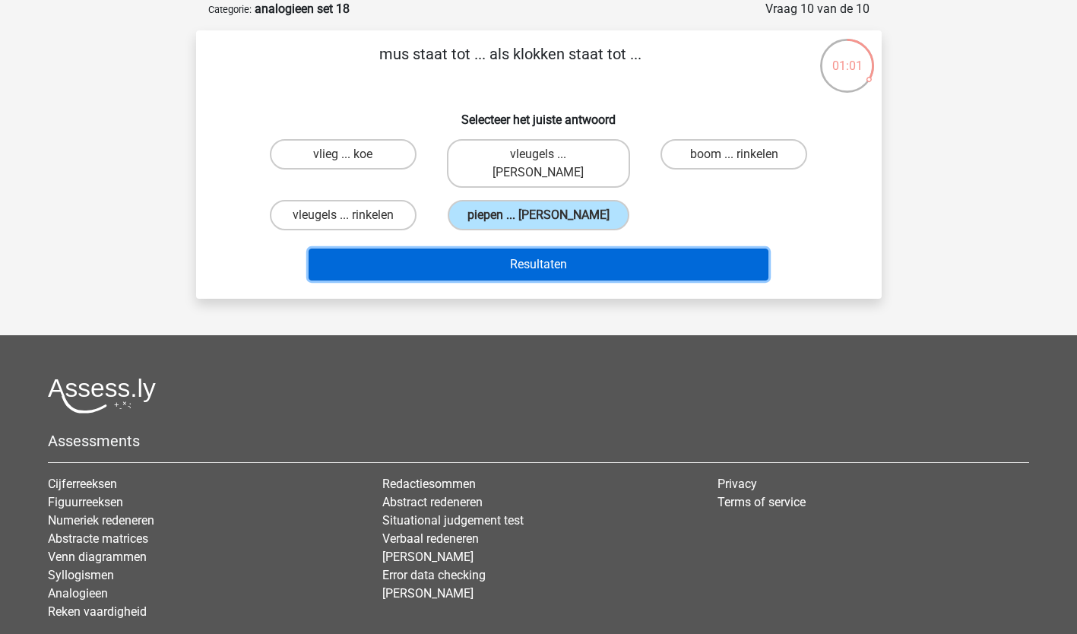
click at [530, 249] on button "Resultaten" at bounding box center [539, 265] width 460 height 32
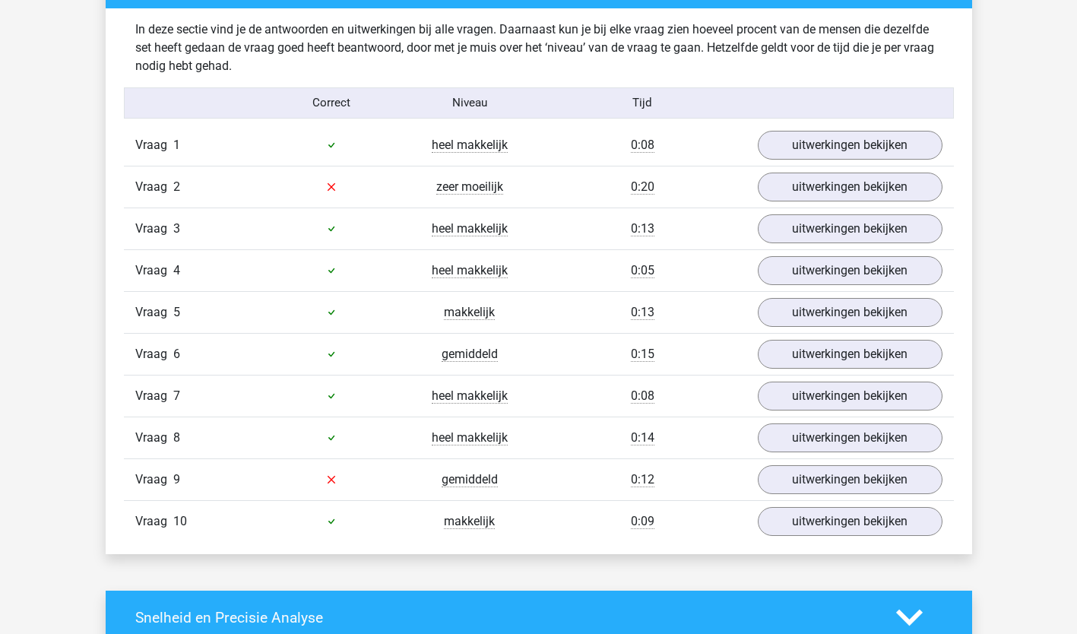
scroll to position [878, 0]
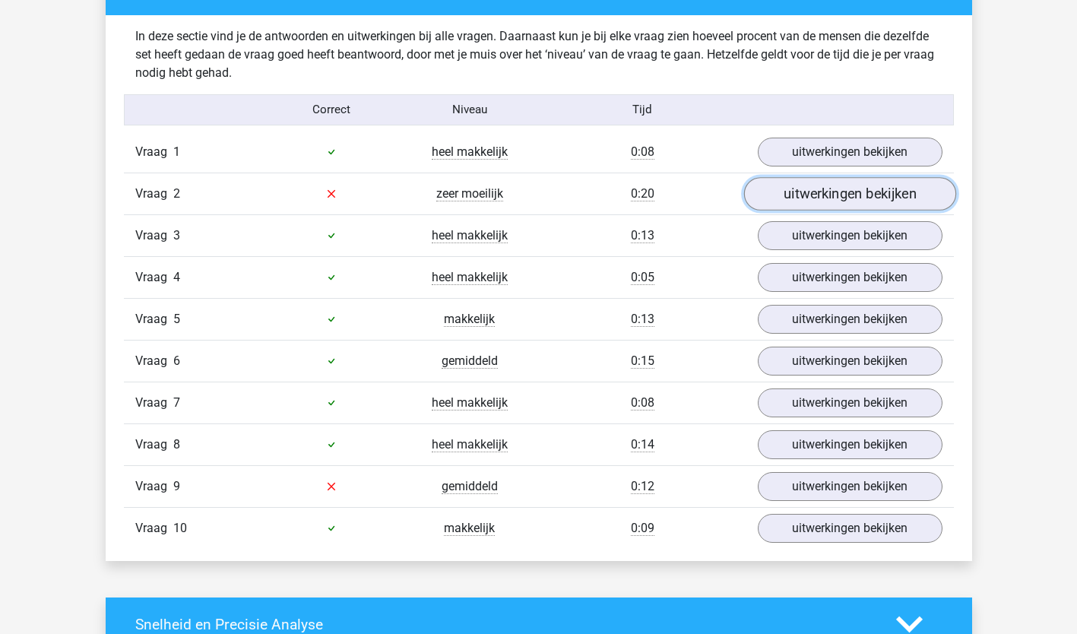
click at [834, 191] on link "uitwerkingen bekijken" at bounding box center [849, 193] width 212 height 33
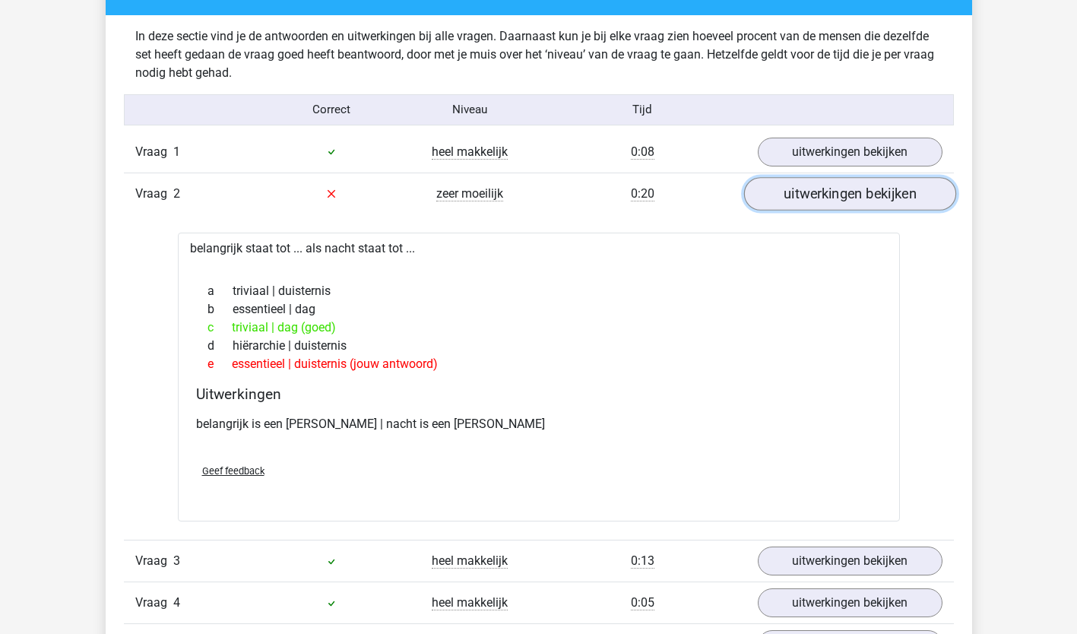
click at [871, 191] on link "uitwerkingen bekijken" at bounding box center [849, 193] width 212 height 33
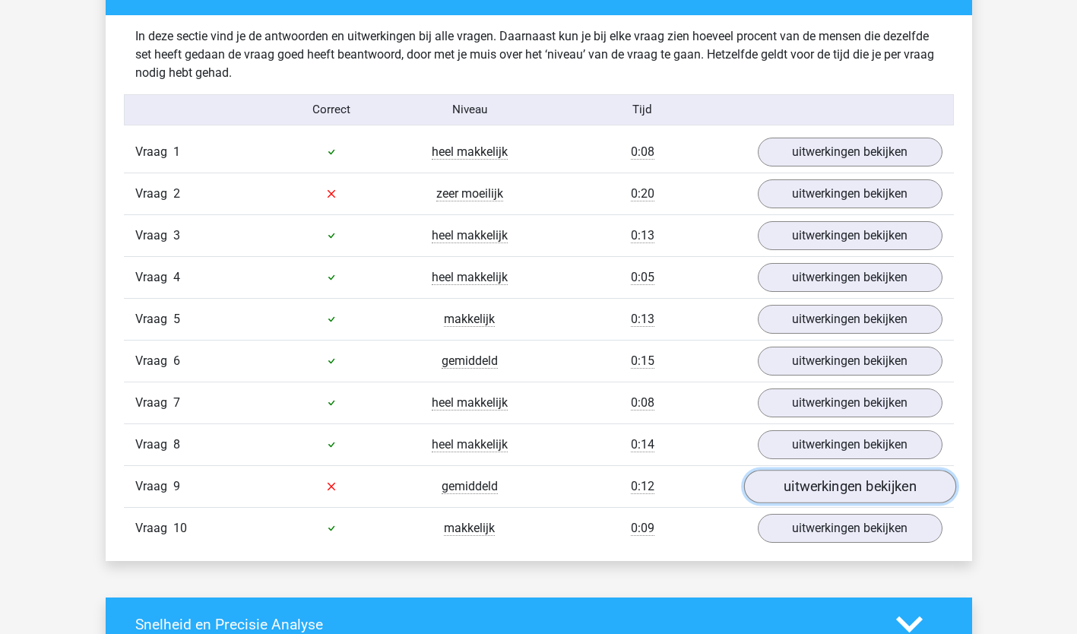
click at [895, 488] on link "uitwerkingen bekijken" at bounding box center [849, 486] width 212 height 33
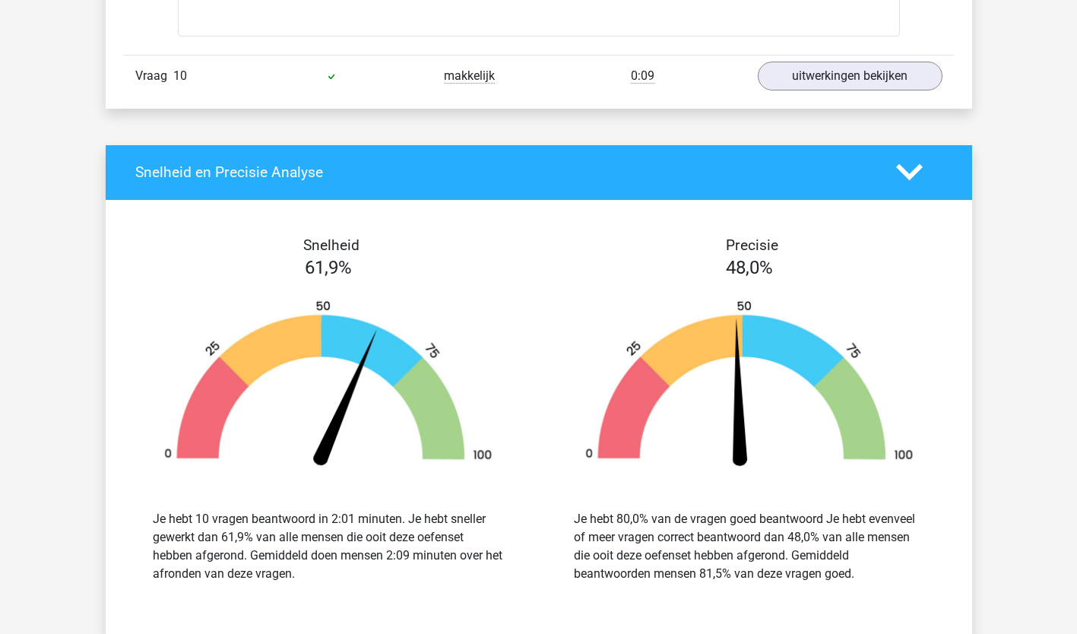
scroll to position [1692, 0]
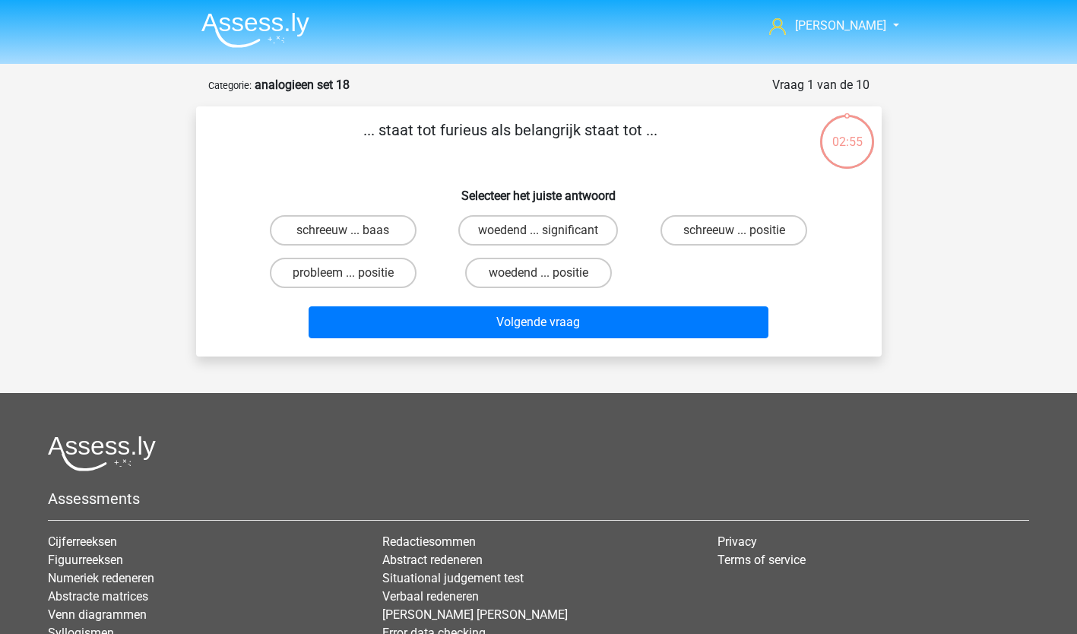
click at [262, 27] on img at bounding box center [255, 30] width 108 height 36
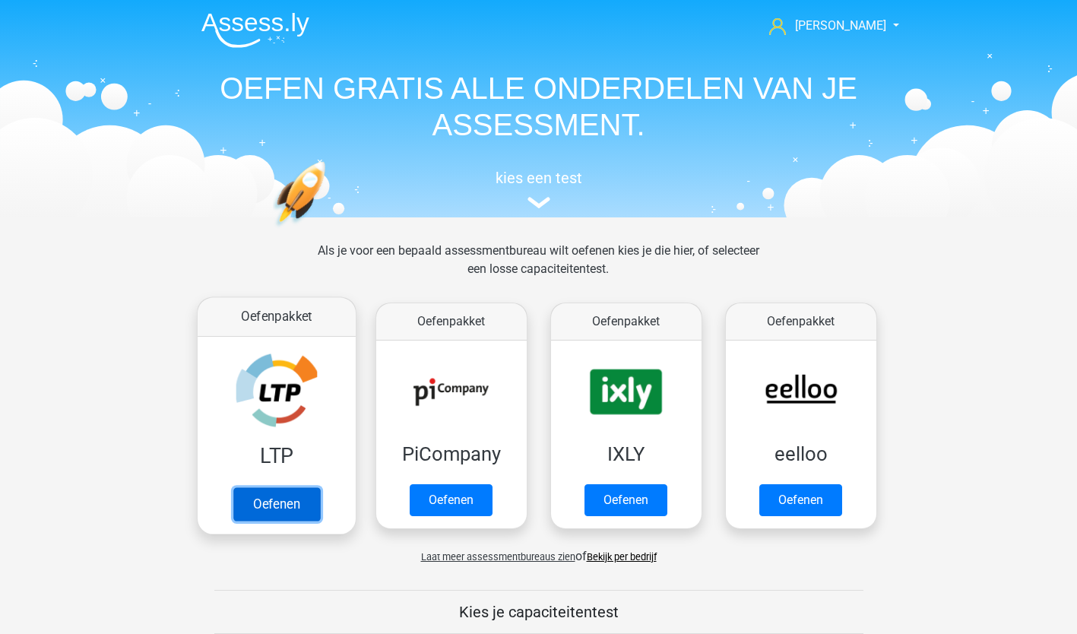
click at [277, 506] on link "Oefenen" at bounding box center [276, 503] width 87 height 33
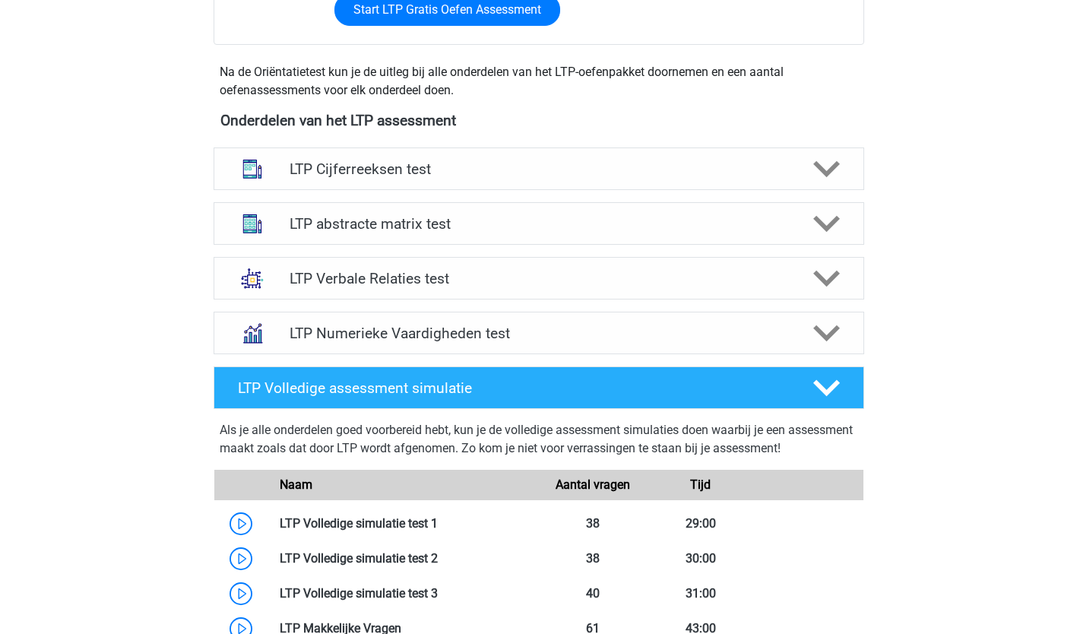
scroll to position [492, 0]
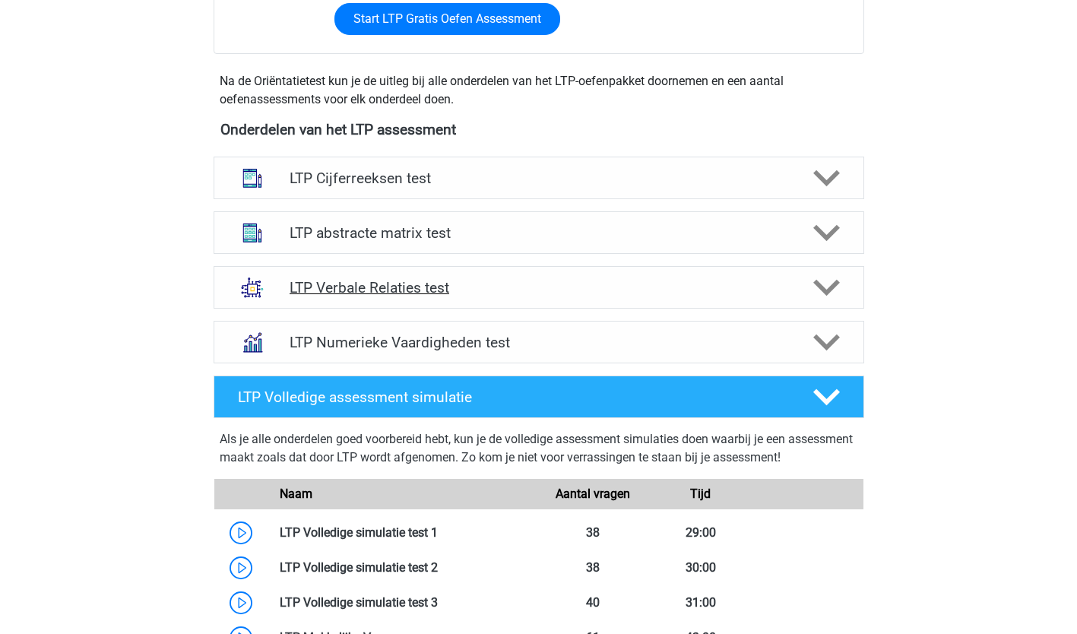
click at [459, 285] on h4 "LTP Verbale Relaties test" at bounding box center [539, 287] width 498 height 17
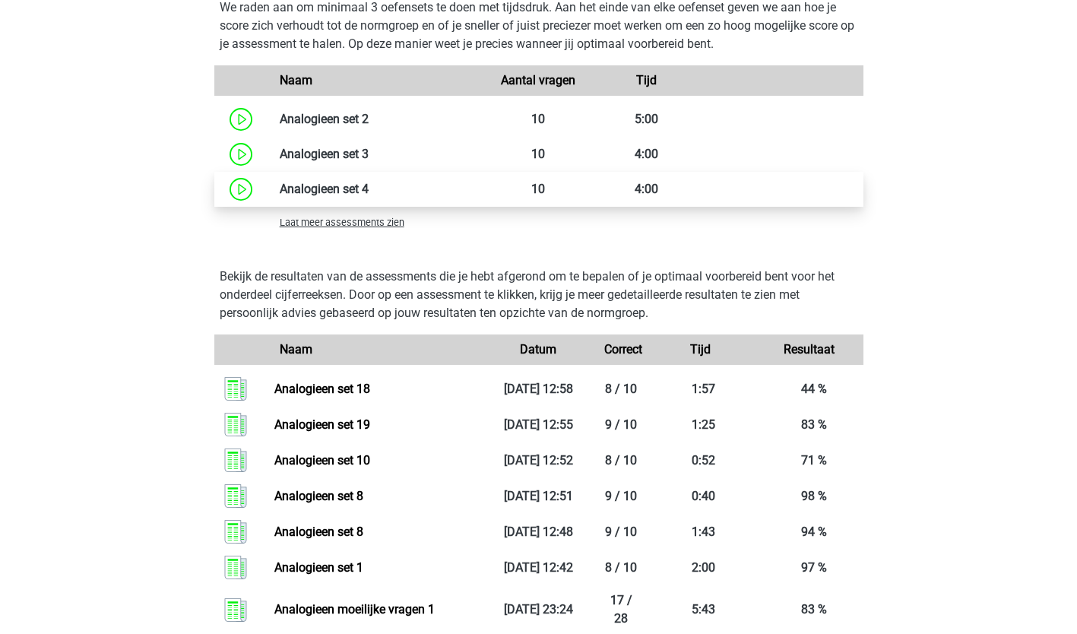
scroll to position [1448, 0]
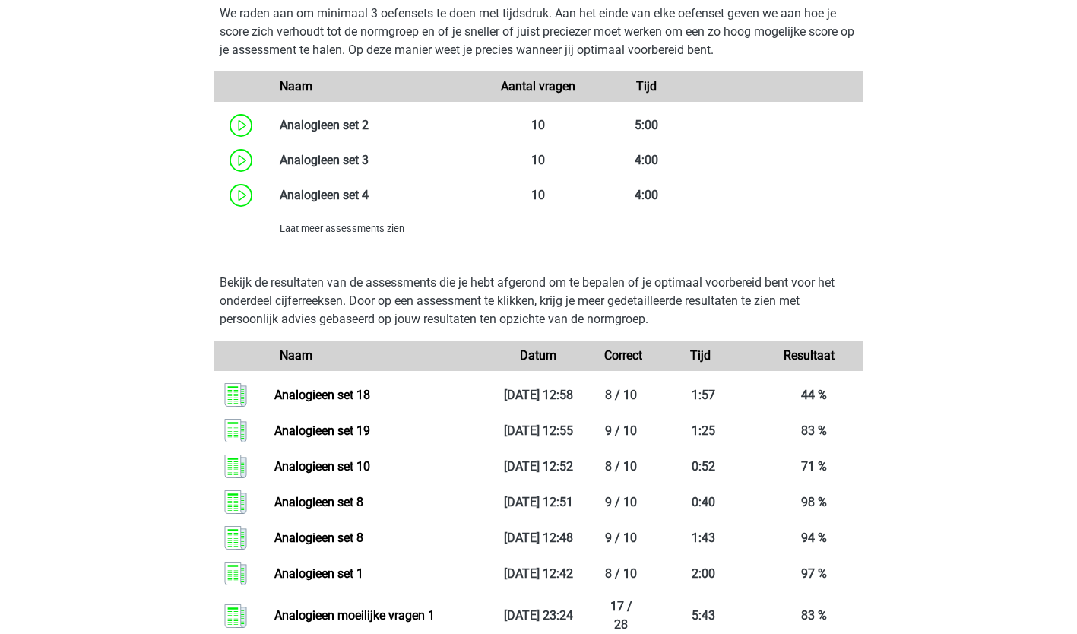
click at [389, 231] on span "Laat meer assessments zien" at bounding box center [342, 228] width 125 height 11
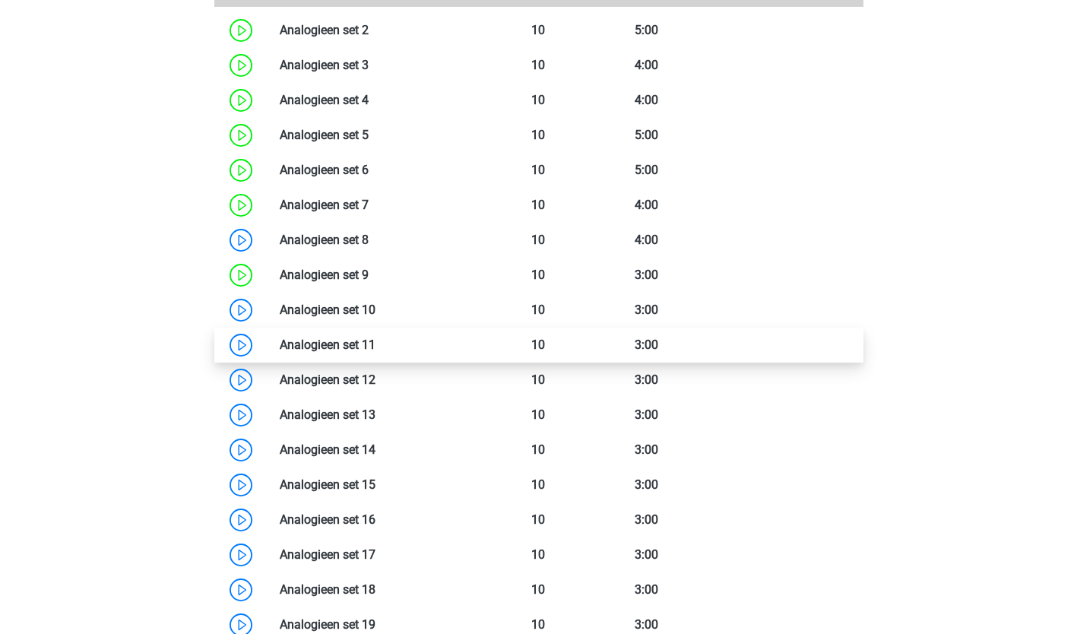
scroll to position [1555, 0]
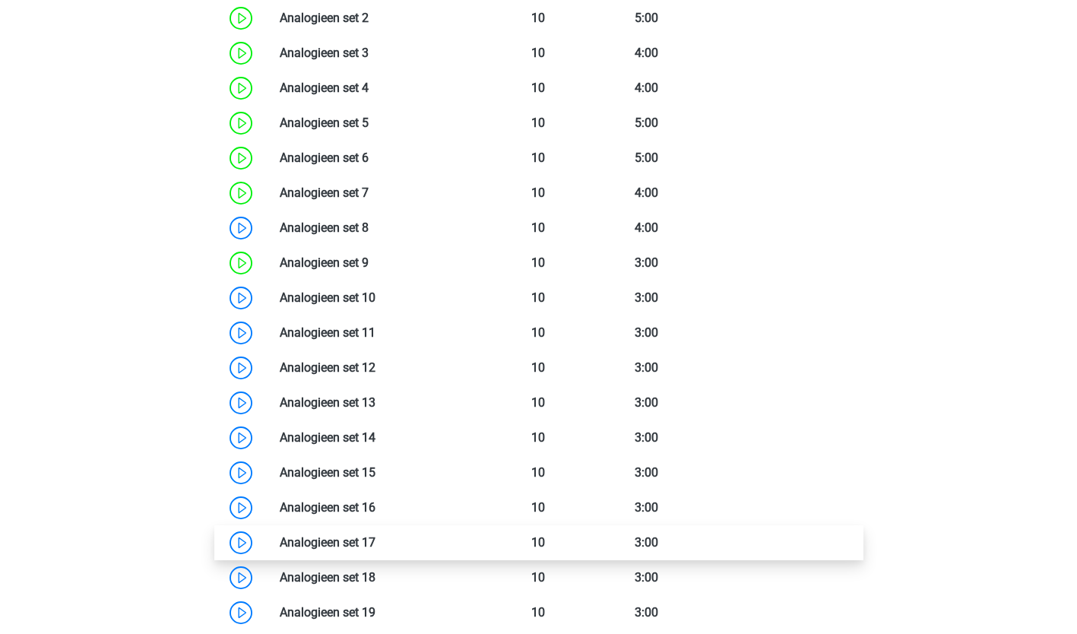
click at [375, 544] on link at bounding box center [375, 542] width 0 height 14
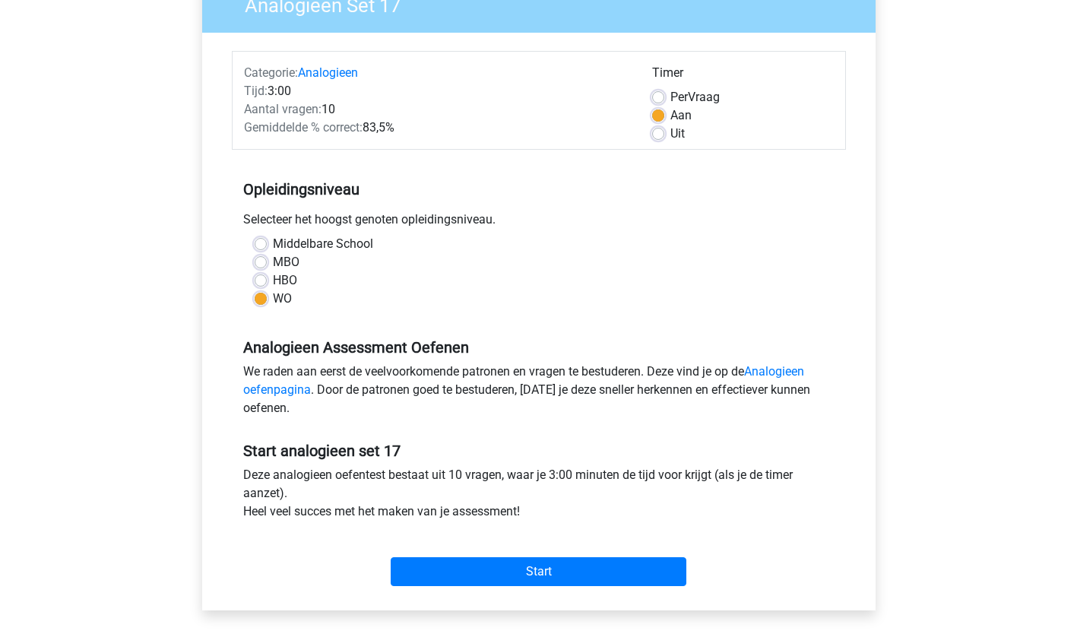
scroll to position [150, 0]
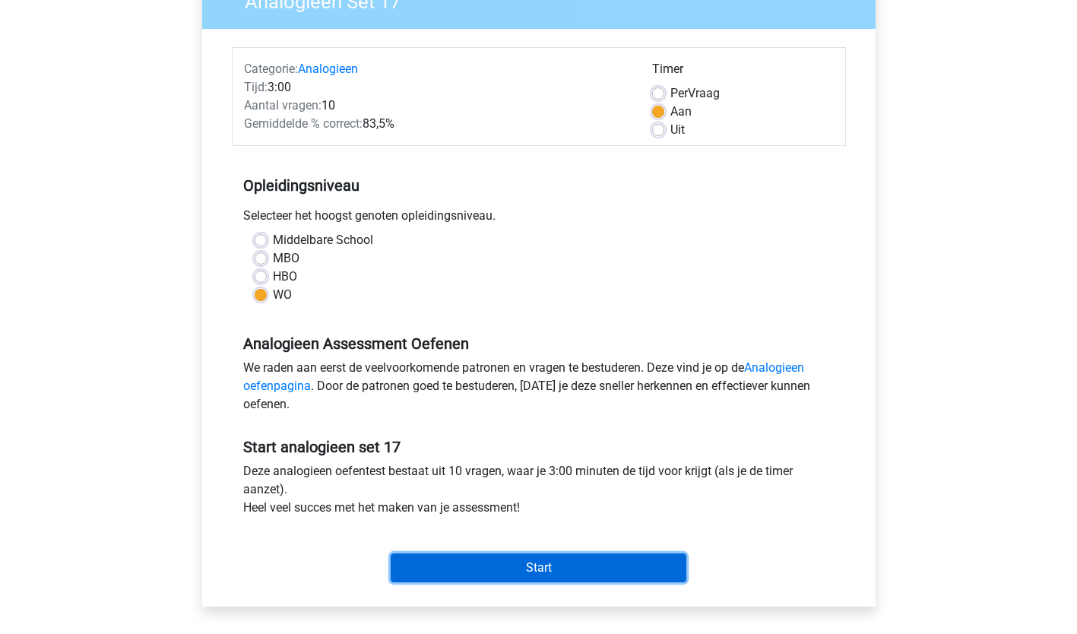
click at [531, 568] on input "Start" at bounding box center [539, 567] width 296 height 29
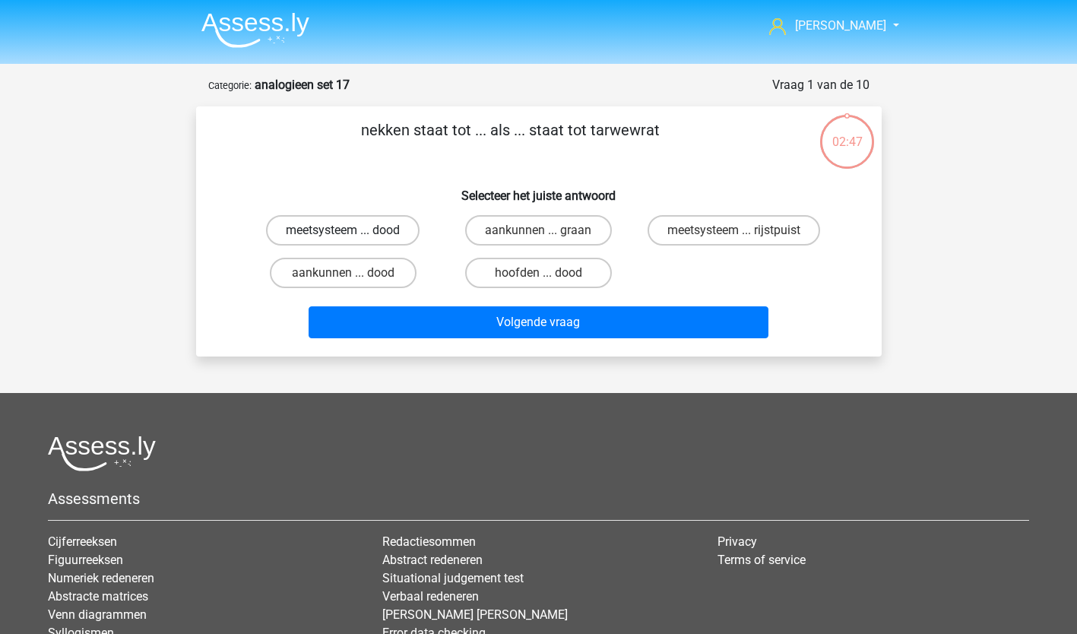
click at [375, 230] on label "meetsysteem ... dood" at bounding box center [343, 230] width 154 height 30
click at [353, 230] on input "meetsysteem ... dood" at bounding box center [348, 235] width 10 height 10
radio input "true"
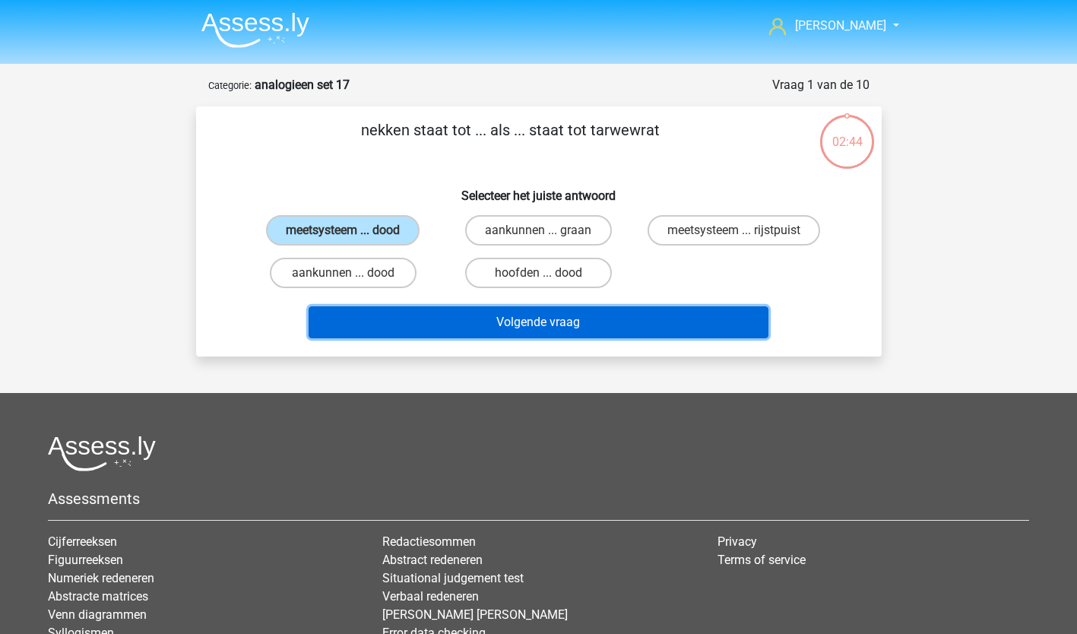
click at [531, 315] on button "Volgende vraag" at bounding box center [539, 322] width 460 height 32
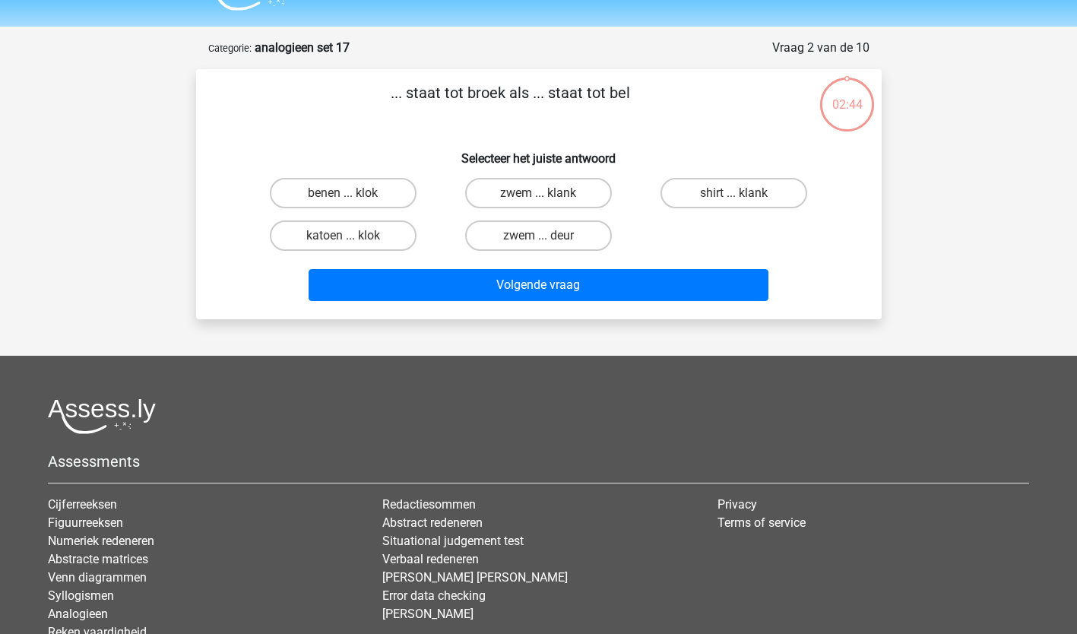
scroll to position [76, 0]
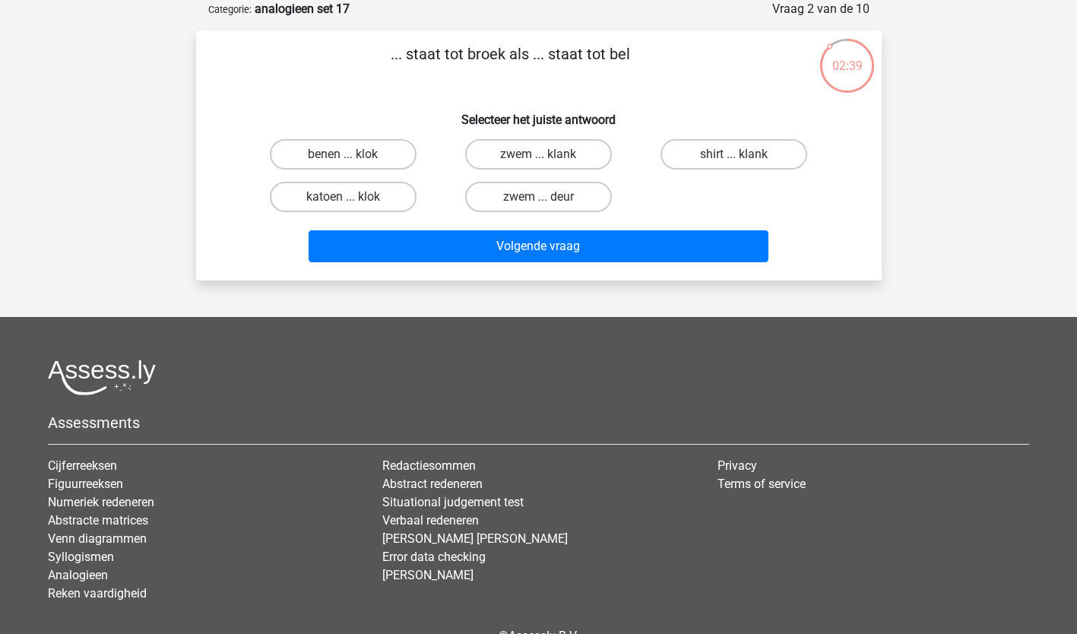
click at [543, 198] on input "zwem ... deur" at bounding box center [543, 202] width 10 height 10
radio input "true"
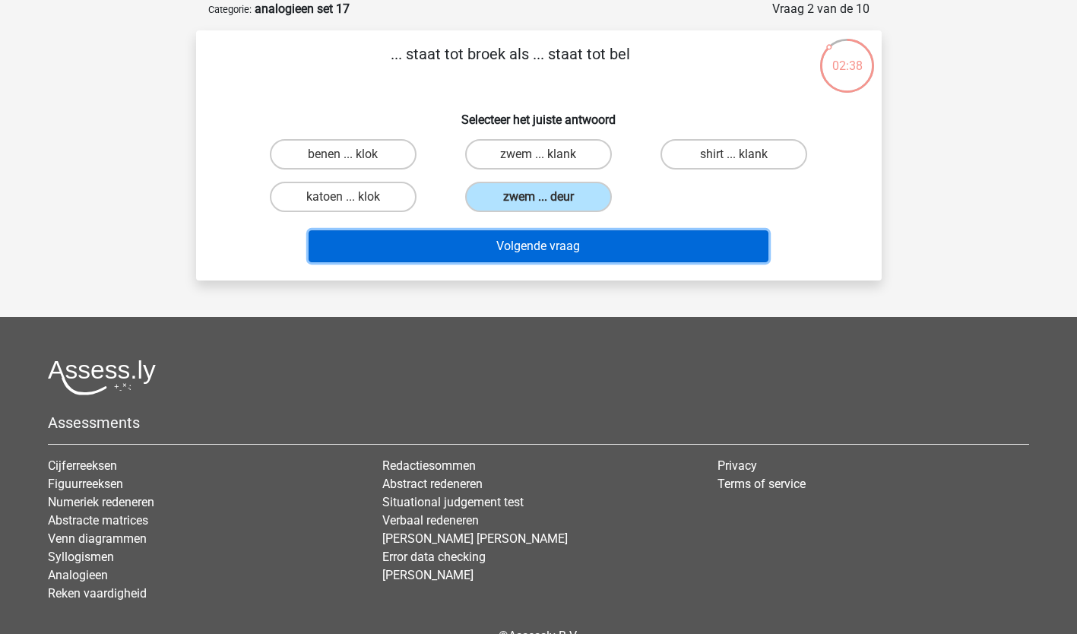
click at [534, 244] on button "Volgende vraag" at bounding box center [539, 246] width 460 height 32
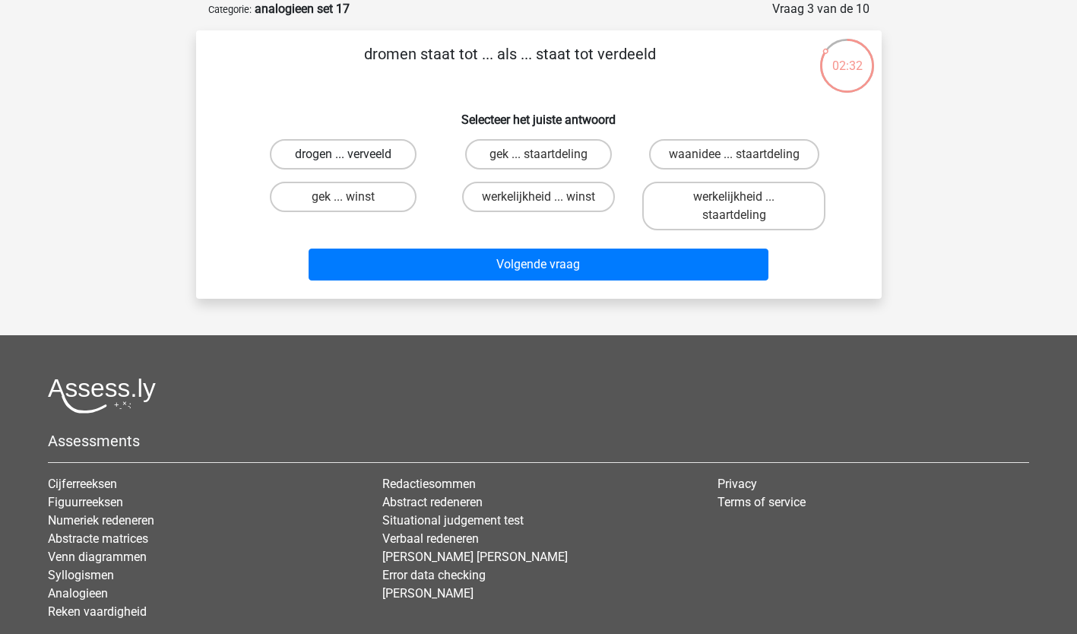
click at [344, 150] on label "drogen ... verveeld" at bounding box center [343, 154] width 147 height 30
click at [344, 154] on input "drogen ... verveeld" at bounding box center [348, 159] width 10 height 10
radio input "true"
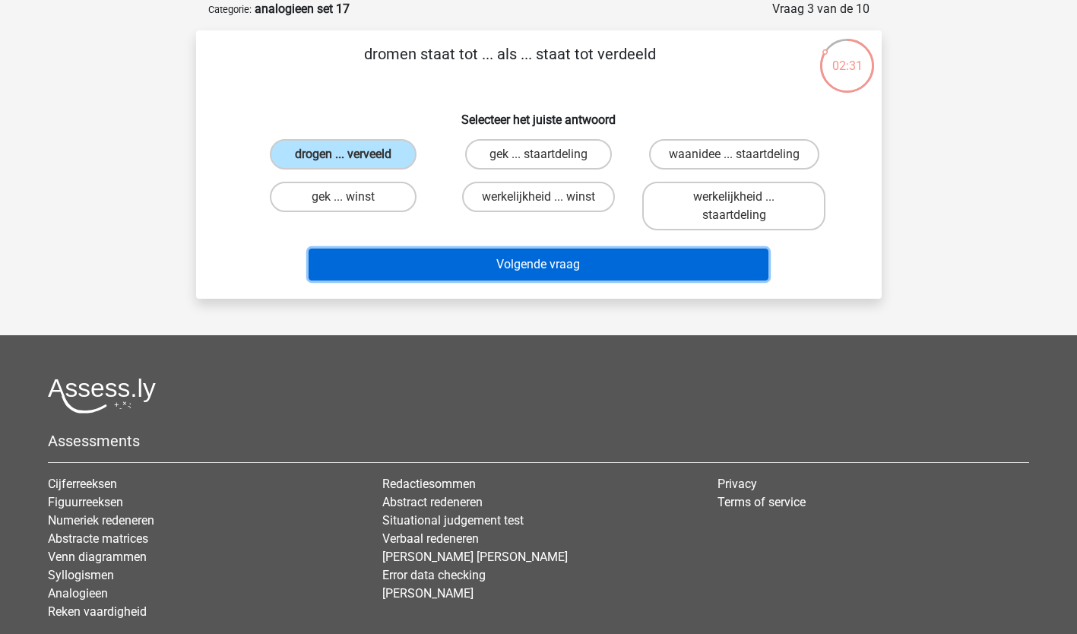
click at [492, 264] on button "Volgende vraag" at bounding box center [539, 265] width 460 height 32
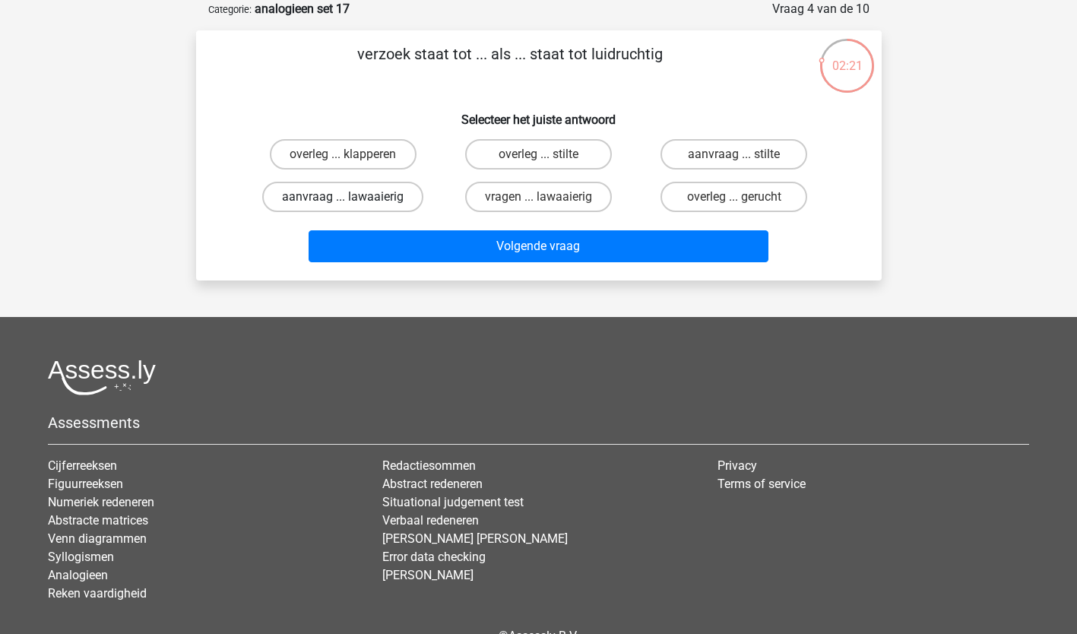
click at [371, 201] on label "aanvraag ... lawaaierig" at bounding box center [342, 197] width 161 height 30
click at [353, 201] on input "aanvraag ... lawaaierig" at bounding box center [348, 202] width 10 height 10
radio input "true"
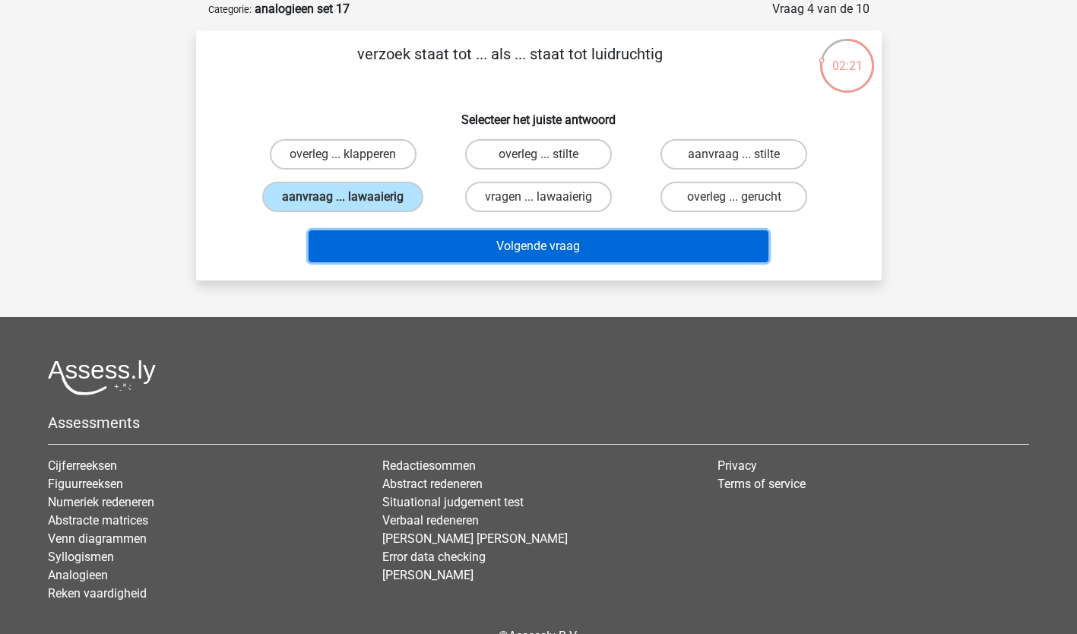
click at [568, 249] on button "Volgende vraag" at bounding box center [539, 246] width 460 height 32
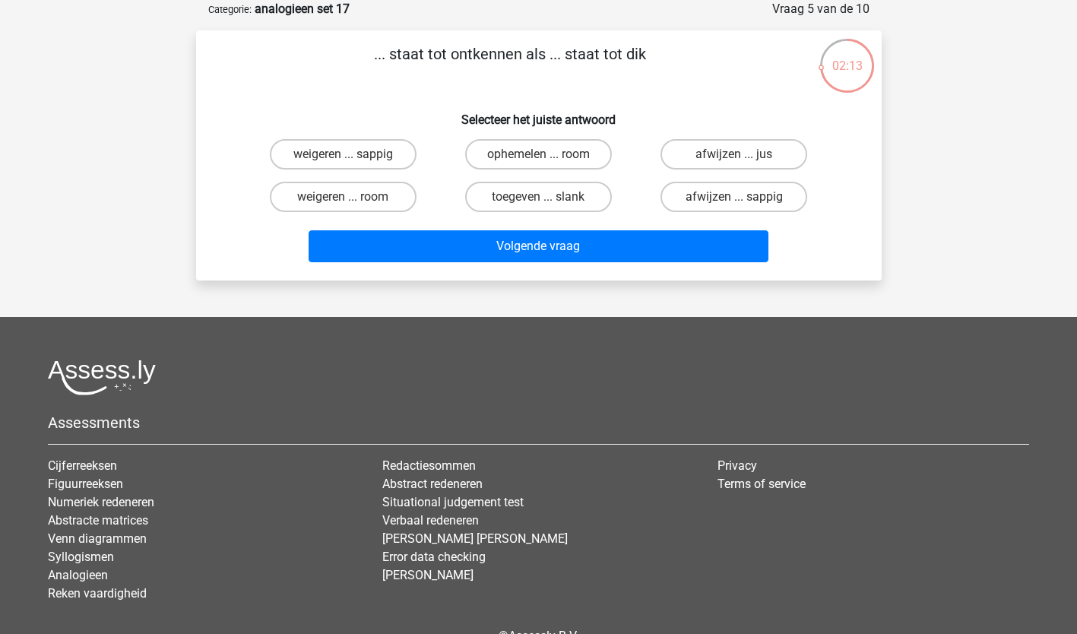
click at [541, 199] on input "toegeven ... slank" at bounding box center [543, 202] width 10 height 10
radio input "true"
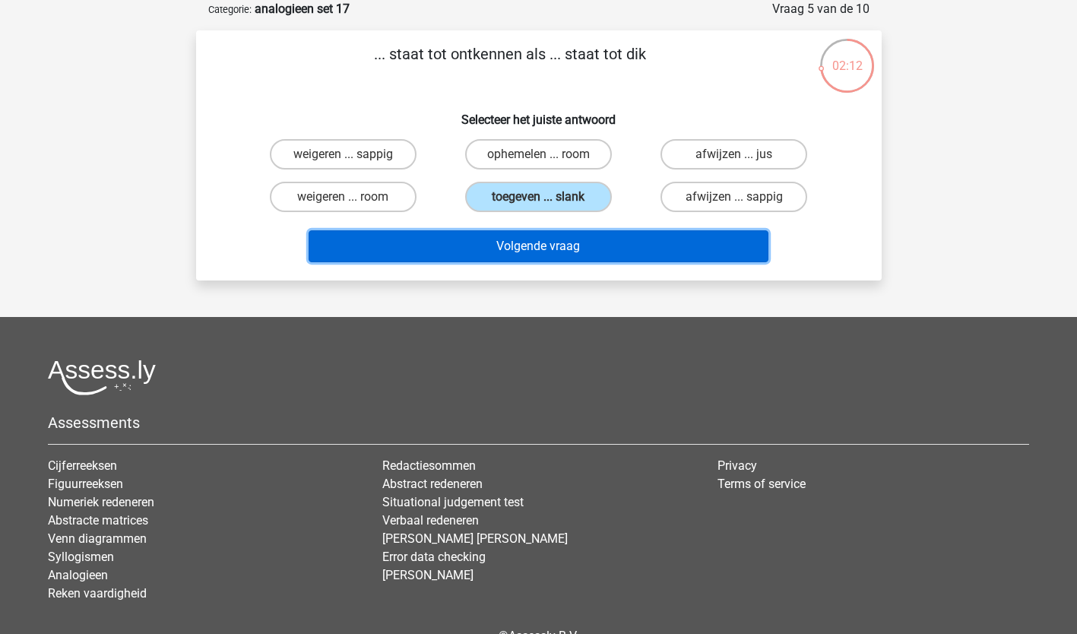
click at [529, 247] on button "Volgende vraag" at bounding box center [539, 246] width 460 height 32
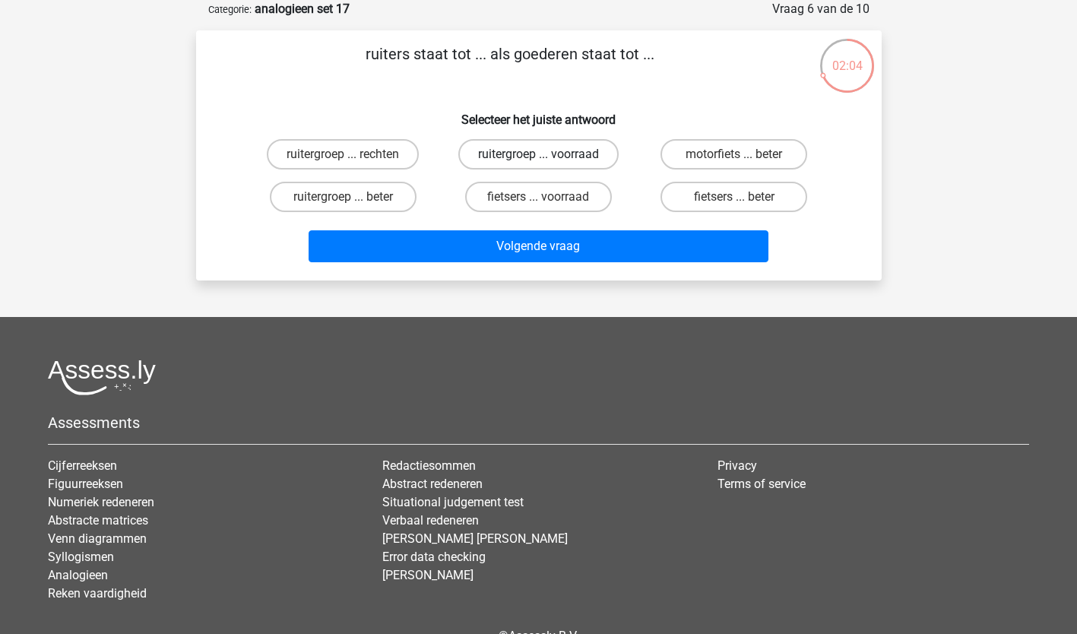
click at [565, 154] on label "ruitergroep ... voorraad" at bounding box center [538, 154] width 160 height 30
click at [548, 154] on input "ruitergroep ... voorraad" at bounding box center [543, 159] width 10 height 10
radio input "true"
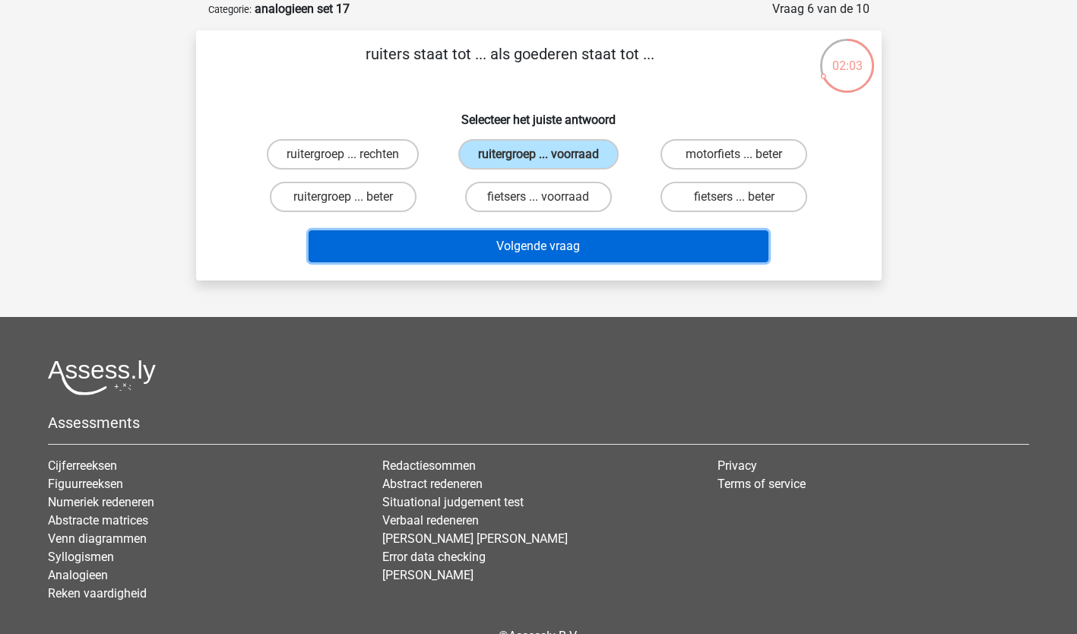
click at [534, 247] on button "Volgende vraag" at bounding box center [539, 246] width 460 height 32
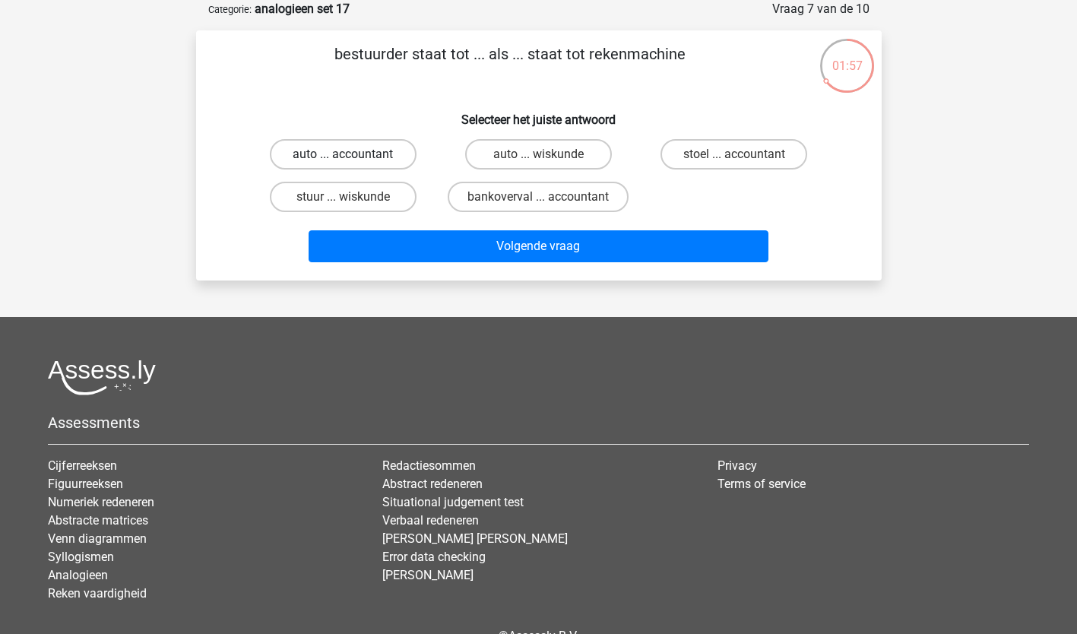
click at [362, 154] on label "auto ... accountant" at bounding box center [343, 154] width 147 height 30
click at [353, 154] on input "auto ... accountant" at bounding box center [348, 159] width 10 height 10
radio input "true"
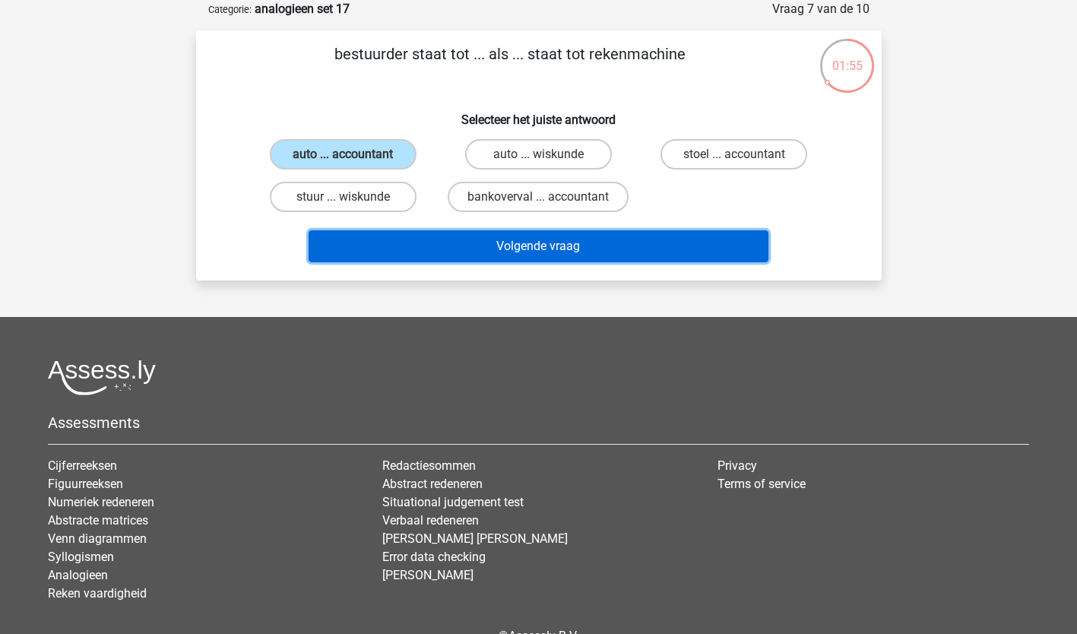
click at [518, 250] on button "Volgende vraag" at bounding box center [539, 246] width 460 height 32
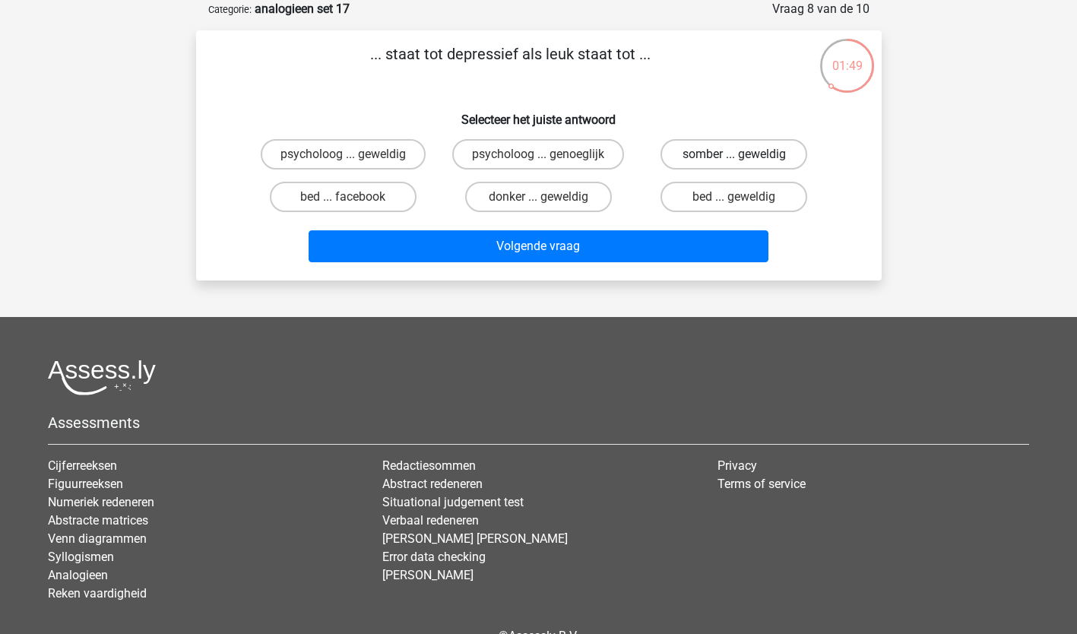
click at [709, 157] on label "somber ... geweldig" at bounding box center [733, 154] width 147 height 30
click at [734, 157] on input "somber ... geweldig" at bounding box center [739, 159] width 10 height 10
radio input "true"
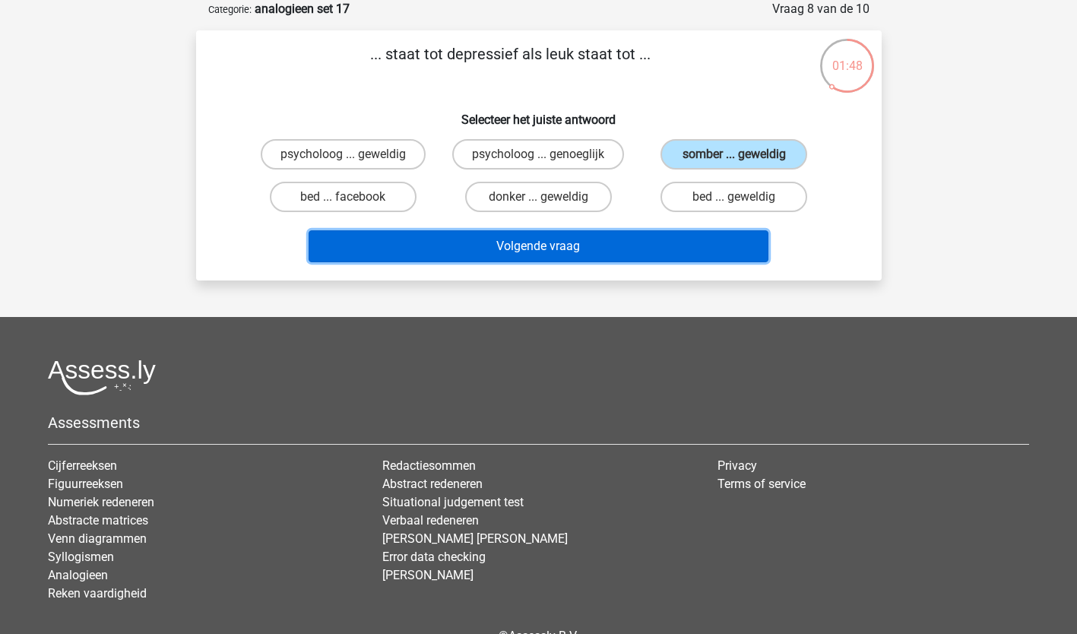
click at [572, 245] on button "Volgende vraag" at bounding box center [539, 246] width 460 height 32
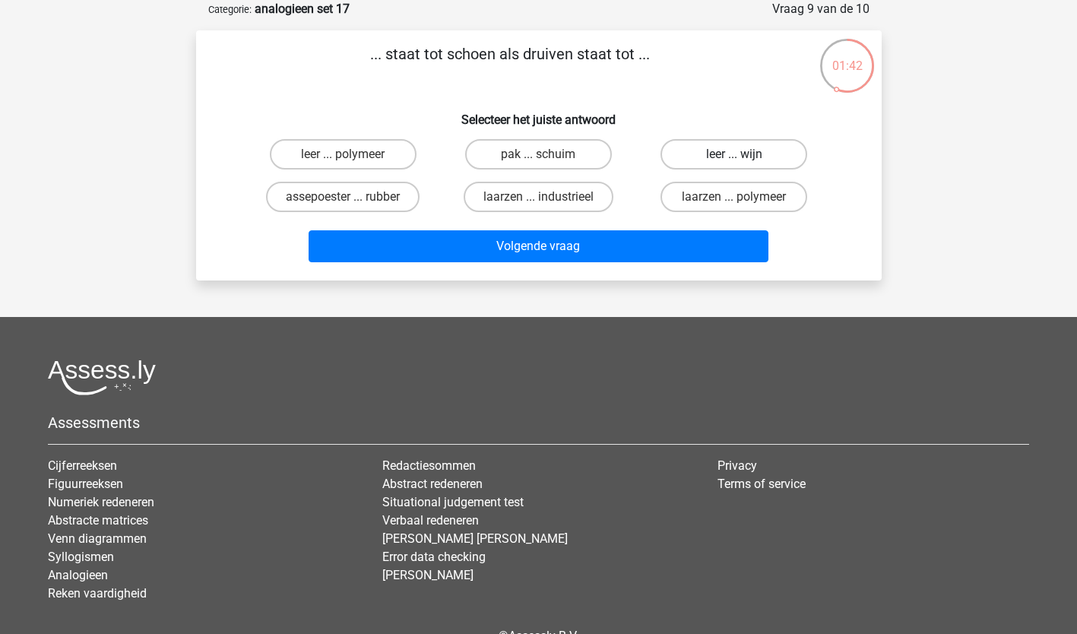
click at [746, 150] on label "leer ... wijn" at bounding box center [733, 154] width 147 height 30
click at [744, 154] on input "leer ... wijn" at bounding box center [739, 159] width 10 height 10
radio input "true"
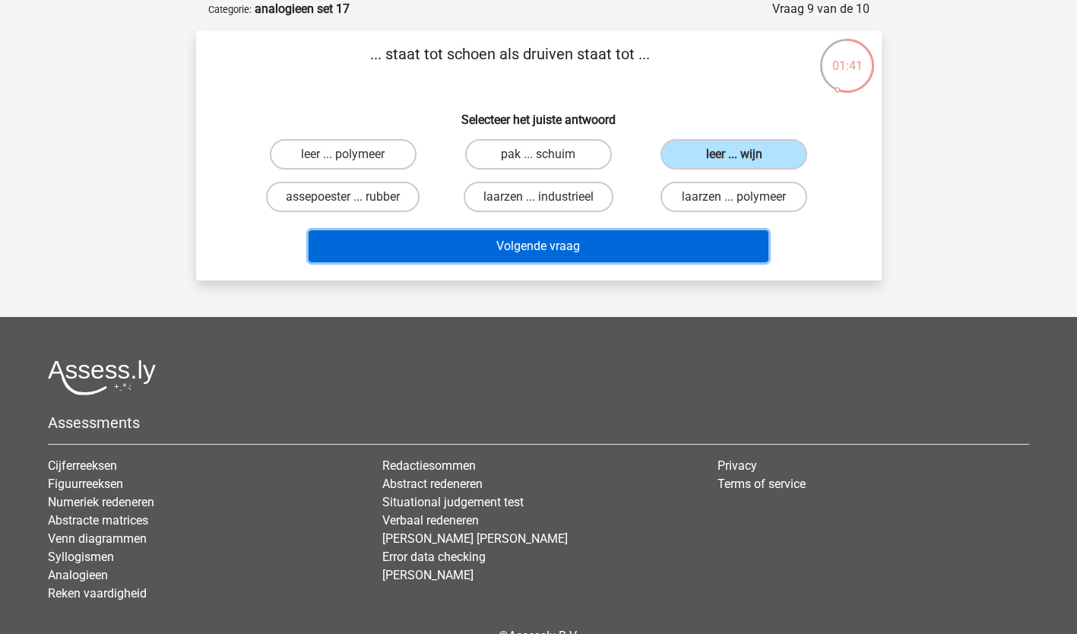
click at [540, 243] on button "Volgende vraag" at bounding box center [539, 246] width 460 height 32
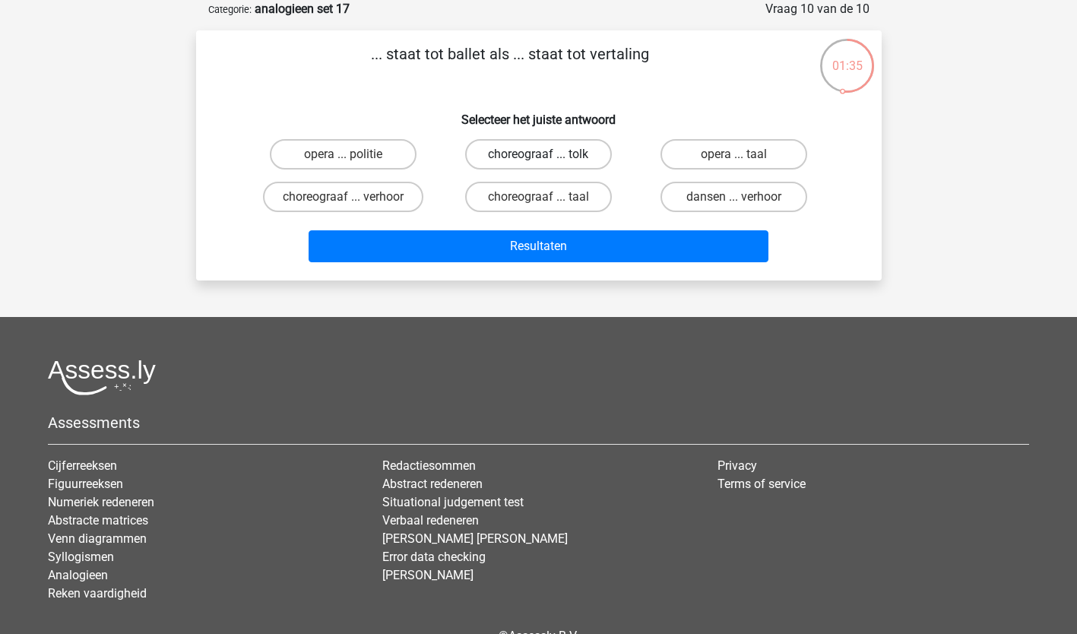
click at [549, 154] on label "choreograaf ... tolk" at bounding box center [538, 154] width 147 height 30
click at [548, 154] on input "choreograaf ... tolk" at bounding box center [543, 159] width 10 height 10
radio input "true"
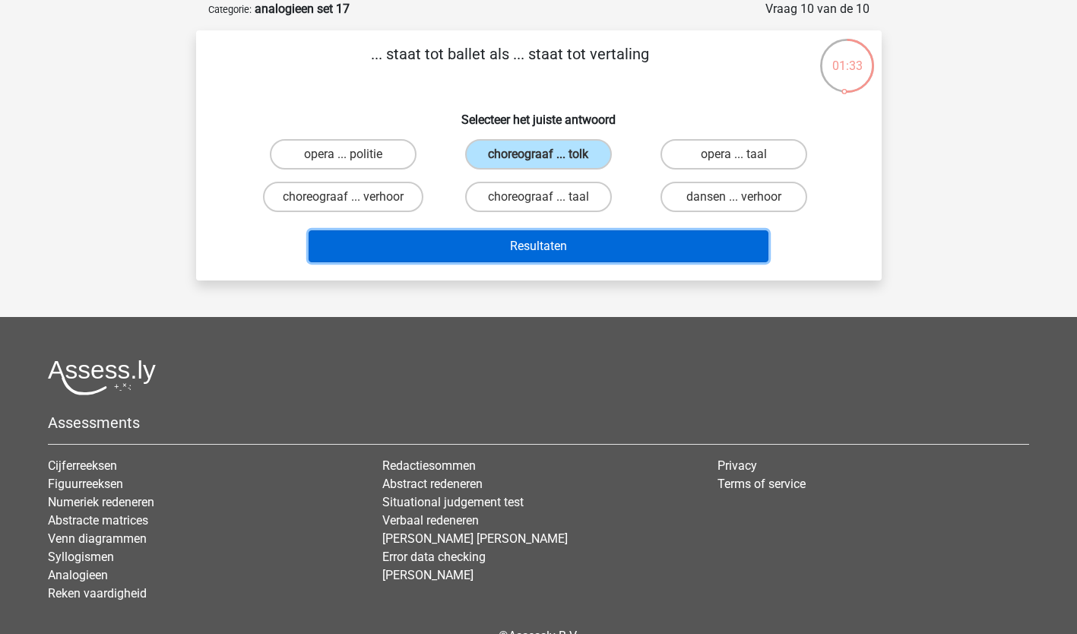
click at [538, 245] on button "Resultaten" at bounding box center [539, 246] width 460 height 32
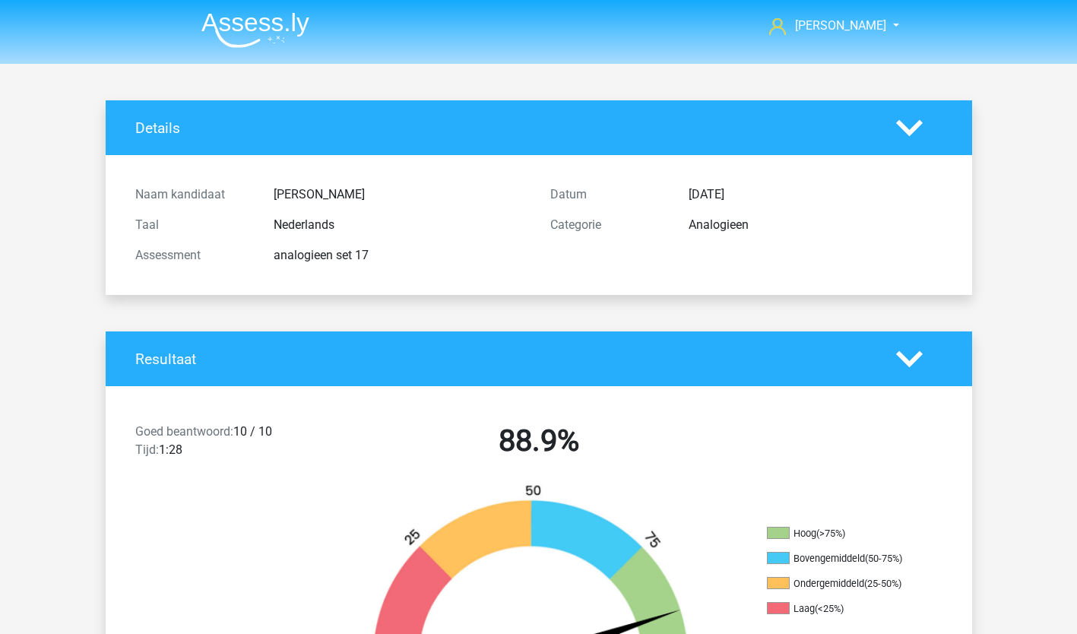
click at [233, 27] on img at bounding box center [255, 30] width 108 height 36
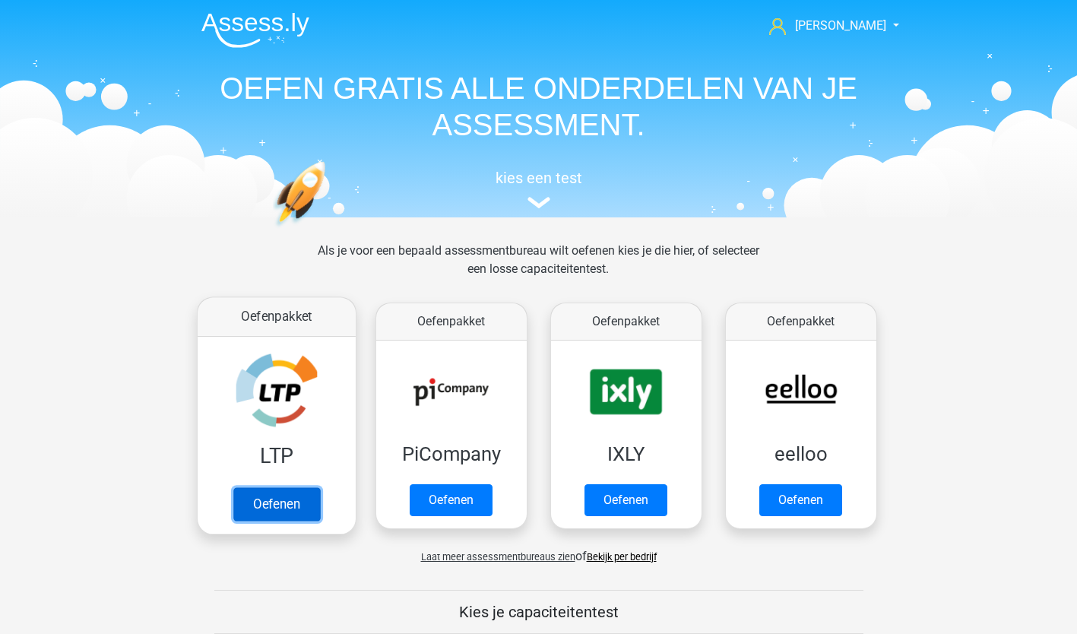
click at [300, 508] on link "Oefenen" at bounding box center [276, 503] width 87 height 33
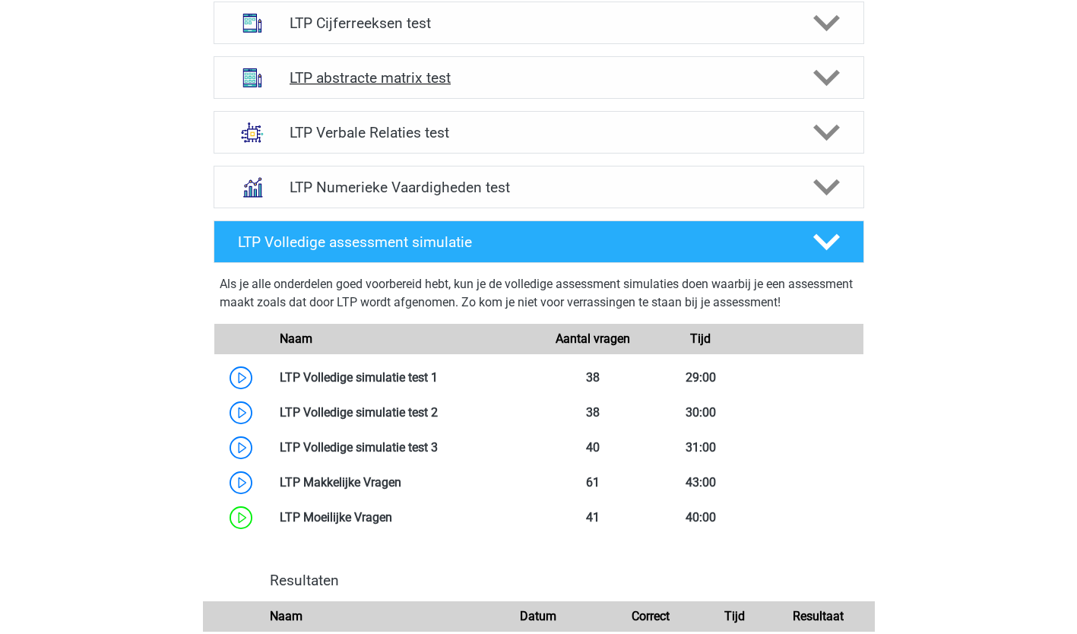
scroll to position [648, 0]
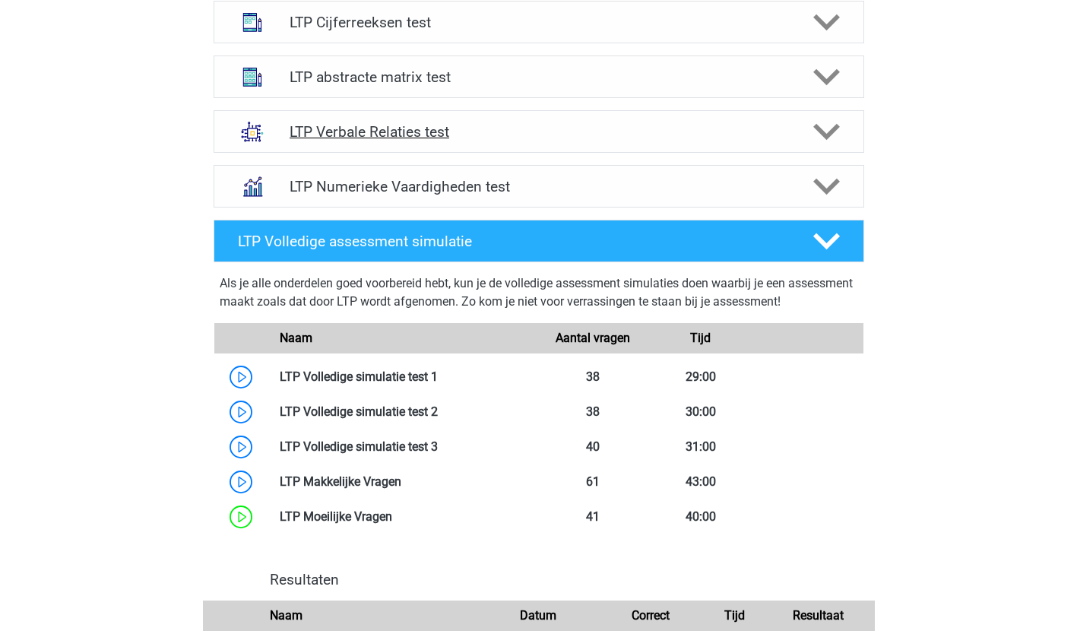
click at [837, 128] on polygon at bounding box center [826, 132] width 27 height 17
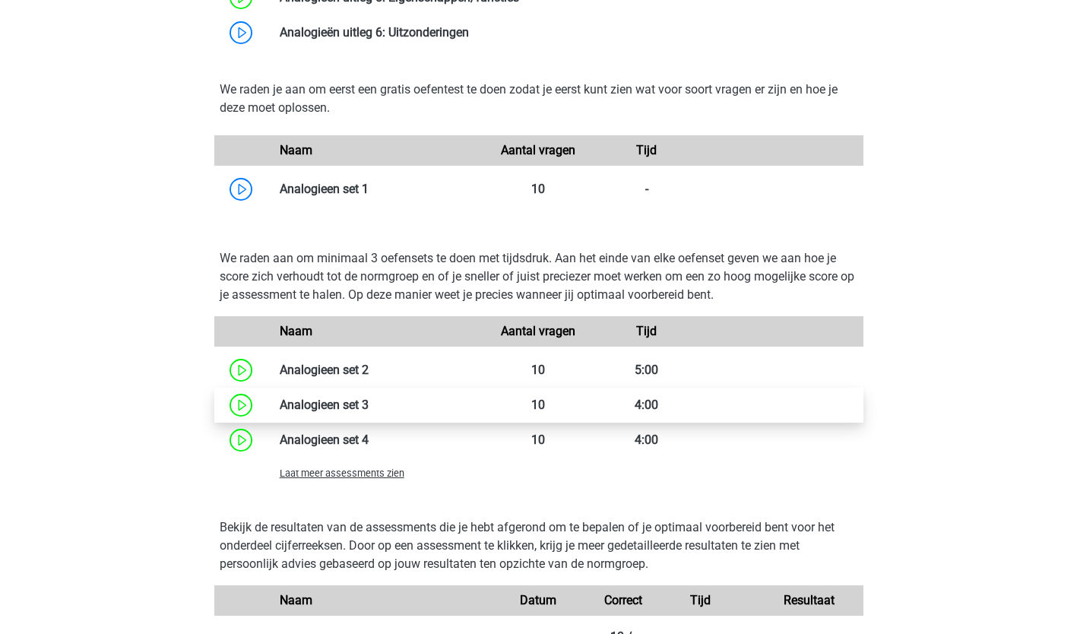
scroll to position [1214, 0]
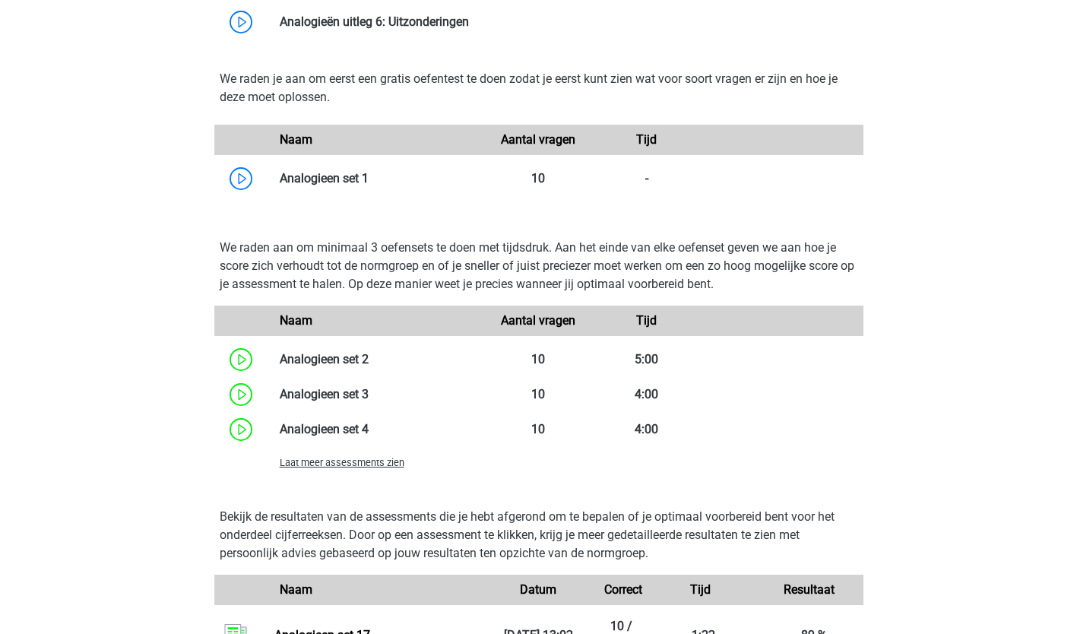
click at [302, 467] on span "Laat meer assessments zien" at bounding box center [342, 462] width 125 height 11
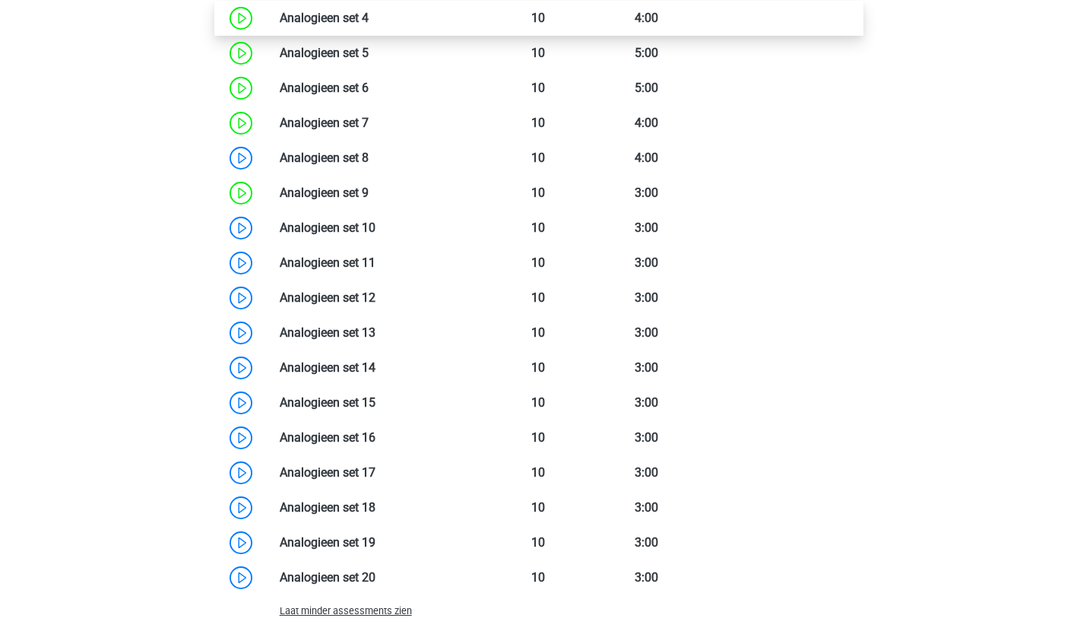
scroll to position [1641, 0]
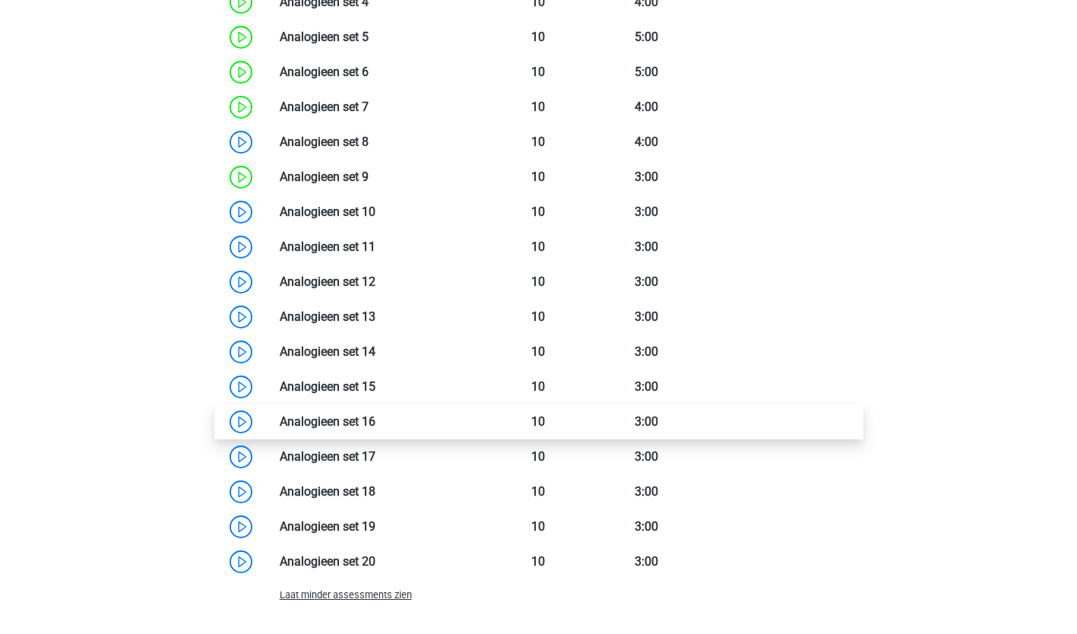
click at [375, 423] on link at bounding box center [375, 421] width 0 height 14
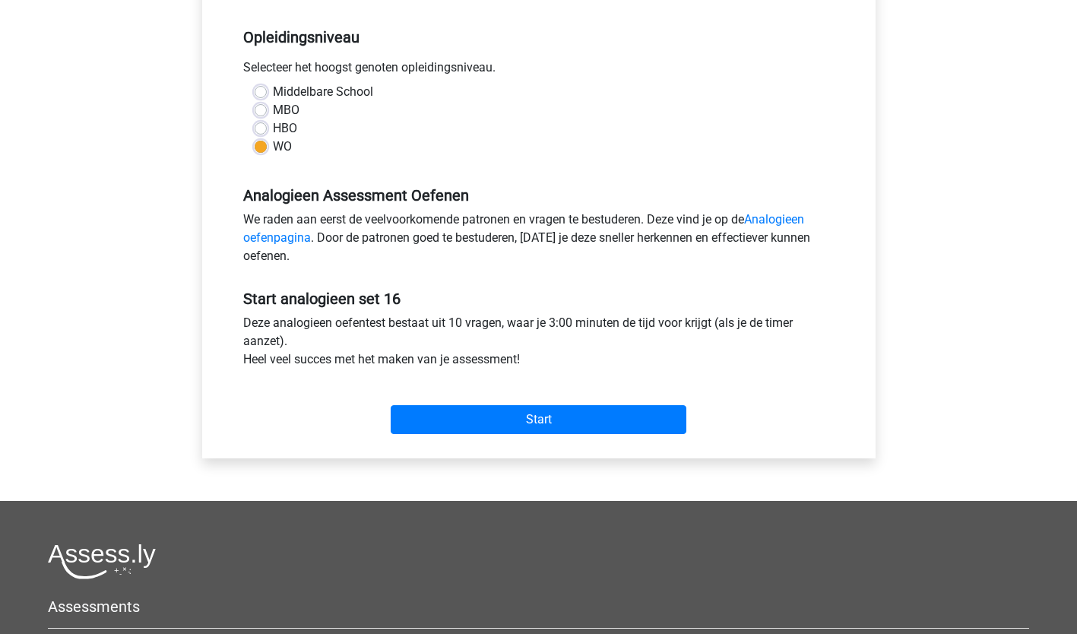
scroll to position [302, 0]
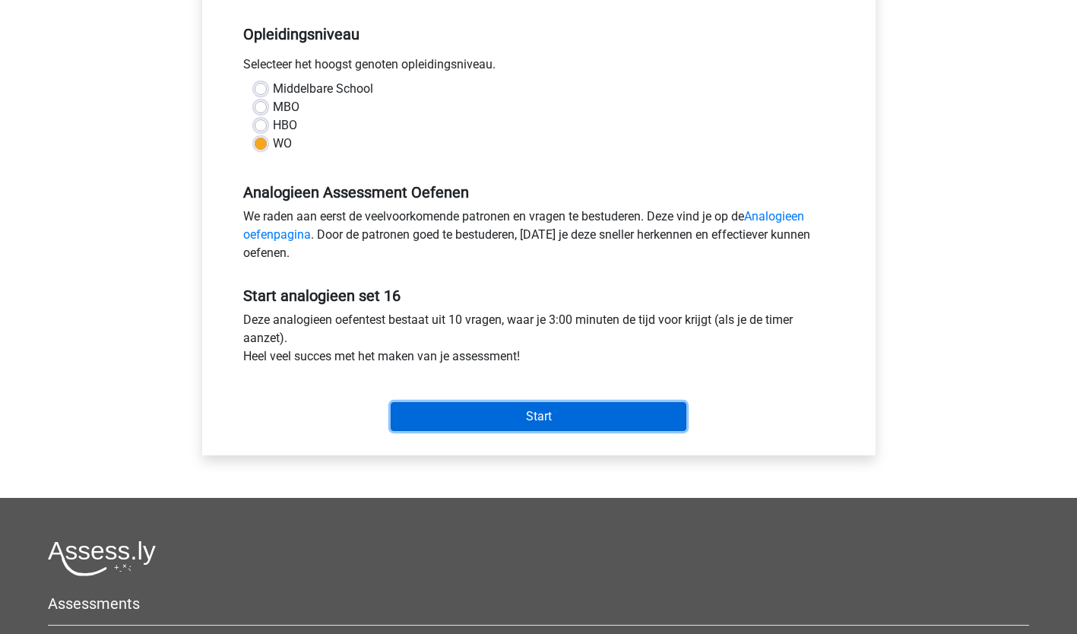
click at [546, 412] on input "Start" at bounding box center [539, 416] width 296 height 29
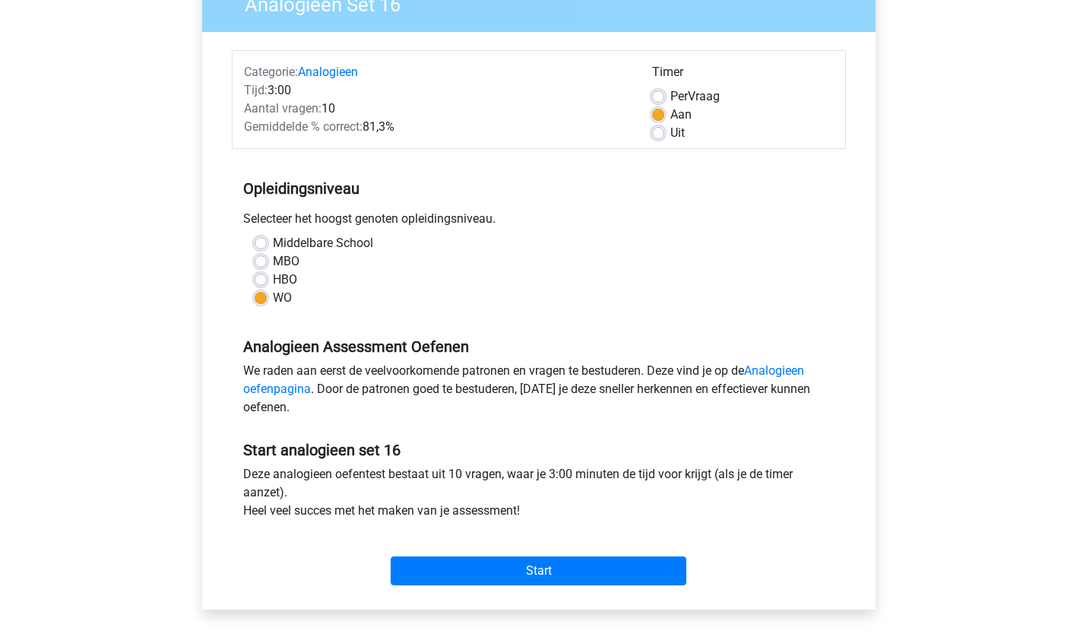
scroll to position [0, 0]
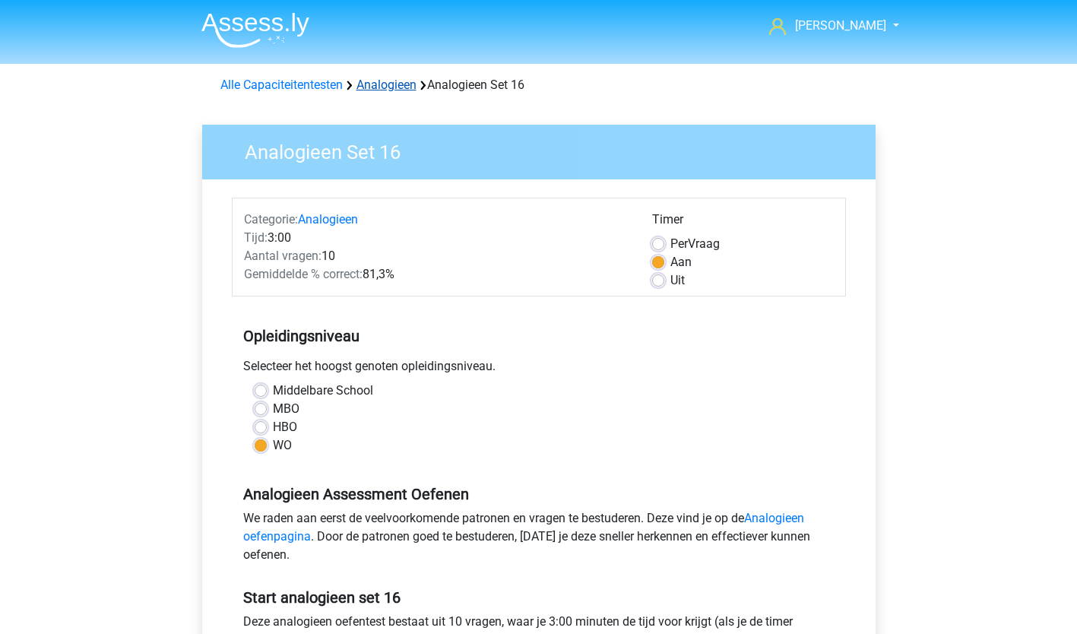
click at [401, 84] on link "Analogieen" at bounding box center [386, 85] width 60 height 14
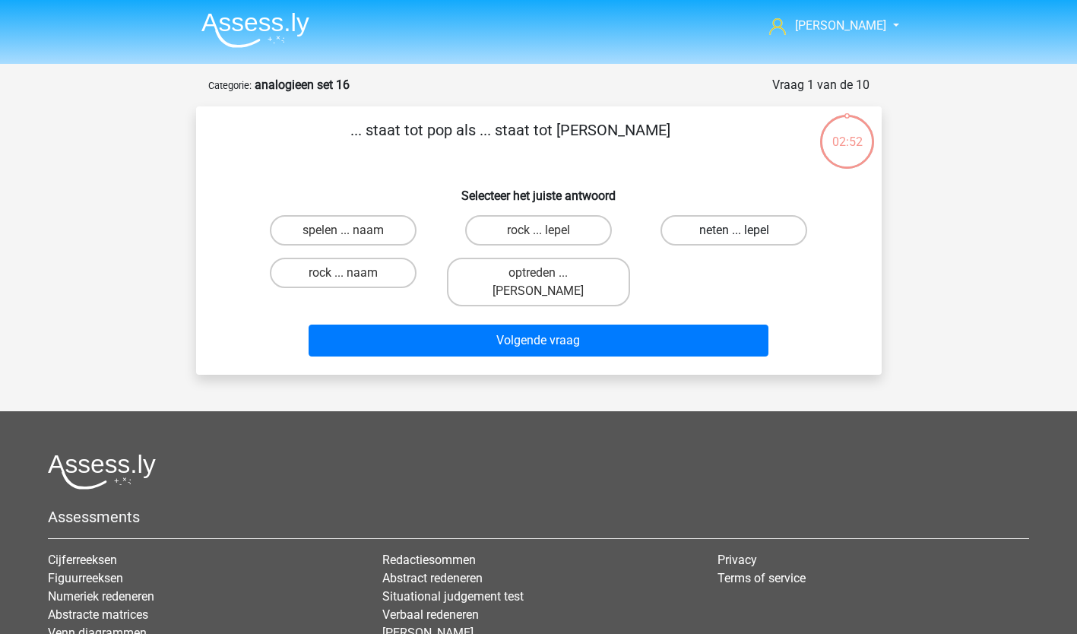
click at [768, 229] on label "neten ... lepel" at bounding box center [733, 230] width 147 height 30
click at [744, 230] on input "neten ... lepel" at bounding box center [739, 235] width 10 height 10
radio input "true"
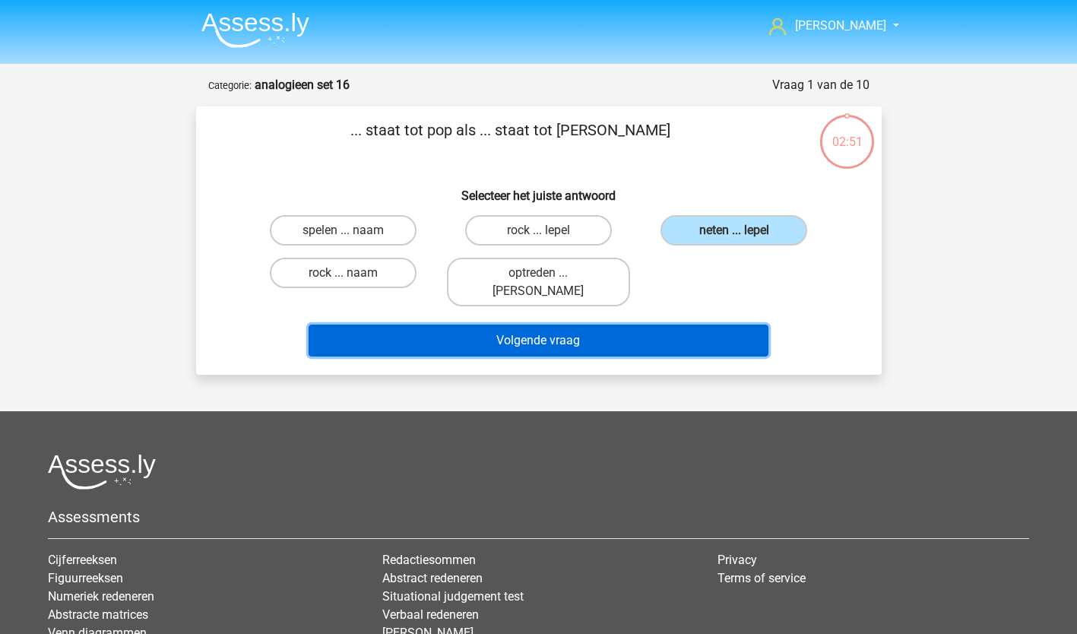
click at [567, 325] on button "Volgende vraag" at bounding box center [539, 341] width 460 height 32
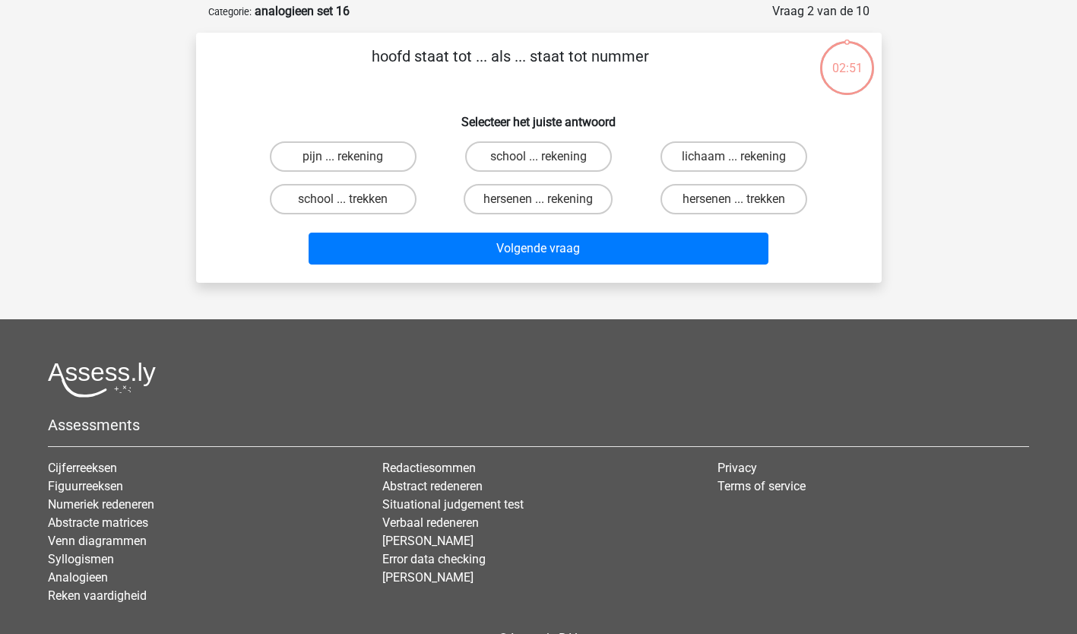
scroll to position [76, 0]
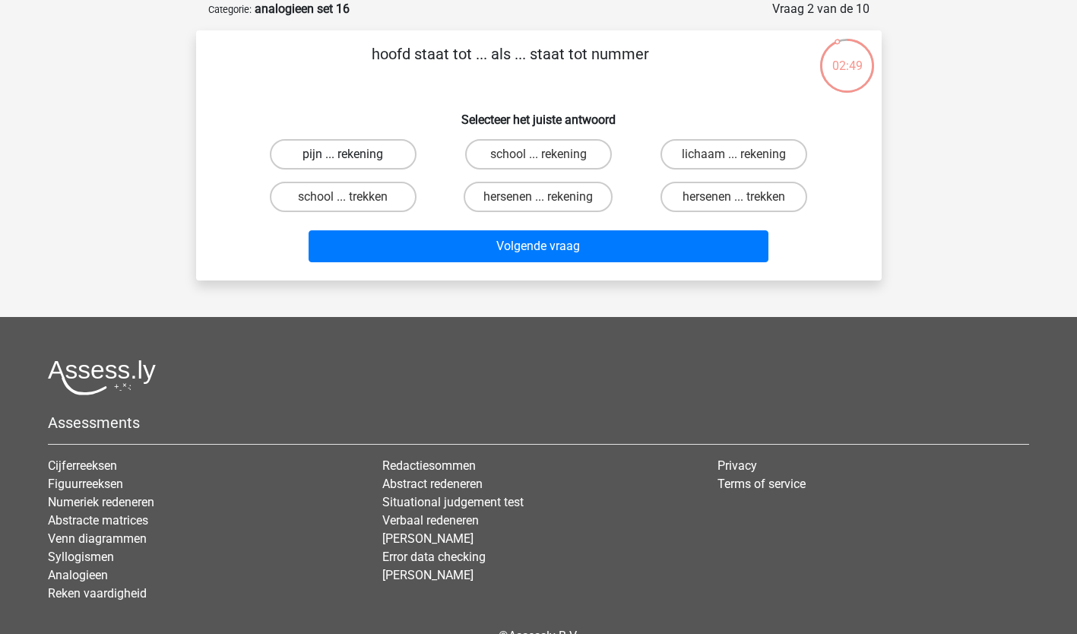
click at [388, 157] on label "pijn ... rekening" at bounding box center [343, 154] width 147 height 30
click at [353, 157] on input "pijn ... rekening" at bounding box center [348, 159] width 10 height 10
radio input "true"
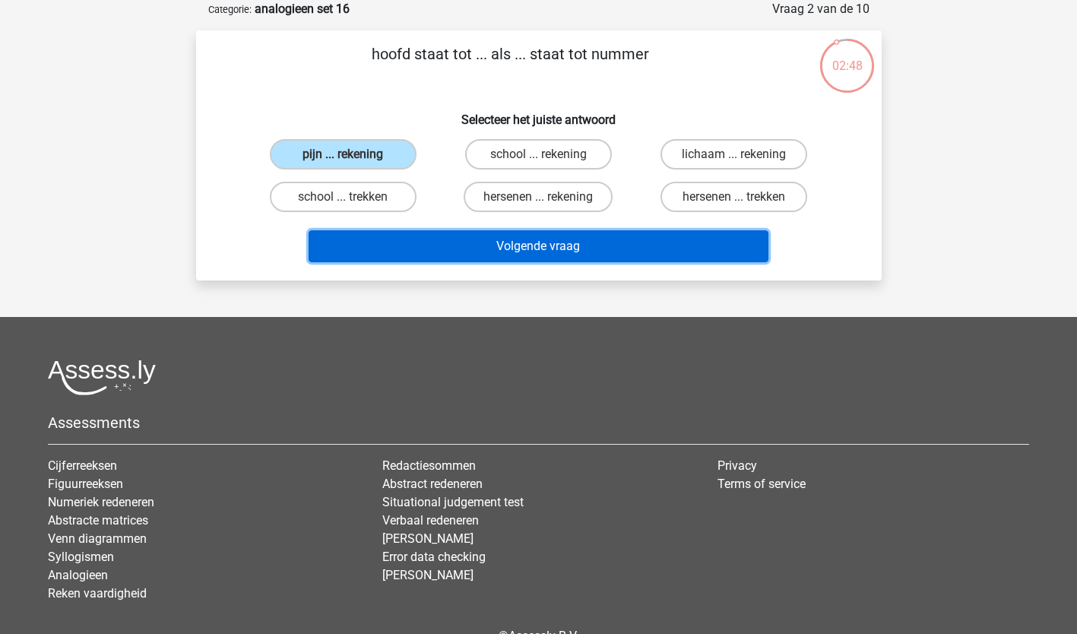
click at [527, 246] on button "Volgende vraag" at bounding box center [539, 246] width 460 height 32
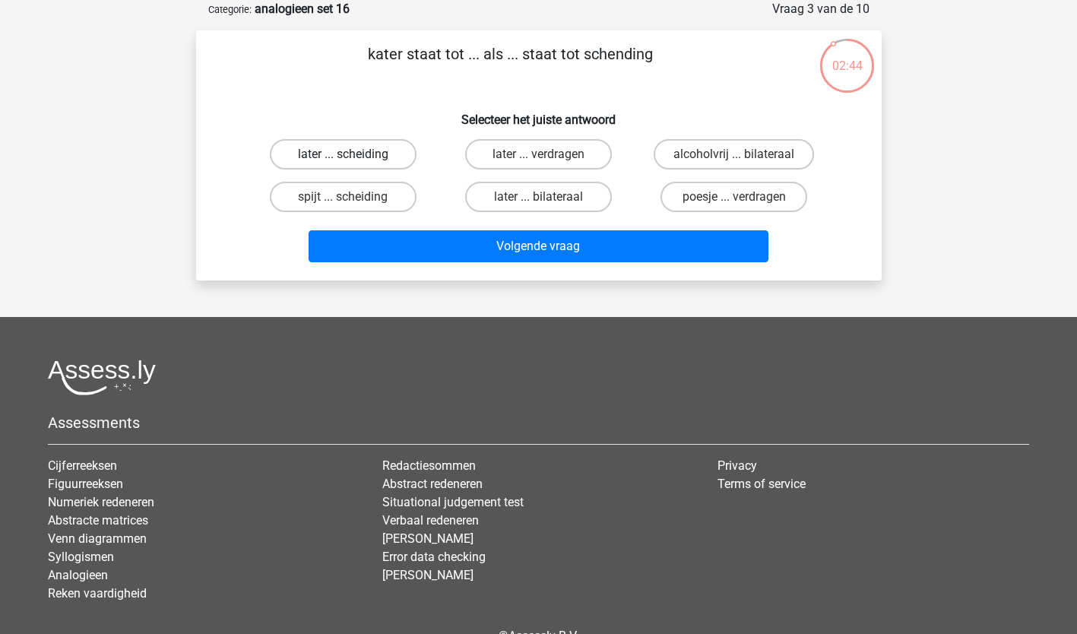
click at [359, 156] on label "later ... scheiding" at bounding box center [343, 154] width 147 height 30
click at [353, 156] on input "later ... scheiding" at bounding box center [348, 159] width 10 height 10
radio input "true"
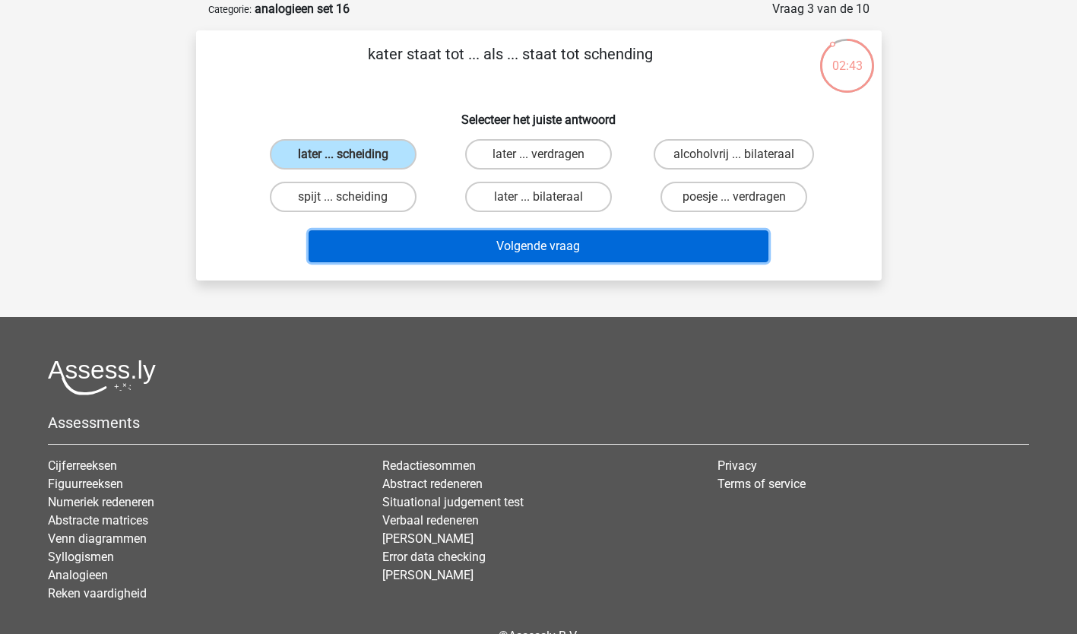
click at [546, 254] on button "Volgende vraag" at bounding box center [539, 246] width 460 height 32
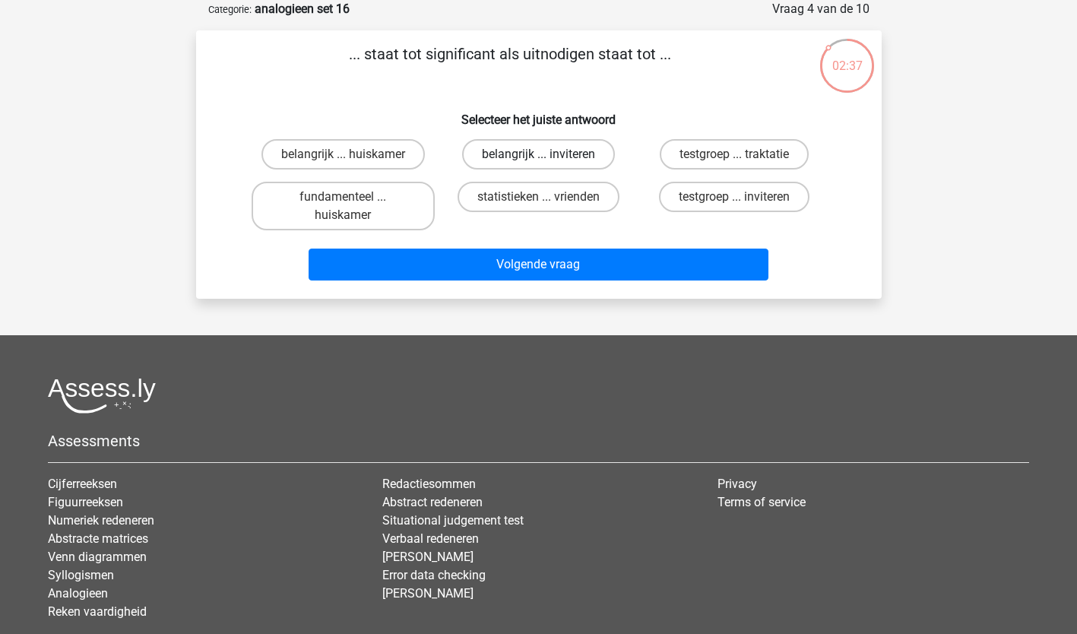
click at [566, 148] on label "belangrijk ... inviteren" at bounding box center [538, 154] width 153 height 30
click at [548, 154] on input "belangrijk ... inviteren" at bounding box center [543, 159] width 10 height 10
radio input "true"
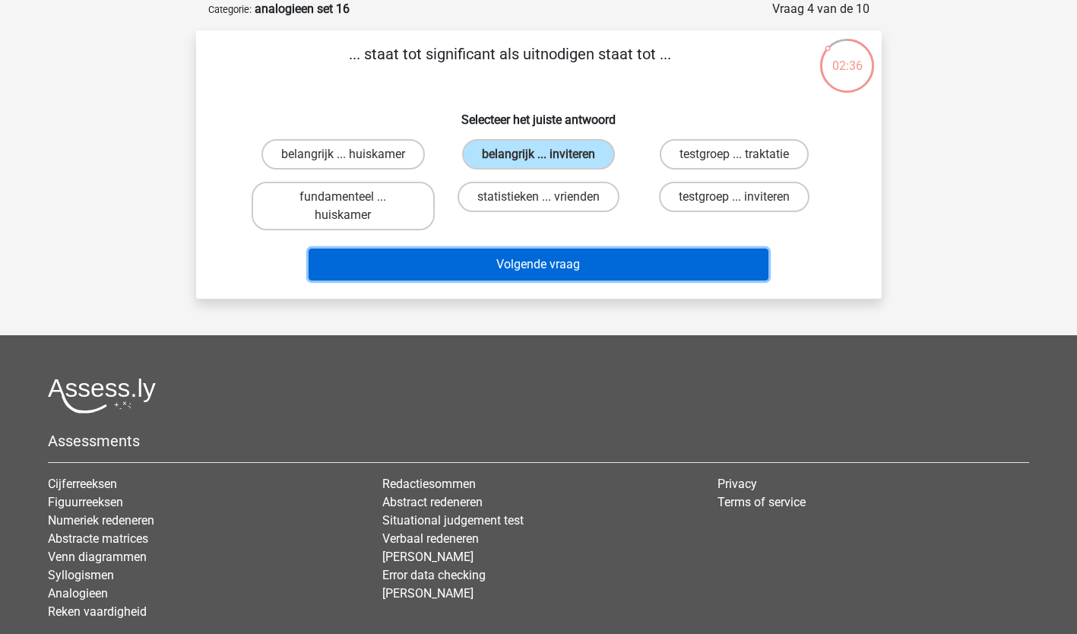
click at [557, 257] on button "Volgende vraag" at bounding box center [539, 265] width 460 height 32
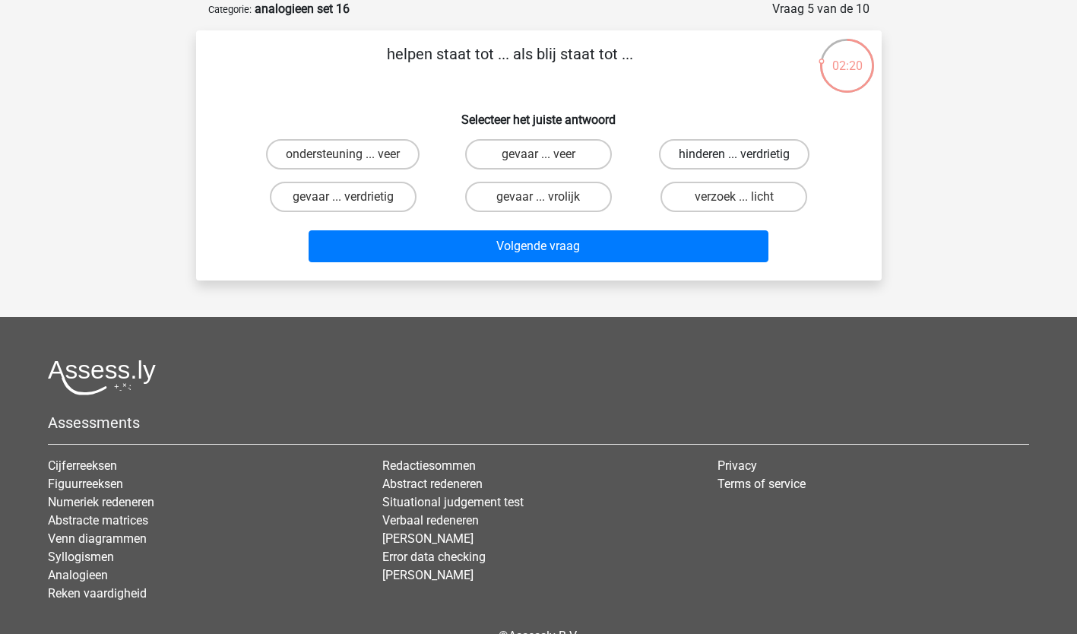
click at [758, 150] on label "hinderen ... verdrietig" at bounding box center [734, 154] width 150 height 30
click at [744, 154] on input "hinderen ... verdrietig" at bounding box center [739, 159] width 10 height 10
radio input "true"
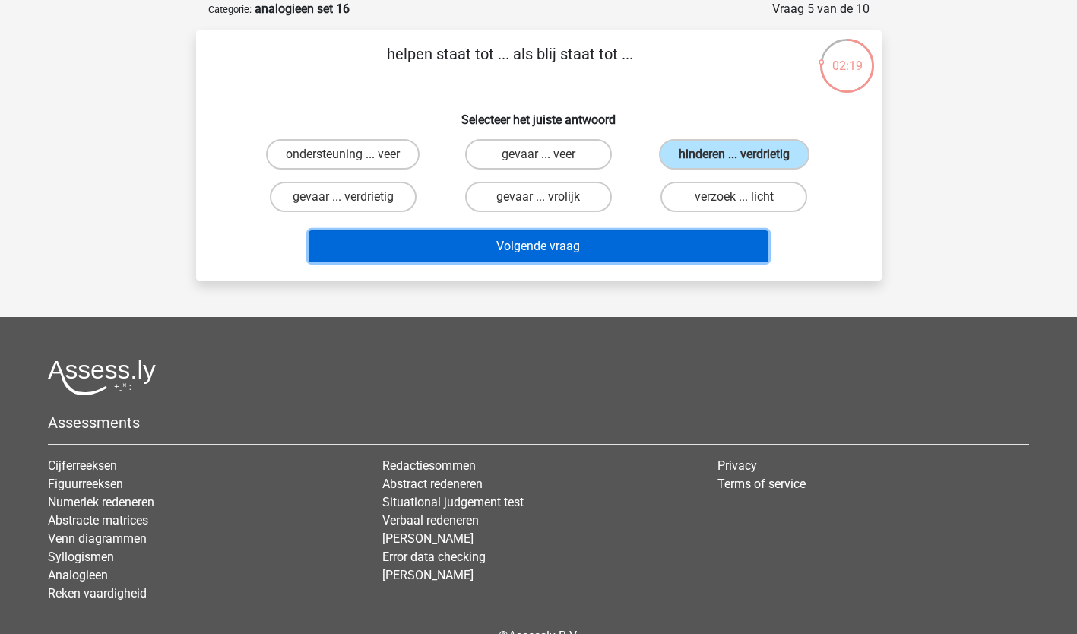
click at [591, 245] on button "Volgende vraag" at bounding box center [539, 246] width 460 height 32
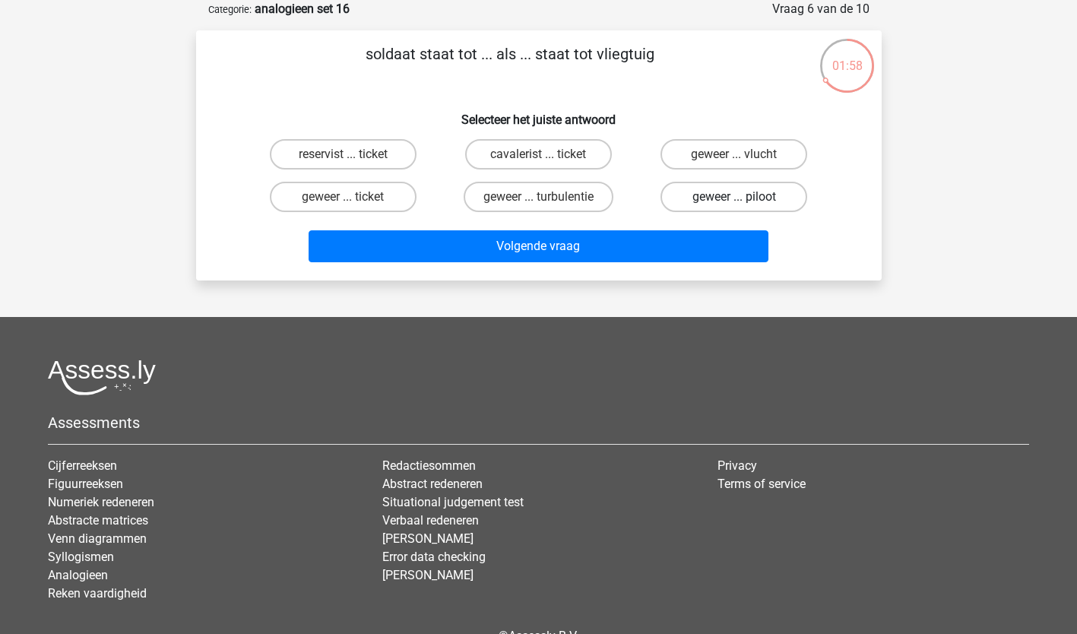
click at [698, 195] on label "geweer ... piloot" at bounding box center [733, 197] width 147 height 30
click at [734, 197] on input "geweer ... piloot" at bounding box center [739, 202] width 10 height 10
radio input "true"
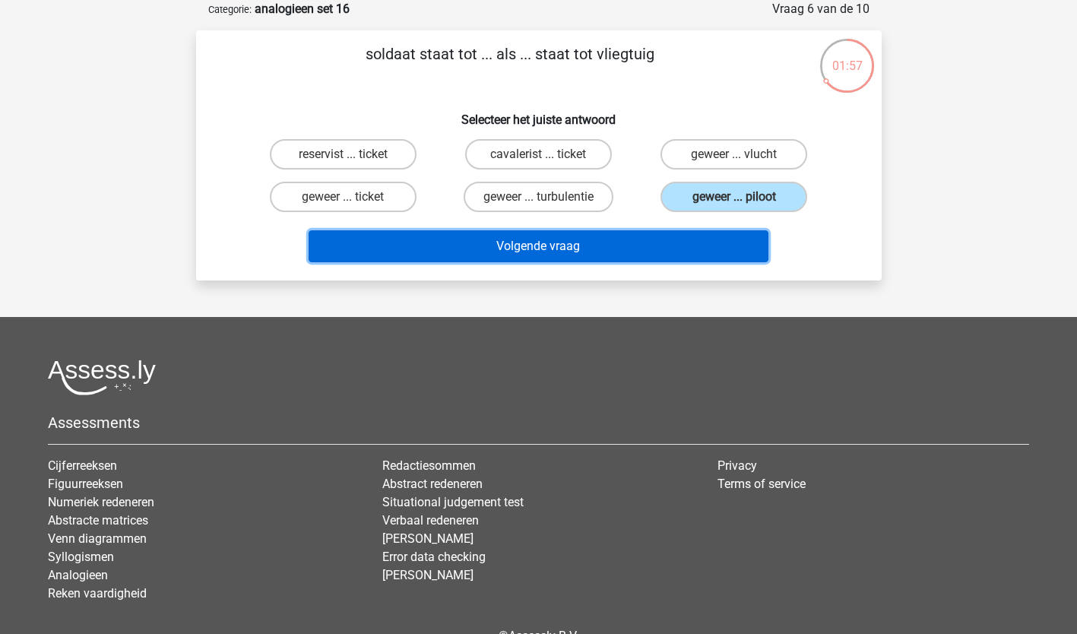
click at [566, 248] on button "Volgende vraag" at bounding box center [539, 246] width 460 height 32
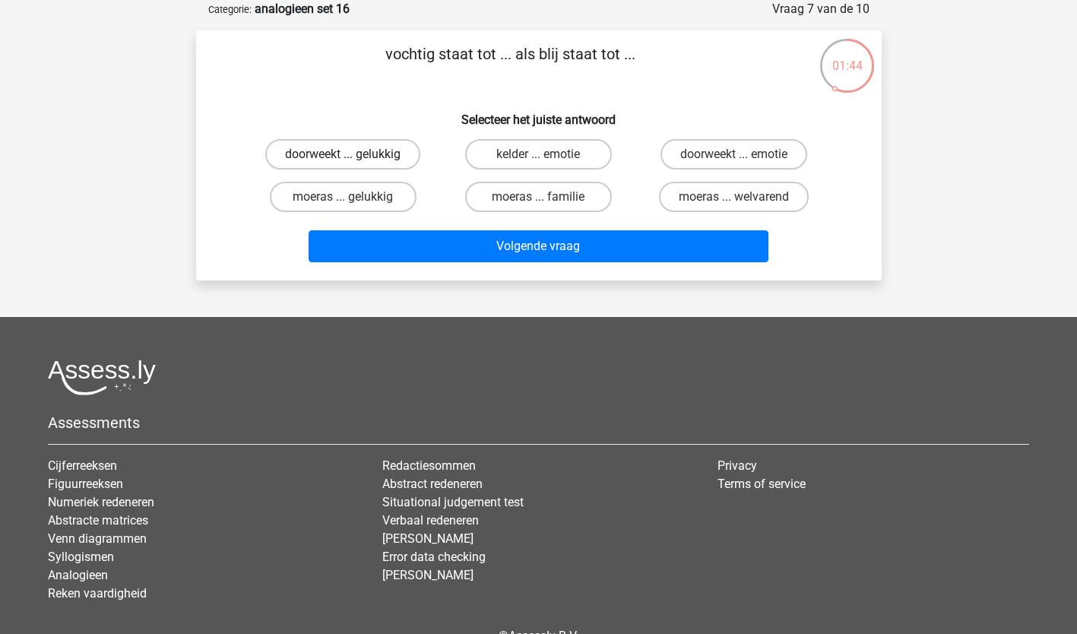
click at [369, 149] on label "doorweekt ... gelukkig" at bounding box center [342, 154] width 155 height 30
click at [353, 154] on input "doorweekt ... gelukkig" at bounding box center [348, 159] width 10 height 10
radio input "true"
click at [547, 149] on label "kelder ... emotie" at bounding box center [538, 154] width 147 height 30
click at [547, 154] on input "kelder ... emotie" at bounding box center [543, 159] width 10 height 10
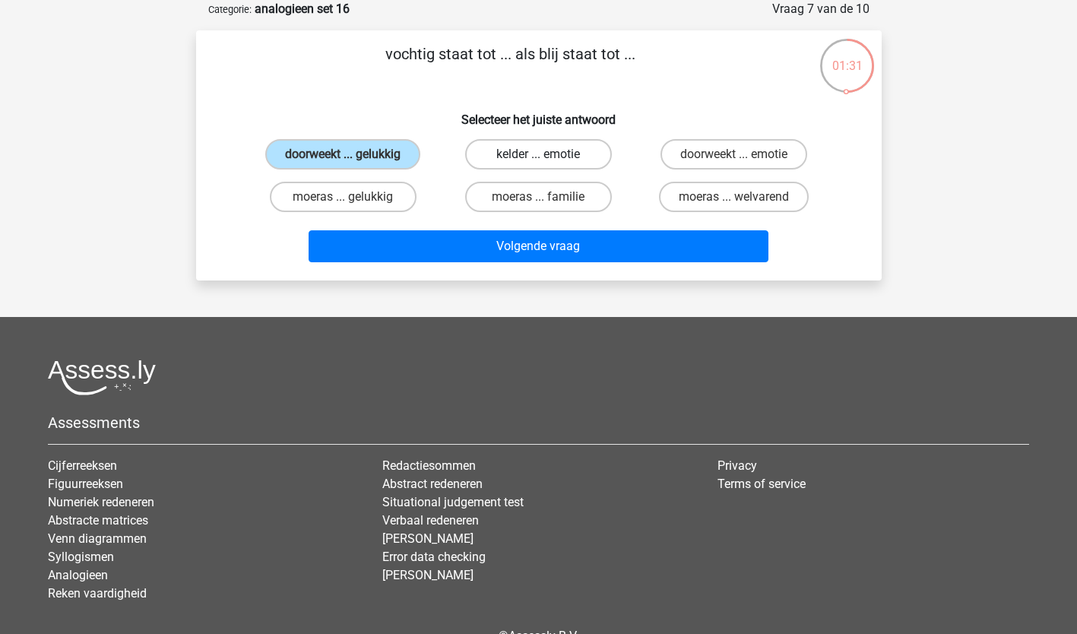
radio input "true"
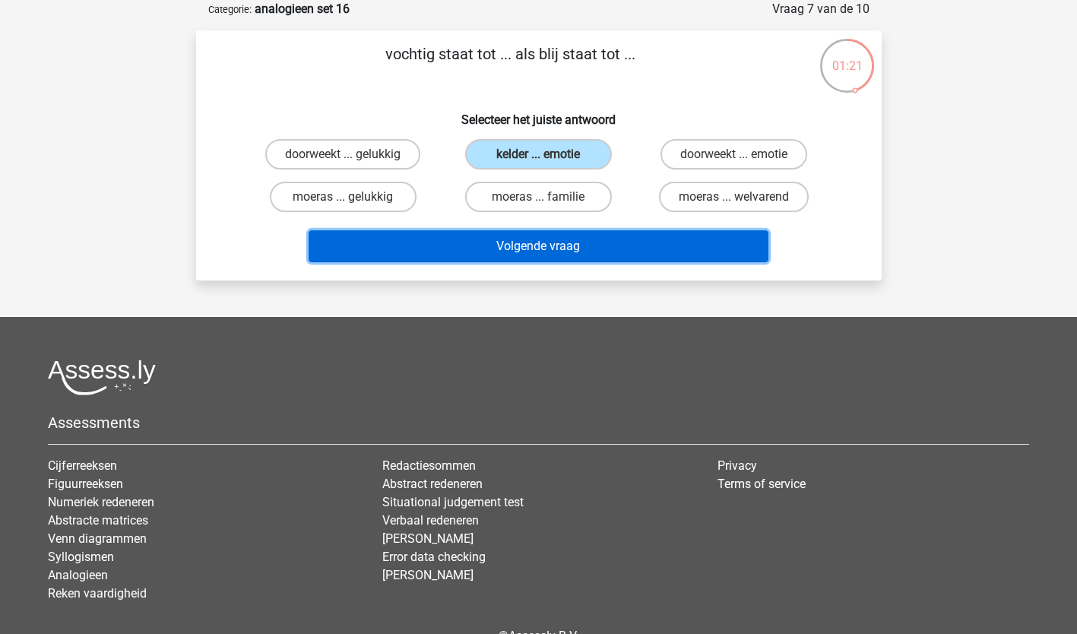
click at [622, 238] on button "Volgende vraag" at bounding box center [539, 246] width 460 height 32
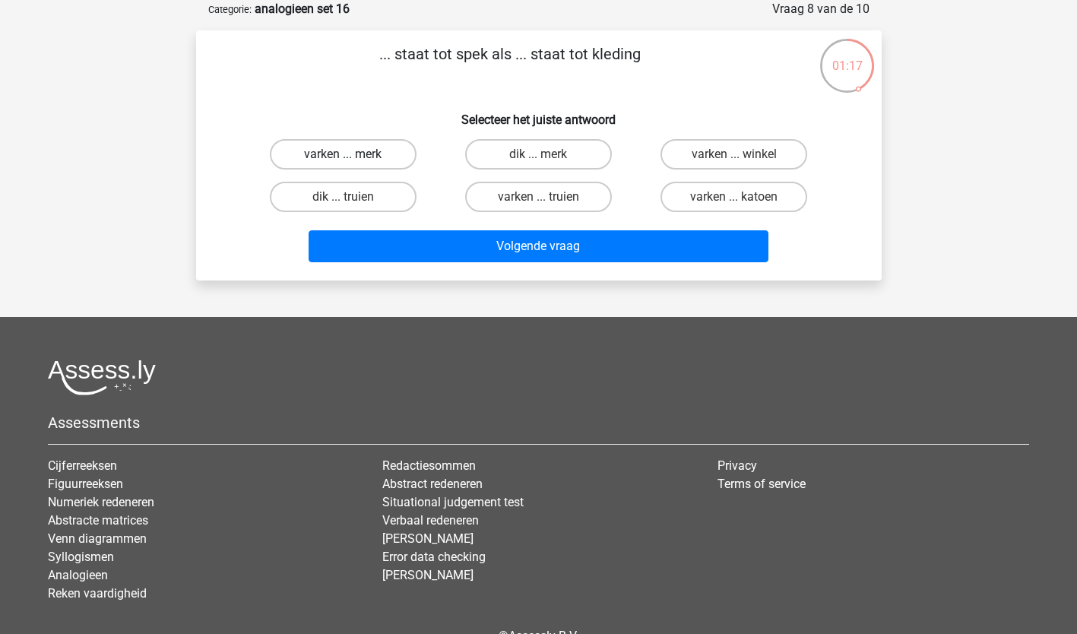
click at [376, 156] on label "varken ... merk" at bounding box center [343, 154] width 147 height 30
click at [353, 156] on input "varken ... merk" at bounding box center [348, 159] width 10 height 10
radio input "true"
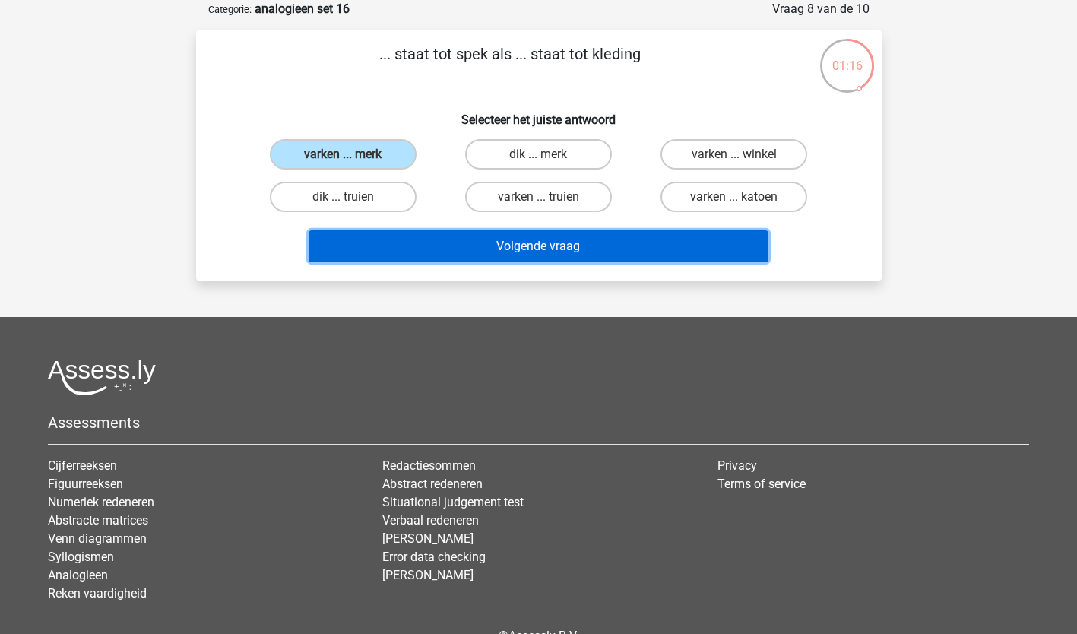
click at [556, 243] on button "Volgende vraag" at bounding box center [539, 246] width 460 height 32
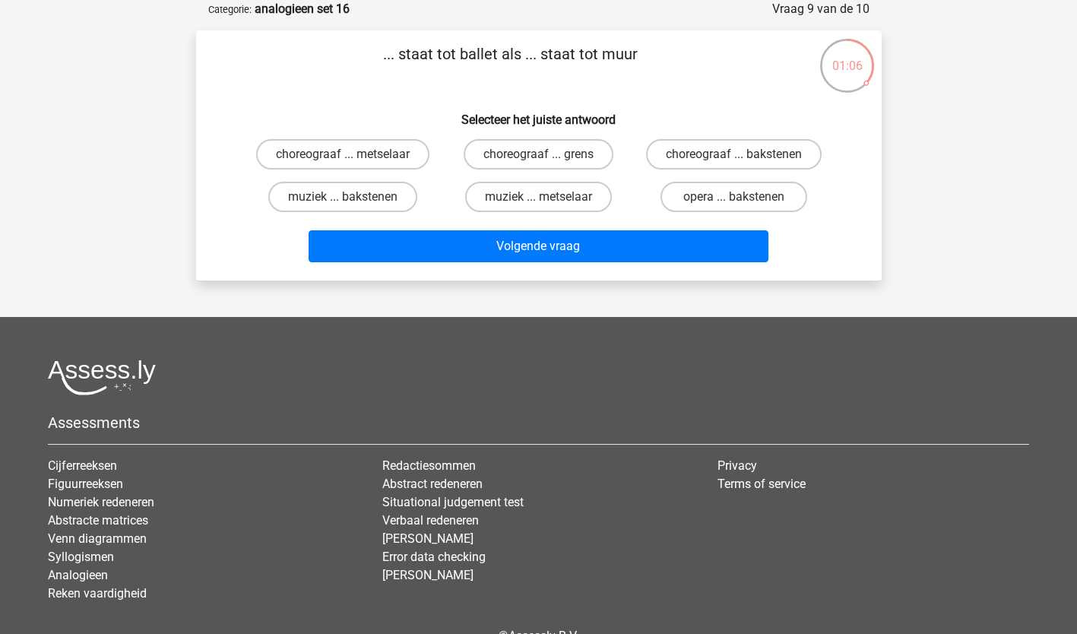
click at [348, 154] on input "choreograaf ... metselaar" at bounding box center [348, 159] width 10 height 10
radio input "true"
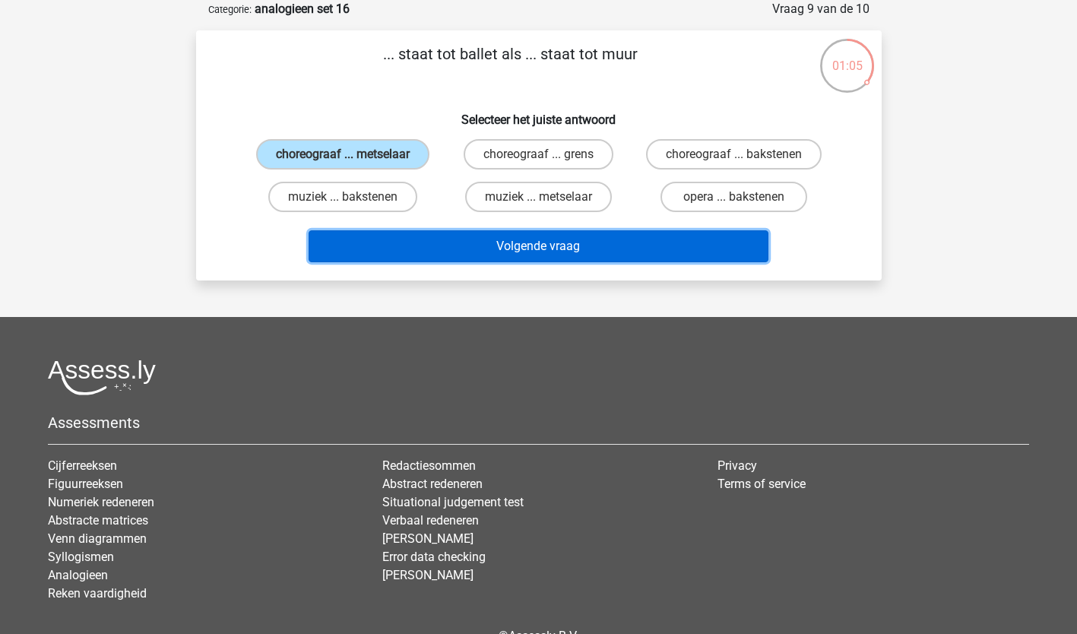
click at [664, 245] on button "Volgende vraag" at bounding box center [539, 246] width 460 height 32
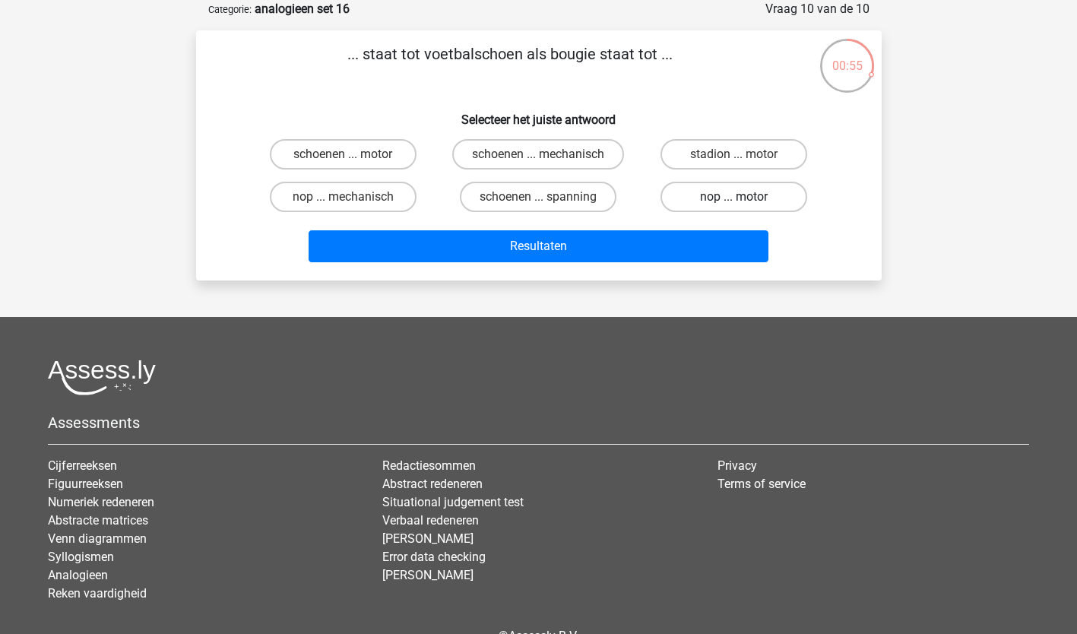
click at [762, 198] on label "nop ... motor" at bounding box center [733, 197] width 147 height 30
click at [744, 198] on input "nop ... motor" at bounding box center [739, 202] width 10 height 10
radio input "true"
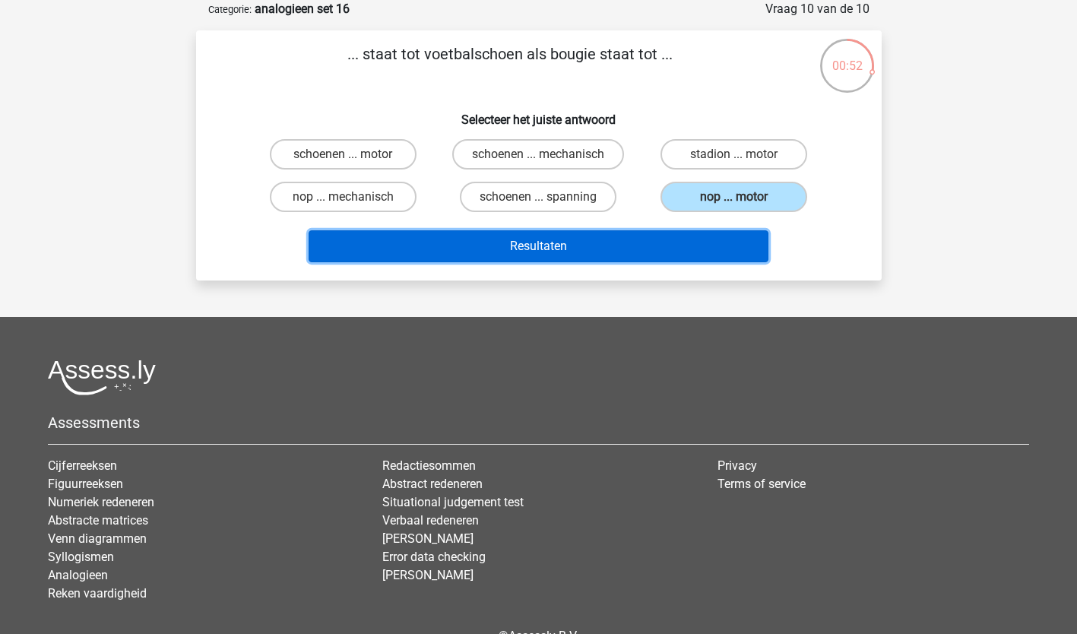
click at [582, 245] on button "Resultaten" at bounding box center [539, 246] width 460 height 32
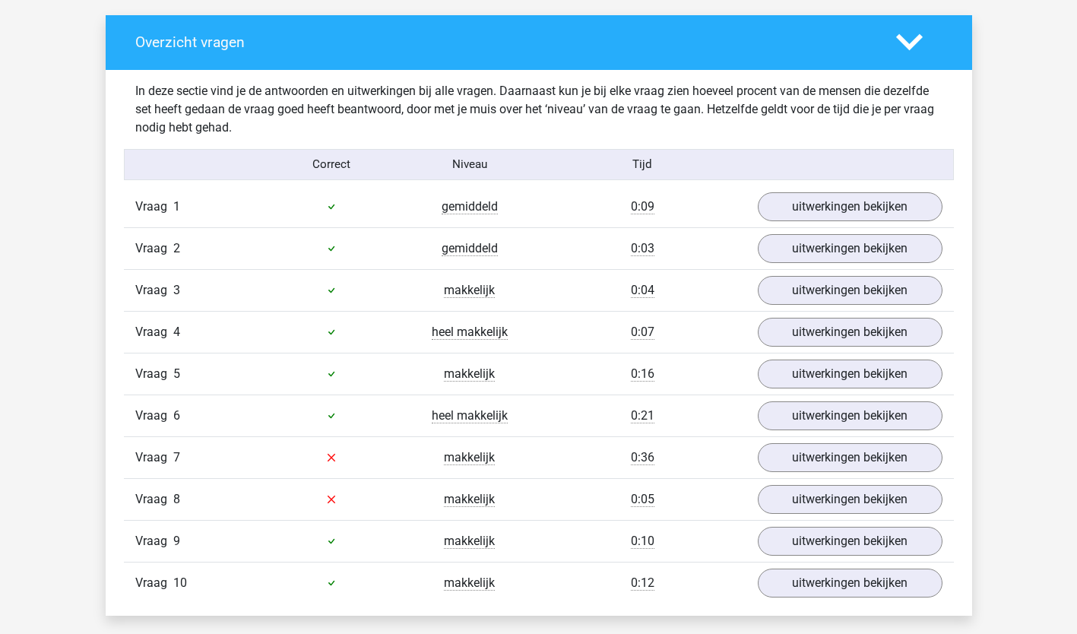
scroll to position [823, 0]
click at [808, 453] on link "uitwerkingen bekijken" at bounding box center [849, 457] width 212 height 33
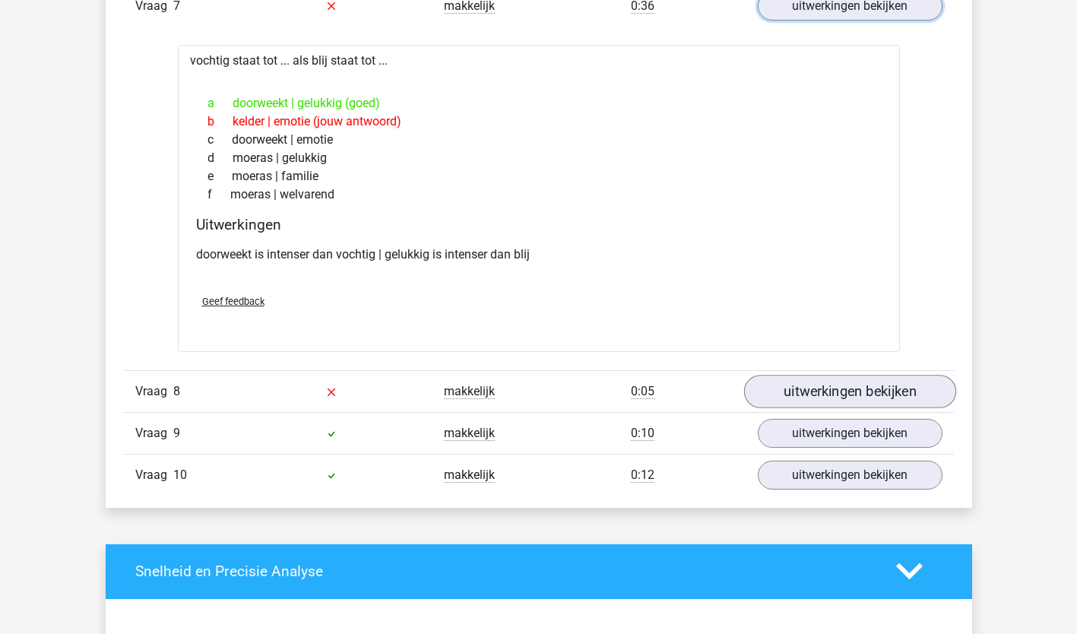
scroll to position [1274, 0]
click at [847, 393] on link "uitwerkingen bekijken" at bounding box center [849, 391] width 212 height 33
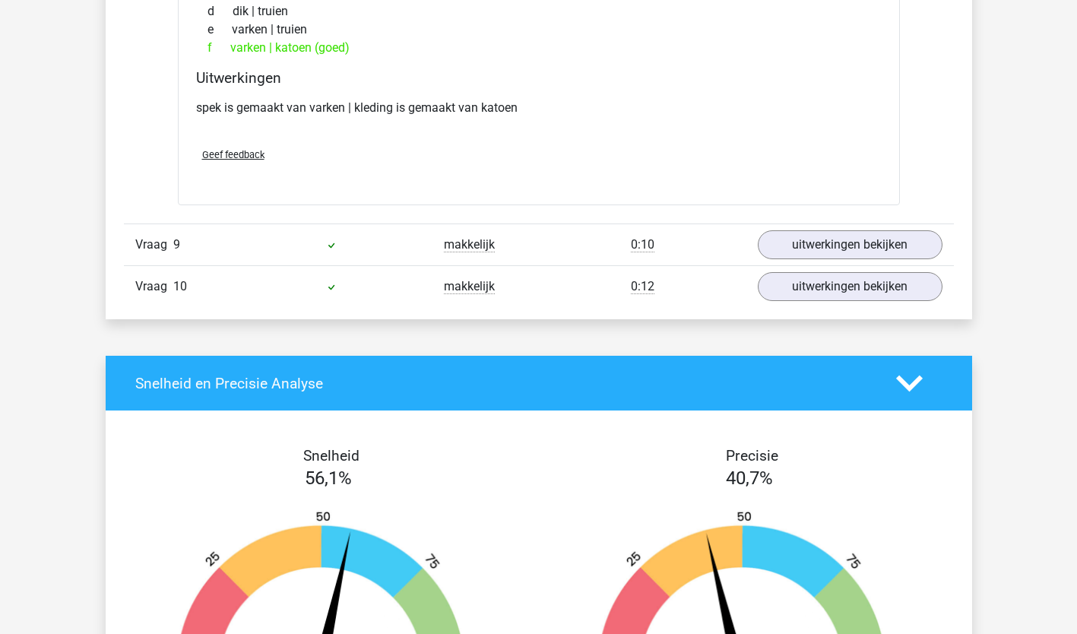
scroll to position [1810, 0]
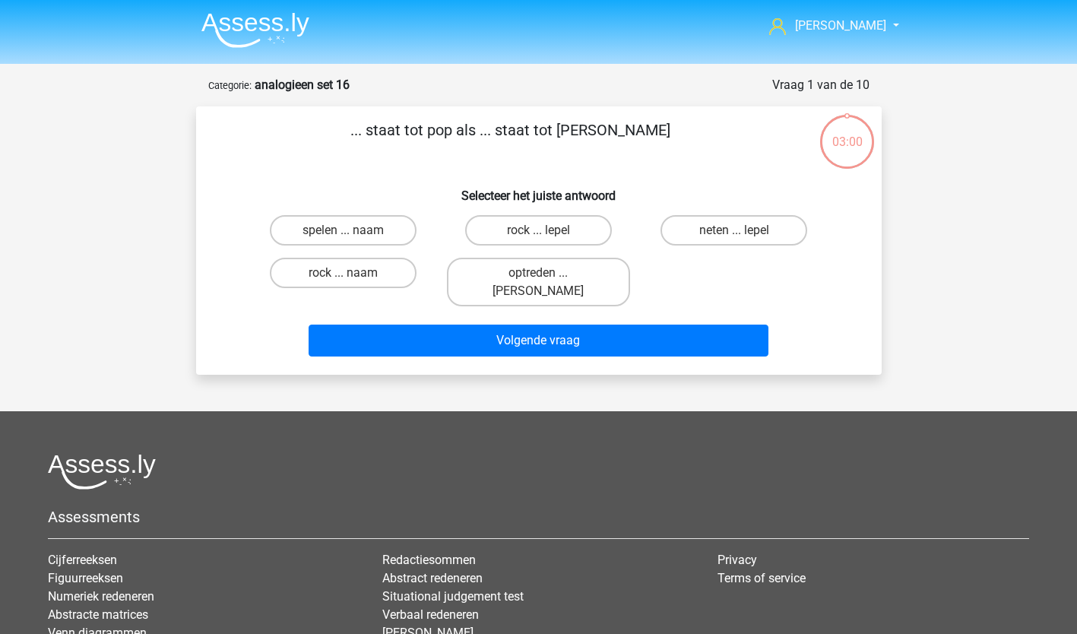
scroll to position [76, 0]
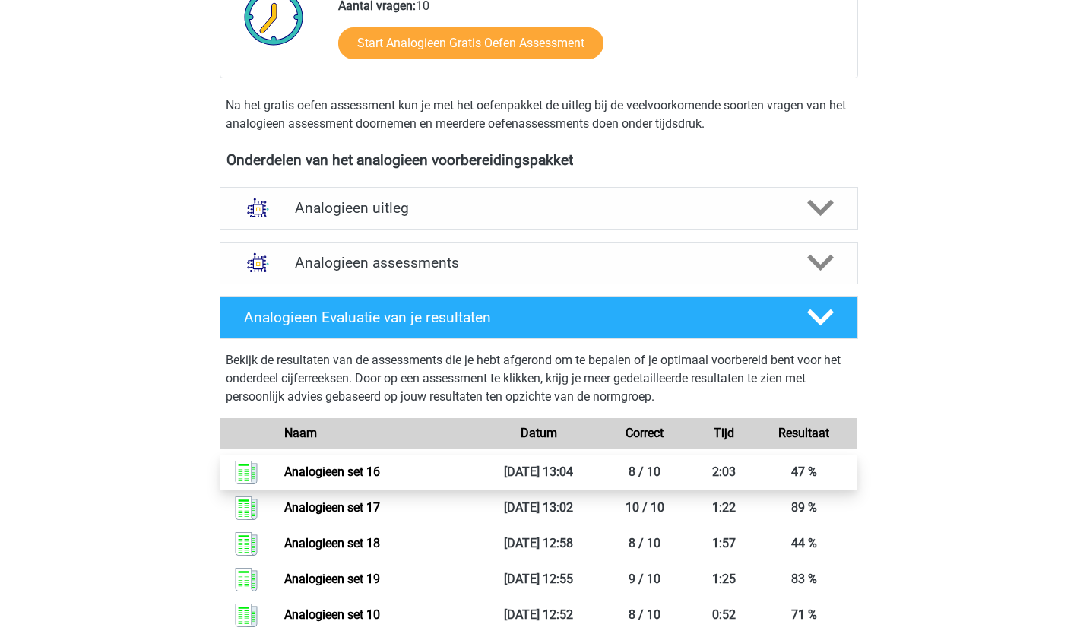
scroll to position [389, 0]
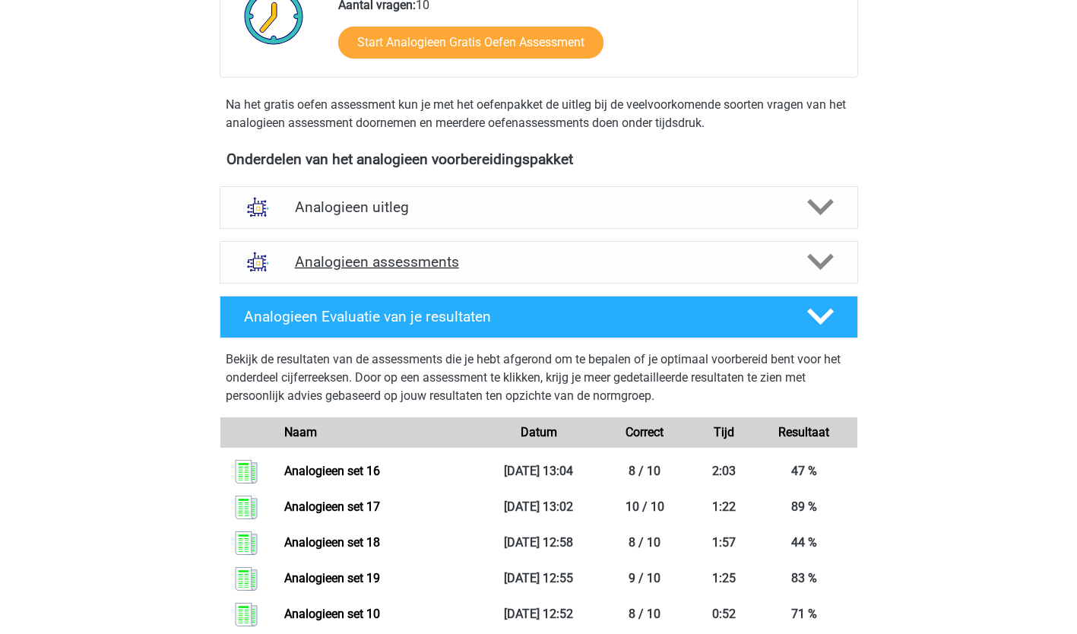
click at [822, 254] on icon at bounding box center [820, 262] width 27 height 27
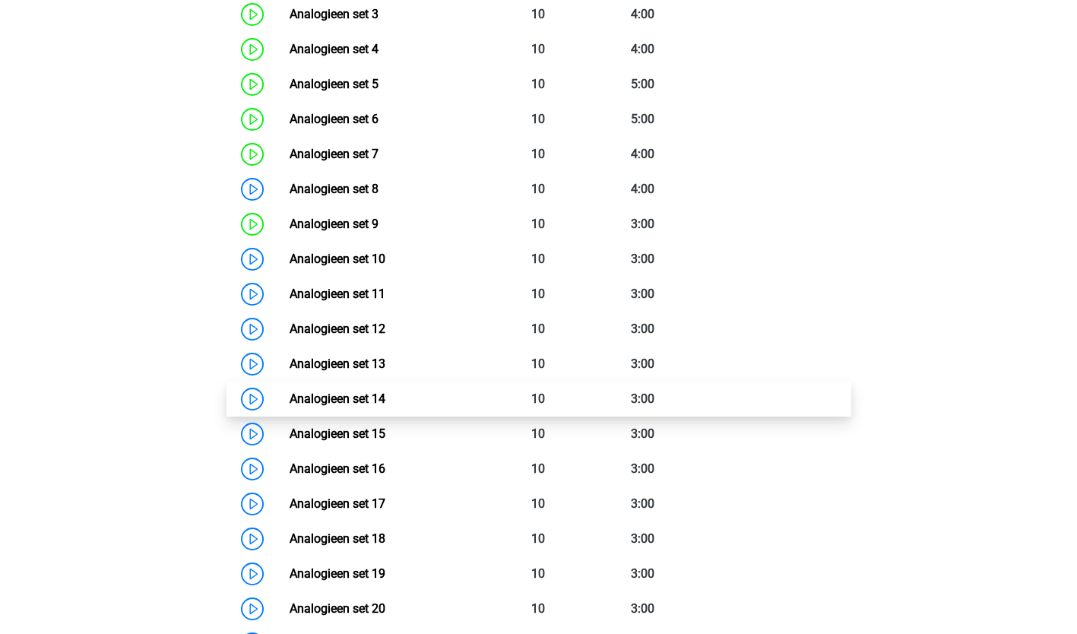
scroll to position [847, 0]
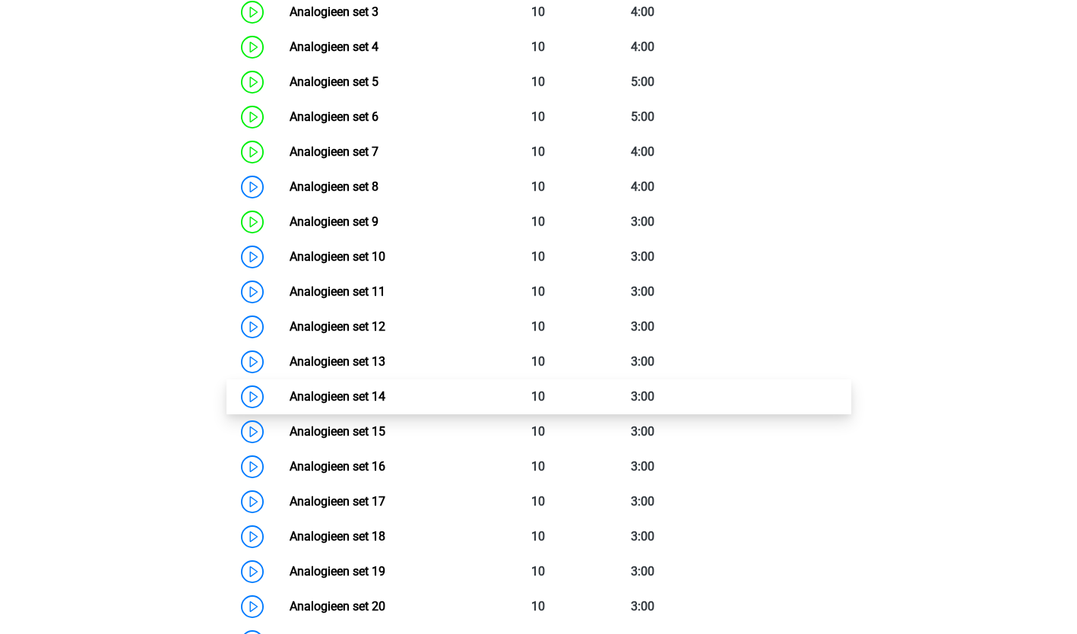
click at [337, 435] on link "Analogieen set 15" at bounding box center [338, 431] width 96 height 14
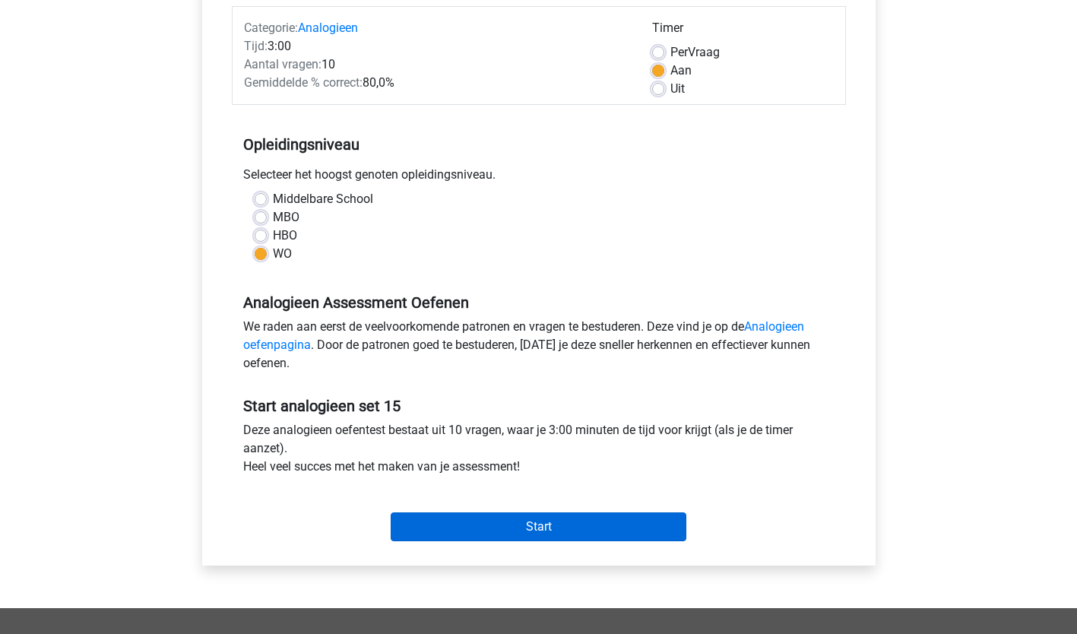
scroll to position [192, 0]
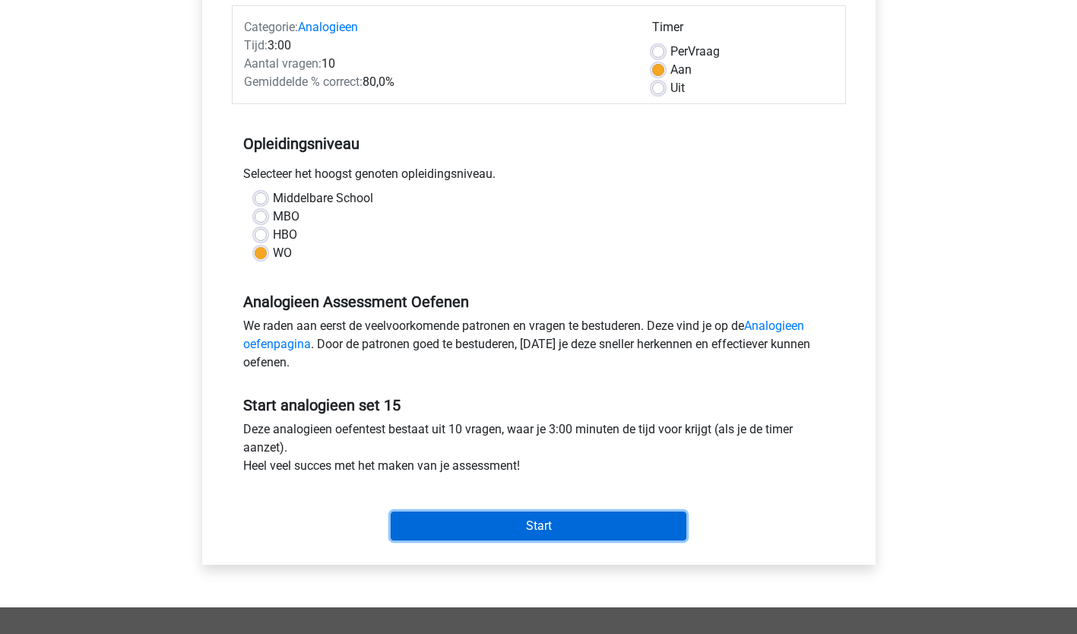
click at [510, 521] on input "Start" at bounding box center [539, 525] width 296 height 29
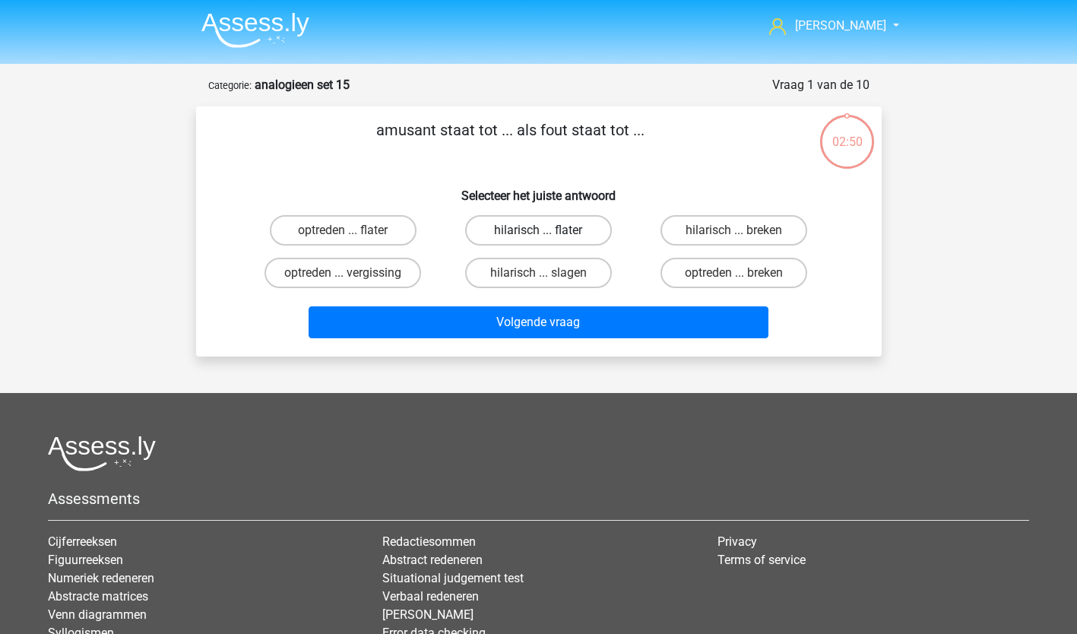
click at [547, 230] on label "hilarisch ... flater" at bounding box center [538, 230] width 147 height 30
click at [547, 230] on input "hilarisch ... flater" at bounding box center [543, 235] width 10 height 10
radio input "true"
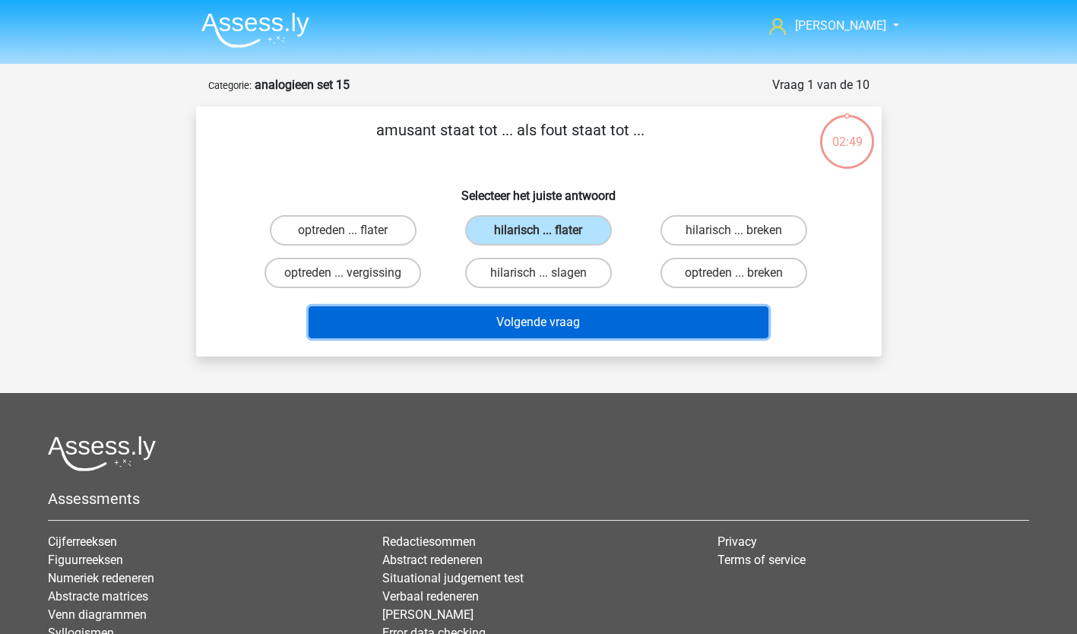
click at [540, 318] on button "Volgende vraag" at bounding box center [539, 322] width 460 height 32
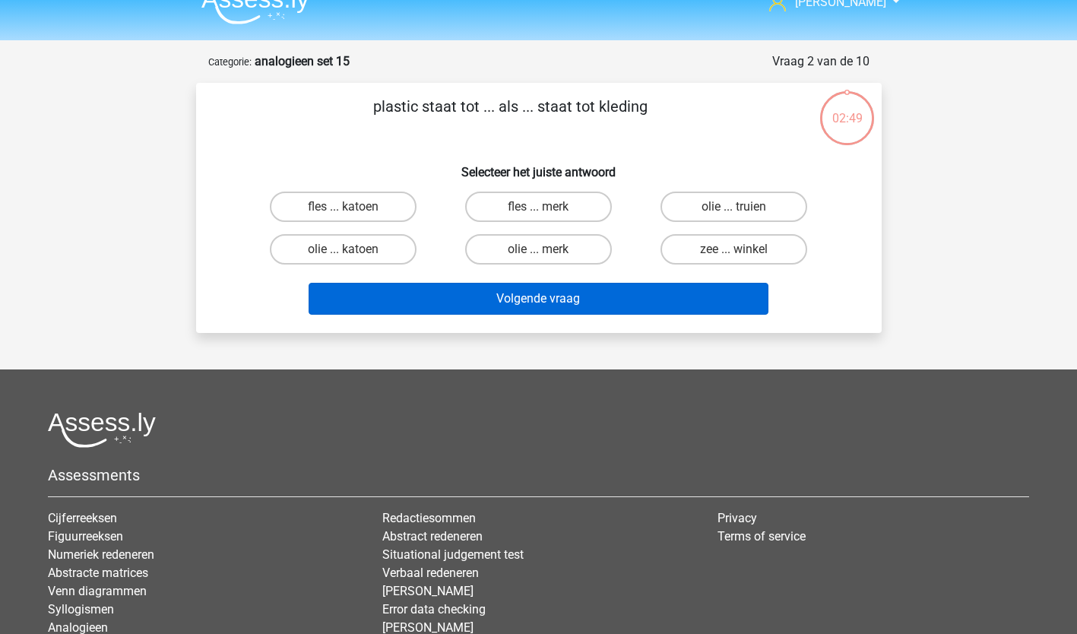
scroll to position [76, 0]
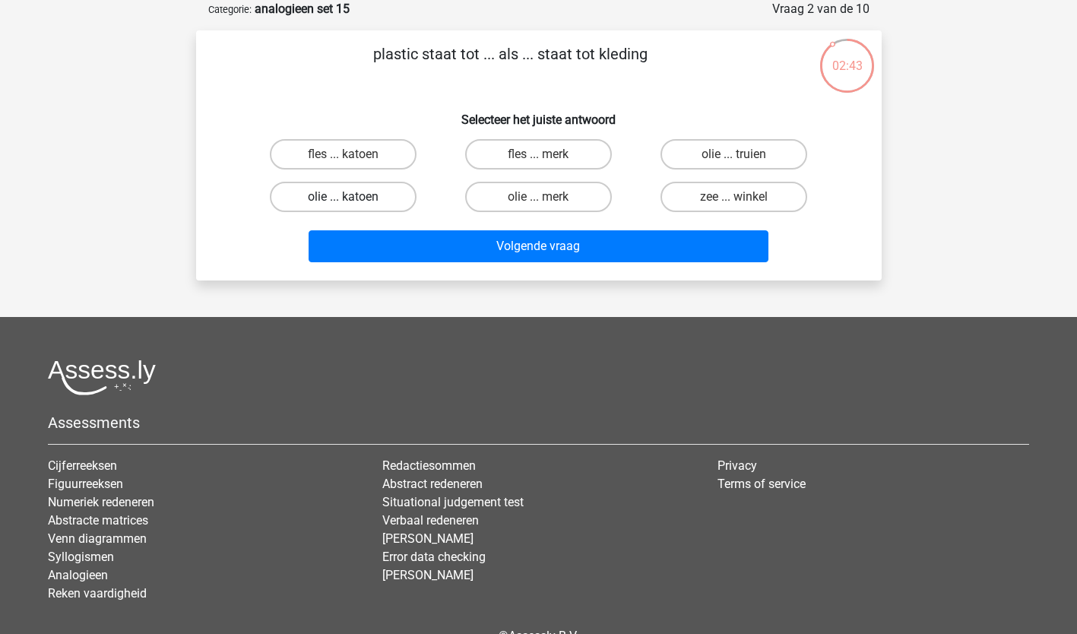
click at [351, 192] on label "olie ... katoen" at bounding box center [343, 197] width 147 height 30
click at [351, 197] on input "olie ... katoen" at bounding box center [348, 202] width 10 height 10
radio input "true"
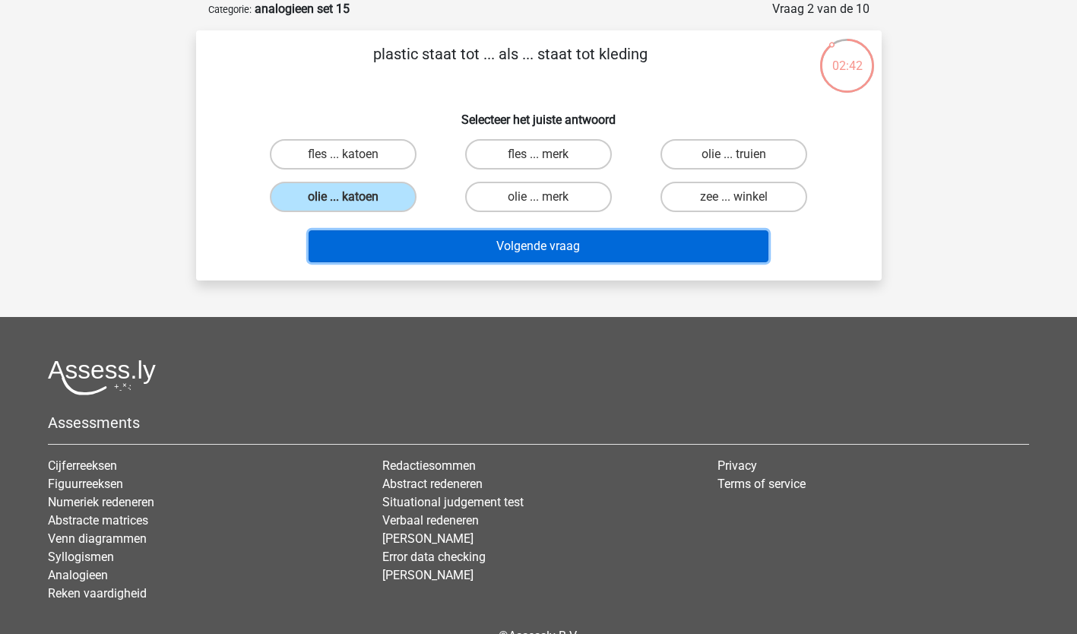
click at [559, 252] on button "Volgende vraag" at bounding box center [539, 246] width 460 height 32
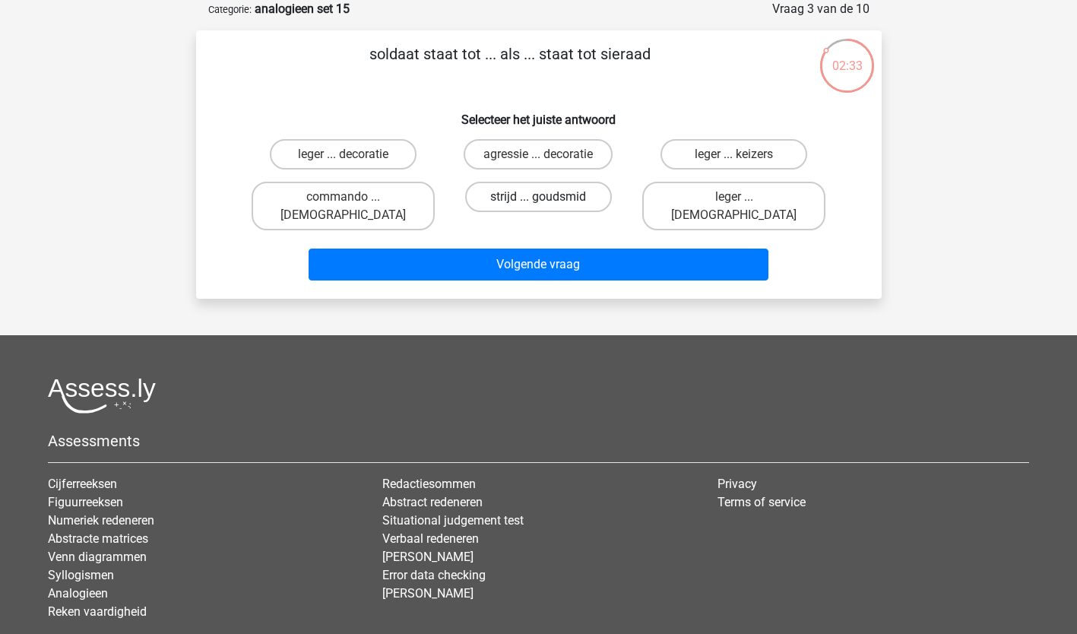
click at [568, 194] on label "strijd ... goudsmid" at bounding box center [538, 197] width 147 height 30
click at [548, 197] on input "strijd ... goudsmid" at bounding box center [543, 202] width 10 height 10
radio input "true"
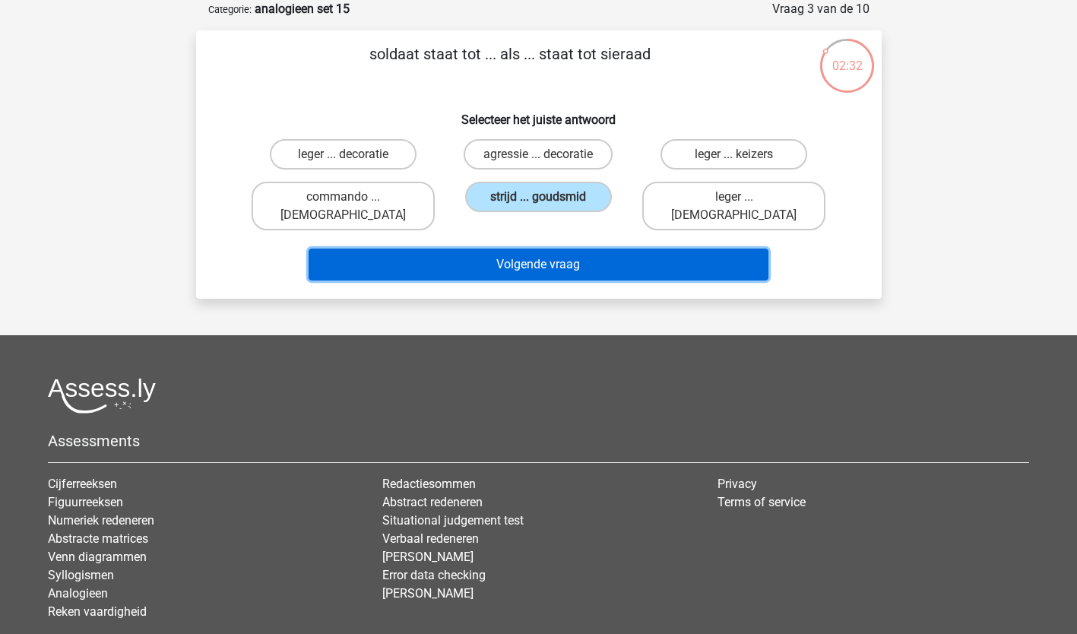
click at [576, 249] on button "Volgende vraag" at bounding box center [539, 265] width 460 height 32
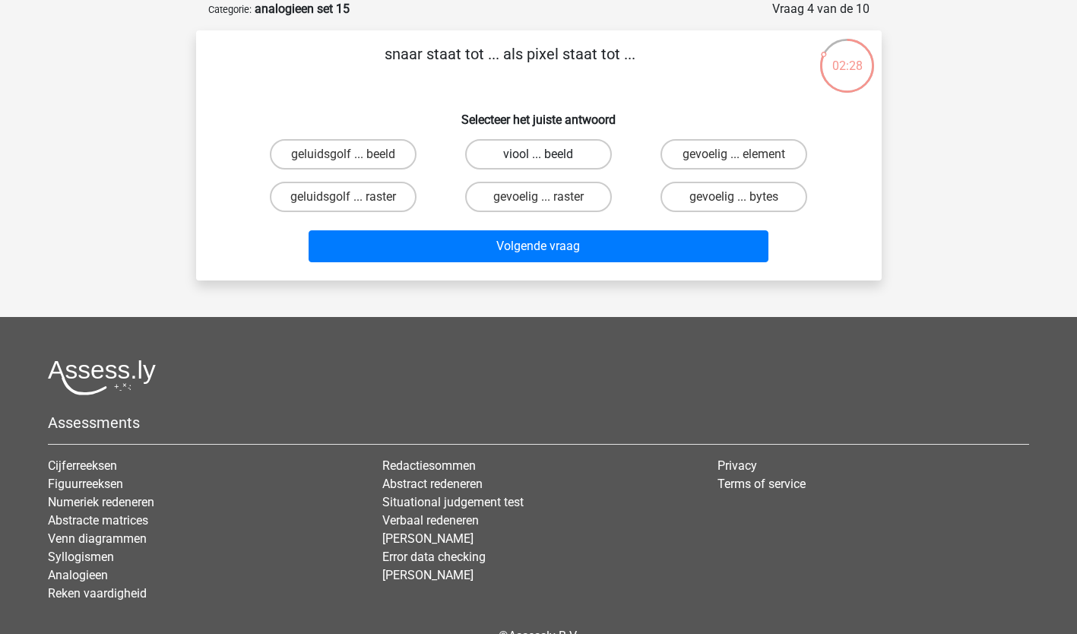
click at [540, 150] on label "viool ... beeld" at bounding box center [538, 154] width 147 height 30
click at [540, 154] on input "viool ... beeld" at bounding box center [543, 159] width 10 height 10
radio input "true"
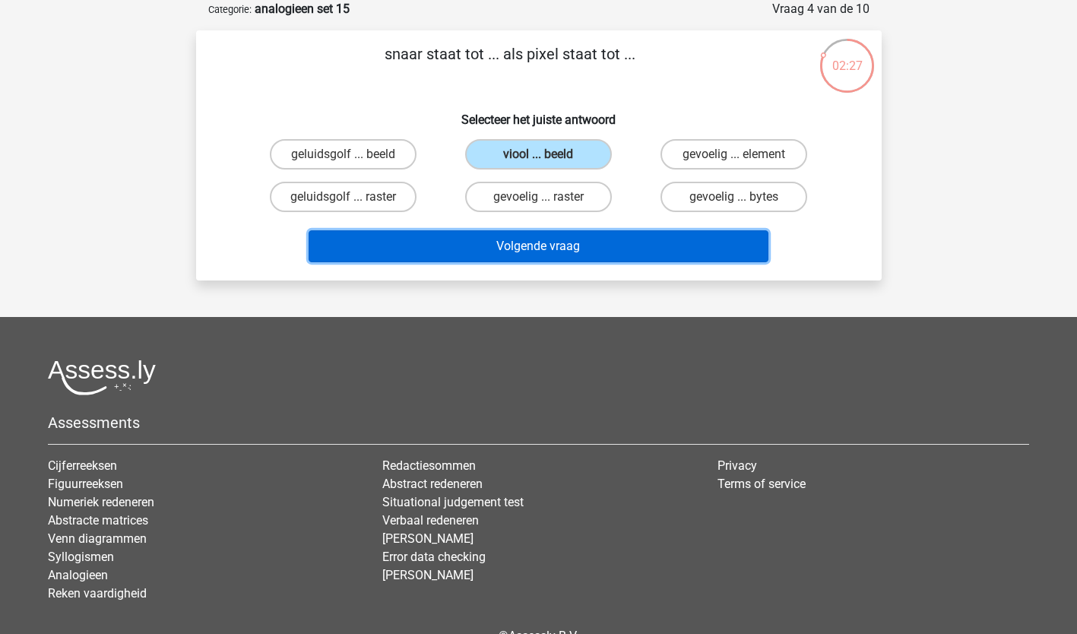
click at [523, 243] on button "Volgende vraag" at bounding box center [539, 246] width 460 height 32
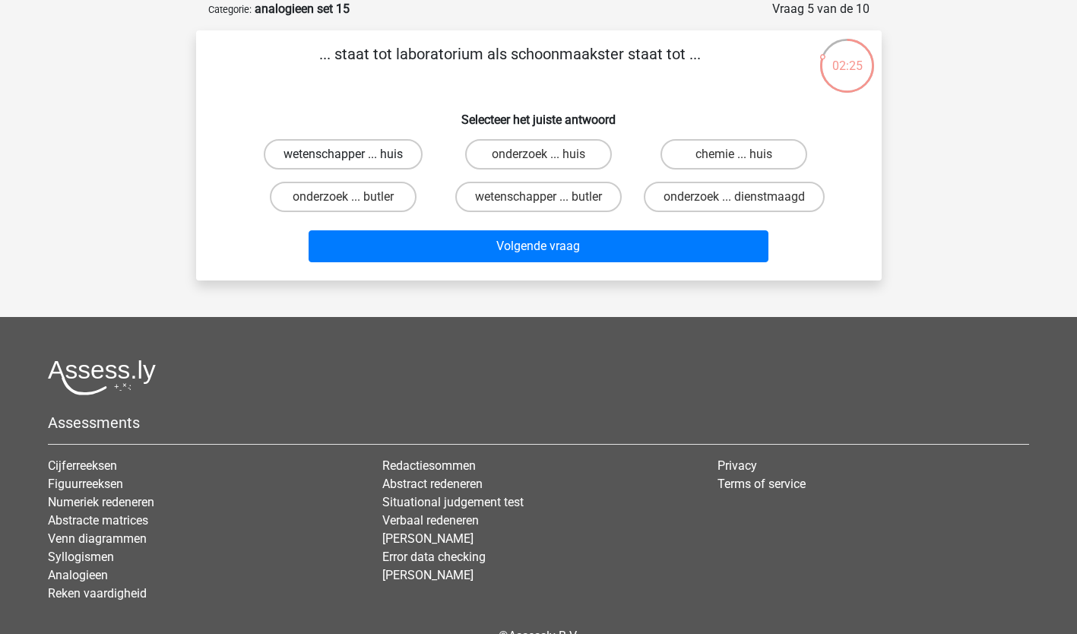
click at [375, 148] on label "wetenschapper ... huis" at bounding box center [343, 154] width 159 height 30
click at [353, 154] on input "wetenschapper ... huis" at bounding box center [348, 159] width 10 height 10
radio input "true"
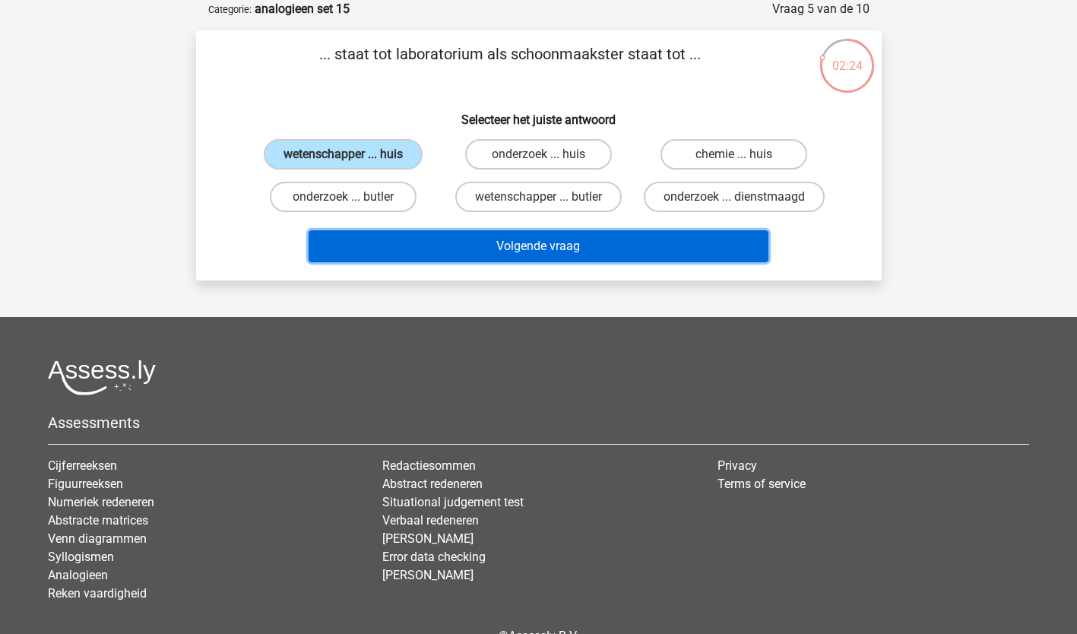
click at [551, 239] on button "Volgende vraag" at bounding box center [539, 246] width 460 height 32
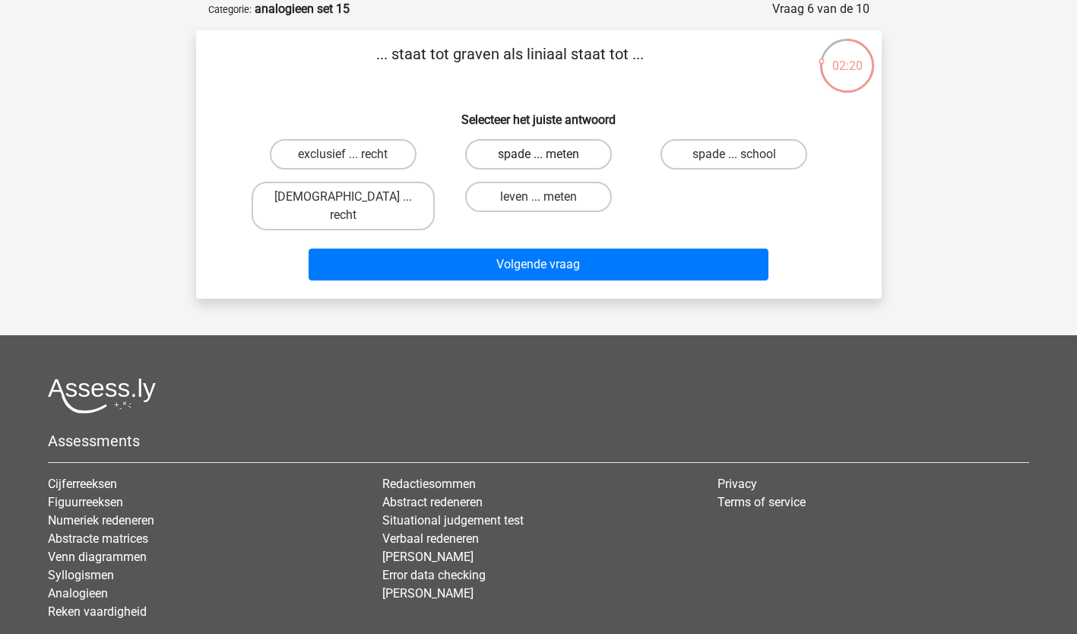
click at [529, 150] on label "spade ... meten" at bounding box center [538, 154] width 147 height 30
click at [538, 154] on input "spade ... meten" at bounding box center [543, 159] width 10 height 10
radio input "true"
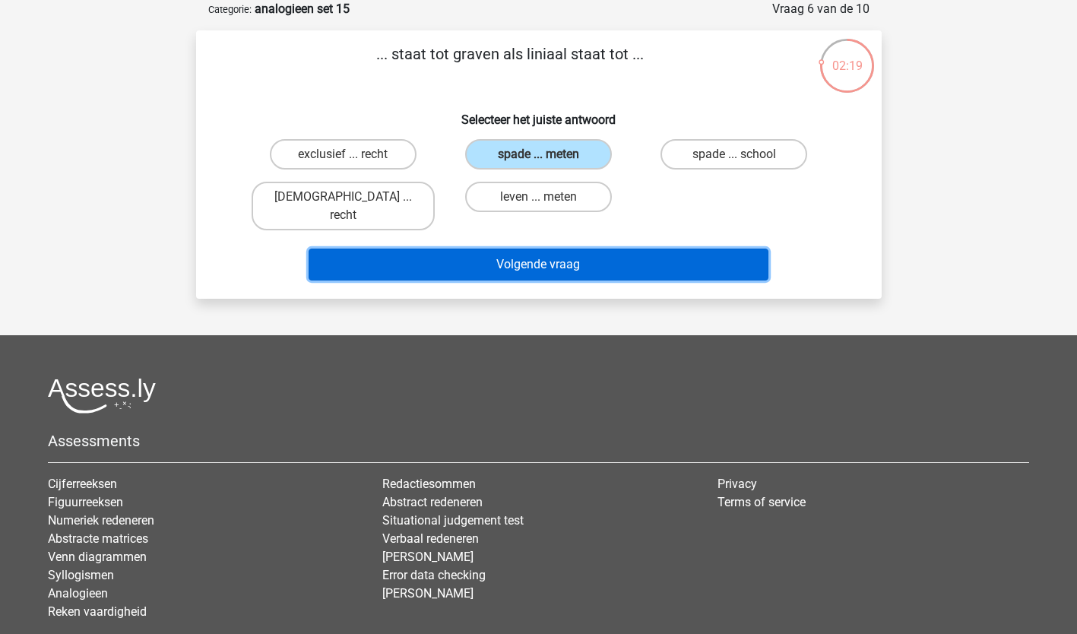
click at [540, 249] on button "Volgende vraag" at bounding box center [539, 265] width 460 height 32
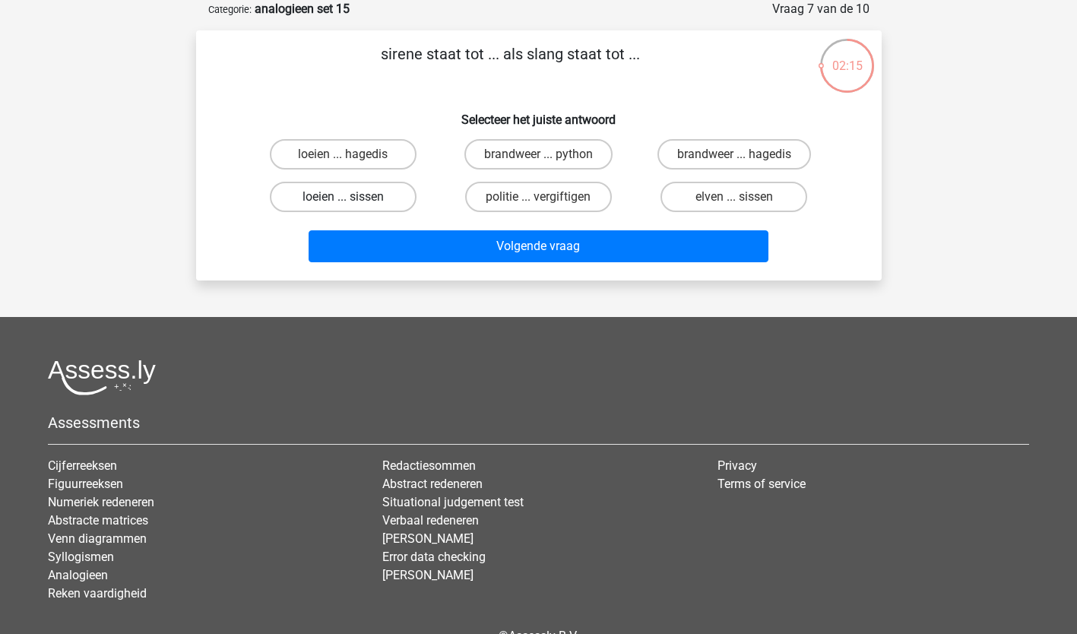
click at [354, 192] on label "loeien ... sissen" at bounding box center [343, 197] width 147 height 30
click at [353, 197] on input "loeien ... sissen" at bounding box center [348, 202] width 10 height 10
radio input "true"
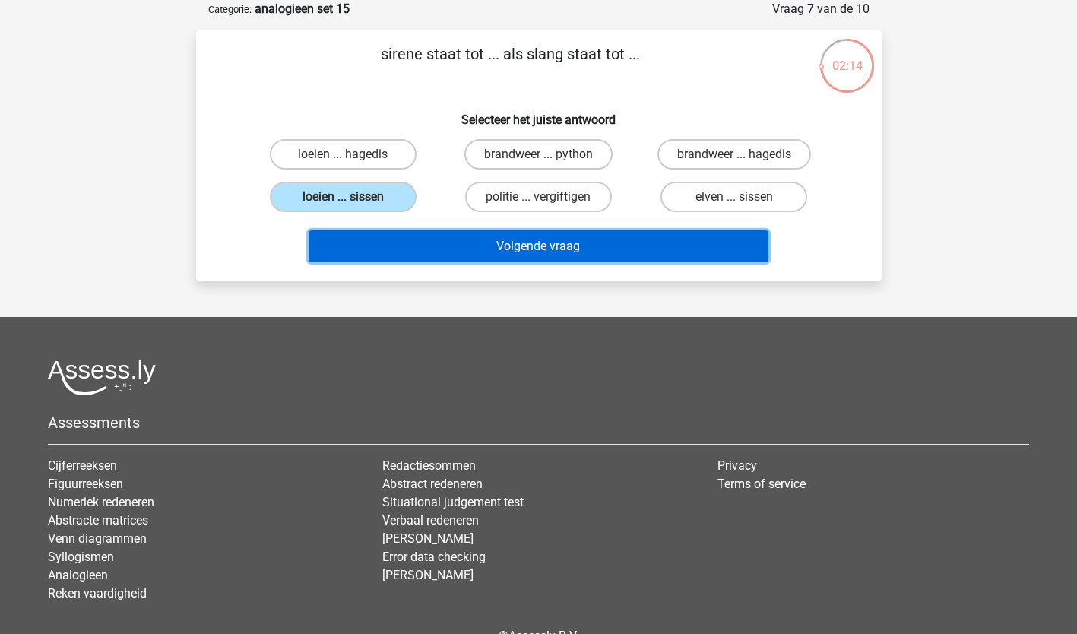
click at [561, 236] on button "Volgende vraag" at bounding box center [539, 246] width 460 height 32
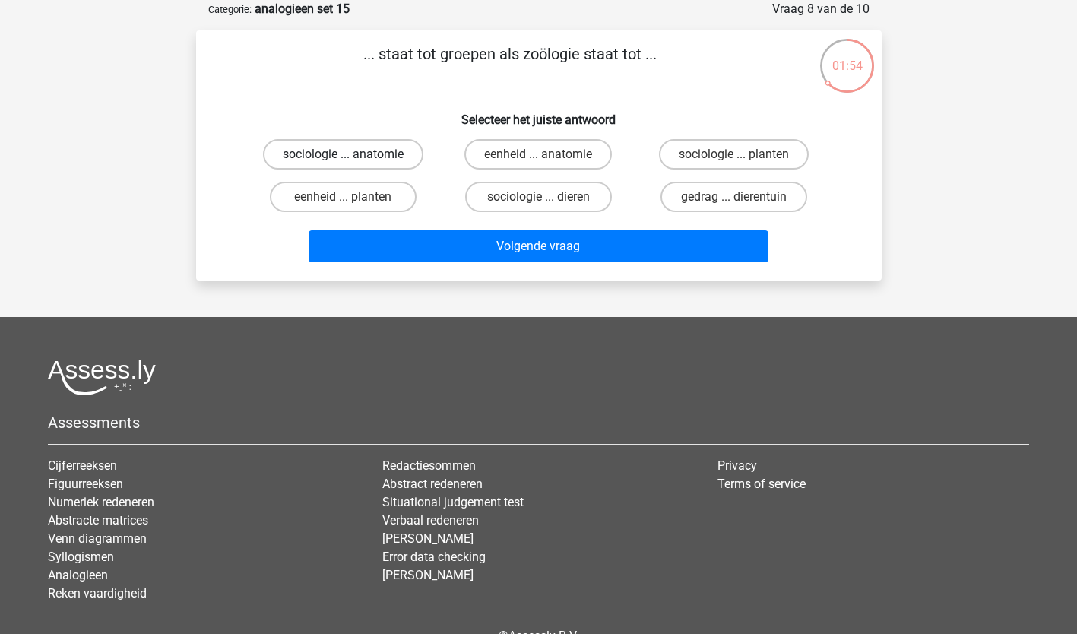
click at [354, 144] on label "sociologie ... anatomie" at bounding box center [343, 154] width 160 height 30
click at [353, 154] on input "sociologie ... anatomie" at bounding box center [348, 159] width 10 height 10
radio input "true"
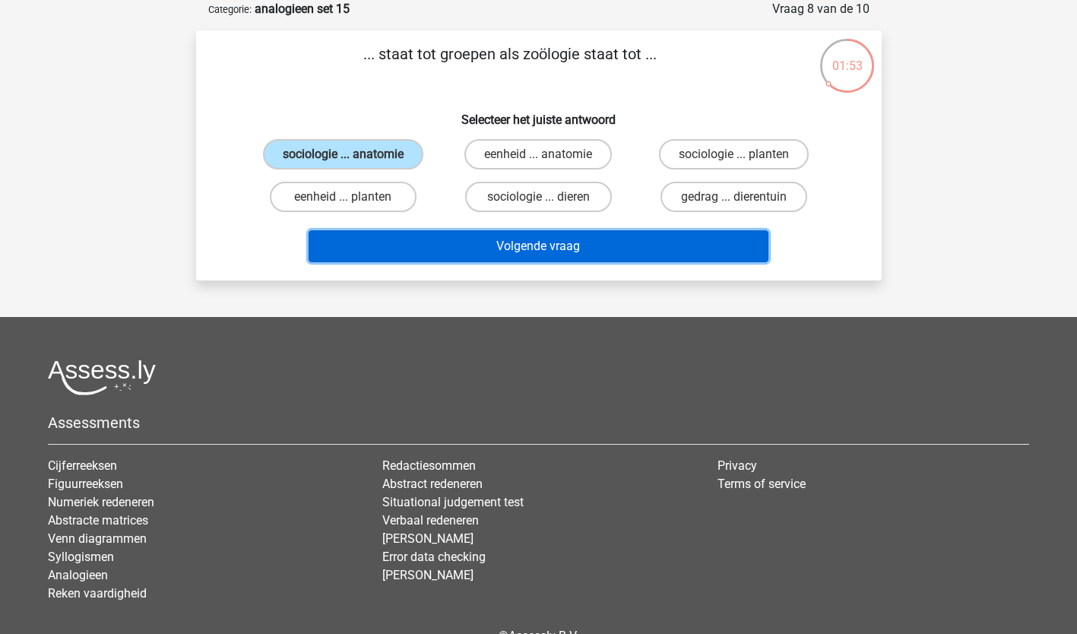
click at [516, 238] on button "Volgende vraag" at bounding box center [539, 246] width 460 height 32
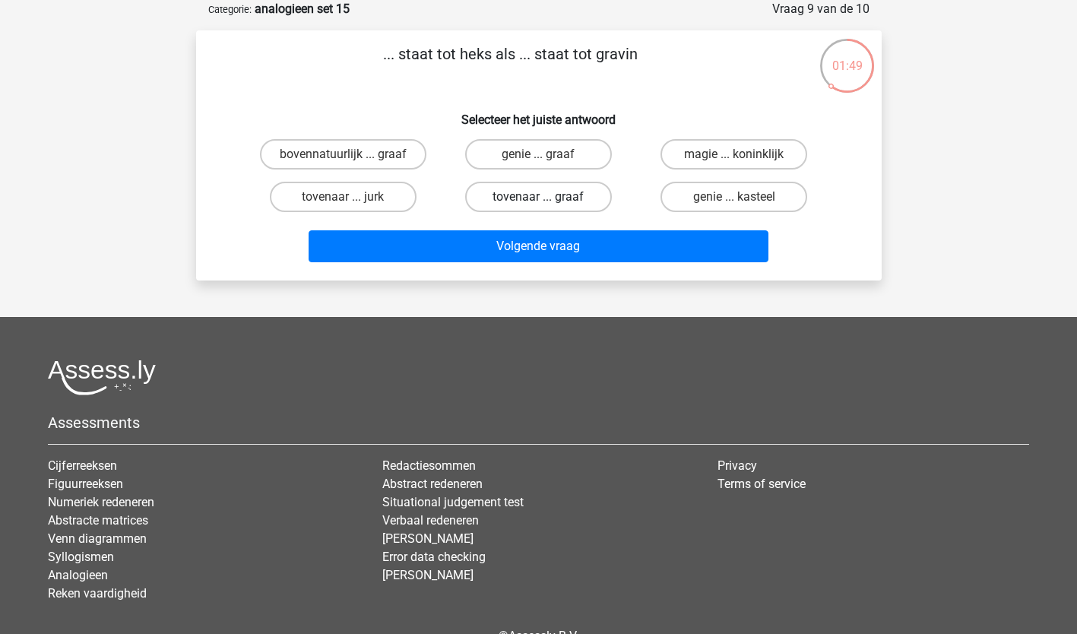
click at [546, 195] on label "tovenaar ... graaf" at bounding box center [538, 197] width 147 height 30
click at [546, 197] on input "tovenaar ... graaf" at bounding box center [543, 202] width 10 height 10
radio input "true"
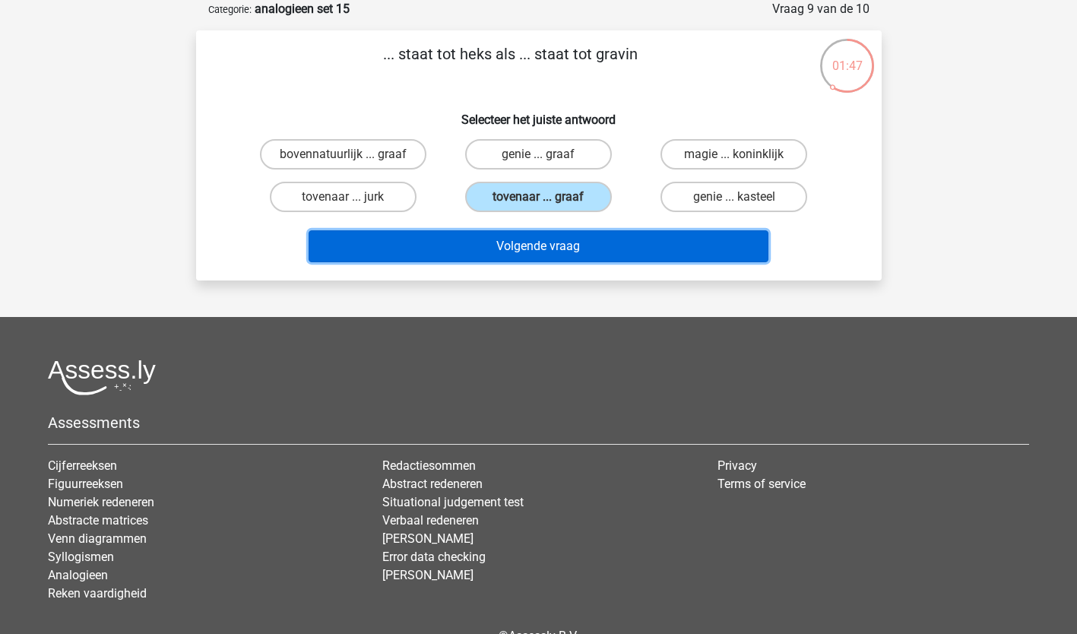
click at [546, 244] on button "Volgende vraag" at bounding box center [539, 246] width 460 height 32
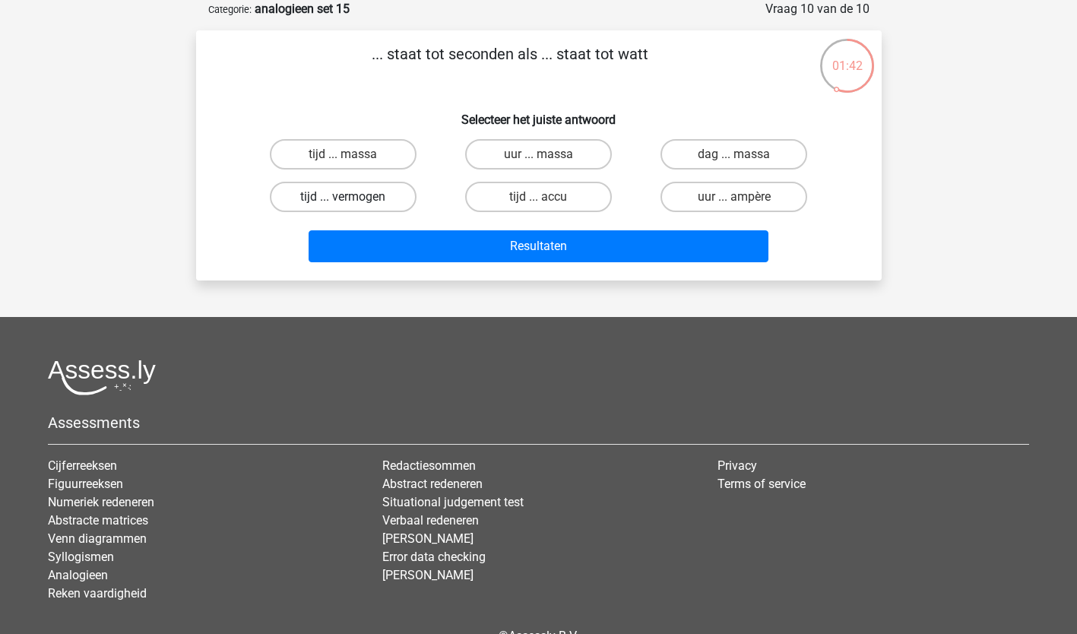
click at [364, 192] on label "tijd ... vermogen" at bounding box center [343, 197] width 147 height 30
click at [353, 197] on input "tijd ... vermogen" at bounding box center [348, 202] width 10 height 10
radio input "true"
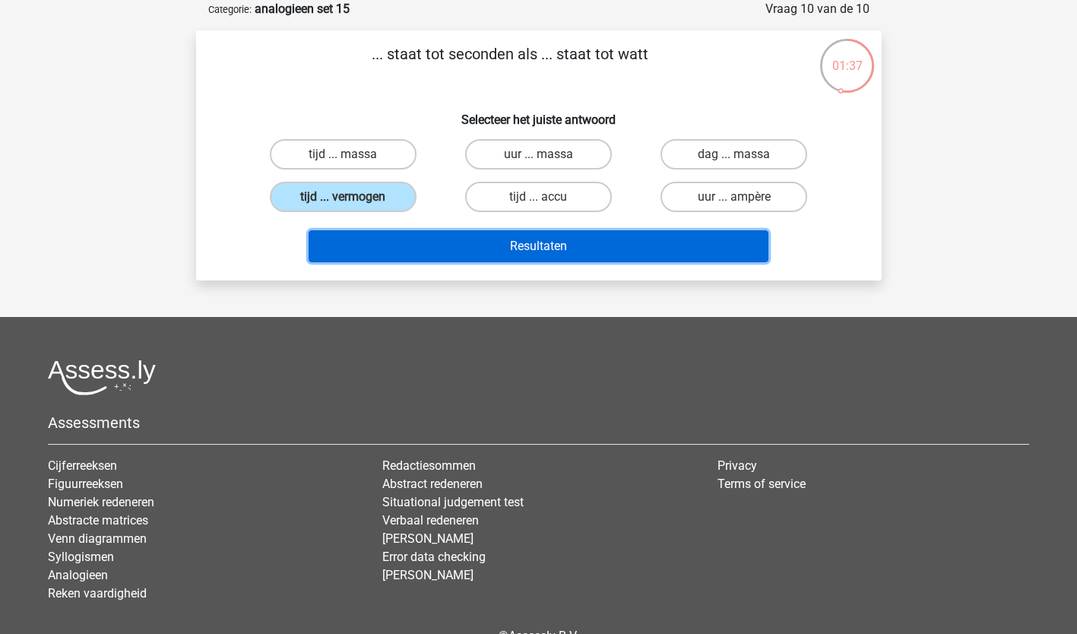
click at [624, 242] on button "Resultaten" at bounding box center [539, 246] width 460 height 32
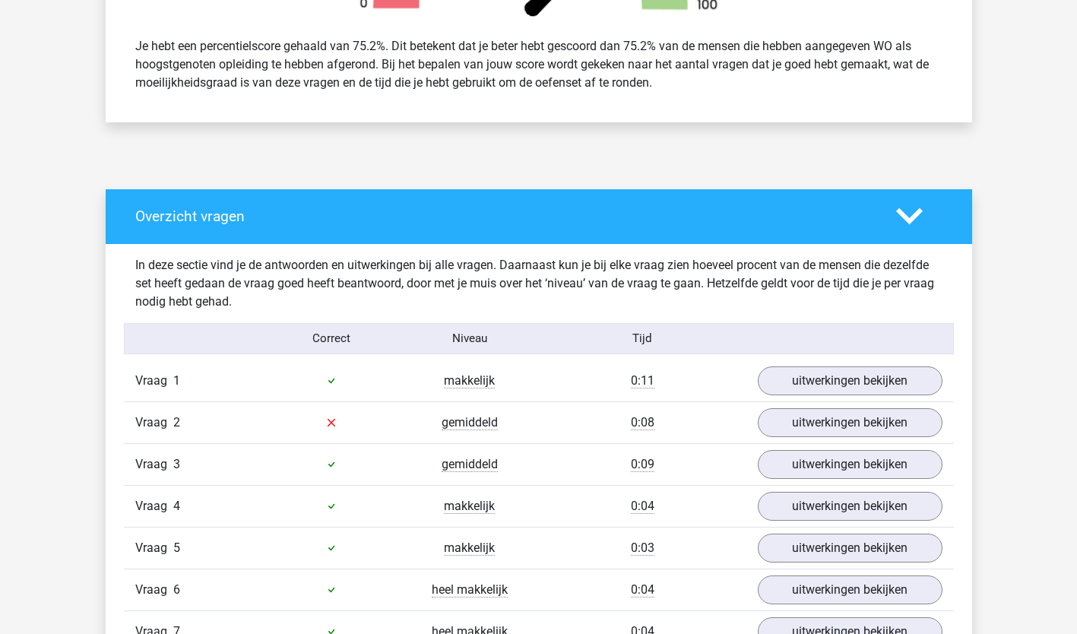
scroll to position [651, 0]
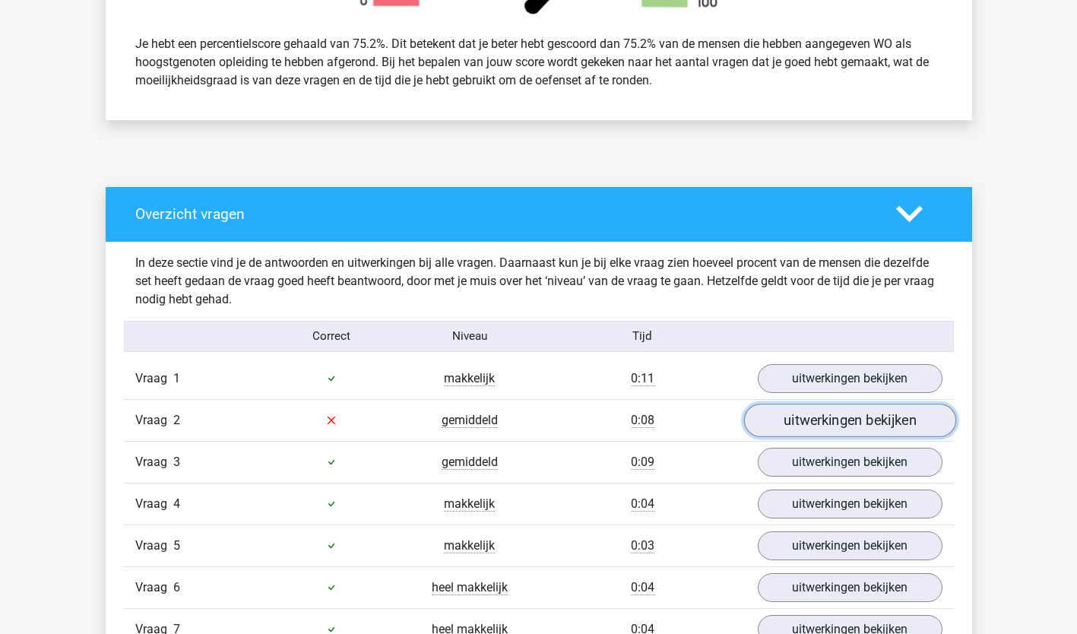
click at [800, 416] on link "uitwerkingen bekijken" at bounding box center [849, 420] width 212 height 33
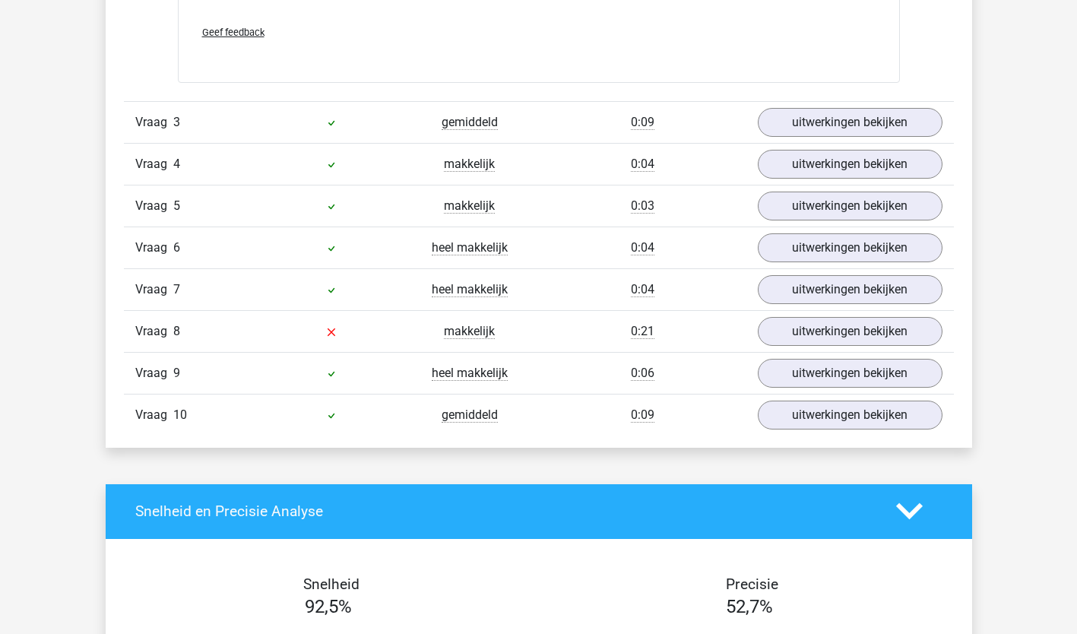
scroll to position [1343, 0]
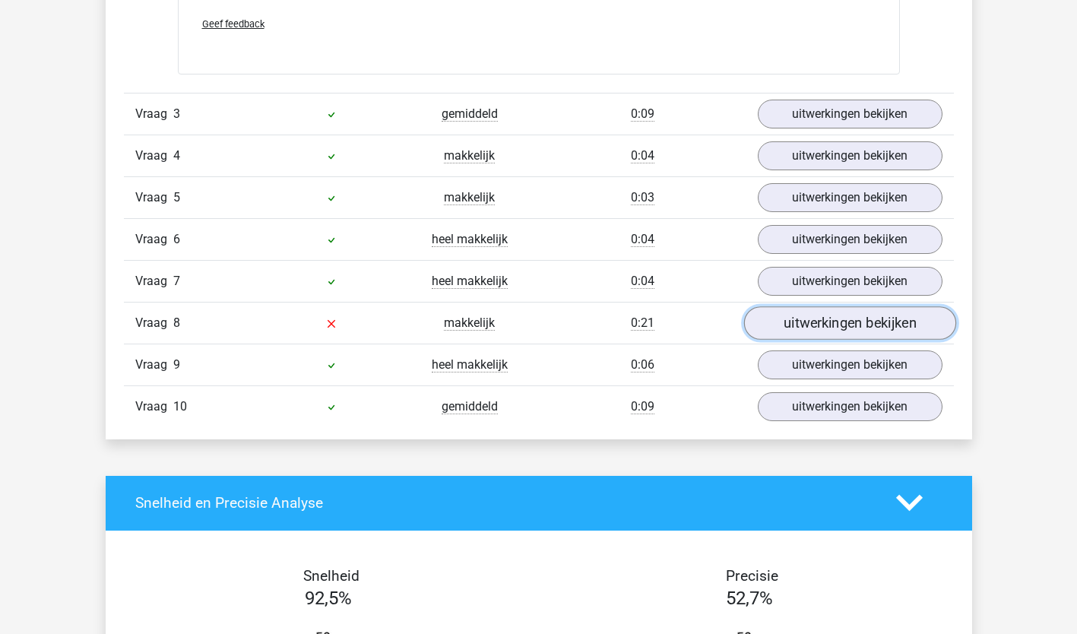
click at [834, 329] on link "uitwerkingen bekijken" at bounding box center [849, 322] width 212 height 33
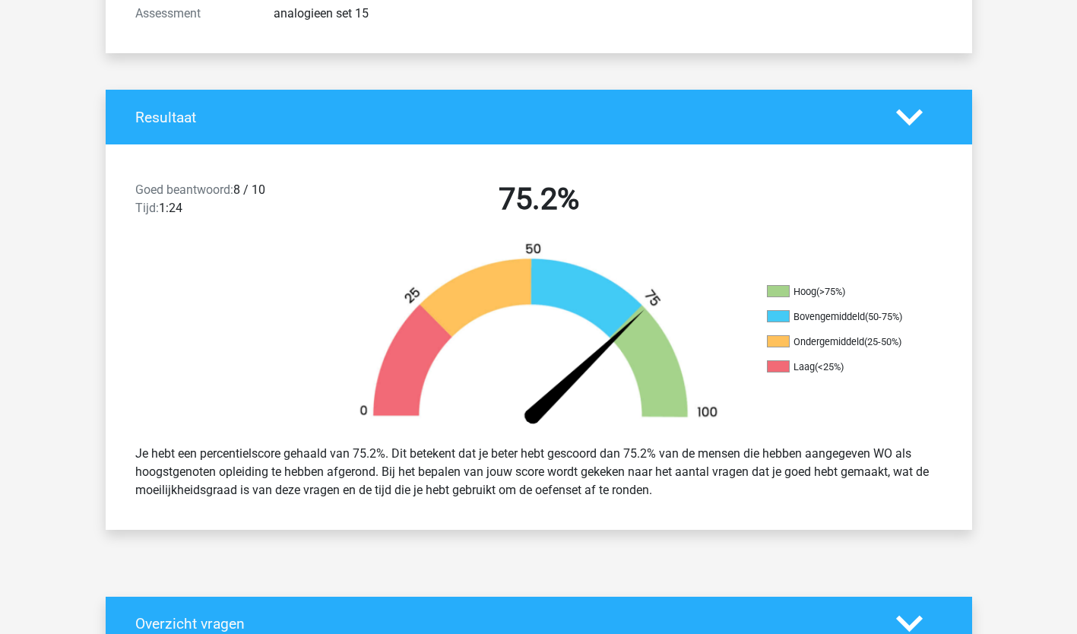
scroll to position [0, 0]
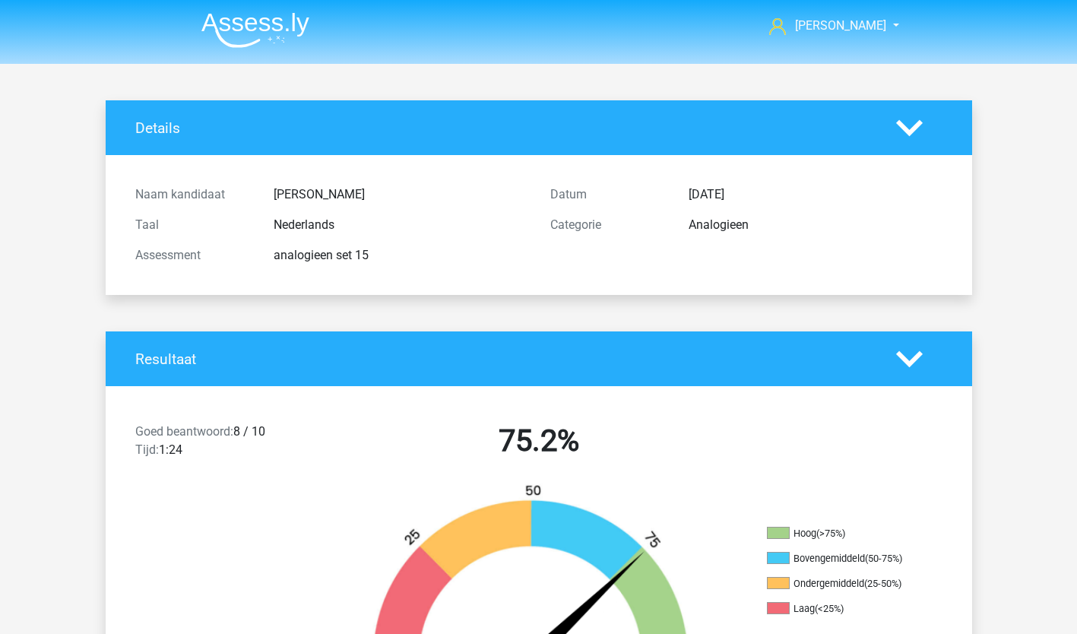
click at [237, 17] on img at bounding box center [255, 30] width 108 height 36
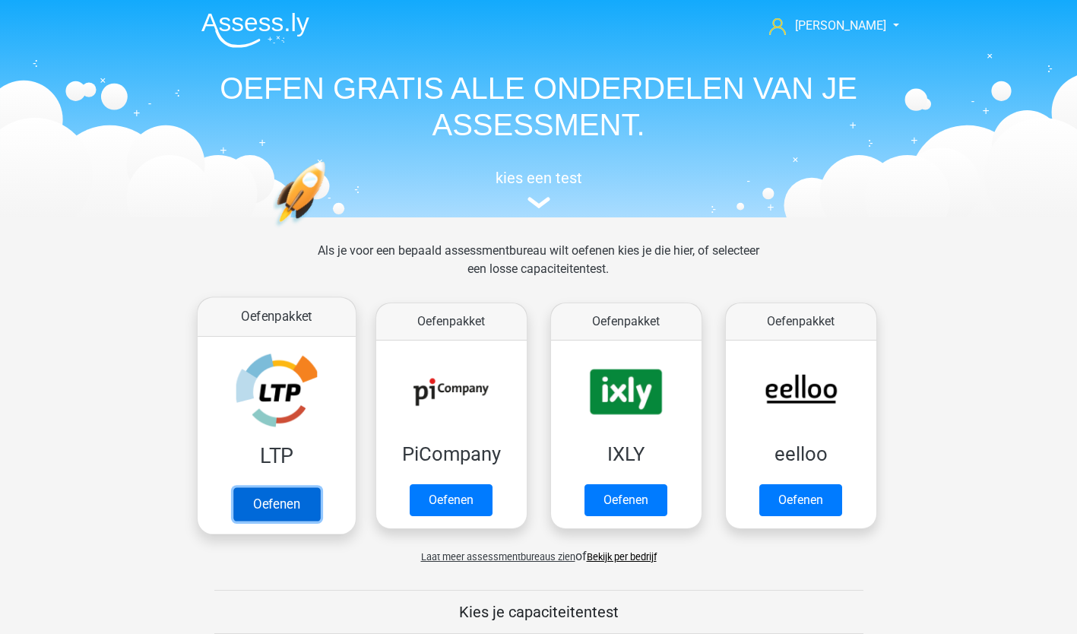
click at [293, 502] on link "Oefenen" at bounding box center [276, 503] width 87 height 33
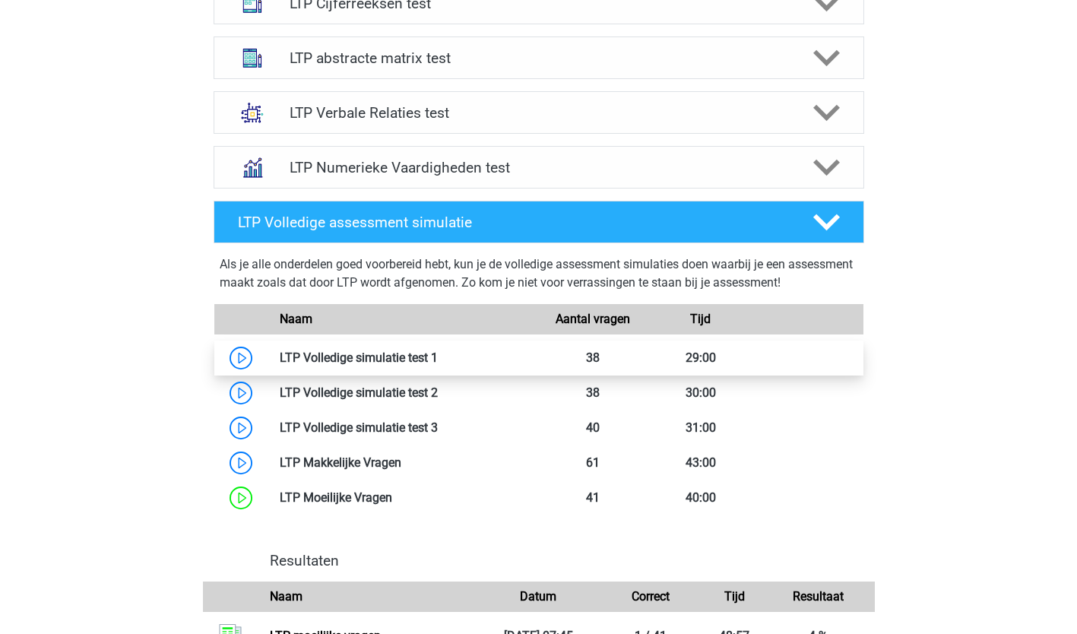
scroll to position [668, 0]
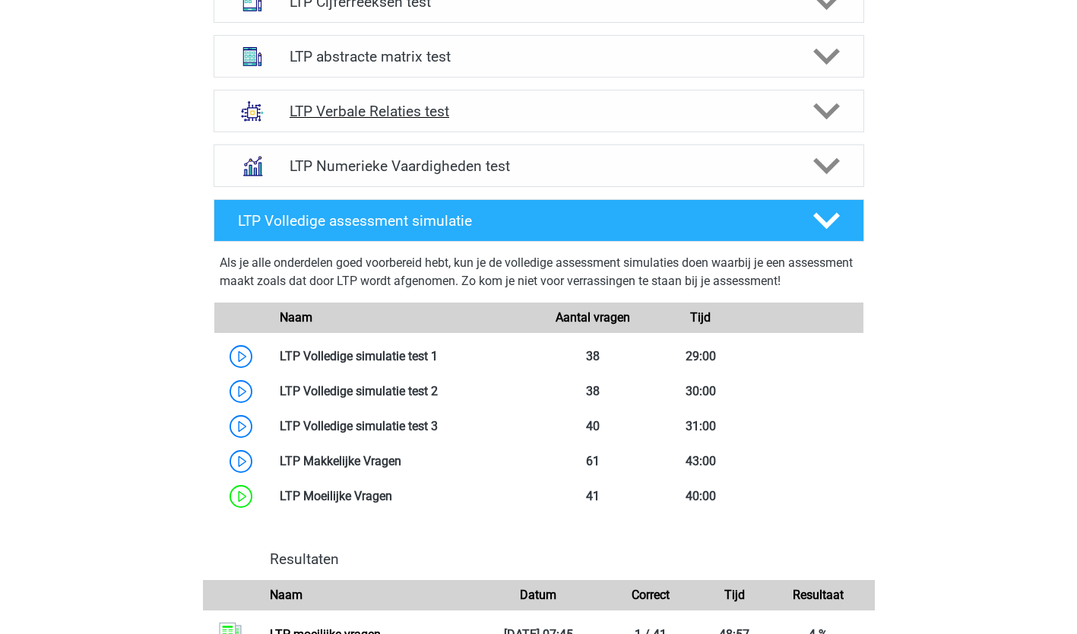
click at [818, 111] on polygon at bounding box center [826, 111] width 27 height 17
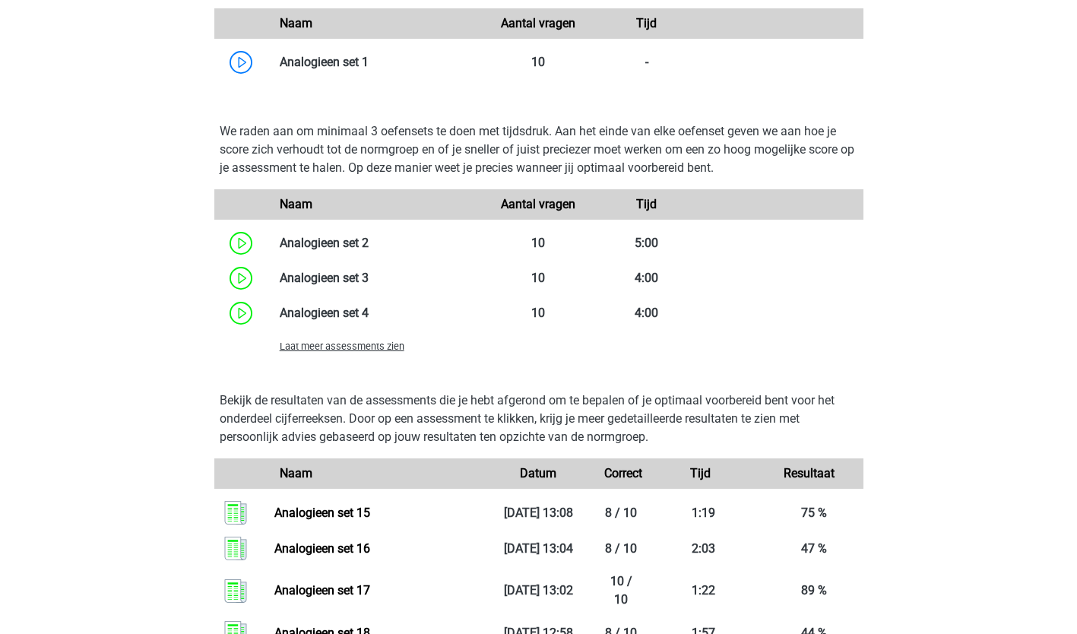
scroll to position [1331, 0]
click at [371, 353] on div "Laat meer assessments zien" at bounding box center [376, 345] width 217 height 18
click at [369, 345] on span "Laat meer assessments zien" at bounding box center [342, 345] width 125 height 11
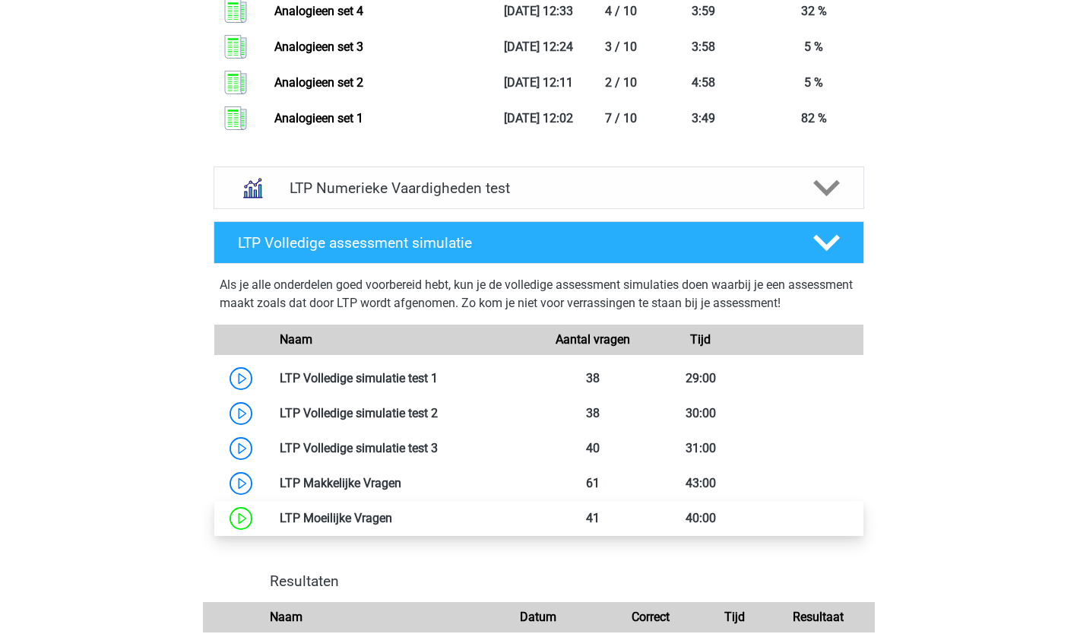
scroll to position [3304, 0]
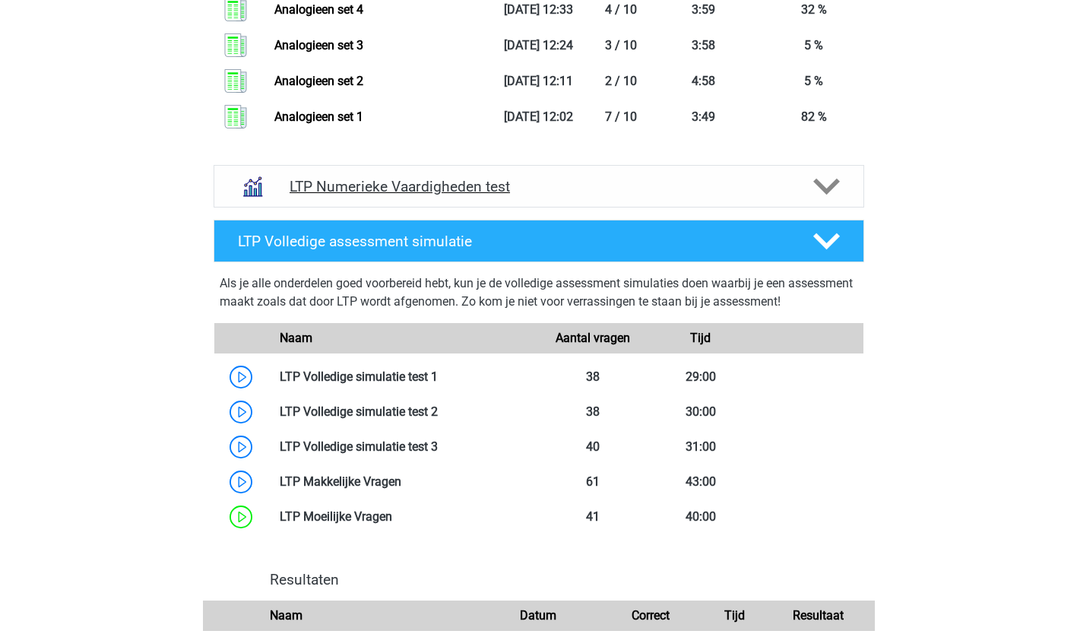
click at [397, 176] on div "LTP Numerieke Vaardigheden test" at bounding box center [539, 186] width 651 height 43
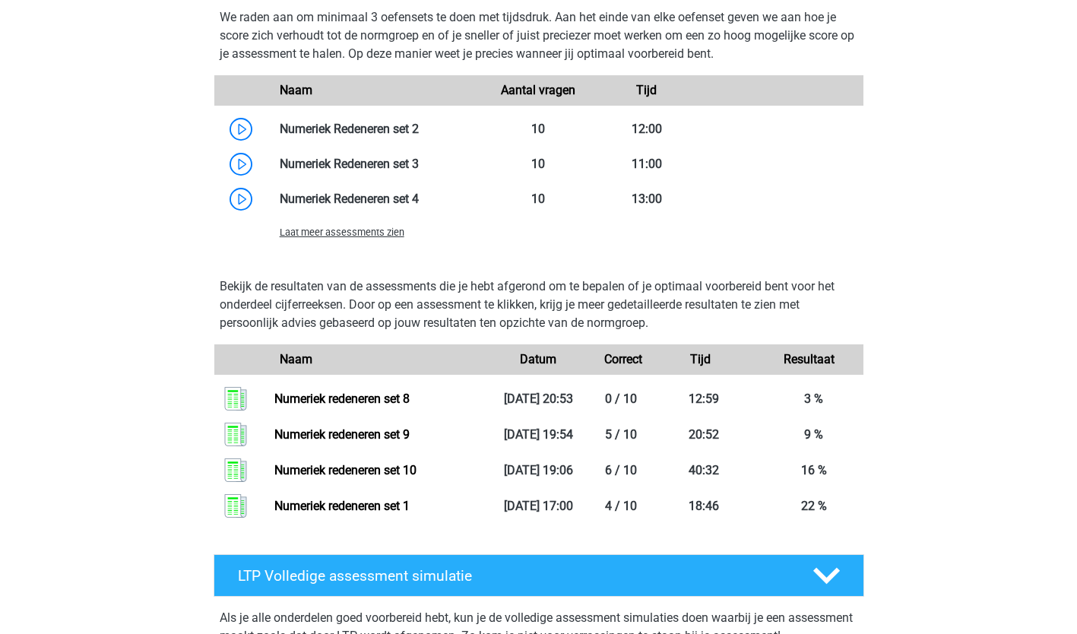
scroll to position [3796, 0]
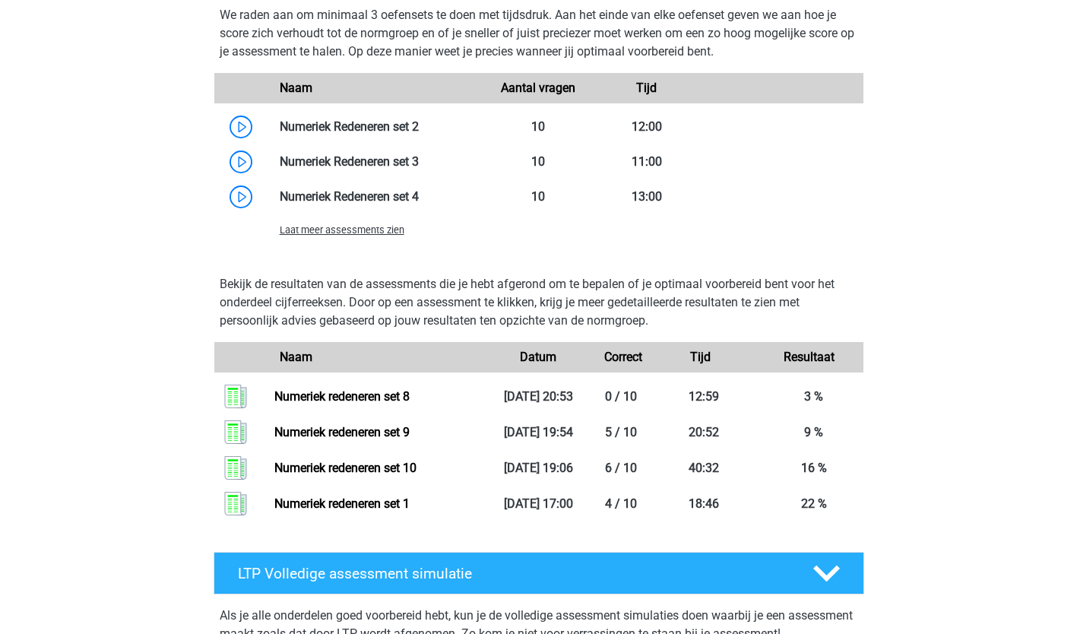
click at [352, 239] on div "Laat meer assessments zien" at bounding box center [538, 229] width 649 height 30
click at [329, 230] on span "Laat meer assessments zien" at bounding box center [342, 229] width 125 height 11
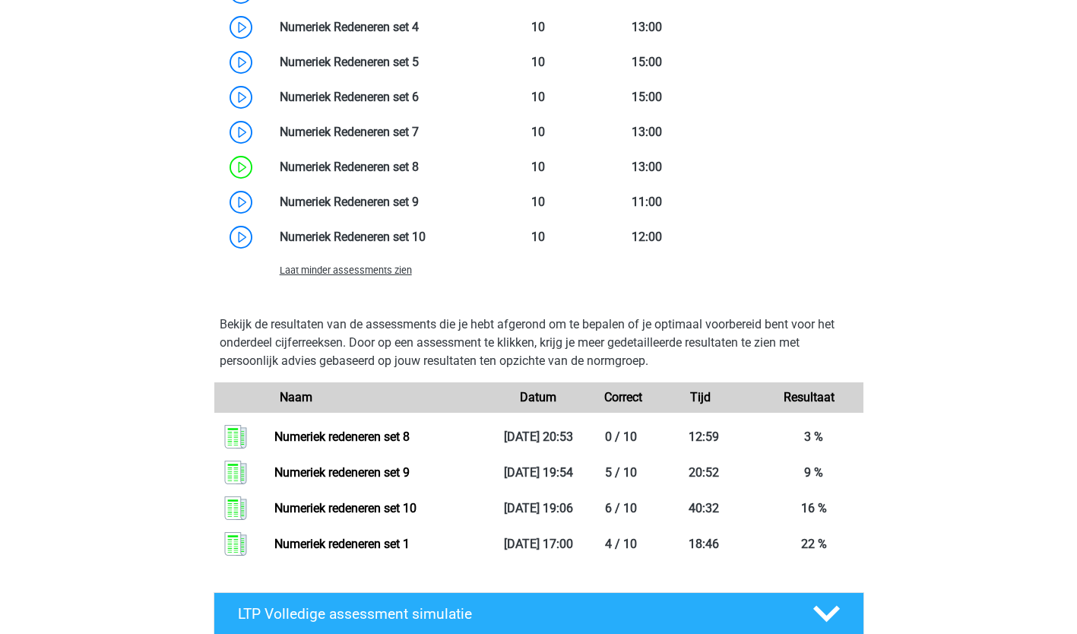
scroll to position [3966, 0]
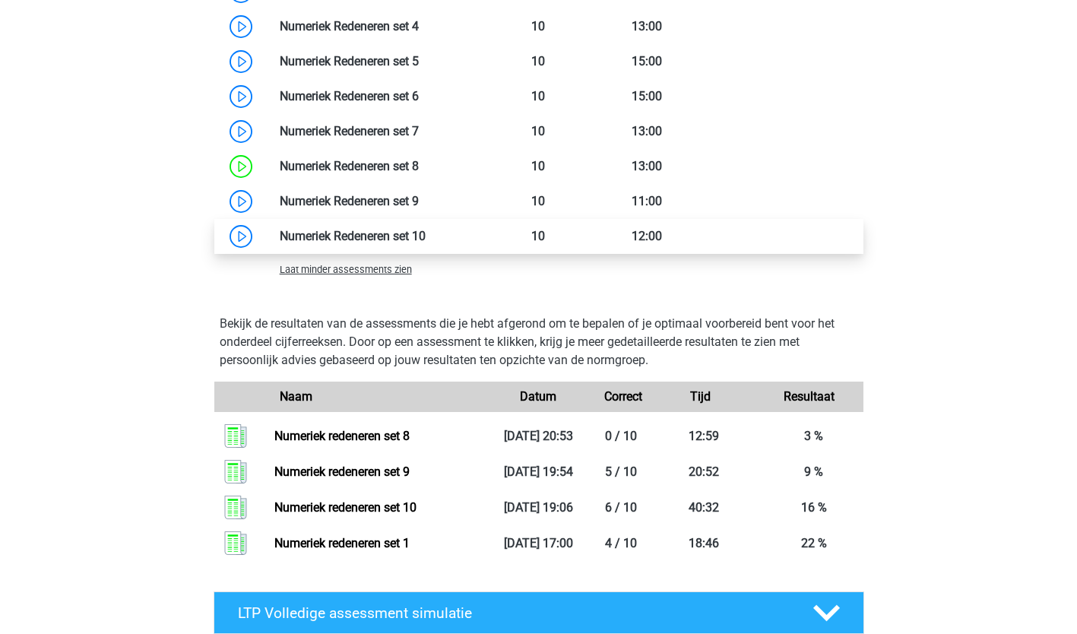
click at [426, 237] on link at bounding box center [426, 236] width 0 height 14
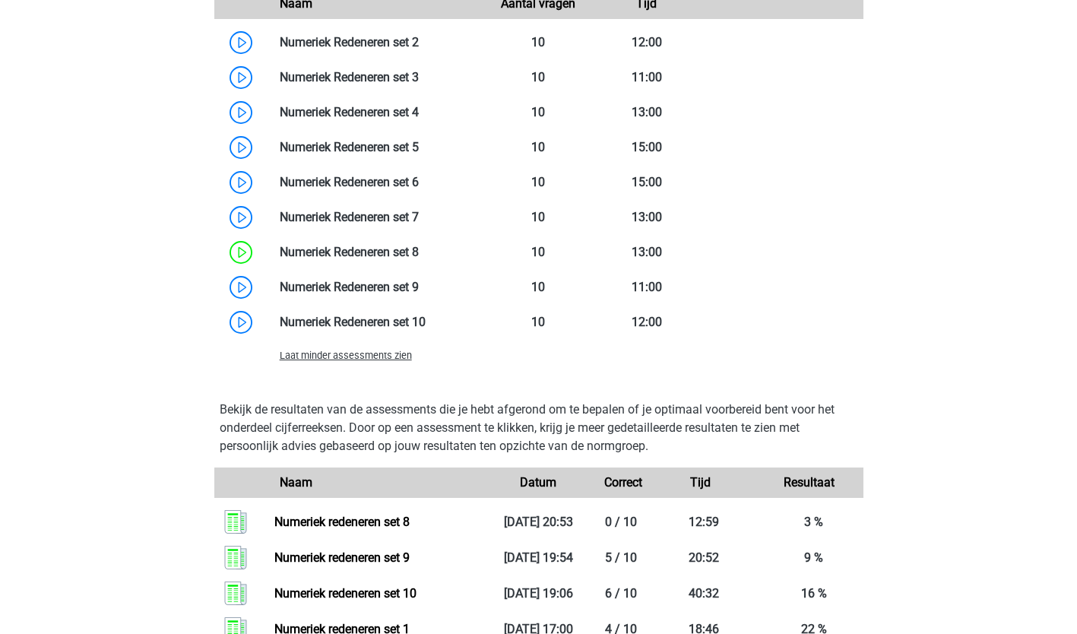
scroll to position [3881, 0]
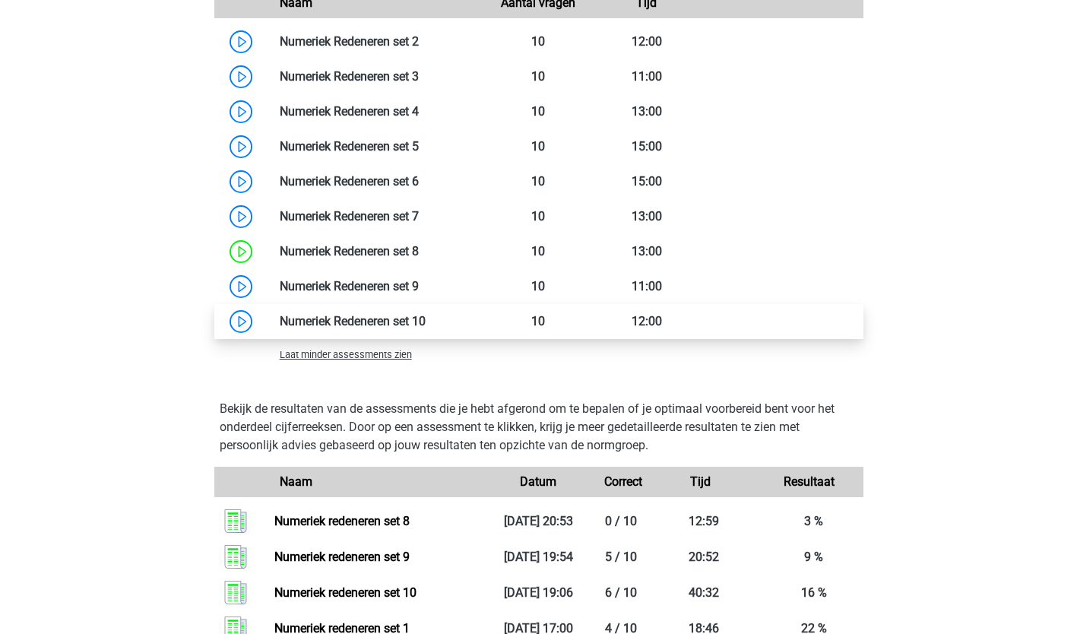
click at [426, 324] on link at bounding box center [426, 321] width 0 height 14
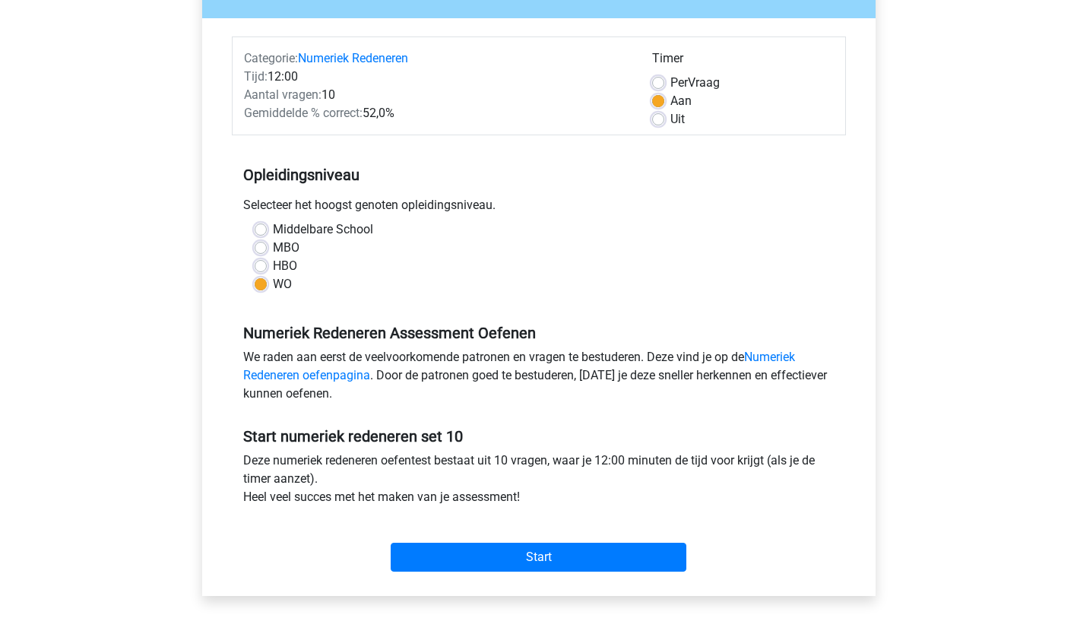
scroll to position [163, 0]
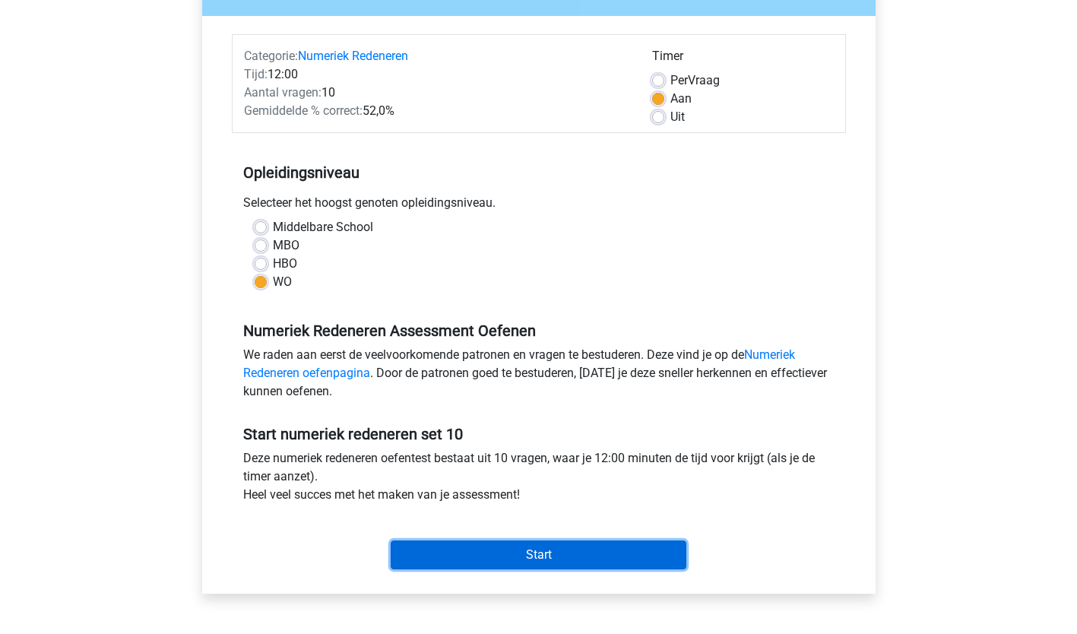
click at [482, 554] on input "Start" at bounding box center [539, 554] width 296 height 29
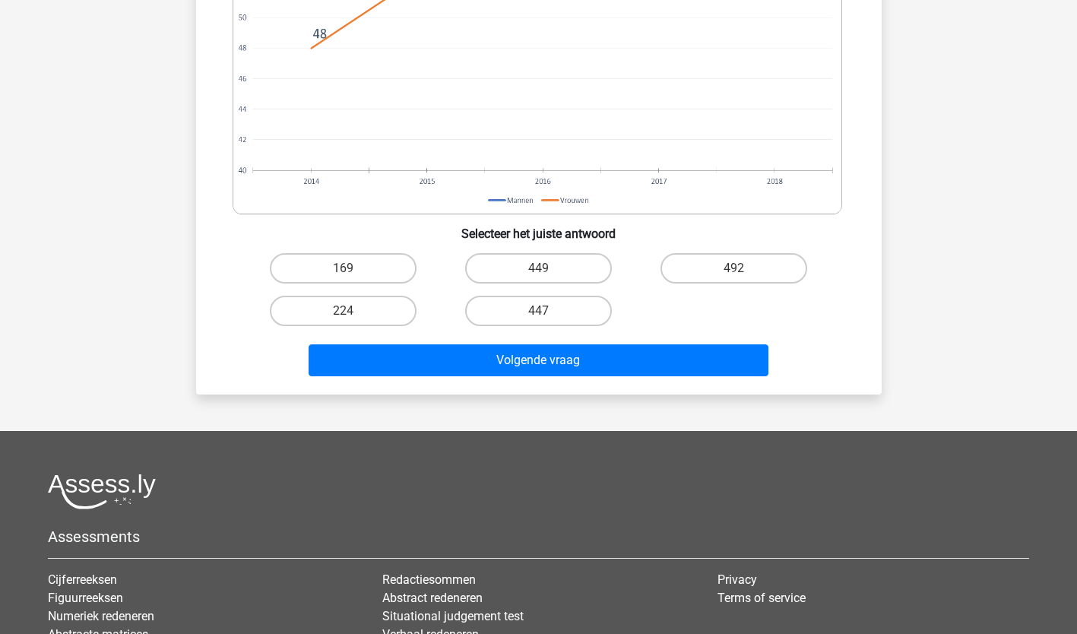
scroll to position [895, 0]
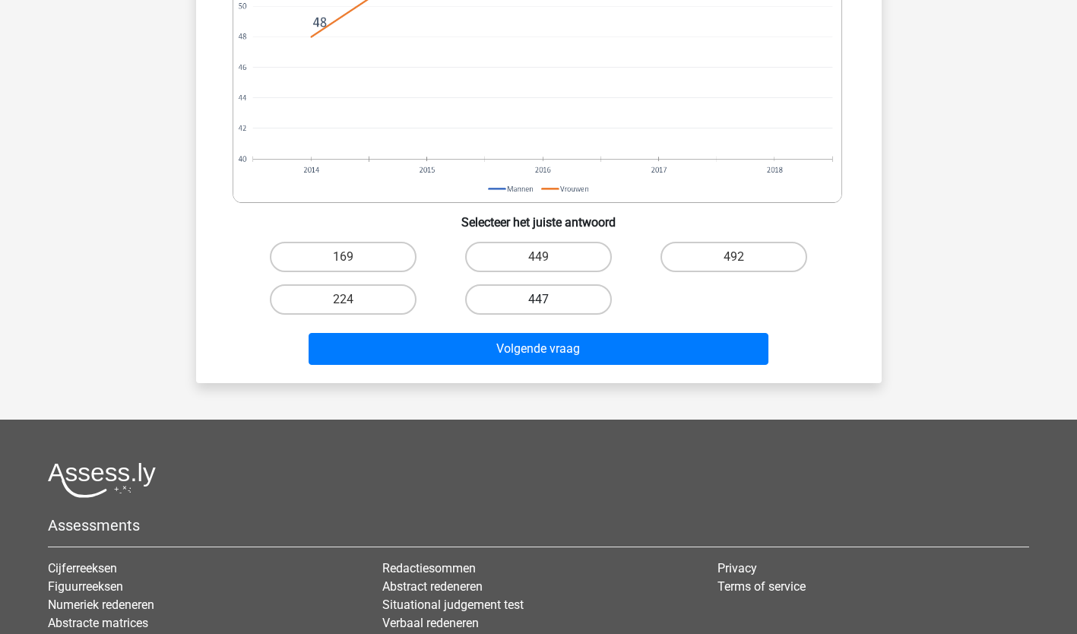
click at [540, 290] on label "447" at bounding box center [538, 299] width 147 height 30
click at [540, 299] on input "447" at bounding box center [543, 304] width 10 height 10
radio input "true"
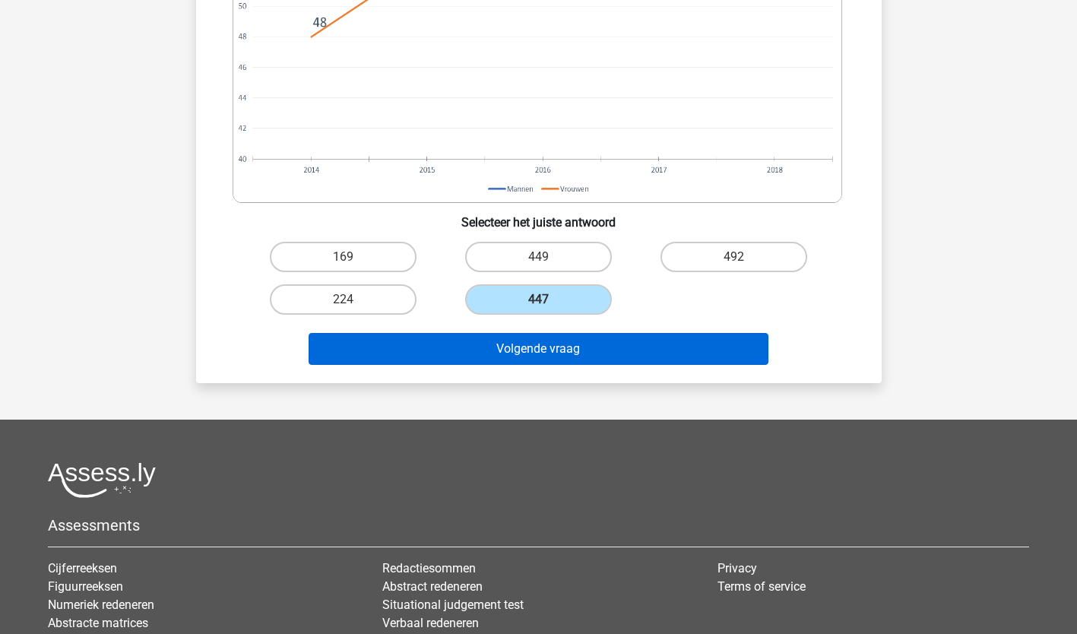
click at [575, 338] on div "Volgende vraag" at bounding box center [538, 346] width 637 height 50
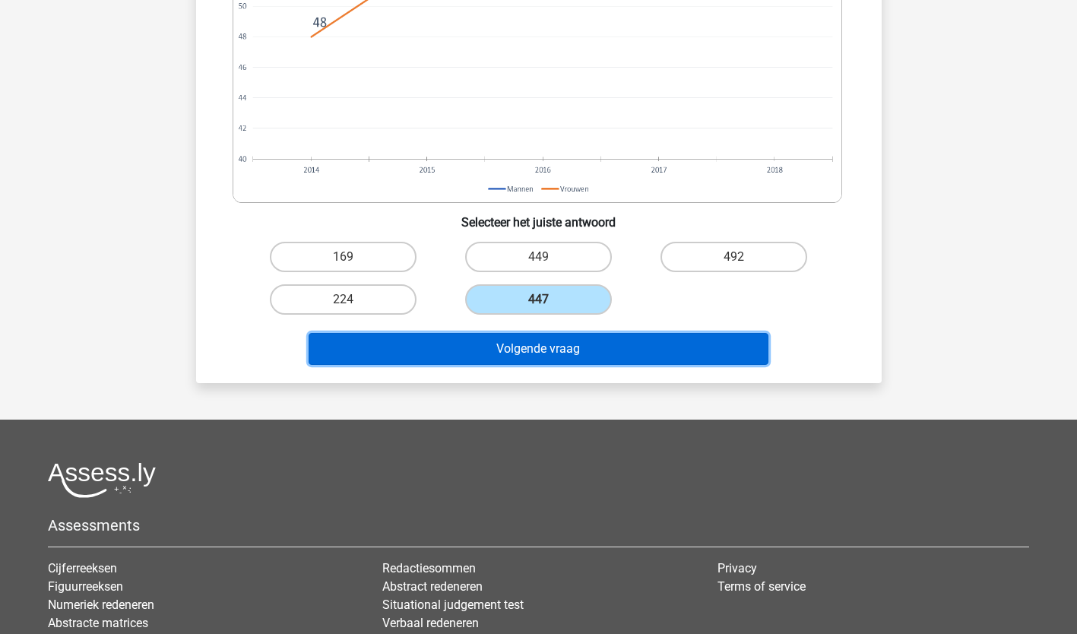
click at [575, 338] on button "Volgende vraag" at bounding box center [539, 349] width 460 height 32
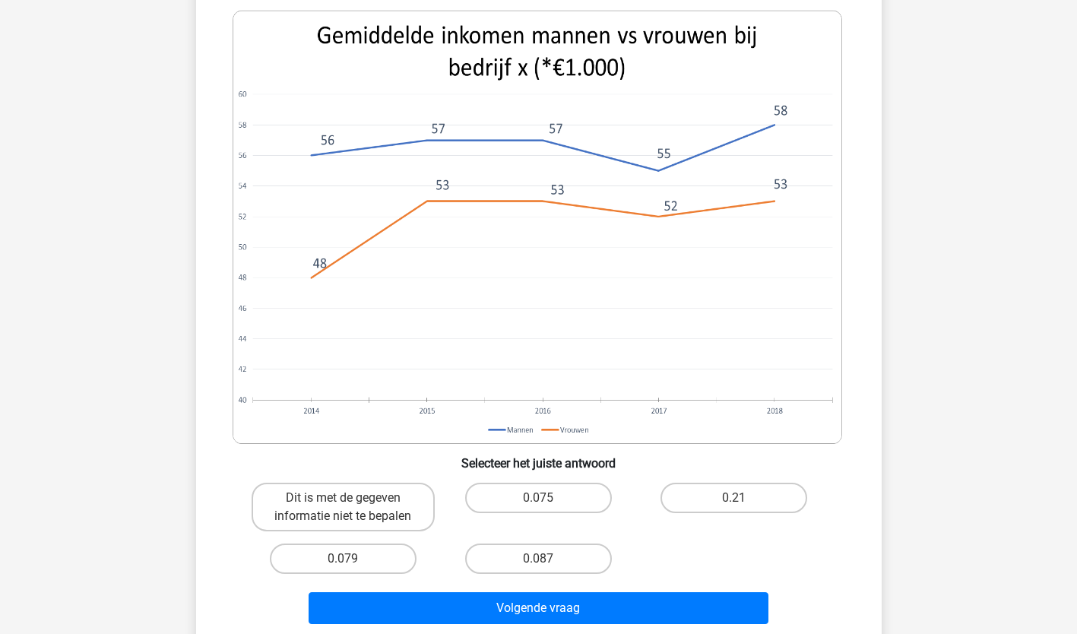
scroll to position [633, 0]
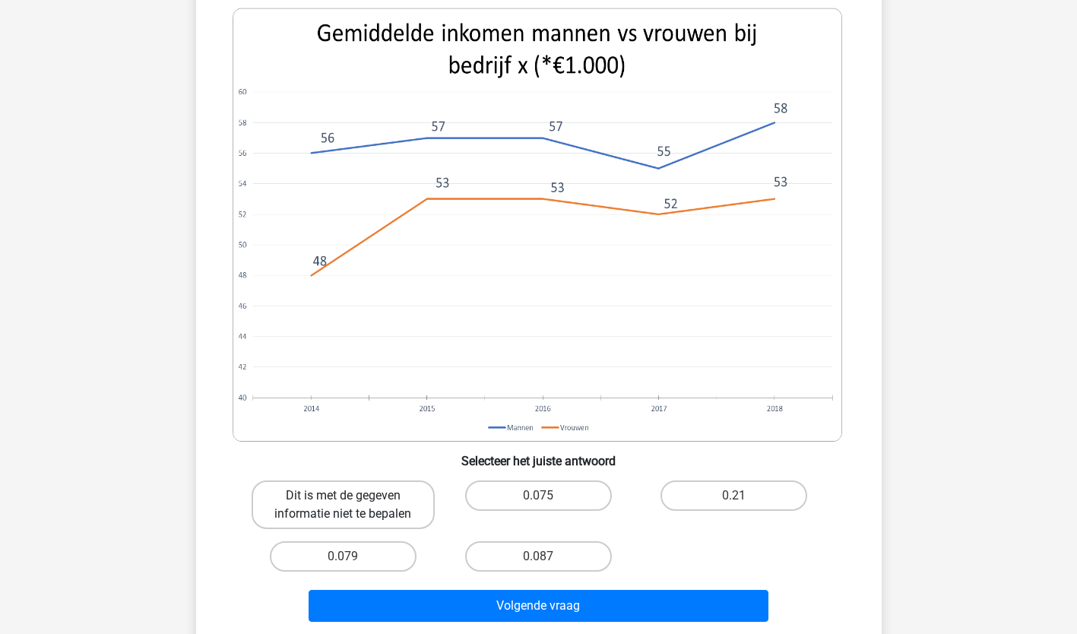
click at [343, 511] on label "Dit is met de gegeven informatie niet te bepalen" at bounding box center [343, 504] width 183 height 49
click at [343, 505] on input "Dit is met de gegeven informatie niet te bepalen" at bounding box center [348, 501] width 10 height 10
radio input "true"
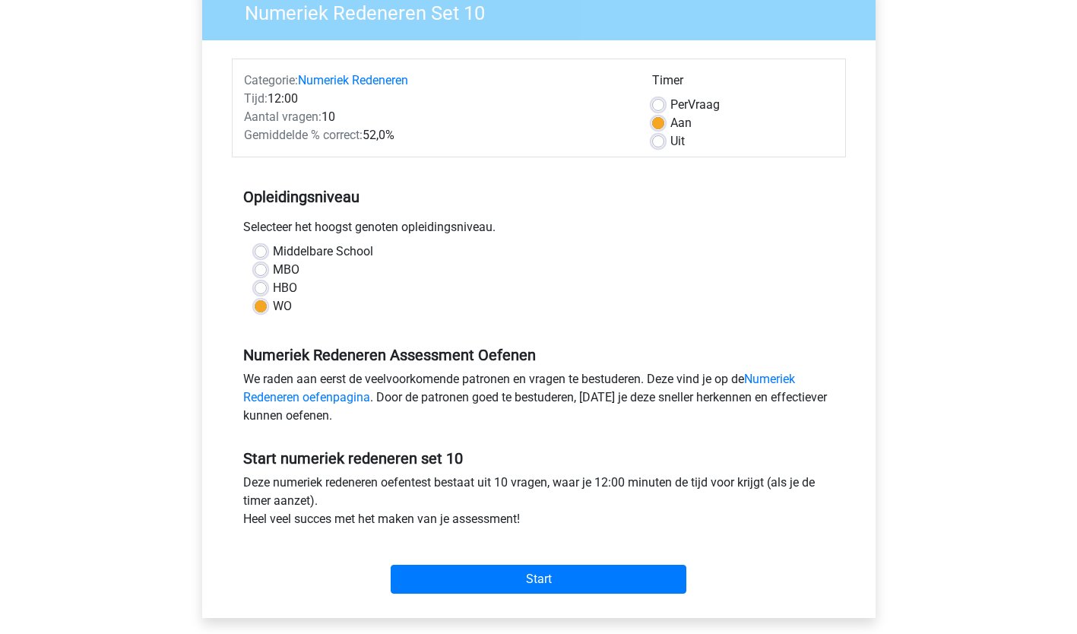
scroll to position [142, 0]
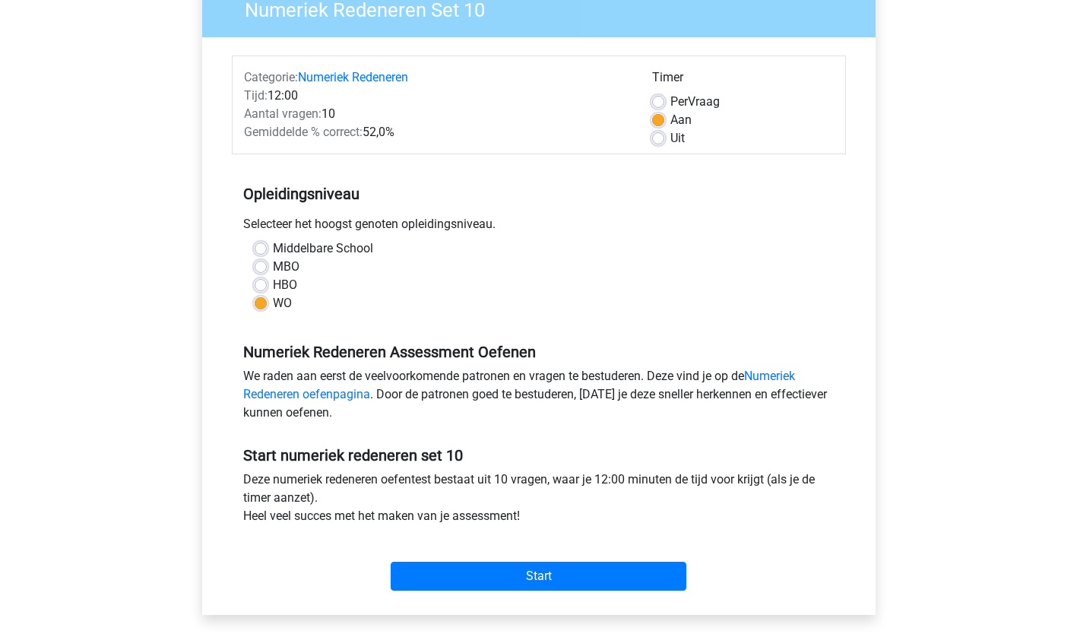
click at [670, 142] on label "Uit" at bounding box center [677, 138] width 14 height 18
click at [661, 142] on input "Uit" at bounding box center [658, 136] width 12 height 15
radio input "true"
click at [347, 393] on link "Numeriek Redeneren oefenpagina" at bounding box center [519, 385] width 552 height 33
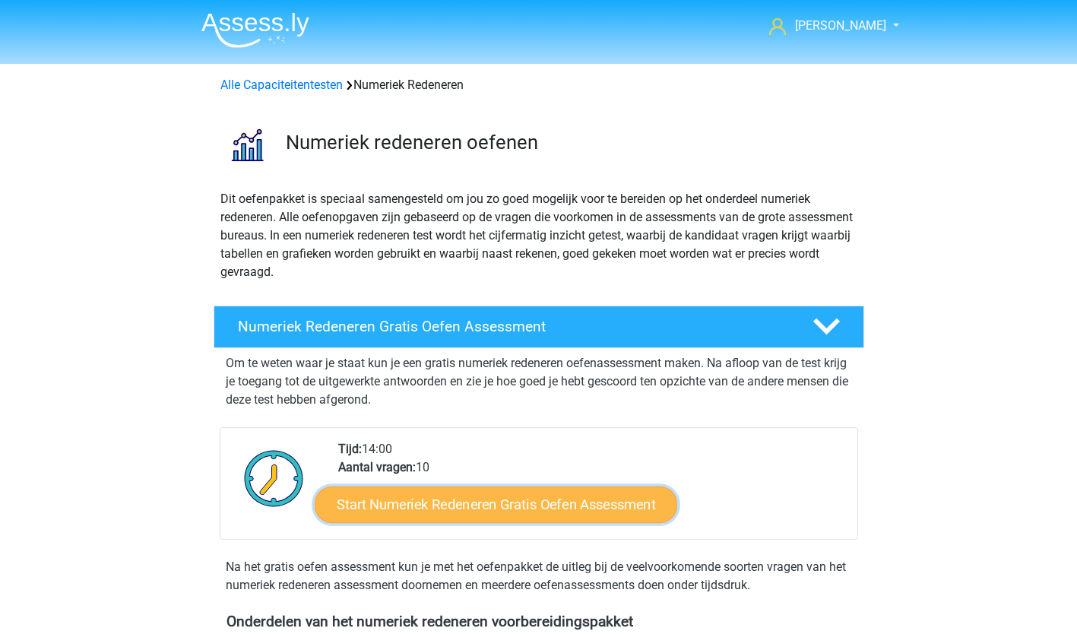
click at [511, 500] on link "Start Numeriek Redeneren Gratis Oefen Assessment" at bounding box center [496, 504] width 363 height 36
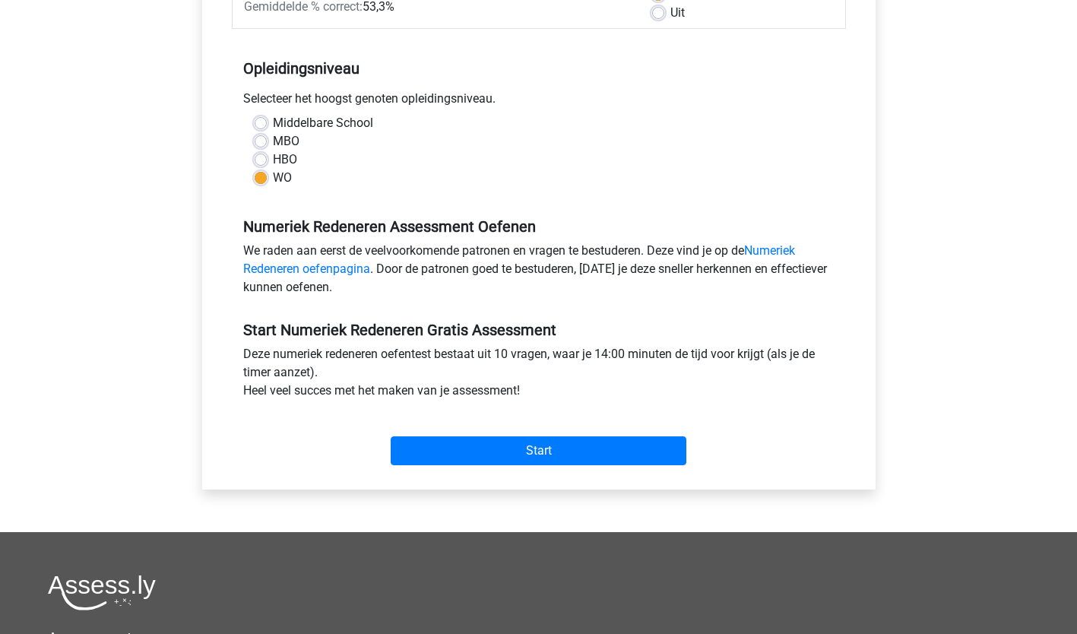
scroll to position [288, 0]
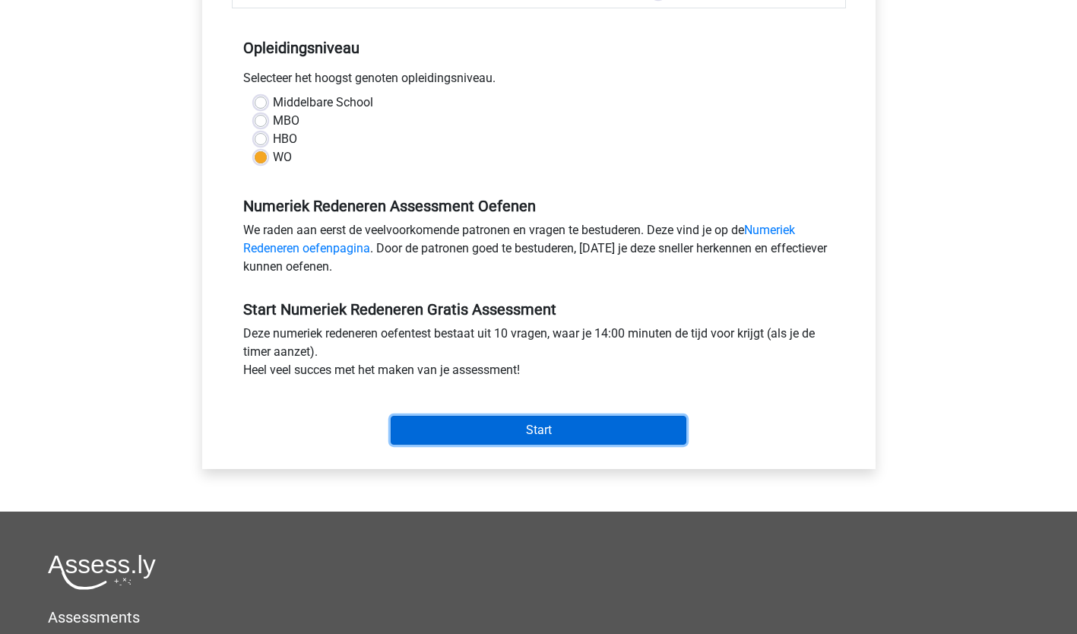
click at [523, 430] on input "Start" at bounding box center [539, 430] width 296 height 29
click at [524, 427] on input "Start" at bounding box center [539, 430] width 296 height 29
